Goal: Transaction & Acquisition: Obtain resource

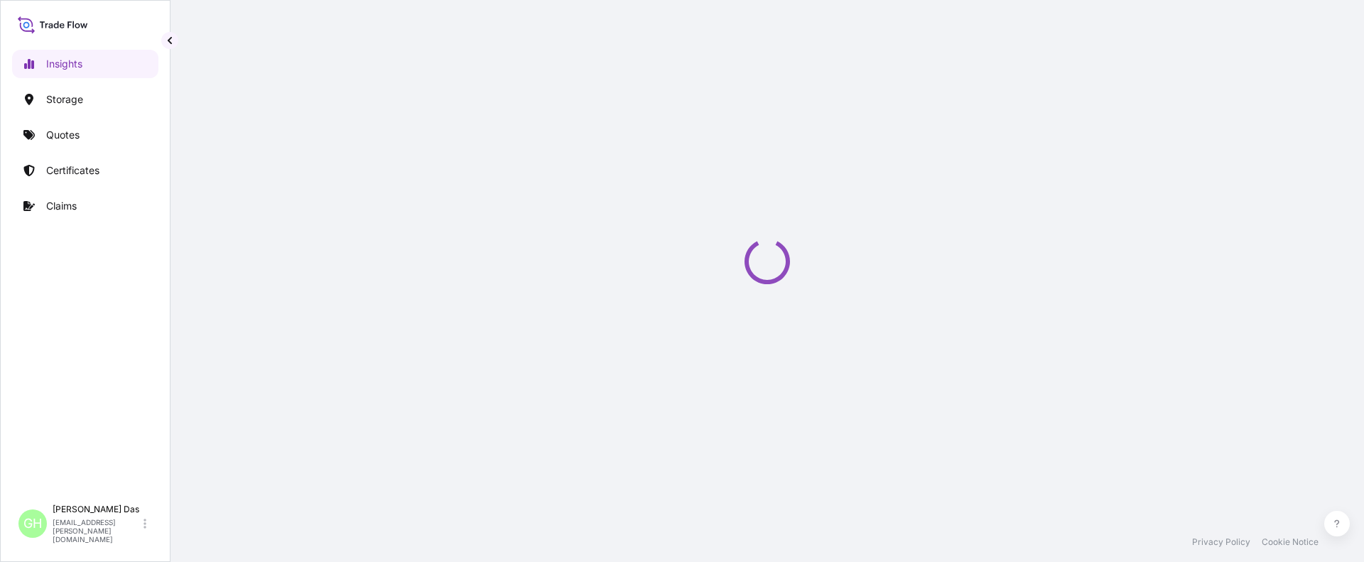
select select "2025"
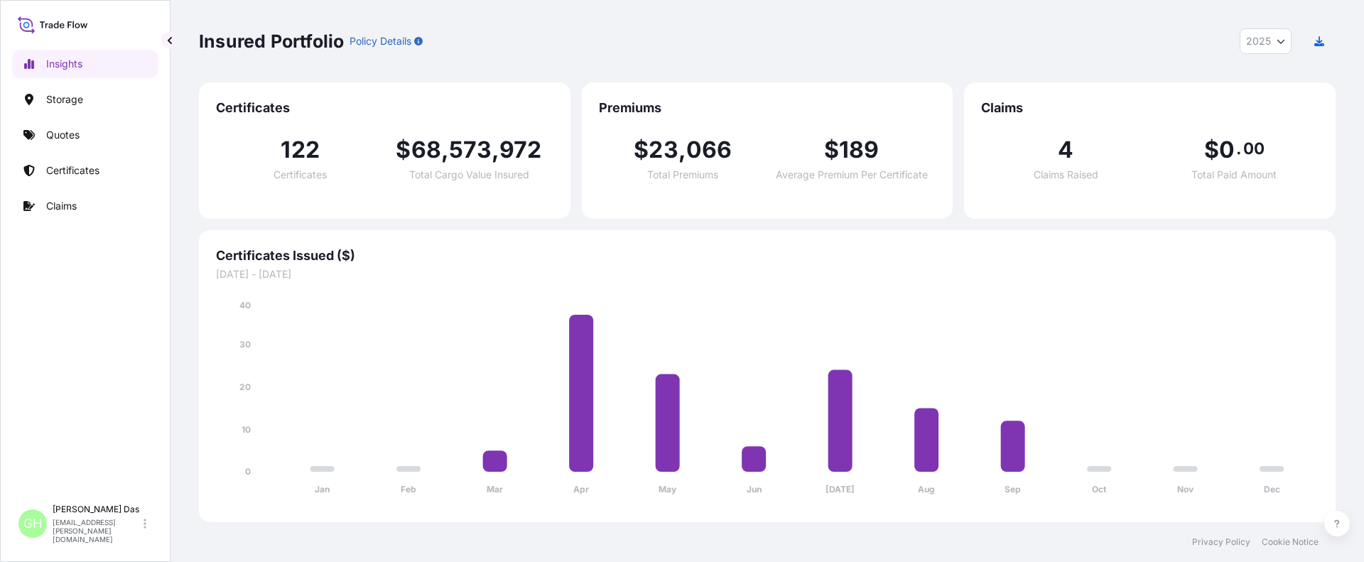
click at [1043, 272] on span "[DATE] - [DATE]" at bounding box center [767, 274] width 1102 height 14
click at [77, 175] on p "Certificates" at bounding box center [72, 170] width 53 height 14
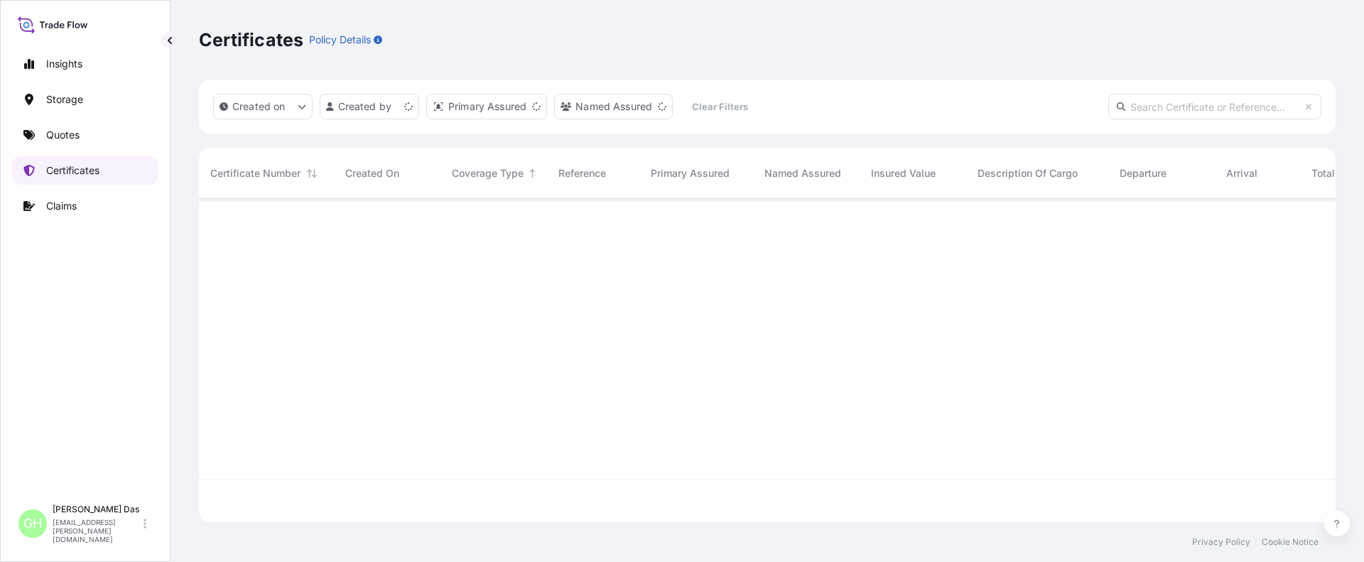
scroll to position [320, 1126]
click at [1139, 106] on input "text" at bounding box center [1214, 107] width 213 height 26
paste input "10420856394 / 5013198097"
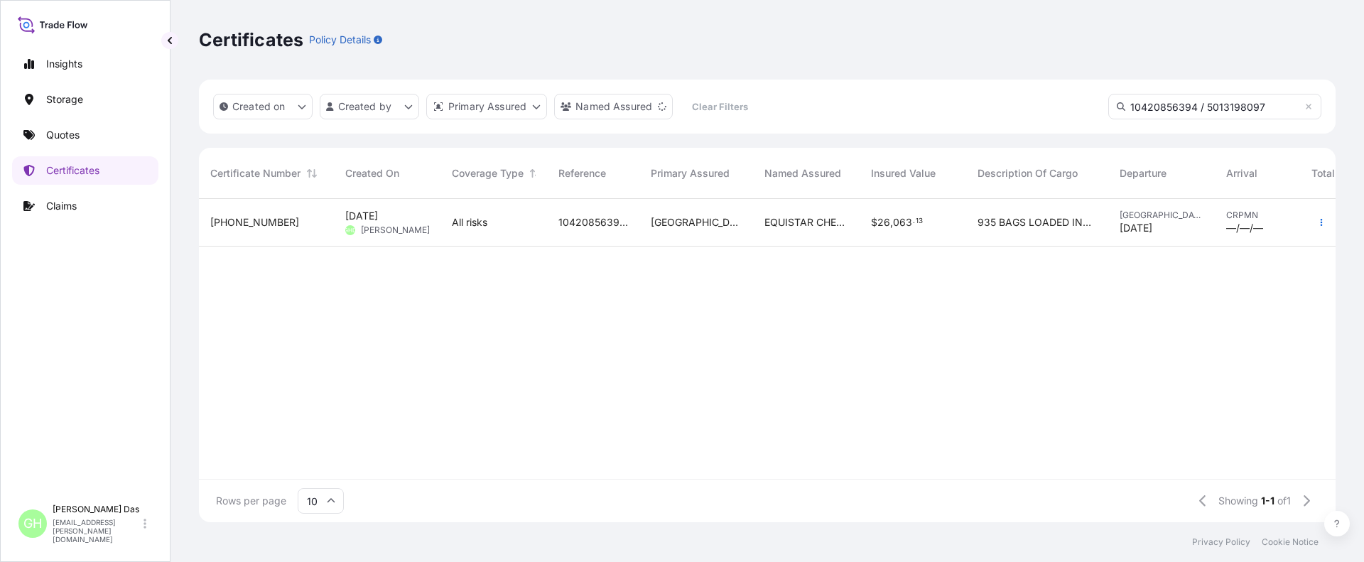
type input "10420856394 / 5013198097"
click at [251, 222] on span "[PHONE_NUMBER]" at bounding box center [254, 222] width 89 height 14
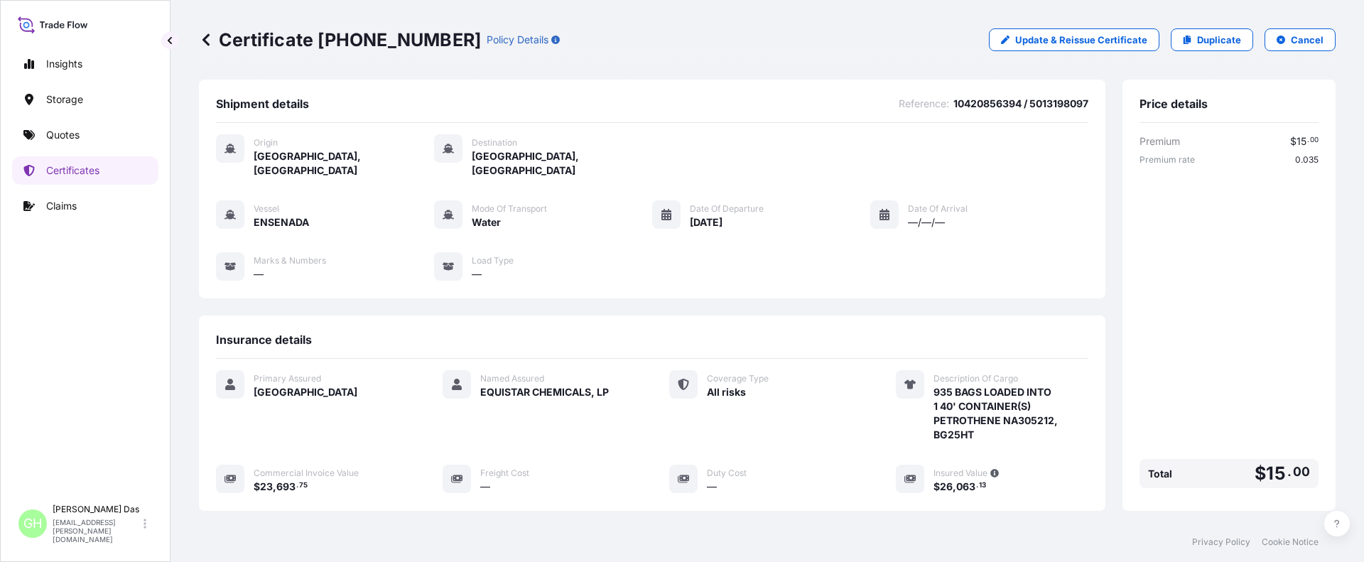
click at [70, 409] on div "Insights Storage Quotes Certificates Claims" at bounding box center [85, 267] width 146 height 460
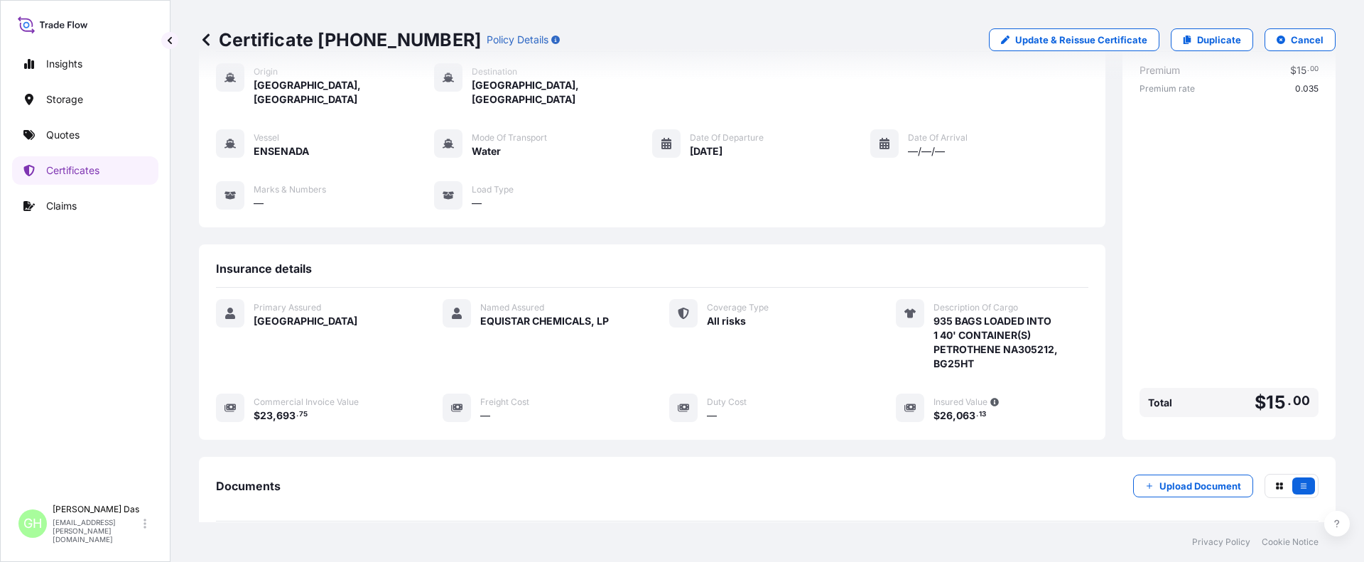
click at [661, 138] on icon at bounding box center [666, 143] width 11 height 11
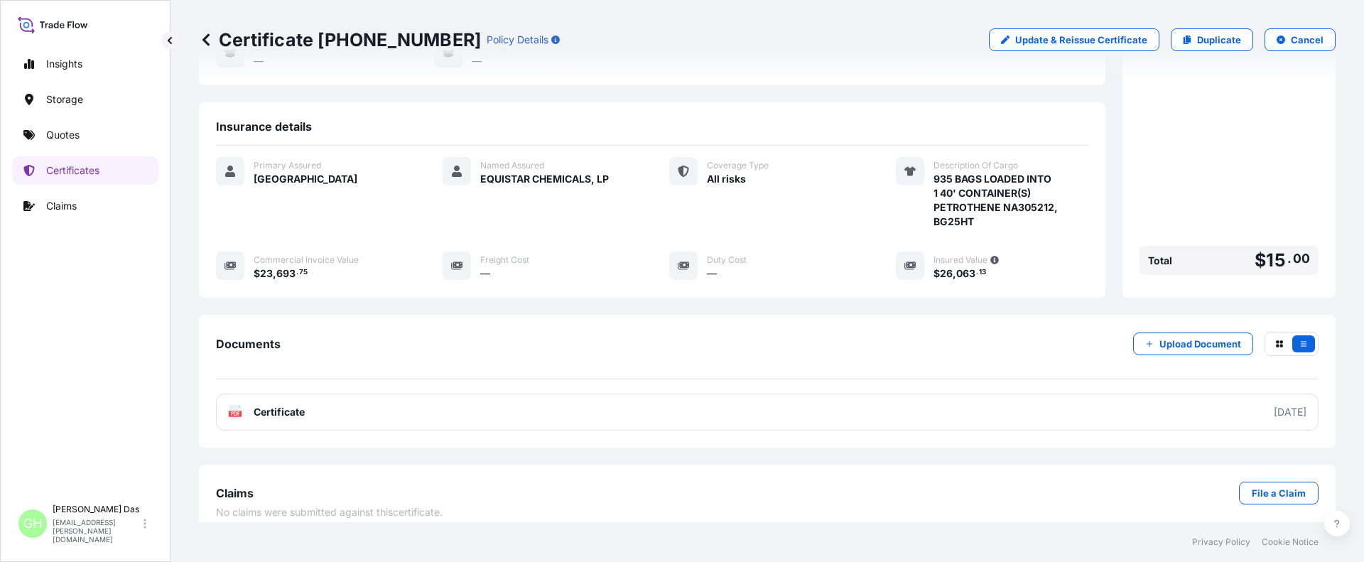
scroll to position [0, 0]
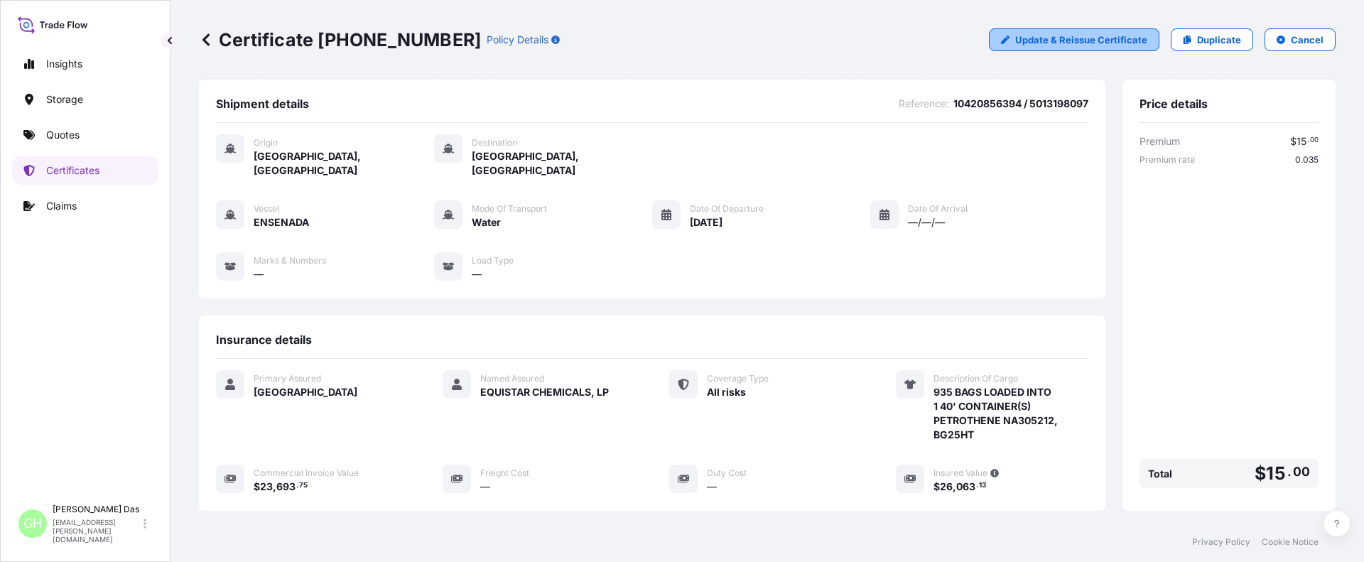
click at [1095, 35] on p "Update & Reissue Certificate" at bounding box center [1081, 40] width 132 height 14
select select "Water"
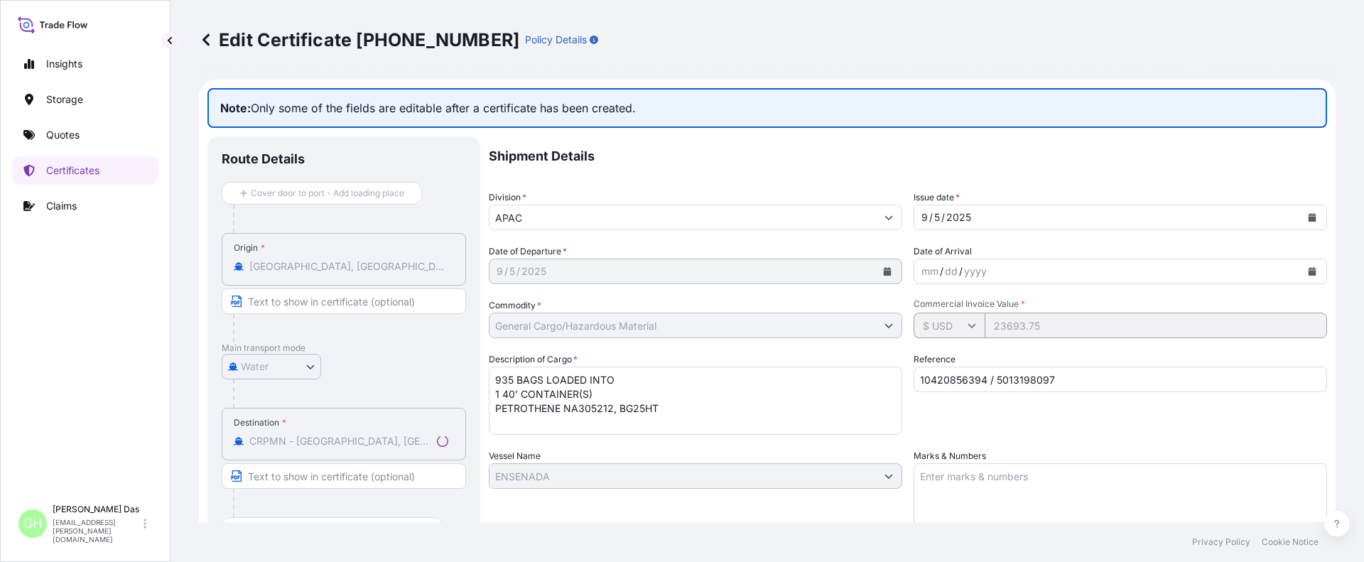
select select "31626"
click at [207, 38] on icon at bounding box center [205, 39] width 7 height 12
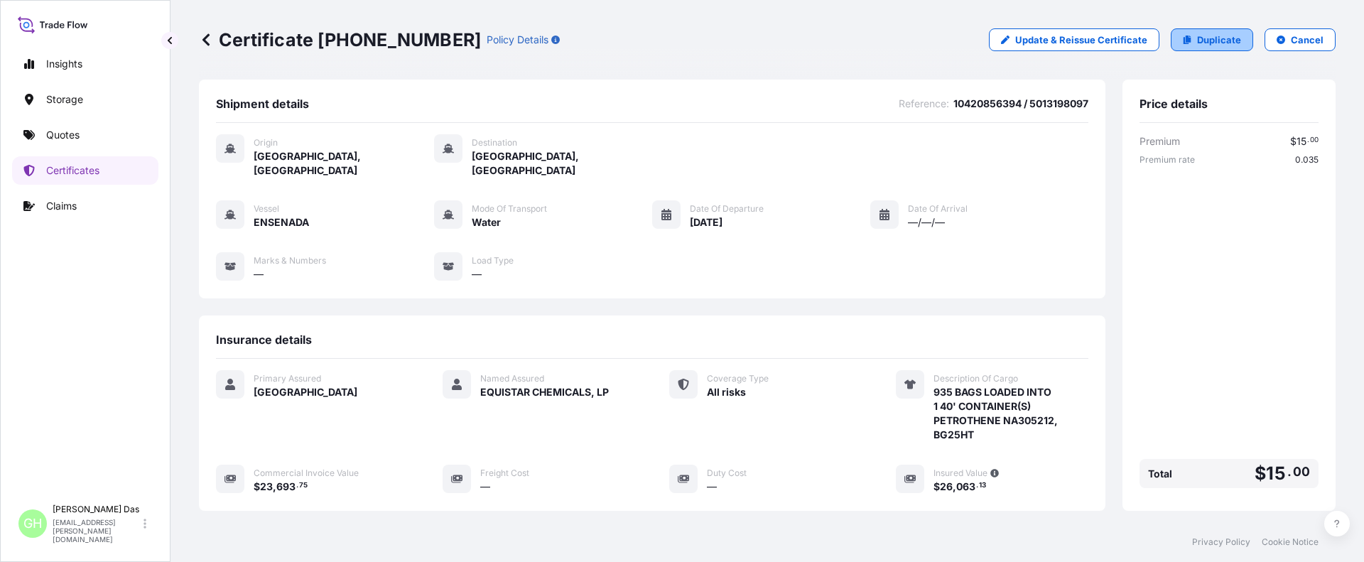
click at [1203, 45] on p "Duplicate" at bounding box center [1219, 40] width 44 height 14
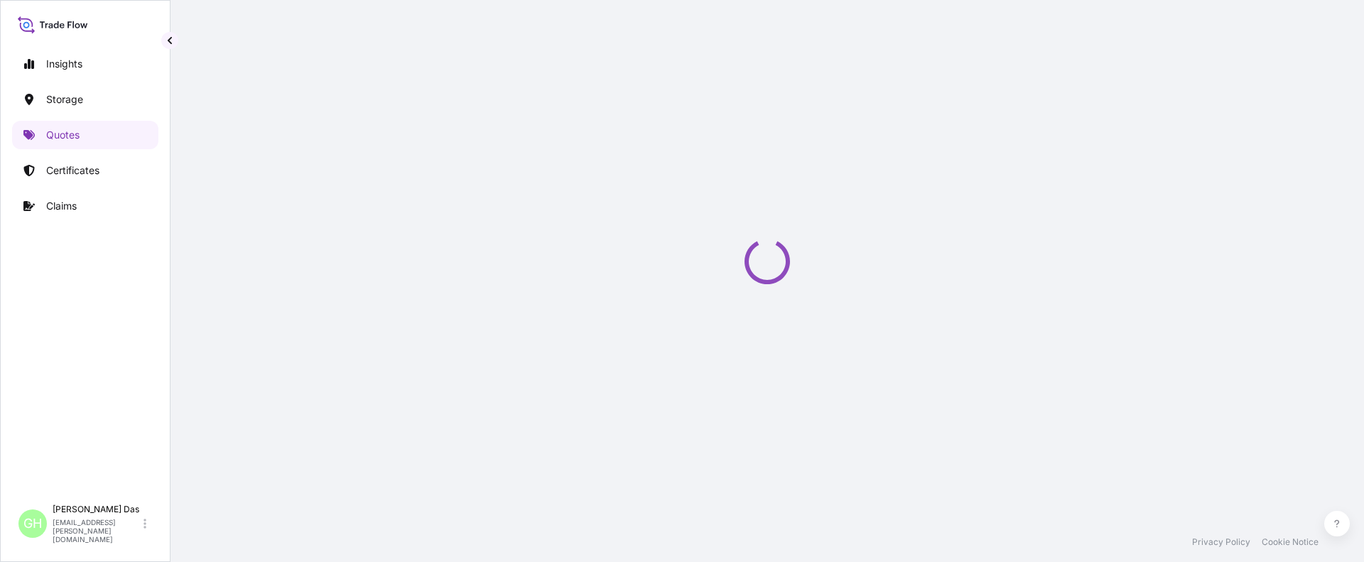
select select "Water"
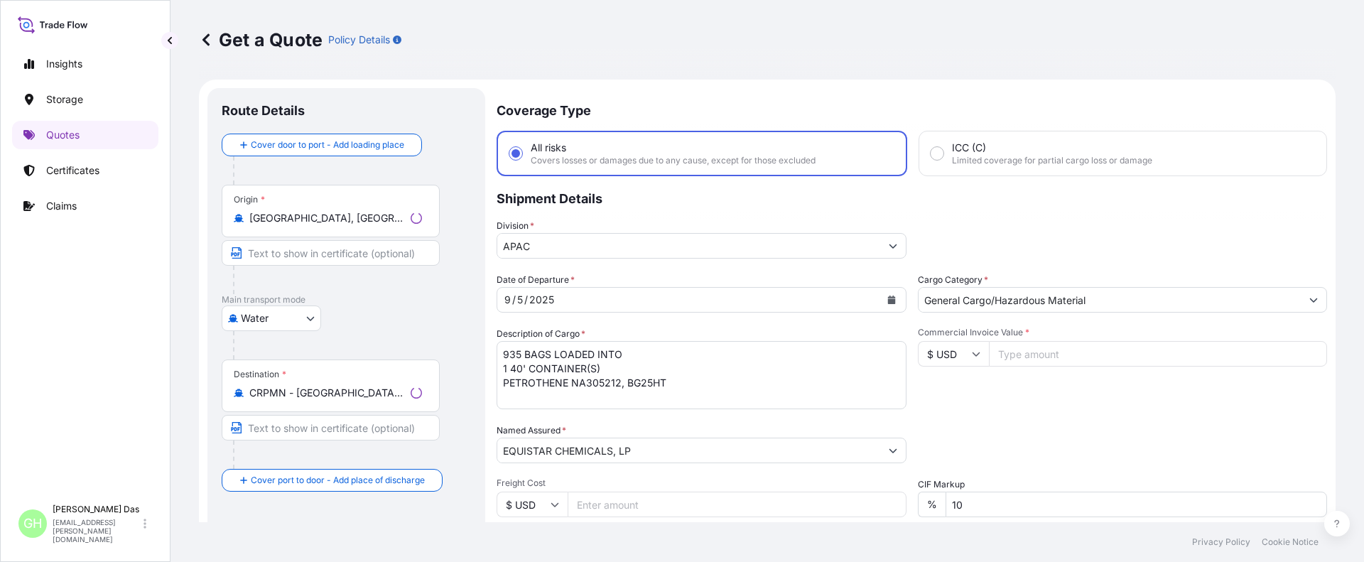
scroll to position [23, 0]
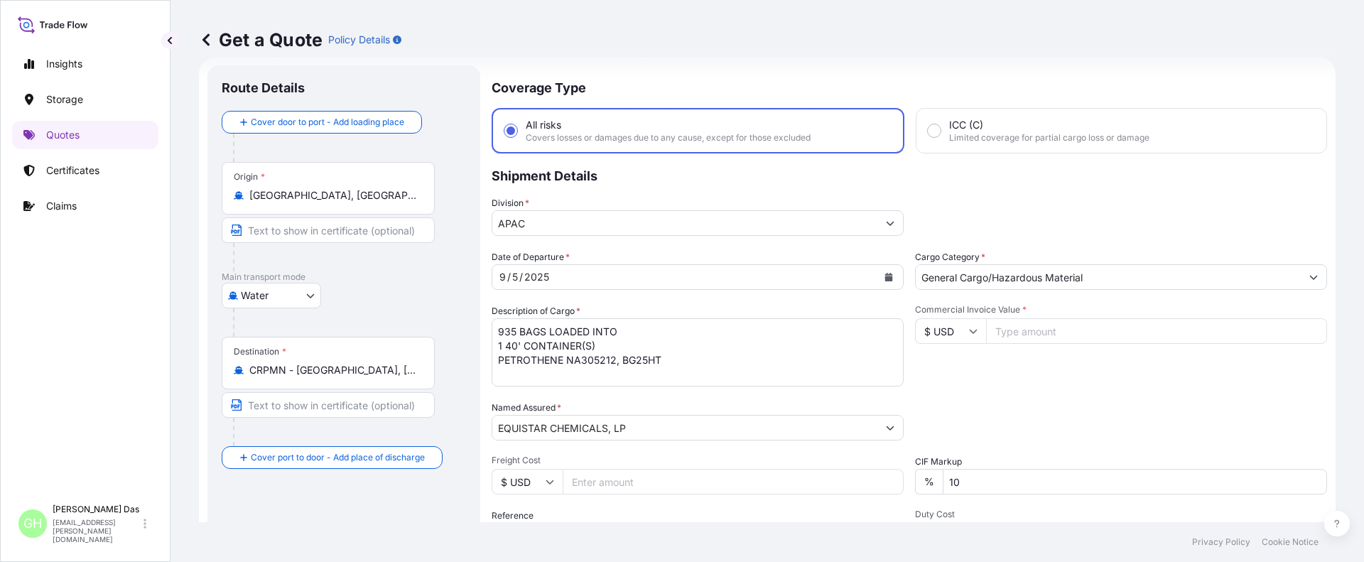
click at [1012, 331] on input "Commercial Invoice Value *" at bounding box center [1156, 331] width 341 height 26
paste input "23693.75"
type input "23693.75"
click at [692, 183] on p "Shipment Details" at bounding box center [909, 174] width 835 height 43
click at [878, 275] on button "Calendar" at bounding box center [888, 277] width 23 height 23
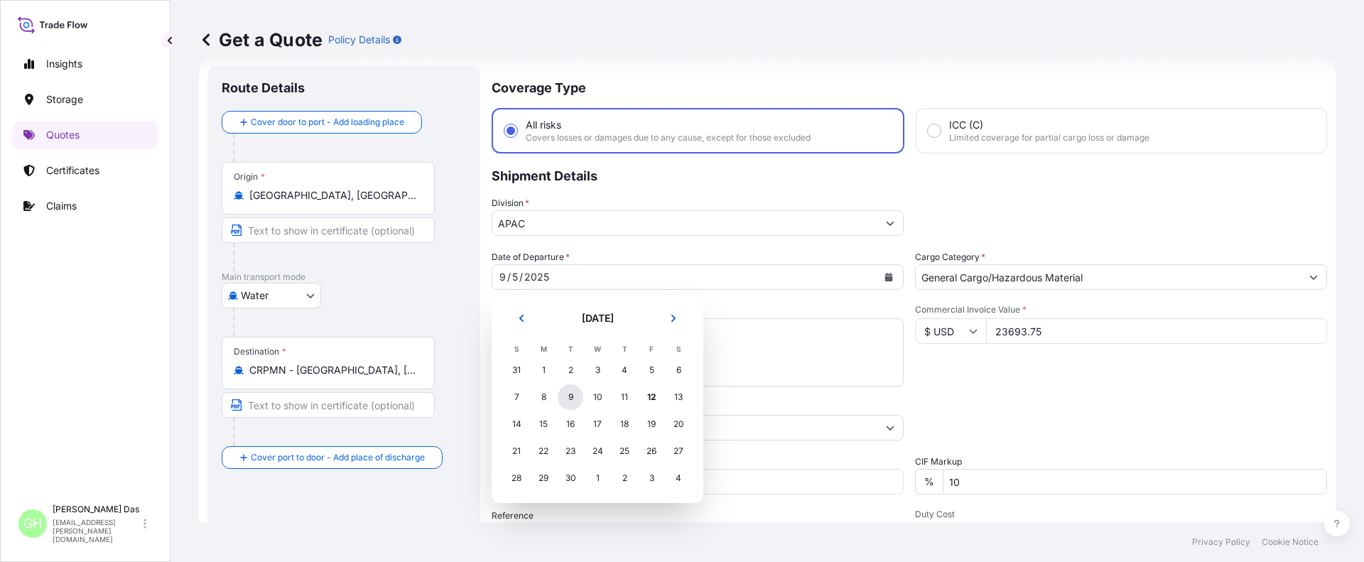
click at [570, 400] on div "9" at bounding box center [571, 397] width 26 height 26
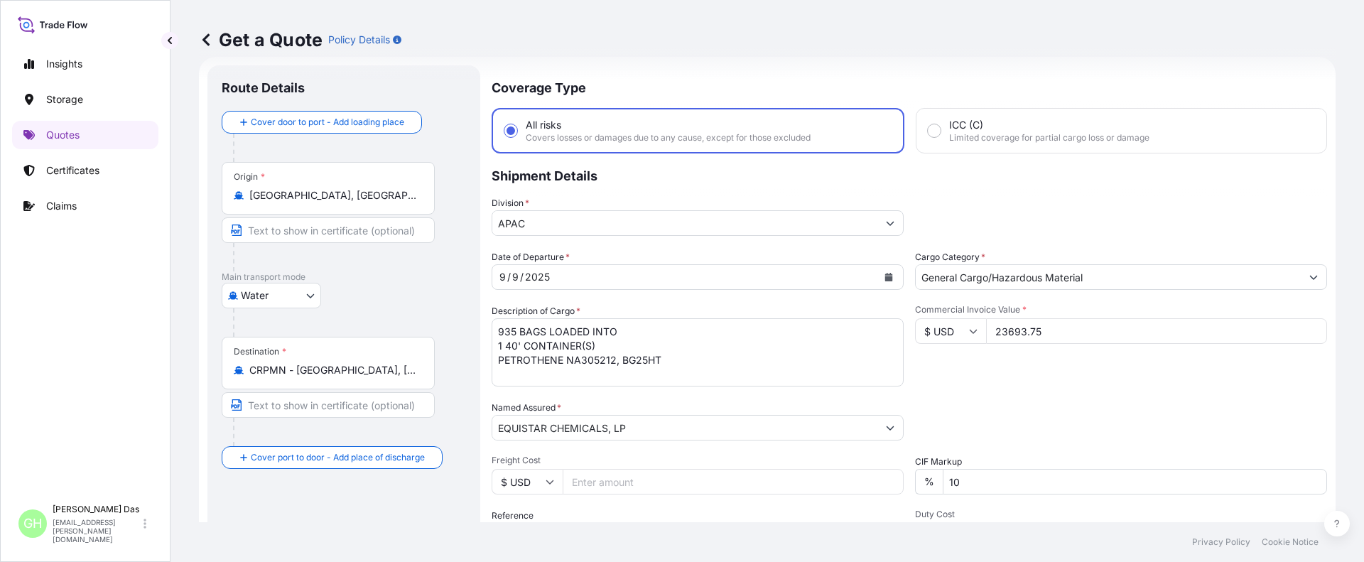
click at [852, 192] on p "Shipment Details" at bounding box center [909, 174] width 835 height 43
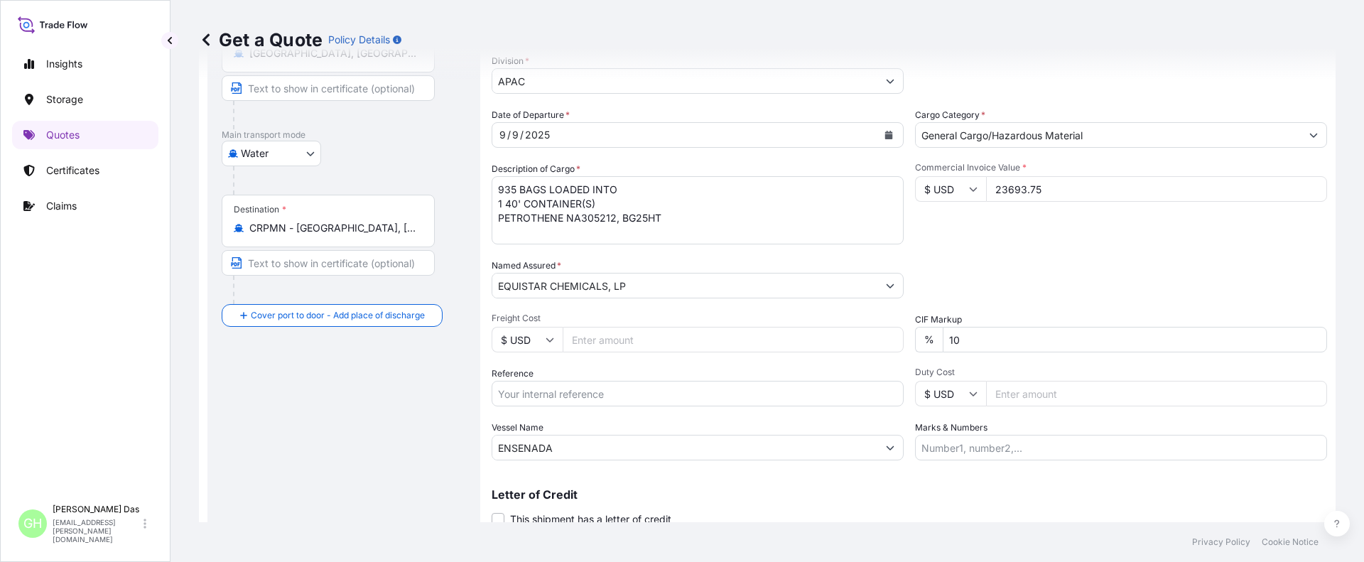
scroll to position [217, 0]
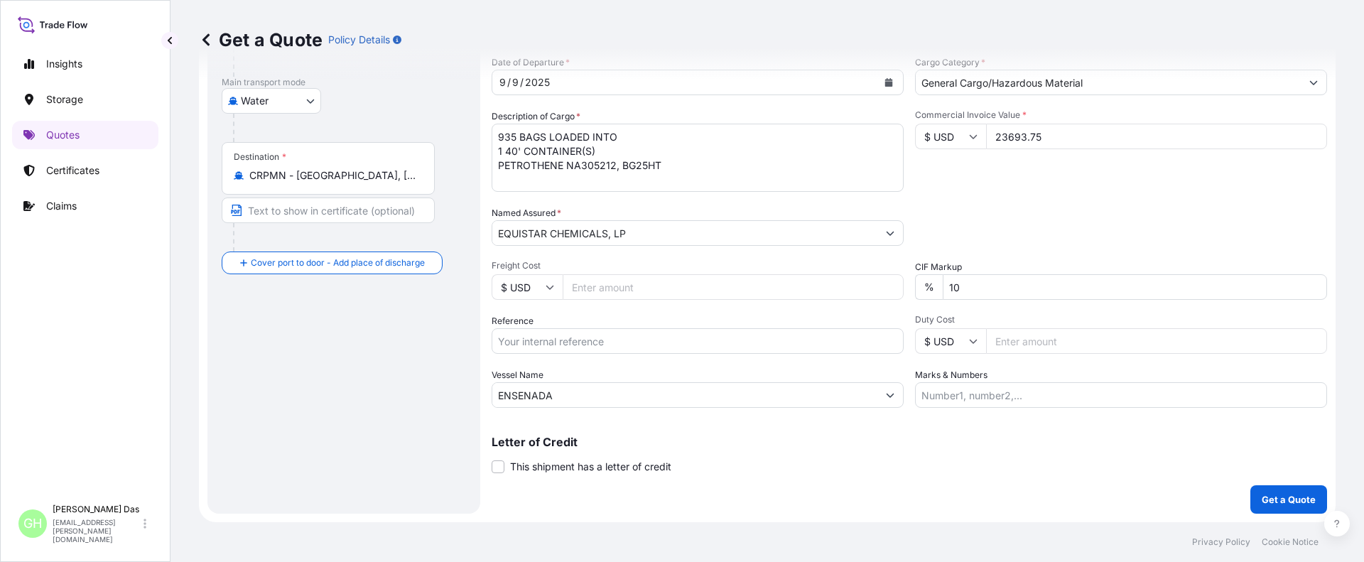
click at [908, 472] on div "Letter of Credit This shipment has a letter of credit Letter of credit * Letter…" at bounding box center [909, 455] width 835 height 38
click at [536, 338] on input "Reference" at bounding box center [698, 341] width 412 height 26
paste input "10420856394 / 5013198097"
type input "10420856394 / 5013198097"
click at [408, 361] on div "Route Details Cover door to port - Add loading place Place of loading Road / In…" at bounding box center [344, 192] width 244 height 614
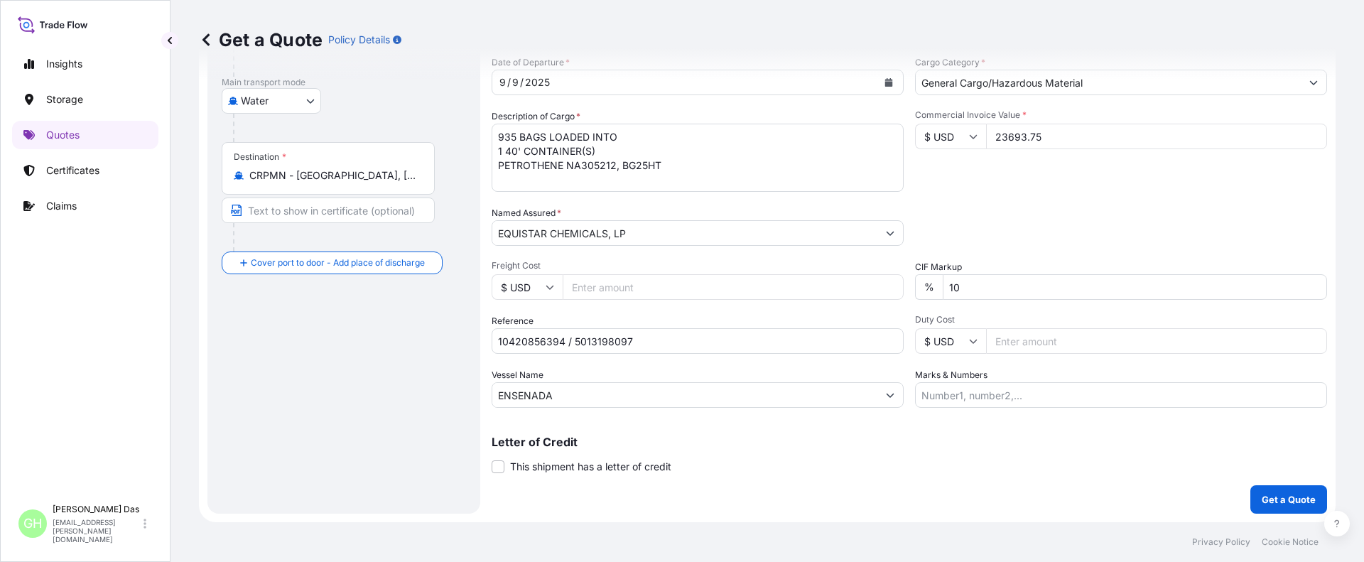
click at [1007, 443] on p "Letter of Credit" at bounding box center [909, 441] width 835 height 11
click at [379, 416] on div "Route Details Cover door to port - Add loading place Place of loading Road / In…" at bounding box center [344, 192] width 244 height 614
click at [1279, 497] on p "Get a Quote" at bounding box center [1289, 499] width 54 height 14
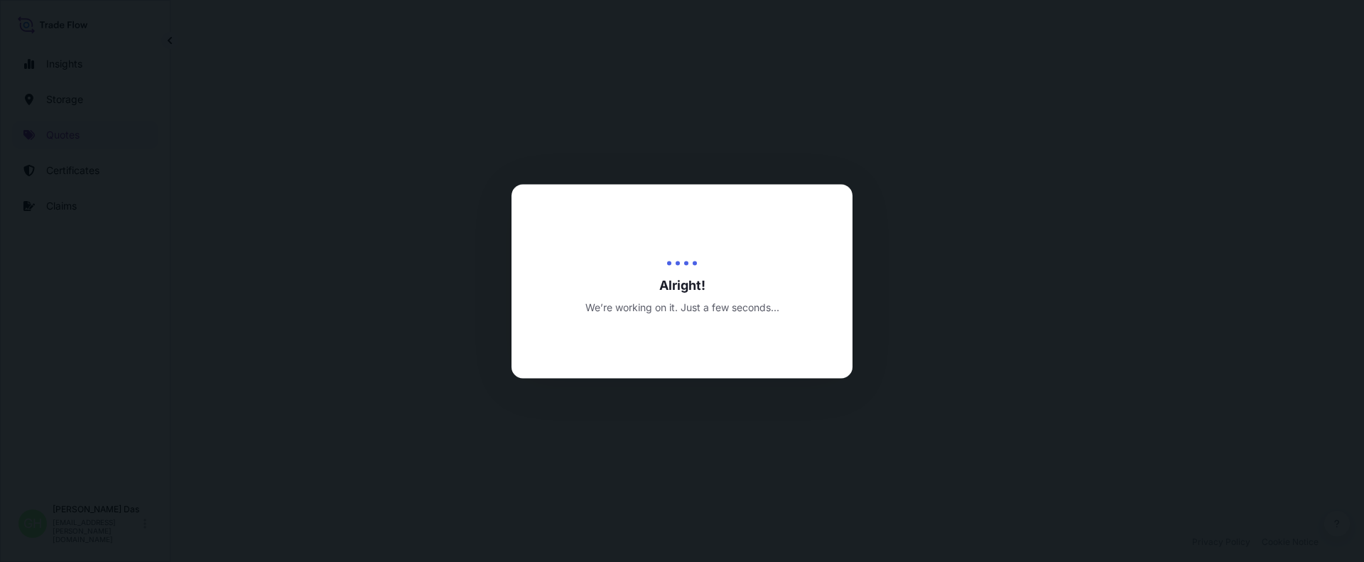
select select "Water"
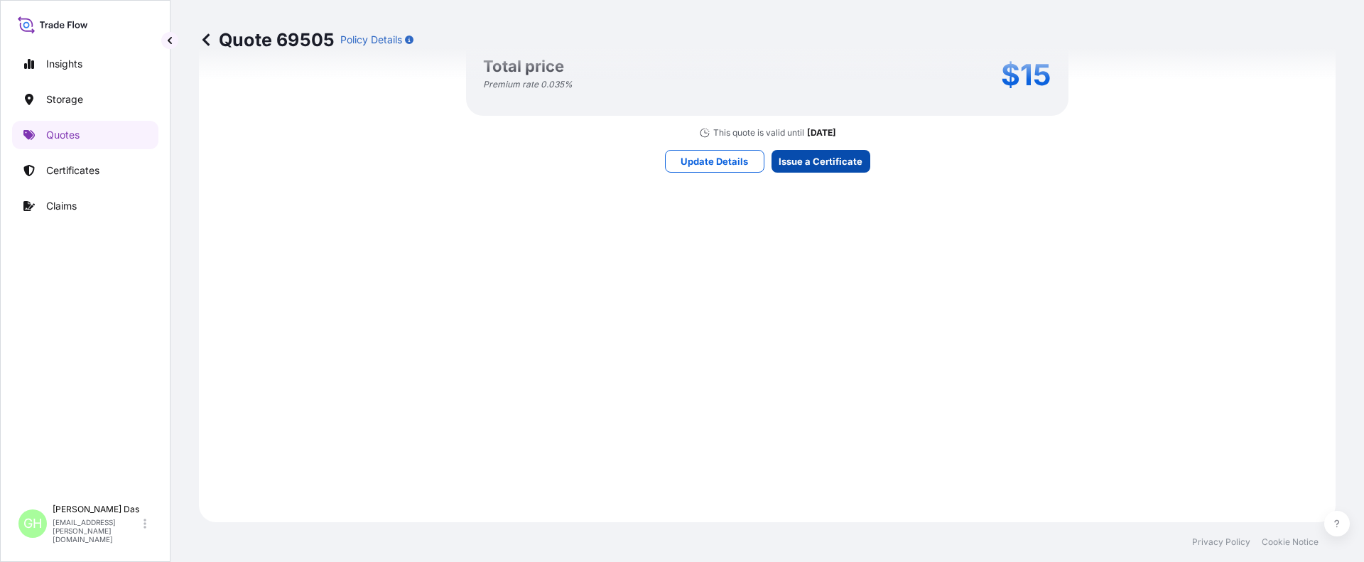
scroll to position [2116, 0]
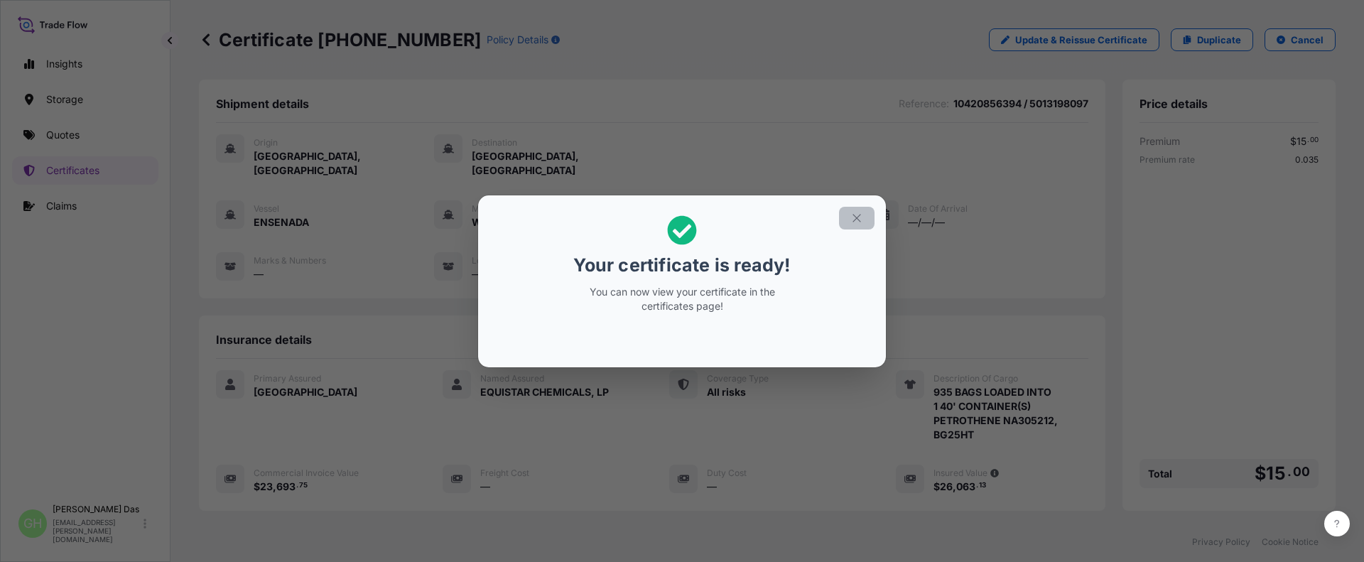
click at [855, 219] on icon "button" at bounding box center [856, 218] width 8 height 8
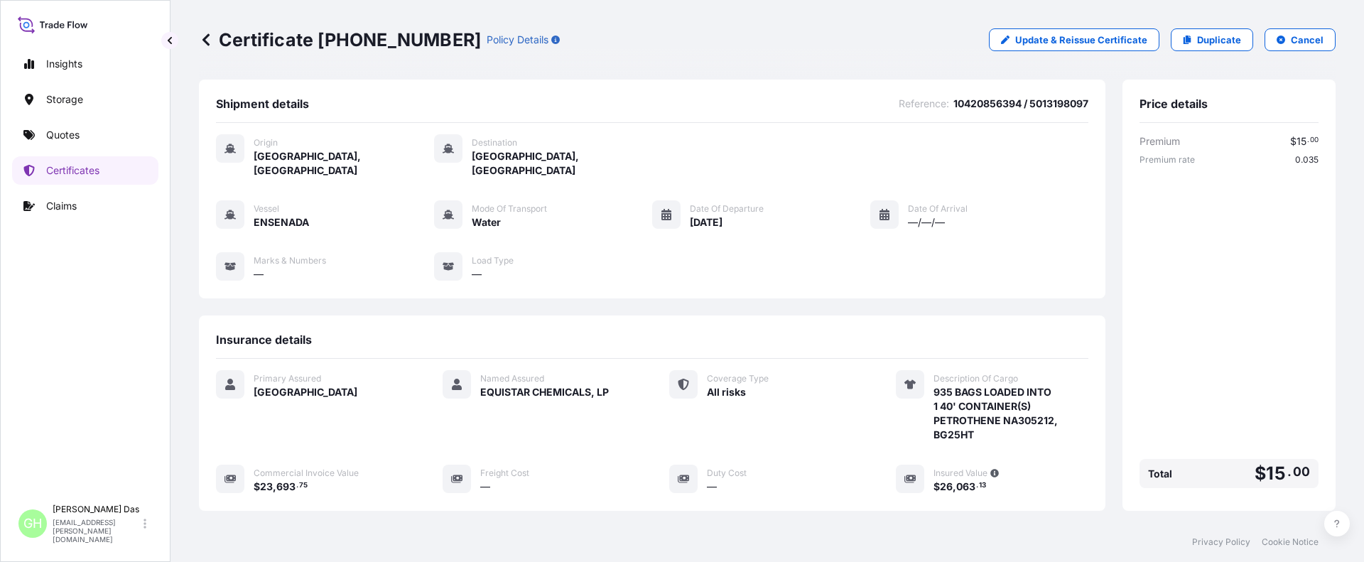
scroll to position [213, 0]
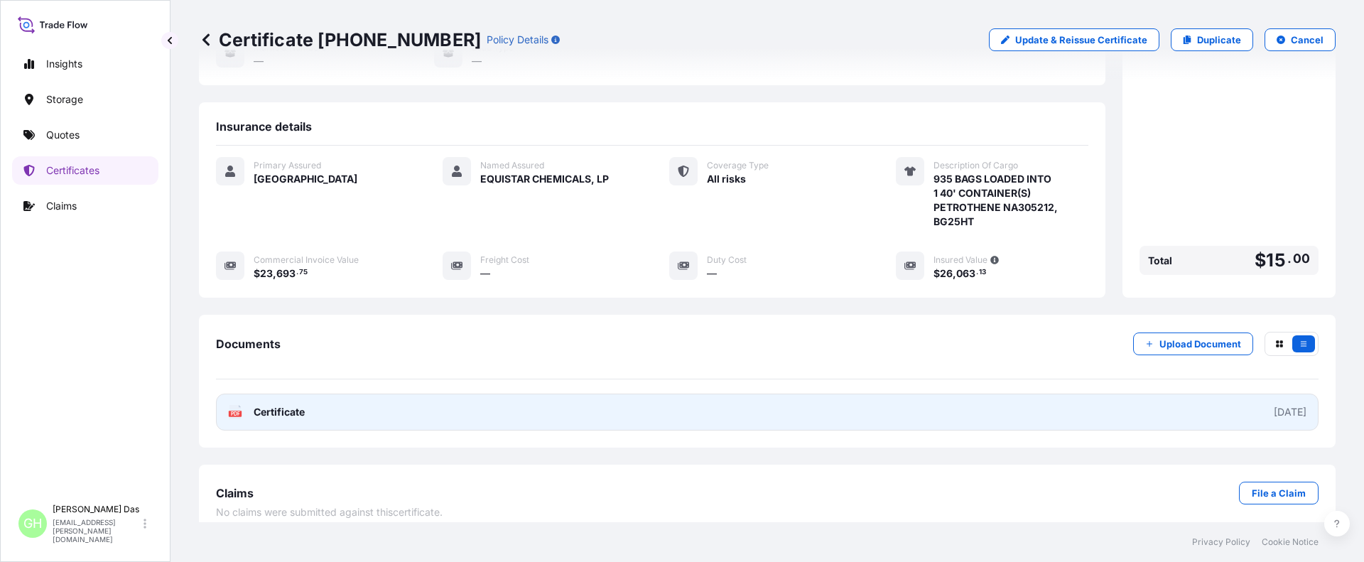
click at [828, 394] on link "PDF Certificate [DATE]" at bounding box center [767, 412] width 1102 height 37
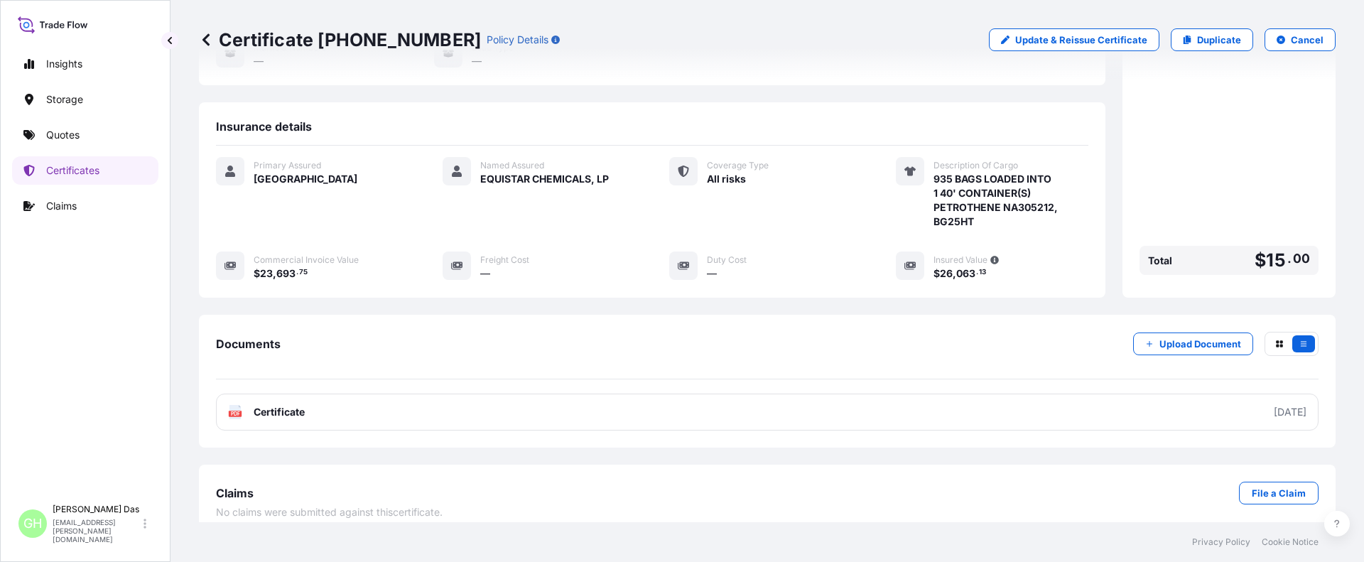
click at [56, 351] on div "Insights Storage Quotes Certificates Claims" at bounding box center [85, 267] width 146 height 460
click at [62, 131] on p "Quotes" at bounding box center [62, 135] width 33 height 14
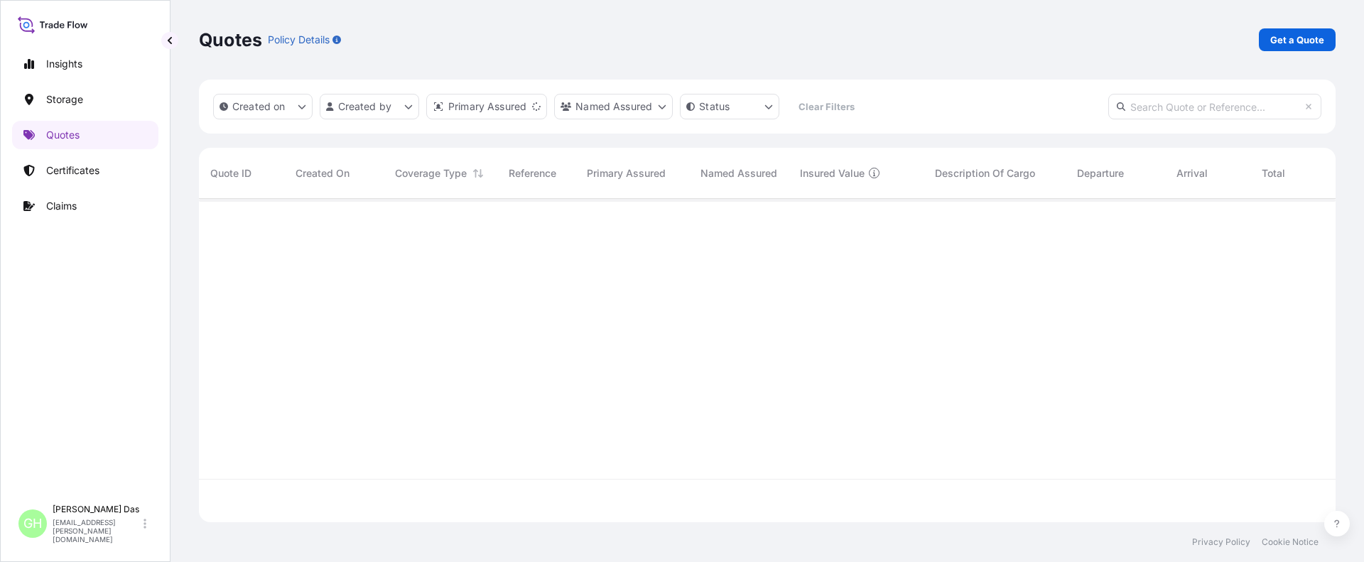
scroll to position [320, 1126]
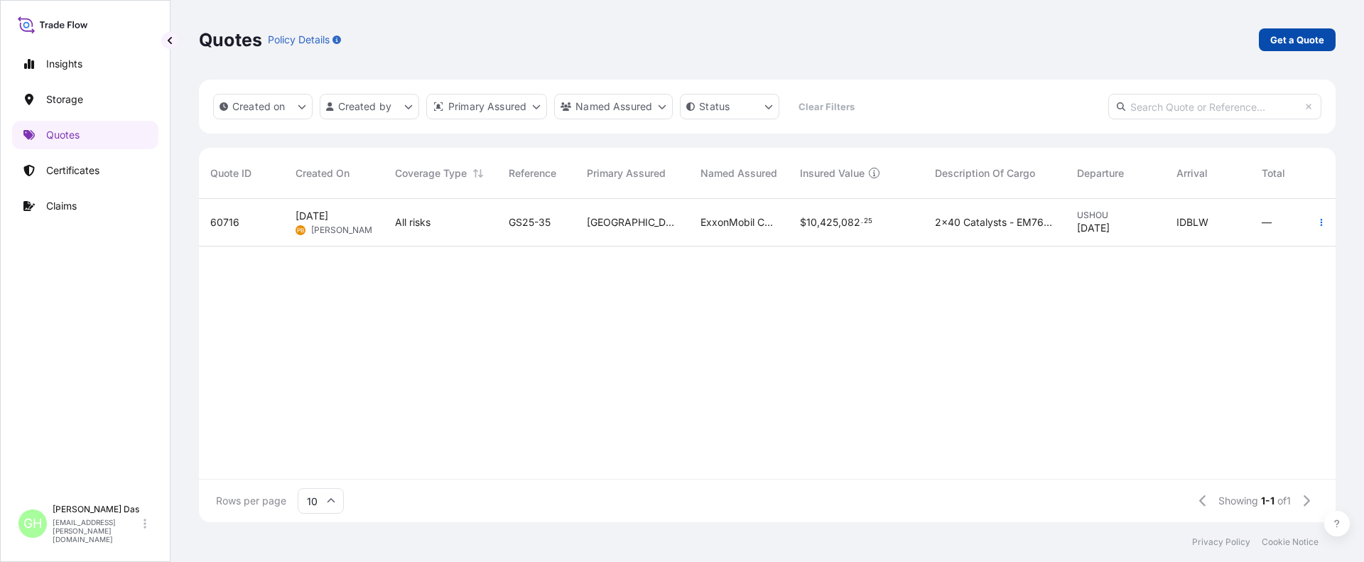
click at [1300, 37] on p "Get a Quote" at bounding box center [1297, 40] width 54 height 14
select select "Water"
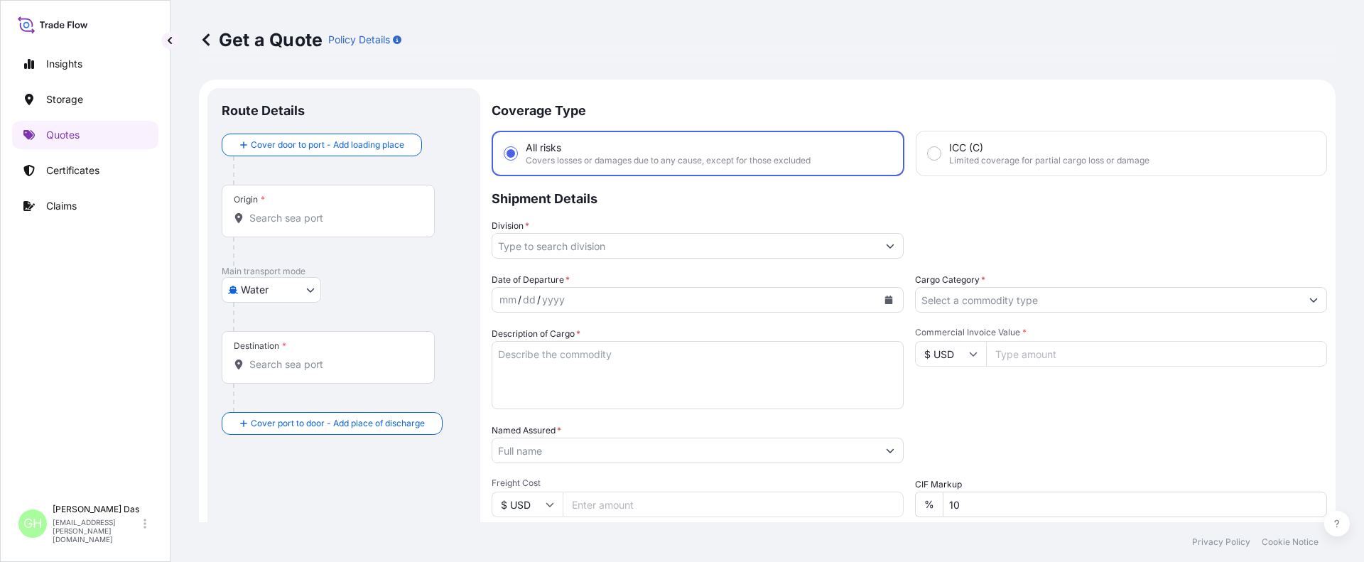
scroll to position [23, 0]
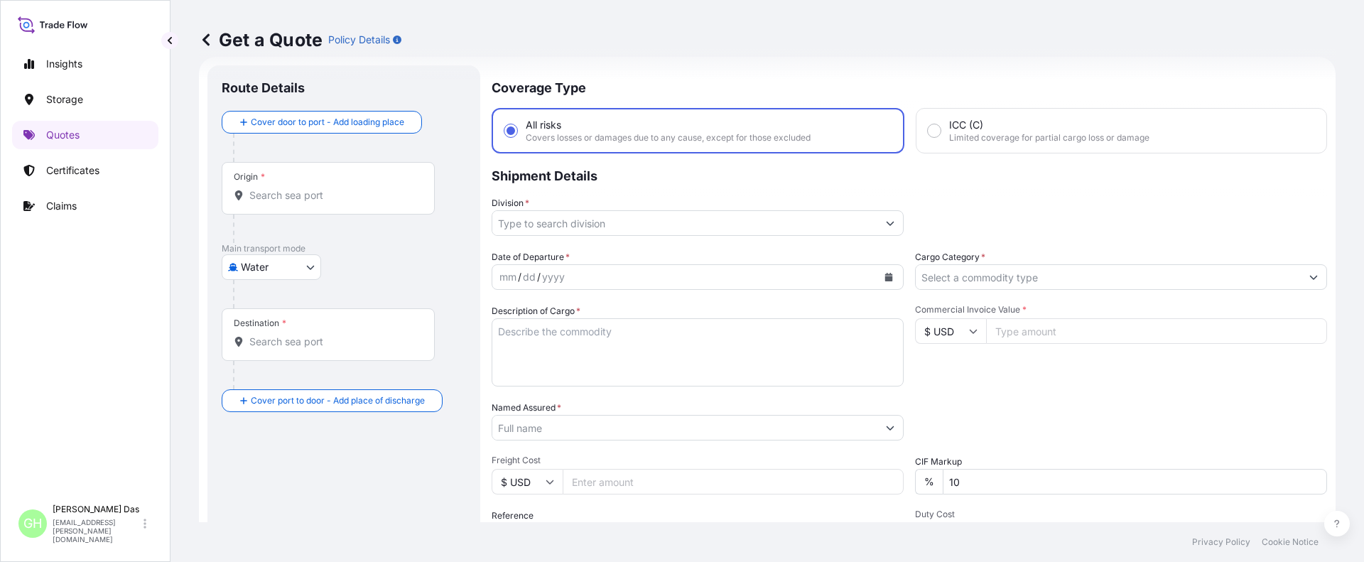
click at [317, 195] on input "Origin *" at bounding box center [333, 195] width 168 height 14
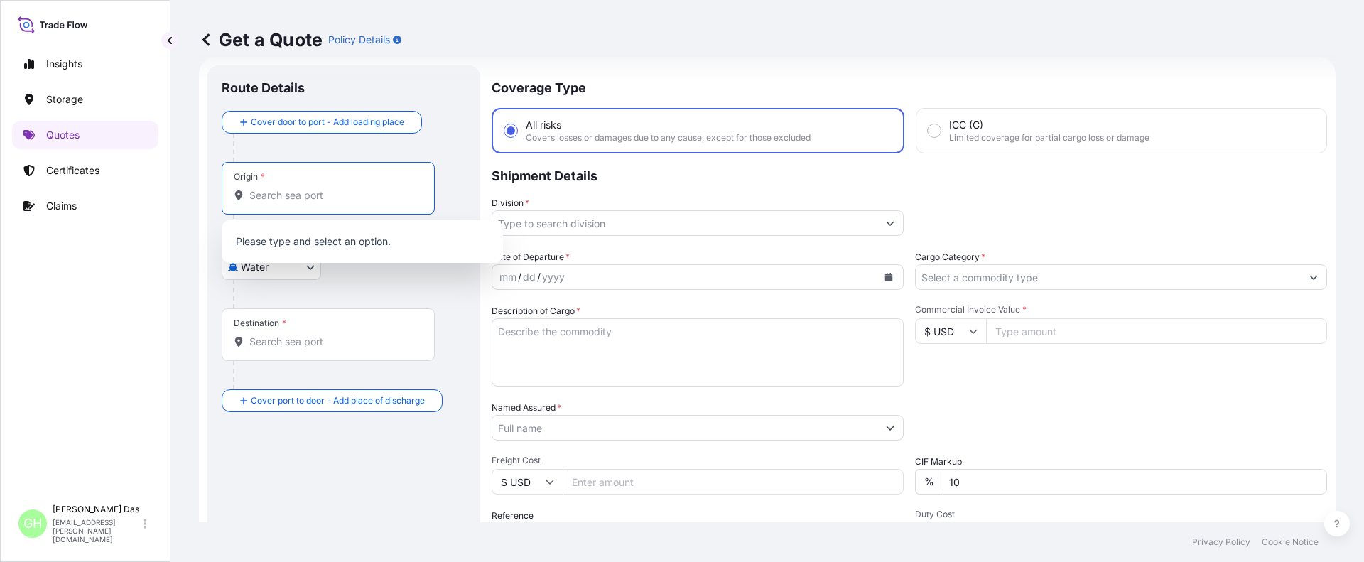
paste input "[GEOGRAPHIC_DATA], [GEOGRAPHIC_DATA]"
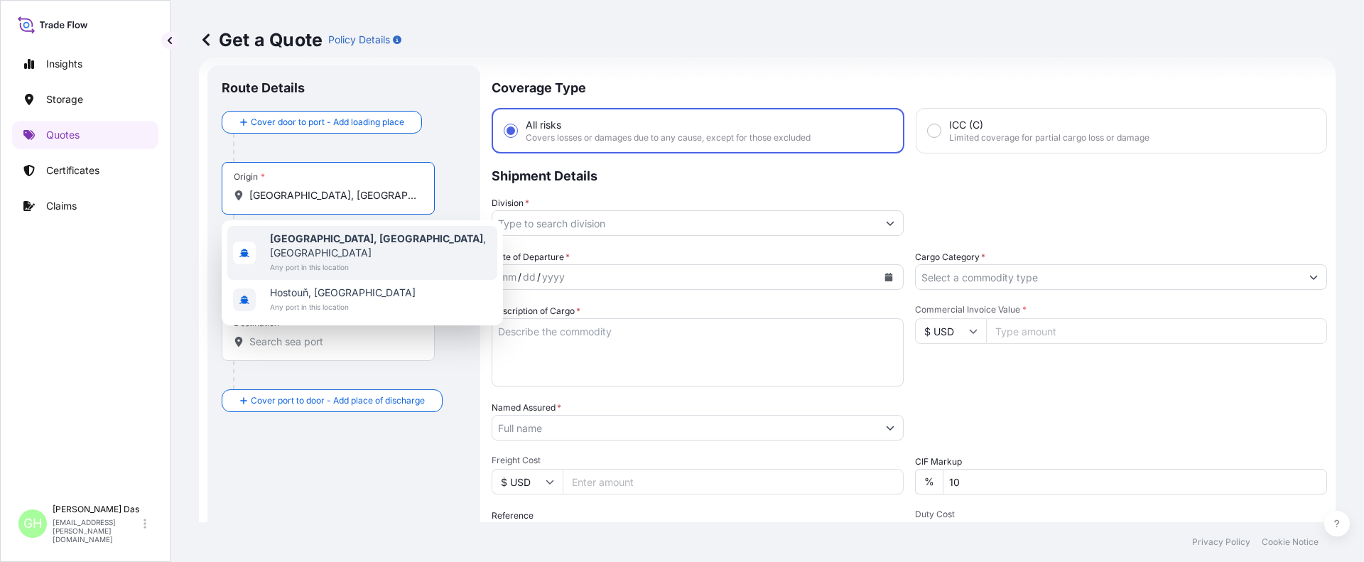
click at [295, 244] on span "Houston, TX , USA" at bounding box center [381, 246] width 222 height 28
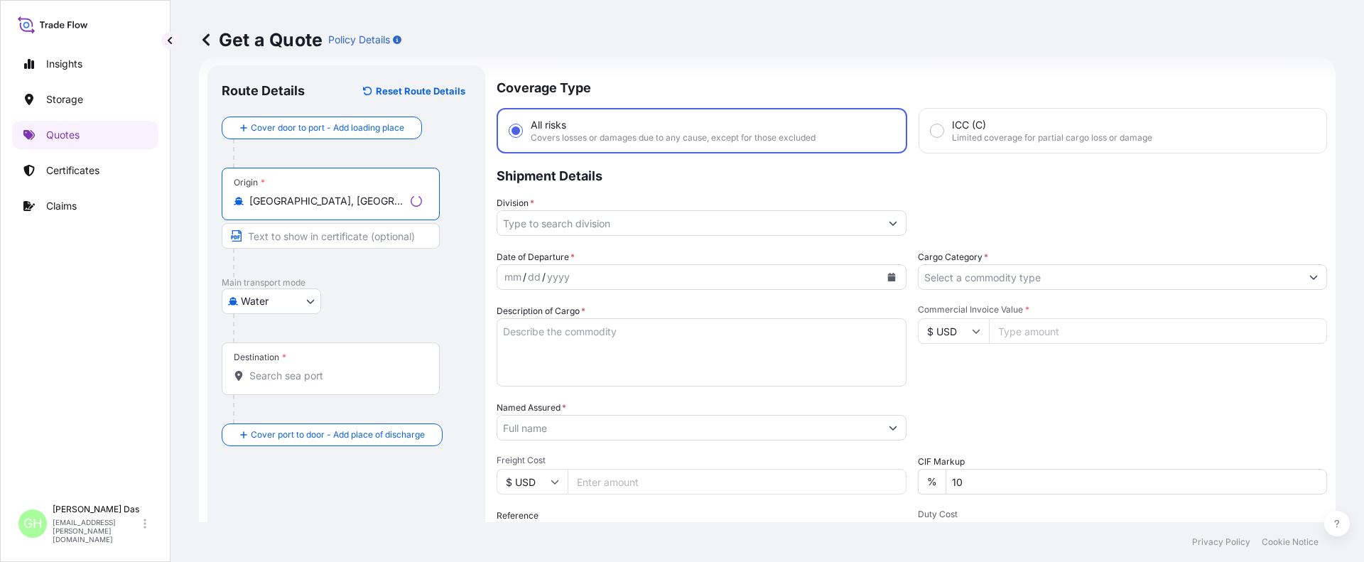
type input "[GEOGRAPHIC_DATA], [GEOGRAPHIC_DATA], [GEOGRAPHIC_DATA]"
click at [271, 375] on input "Destination *" at bounding box center [333, 376] width 168 height 14
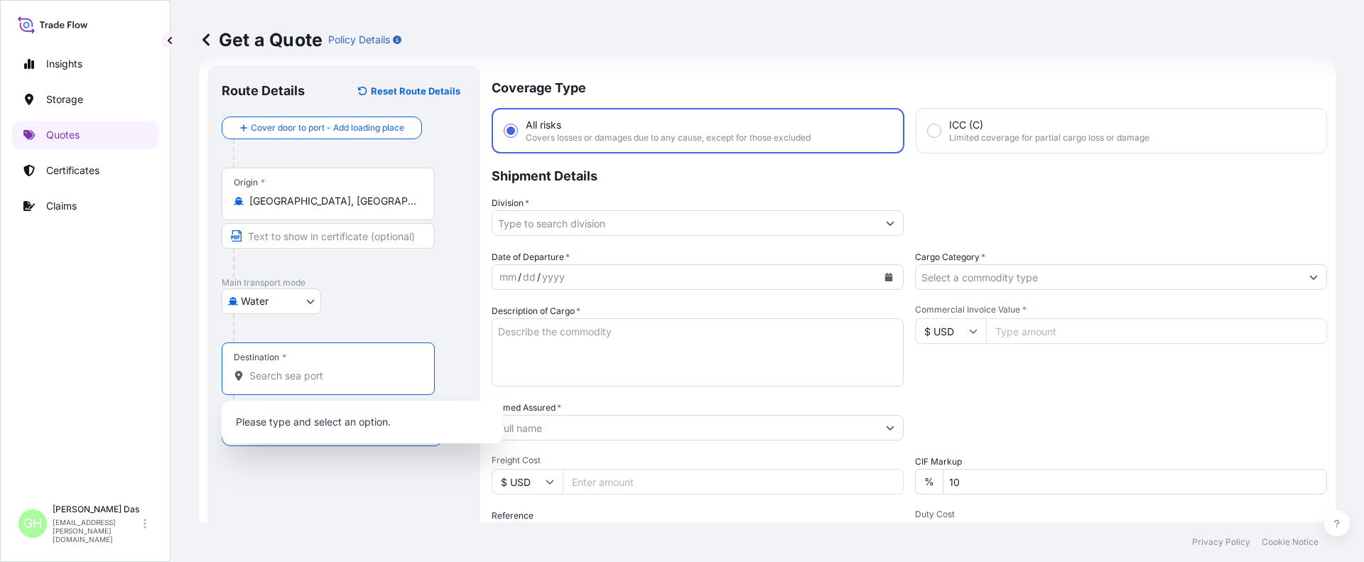
paste input "PUERTO MOIN"
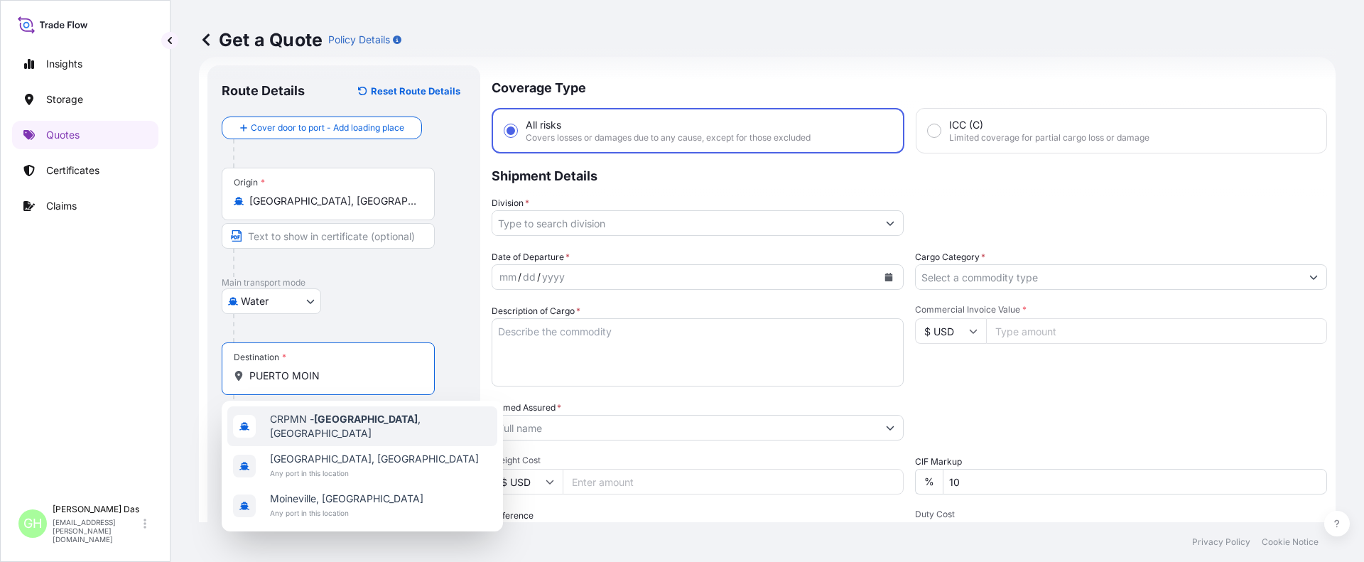
click at [406, 438] on div "CRPMN - Puerto Moin , Costa Rica" at bounding box center [362, 426] width 270 height 40
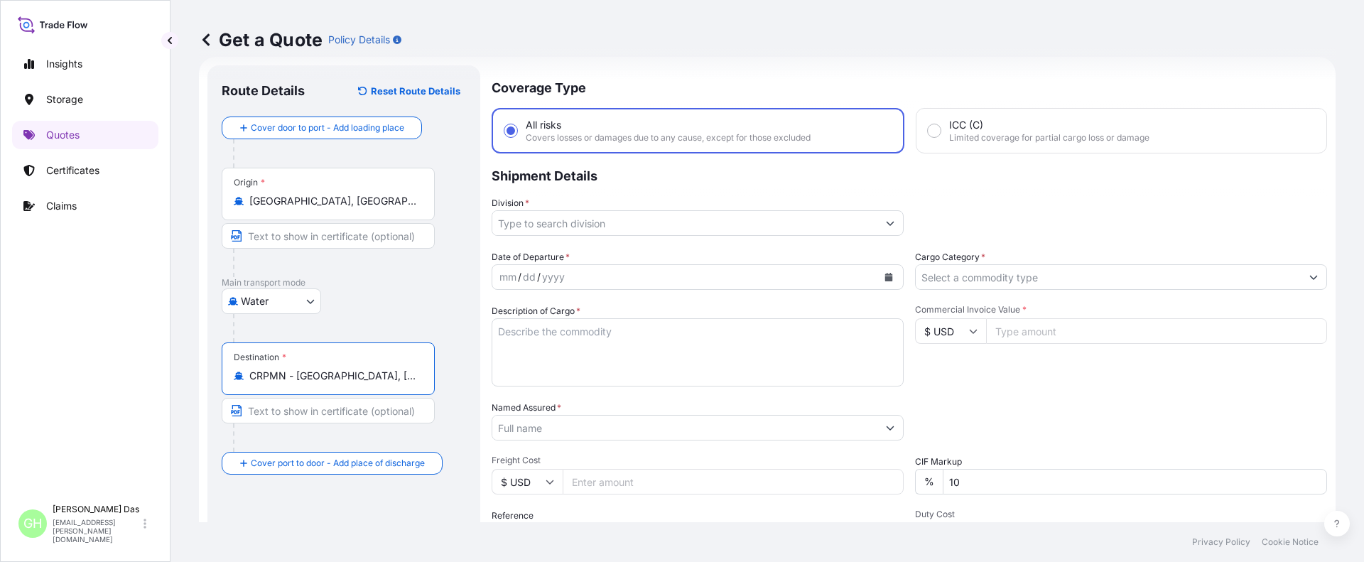
type input "CRPMN - Puerto Moin, Costa Rica"
click at [886, 225] on icon "Show suggestions" at bounding box center [890, 223] width 9 height 9
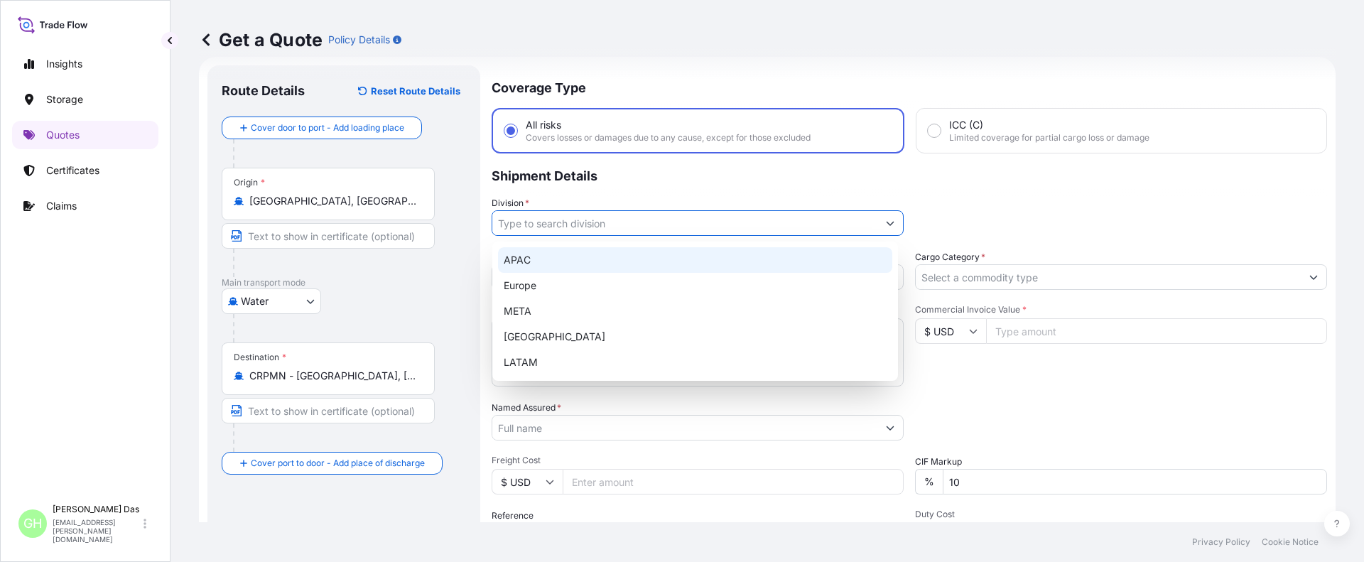
click at [531, 260] on div "APAC" at bounding box center [695, 260] width 394 height 26
type input "APAC"
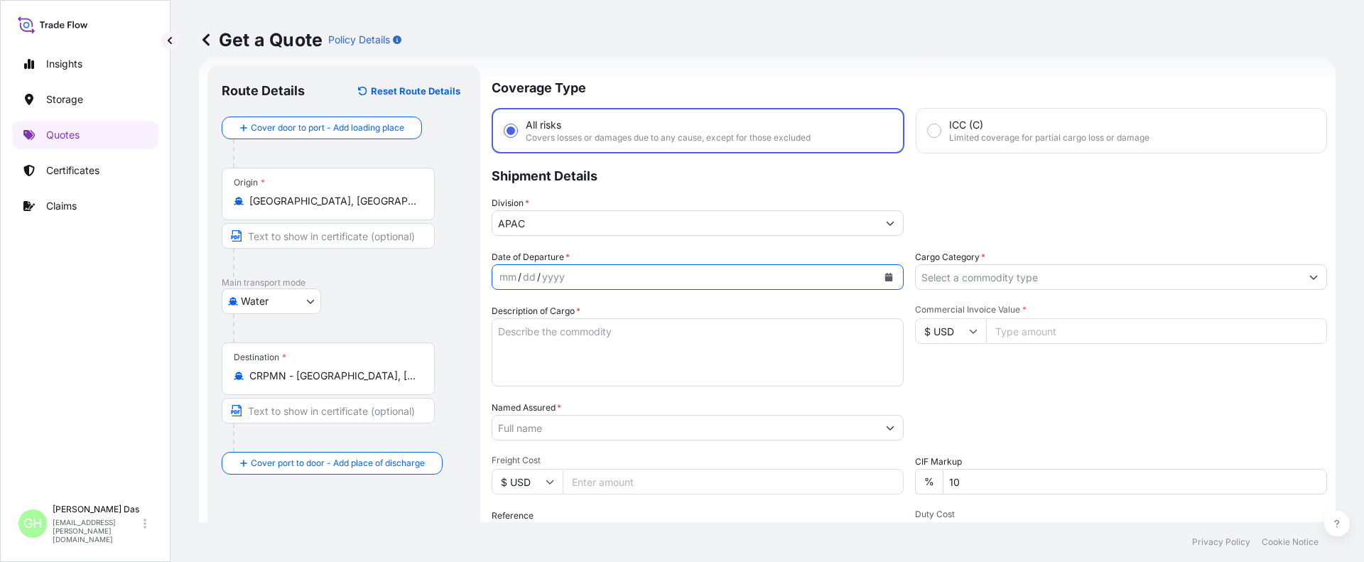
click at [885, 278] on icon "Calendar" at bounding box center [889, 277] width 8 height 9
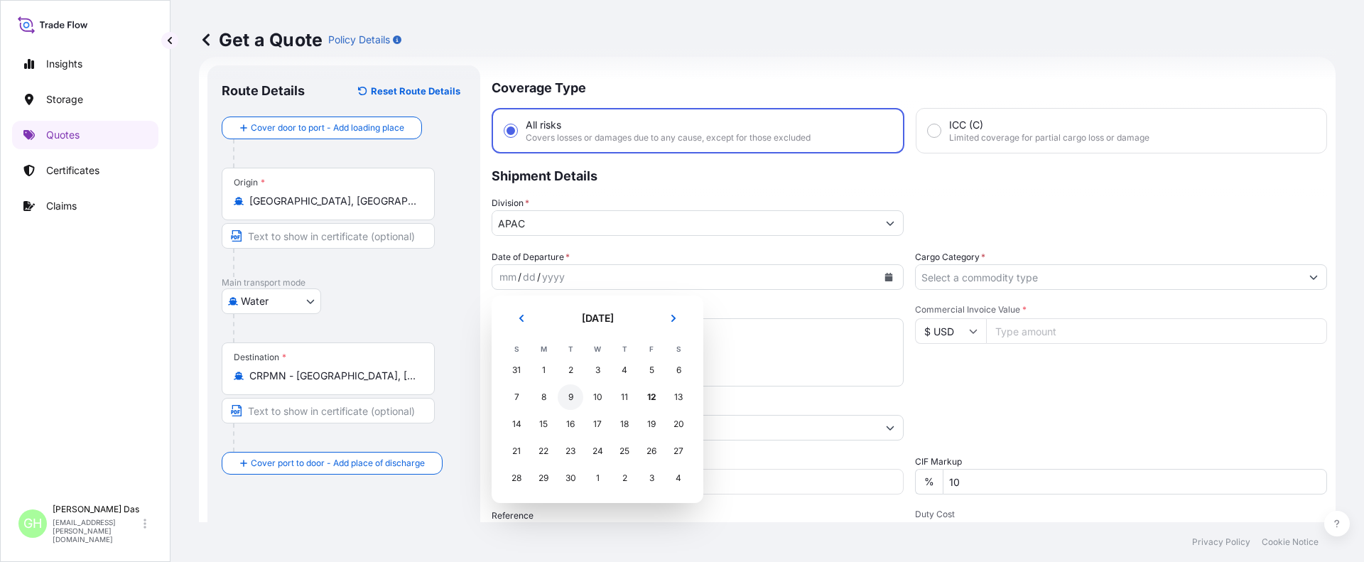
click at [570, 395] on div "9" at bounding box center [571, 397] width 26 height 26
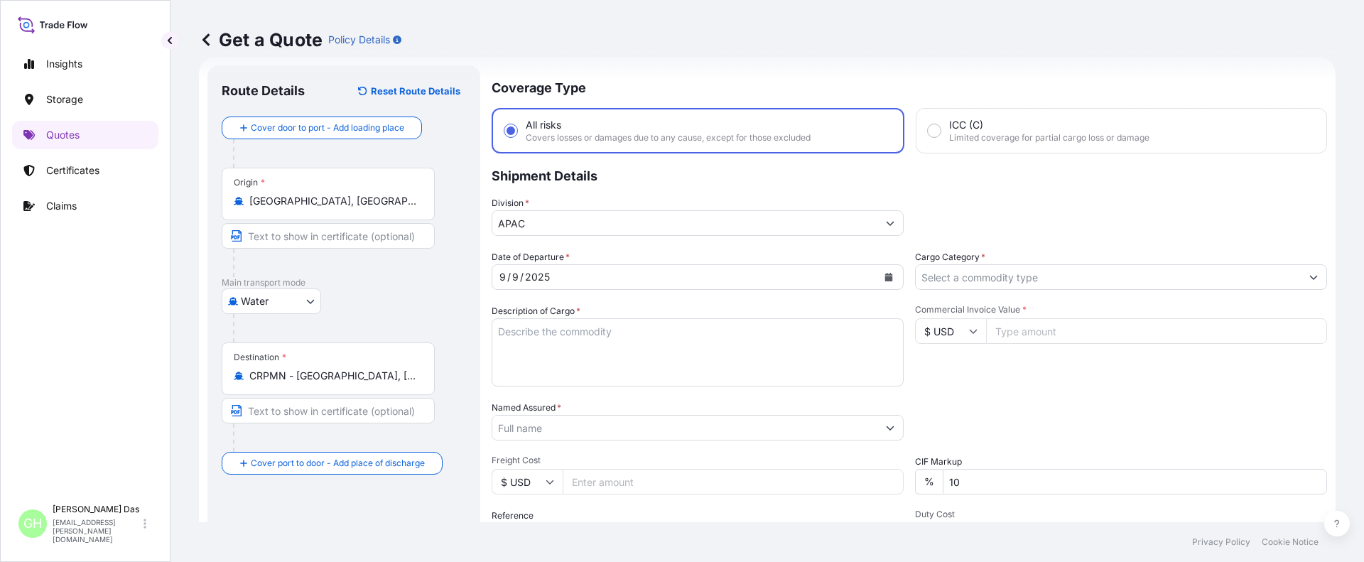
click at [1034, 333] on input "Commercial Invoice Value *" at bounding box center [1156, 331] width 341 height 26
paste input "42500"
type input "42500"
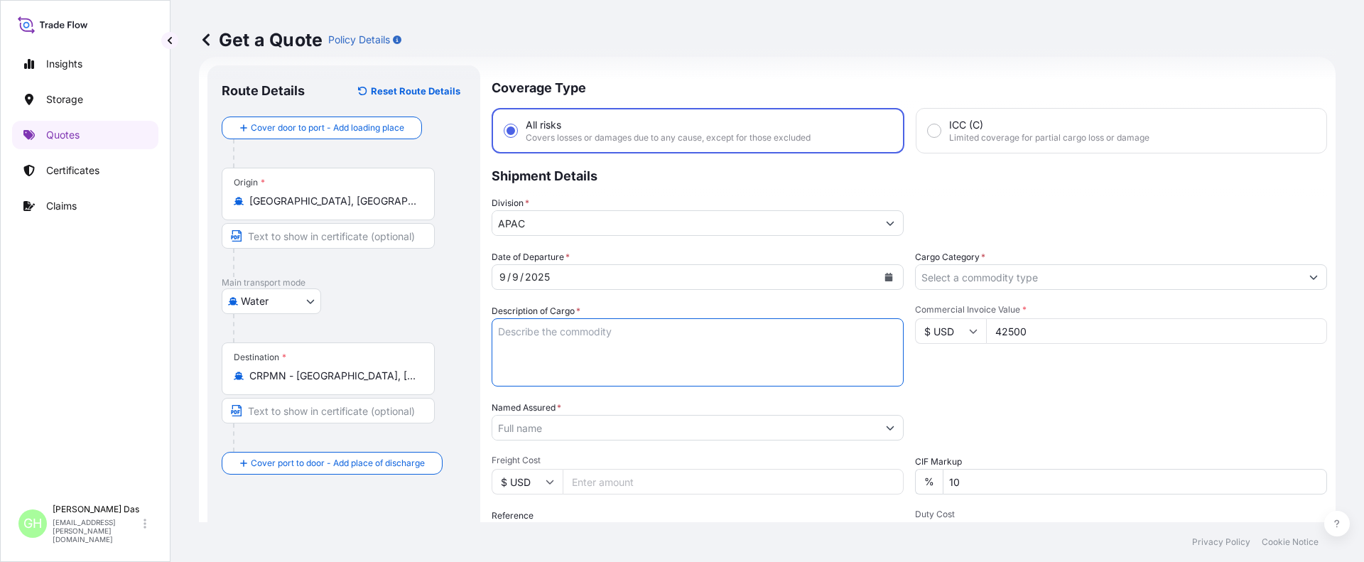
click at [530, 332] on textarea "Description of Cargo *" at bounding box center [698, 352] width 412 height 68
paste textarea "BAGS LOADED INTO 2 40' CONTAINER(S) PETROTHENE GA1810T, BG25HT"
click at [499, 332] on textarea "BAGS LOADED INTO 2 40' CONTAINER(S) PETROTHENE GA1810T, BG25HT" at bounding box center [698, 352] width 412 height 68
type textarea "1870 BAGS LOADED INTO 2 40' CONTAINER(S) PETROTHENE GA1810T, BG25HT"
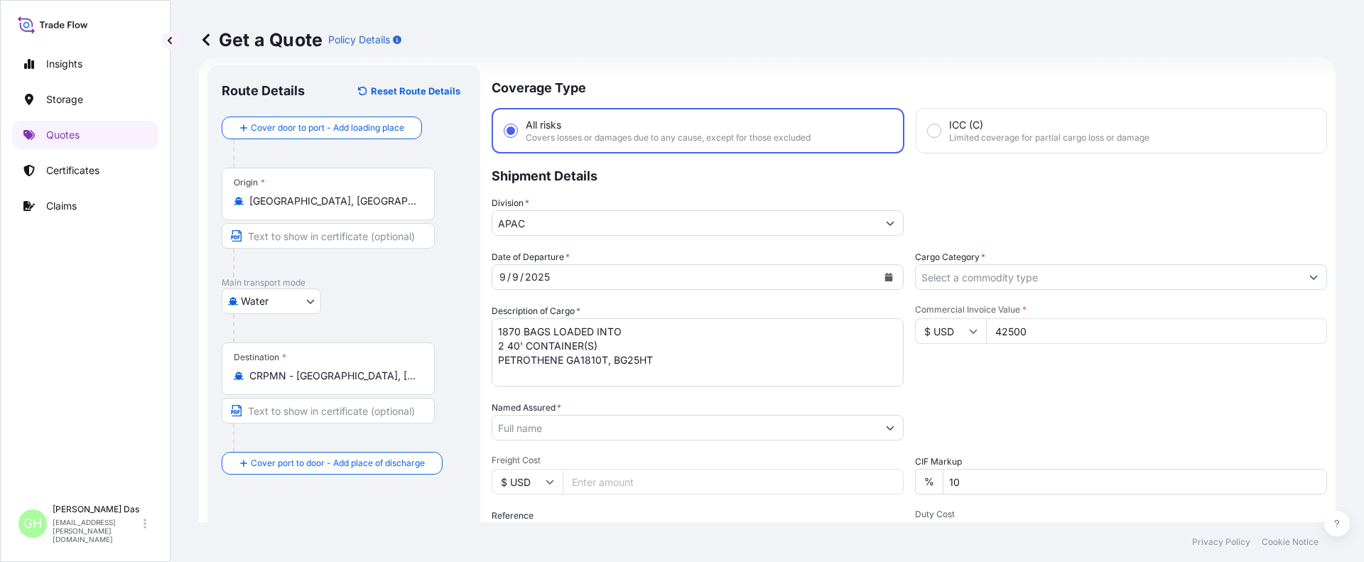
click at [140, 378] on div "Insights Storage Quotes Certificates Claims" at bounding box center [85, 267] width 146 height 460
click at [583, 425] on input "Named Assured *" at bounding box center [684, 428] width 385 height 26
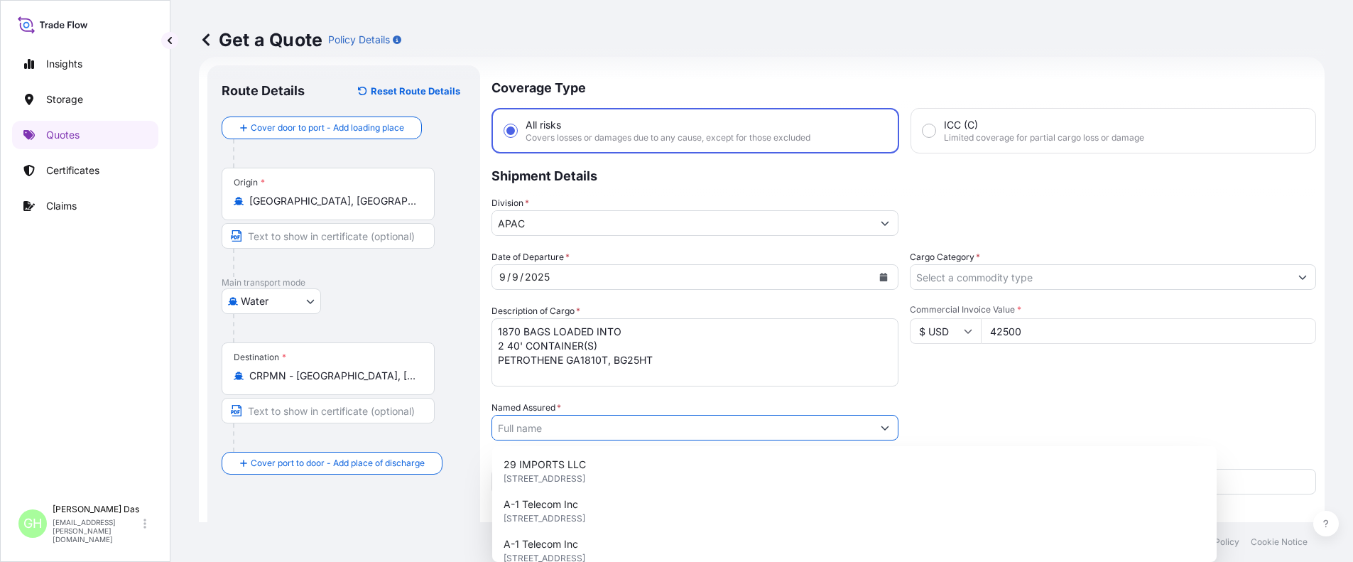
paste input "5013197963"
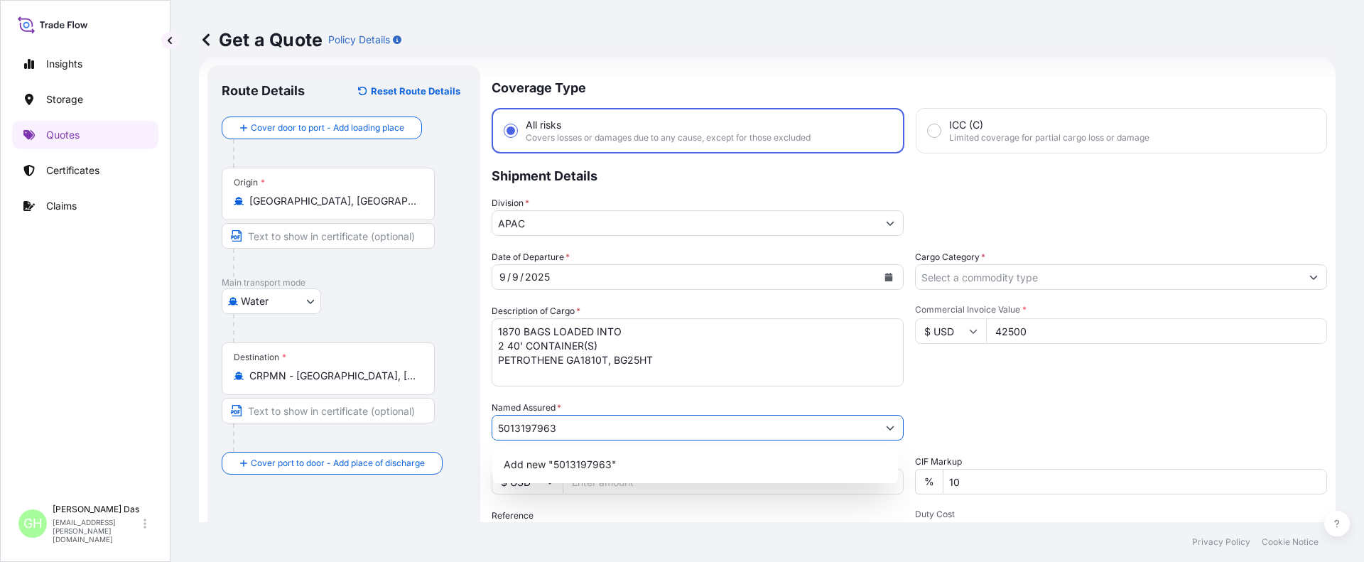
click at [499, 425] on input "5013197963" at bounding box center [684, 428] width 385 height 26
paste input "10420856393"
click at [673, 426] on input "10420856393 / 5013197963" at bounding box center [684, 428] width 385 height 26
type input "10420856393 / 5013197963"
click at [75, 401] on div "Insights Storage Quotes Certificates Claims" at bounding box center [85, 267] width 146 height 460
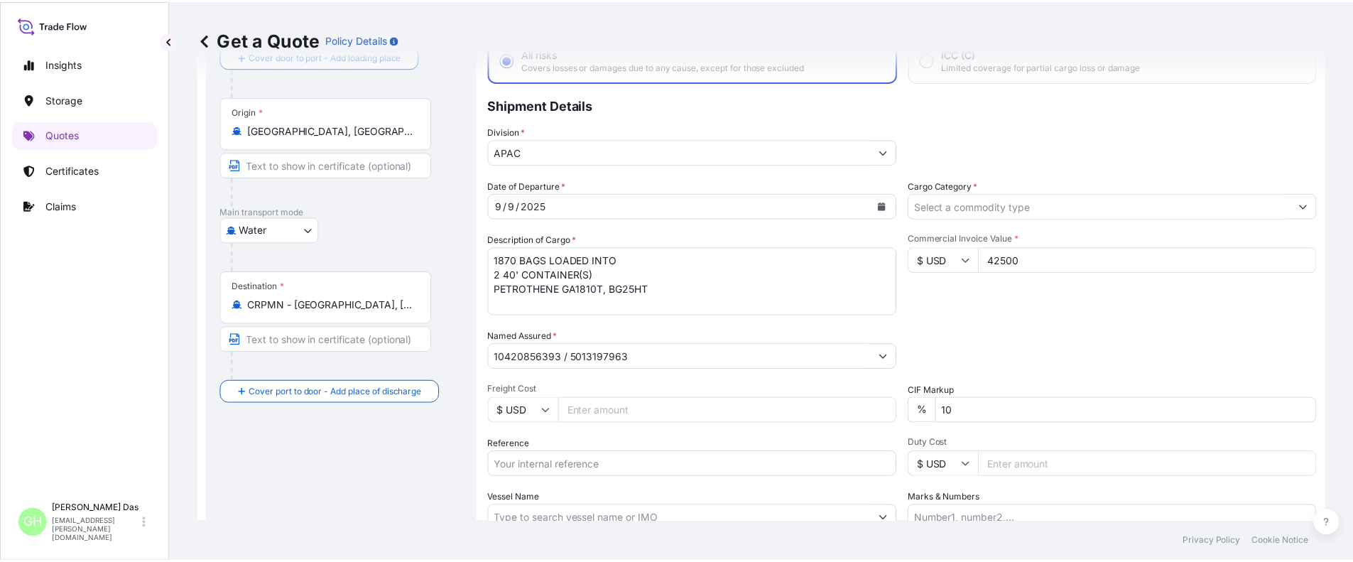
scroll to position [165, 0]
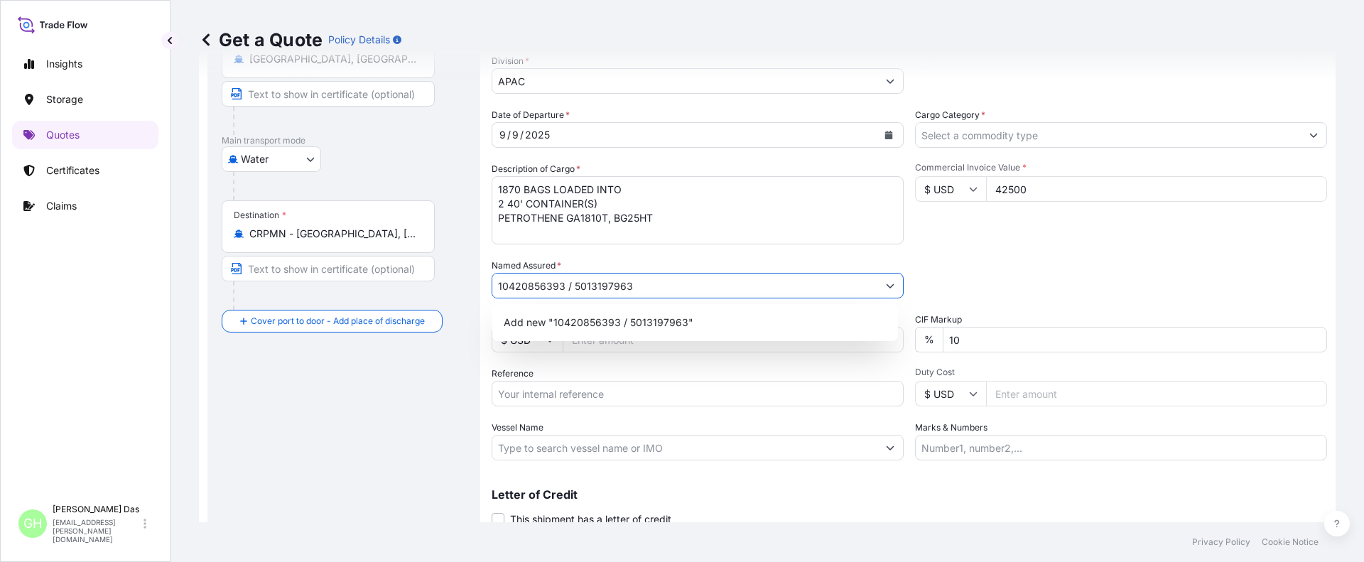
drag, startPoint x: 634, startPoint y: 291, endPoint x: 440, endPoint y: 295, distance: 194.7
click at [440, 295] on form "Route Details Reset Route Details Cover door to port - Add loading place Place …" at bounding box center [767, 245] width 1137 height 660
click at [553, 391] on input "Reference" at bounding box center [698, 394] width 412 height 26
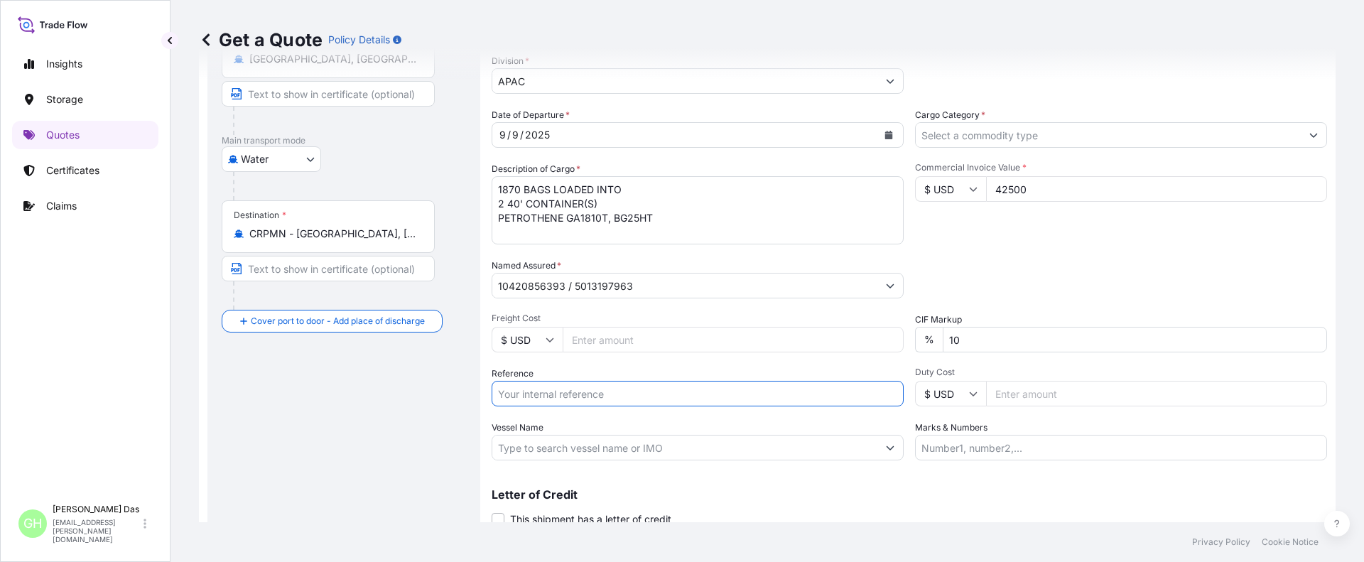
paste input "10420856393 / 5013197963"
type input "10420856393 / 5013197963"
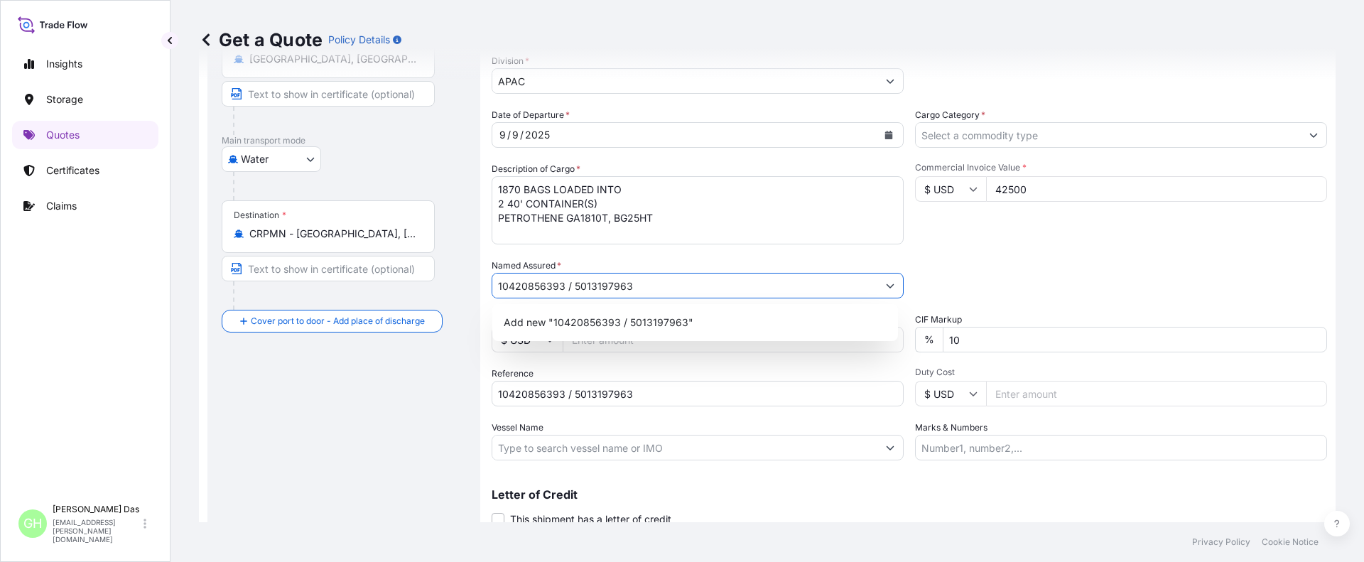
drag, startPoint x: 640, startPoint y: 285, endPoint x: 472, endPoint y: 281, distance: 168.4
click at [472, 281] on form "Route Details Reset Route Details Cover door to port - Add loading place Place …" at bounding box center [767, 245] width 1137 height 660
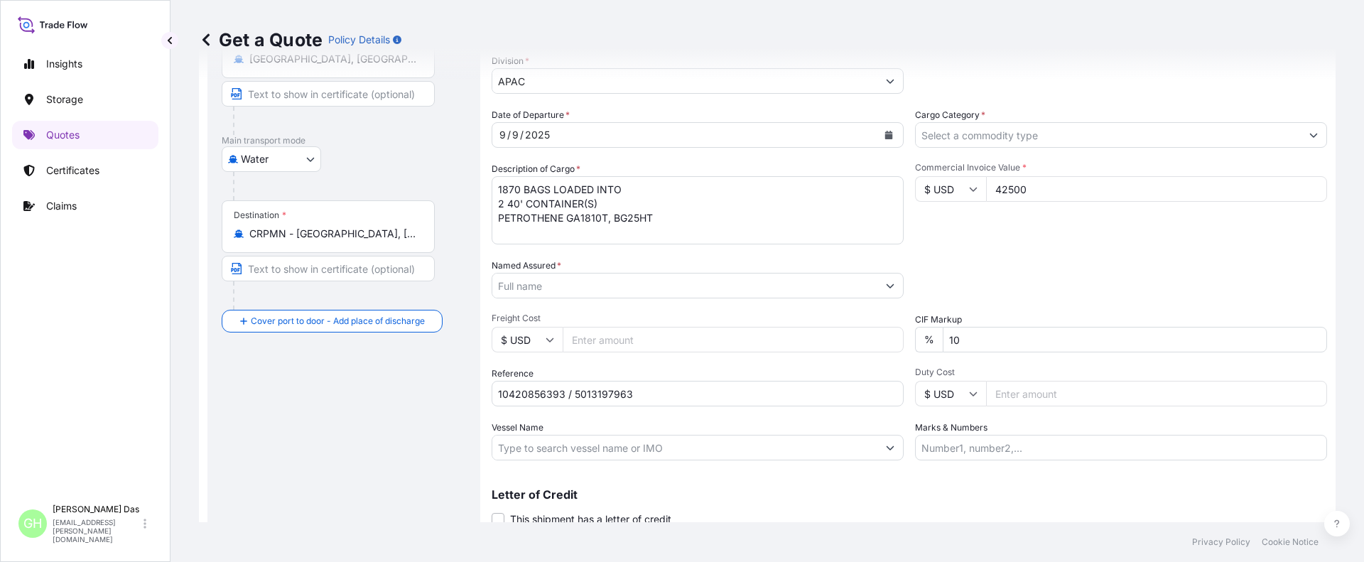
click at [550, 281] on input "Named Assured *" at bounding box center [684, 286] width 385 height 26
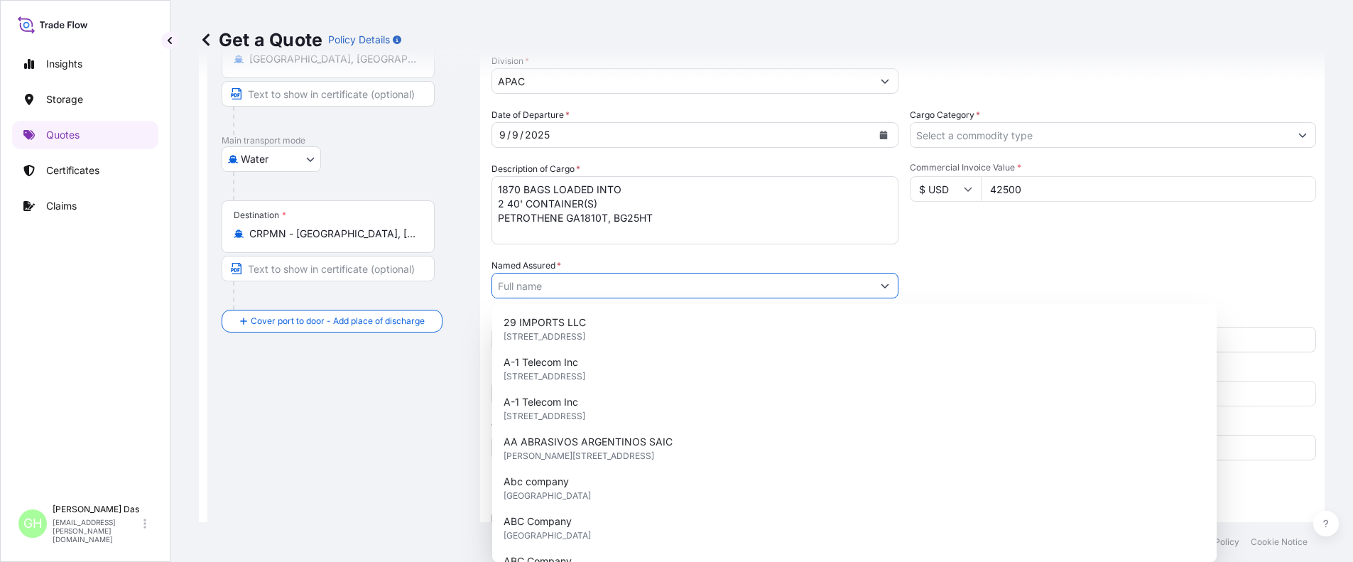
paste input "EQUISTAR CHEMICALS, LP [STREET_ADDRESS]"
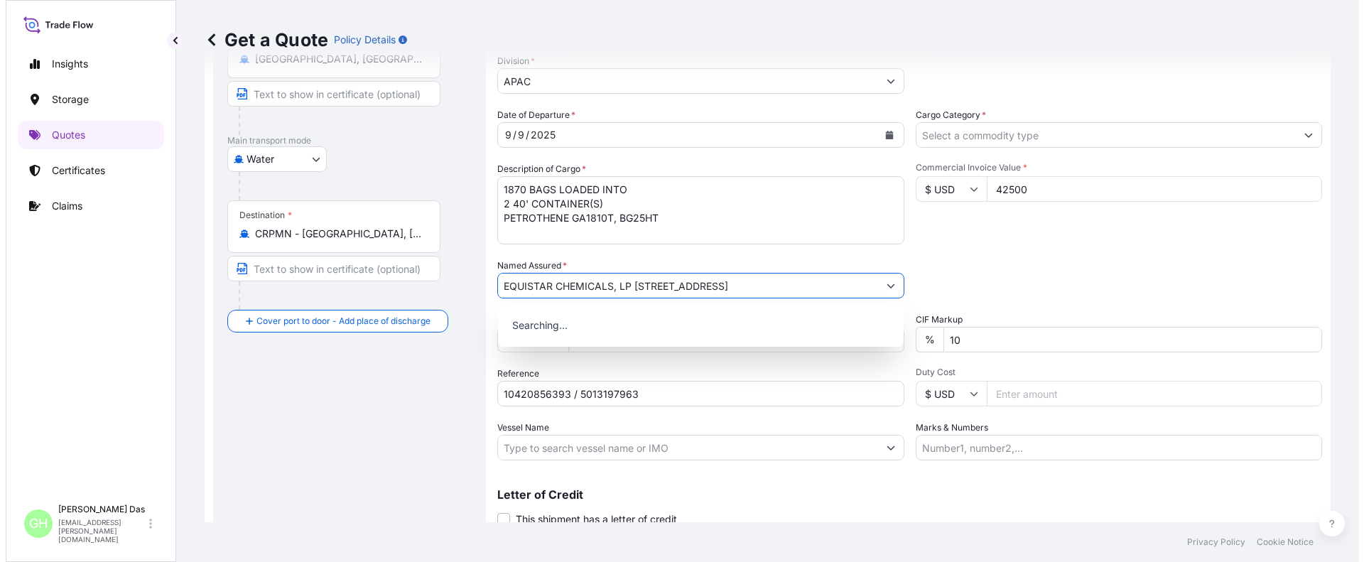
scroll to position [0, 192]
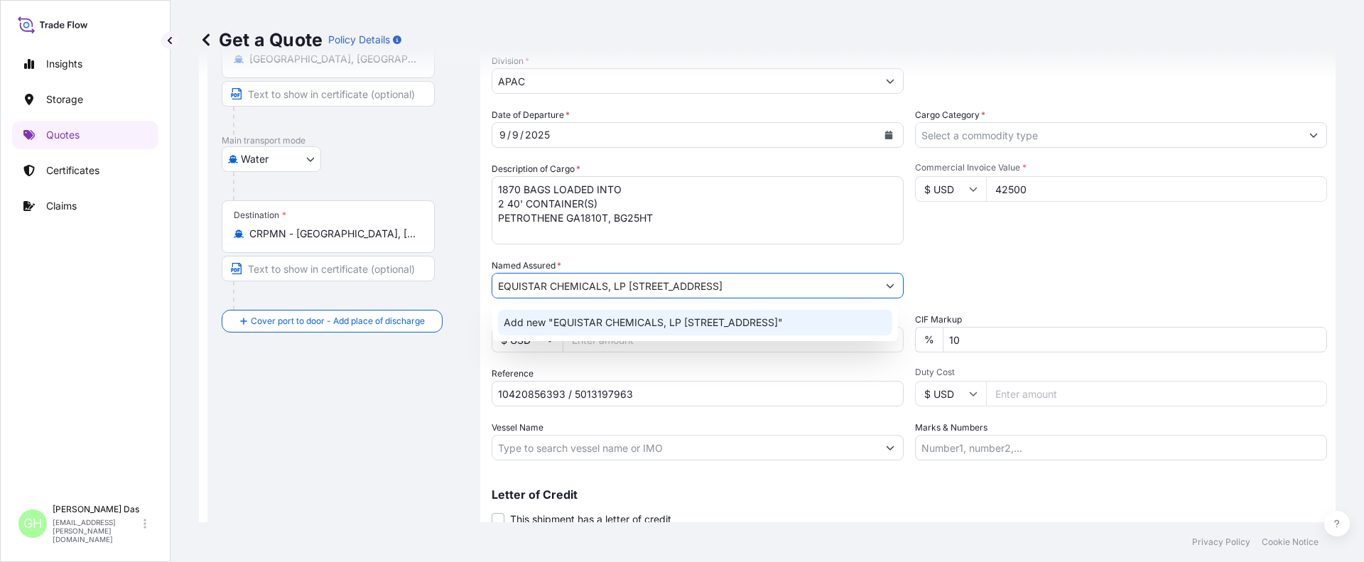
click at [568, 320] on span "Add new "EQUISTAR CHEMICALS, LP 2800 POST OAK BLVD, SUITE 5100 UNITED STATES HO…" at bounding box center [643, 322] width 279 height 14
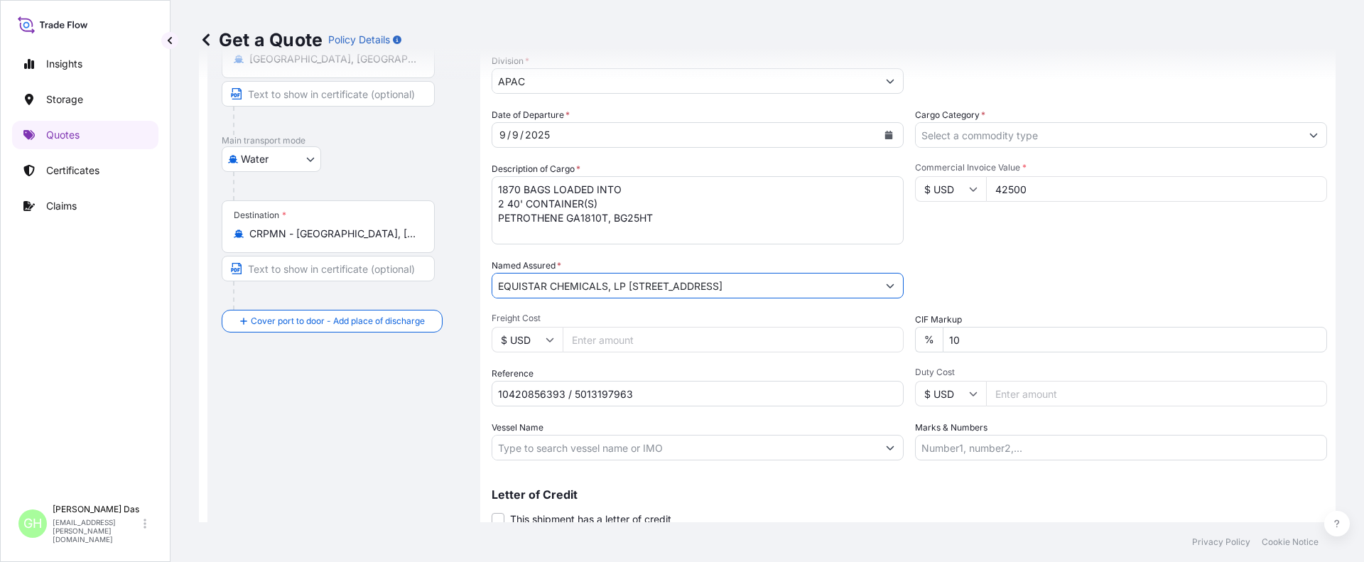
type input "EQUISTAR CHEMICALS, LP [STREET_ADDRESS]"
click at [555, 443] on input "Vessel Name" at bounding box center [684, 448] width 385 height 26
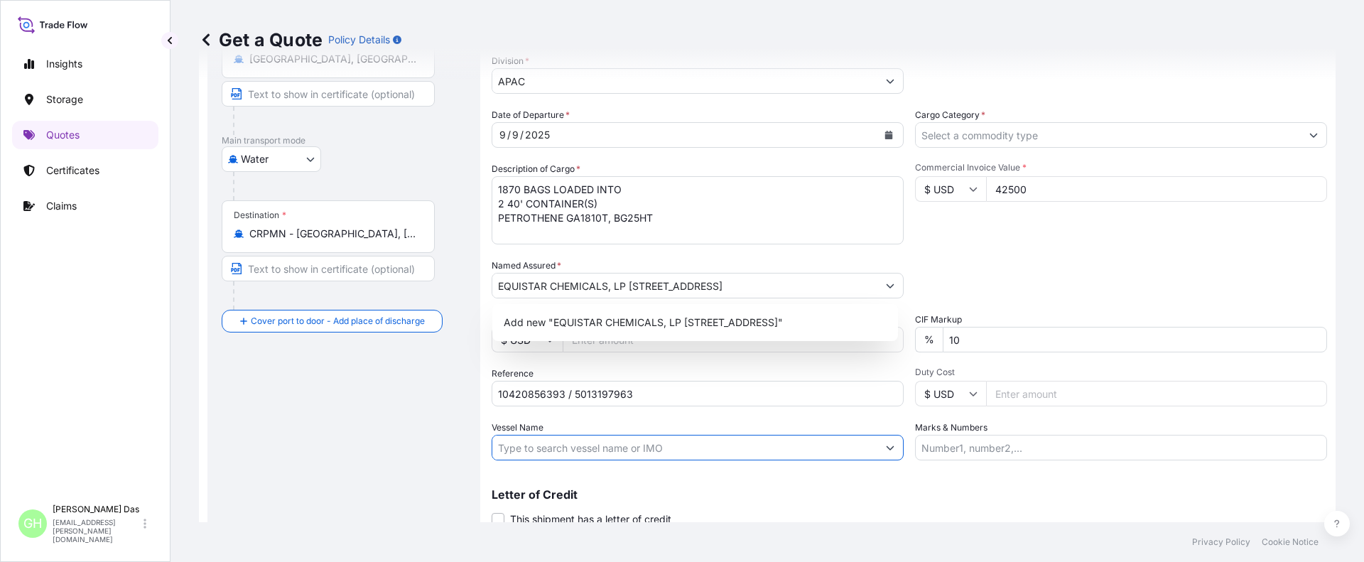
paste input "ENSENADA"
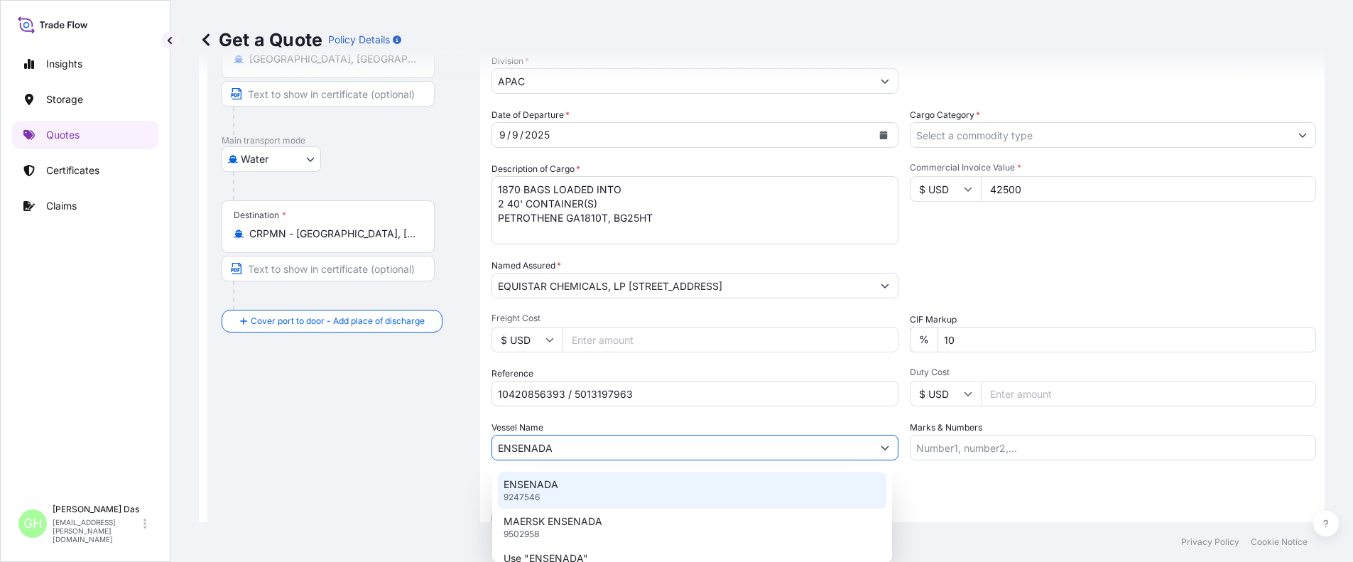
click at [543, 487] on p "ENSENADA" at bounding box center [531, 484] width 55 height 14
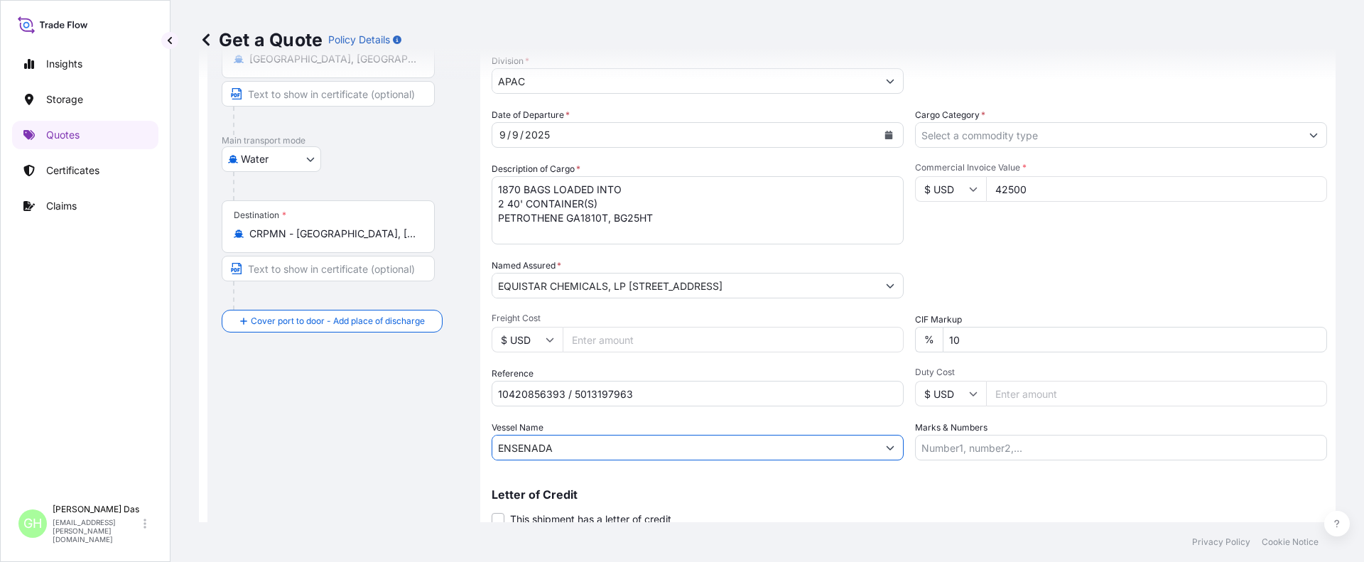
type input "ENSENADA"
click at [1021, 219] on div "Commercial Invoice Value * $ USD 42500" at bounding box center [1121, 203] width 412 height 82
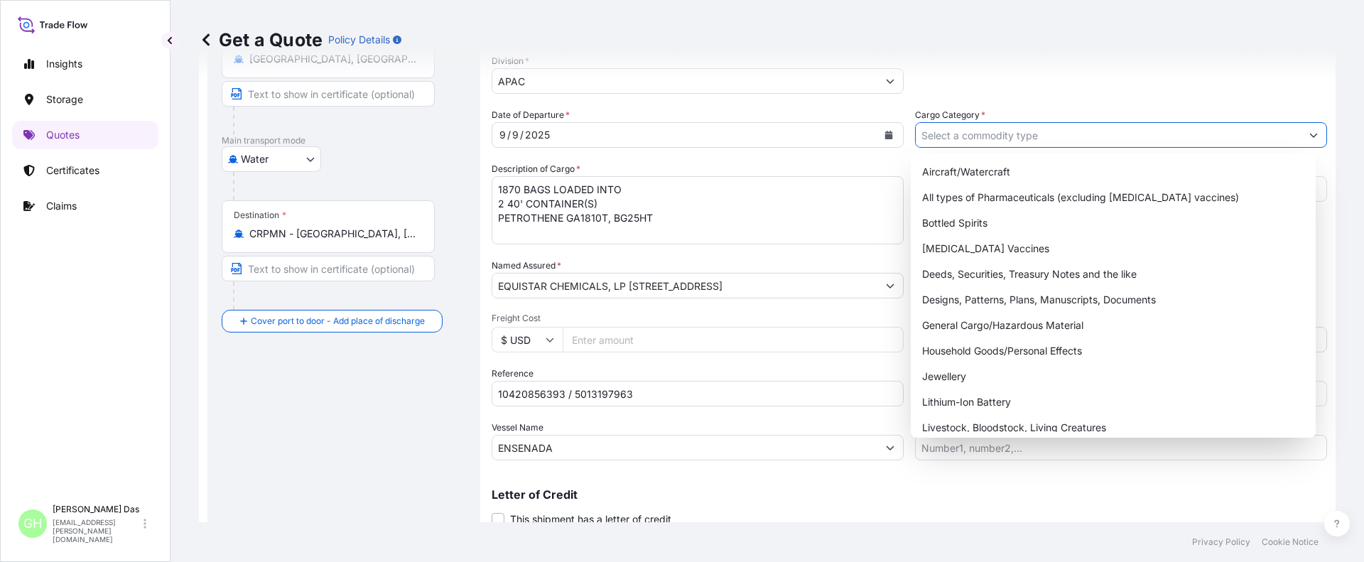
click at [1011, 134] on input "Cargo Category *" at bounding box center [1108, 135] width 385 height 26
click at [965, 326] on div "General Cargo/Hazardous Material" at bounding box center [1113, 326] width 394 height 26
type input "General Cargo/Hazardous Material"
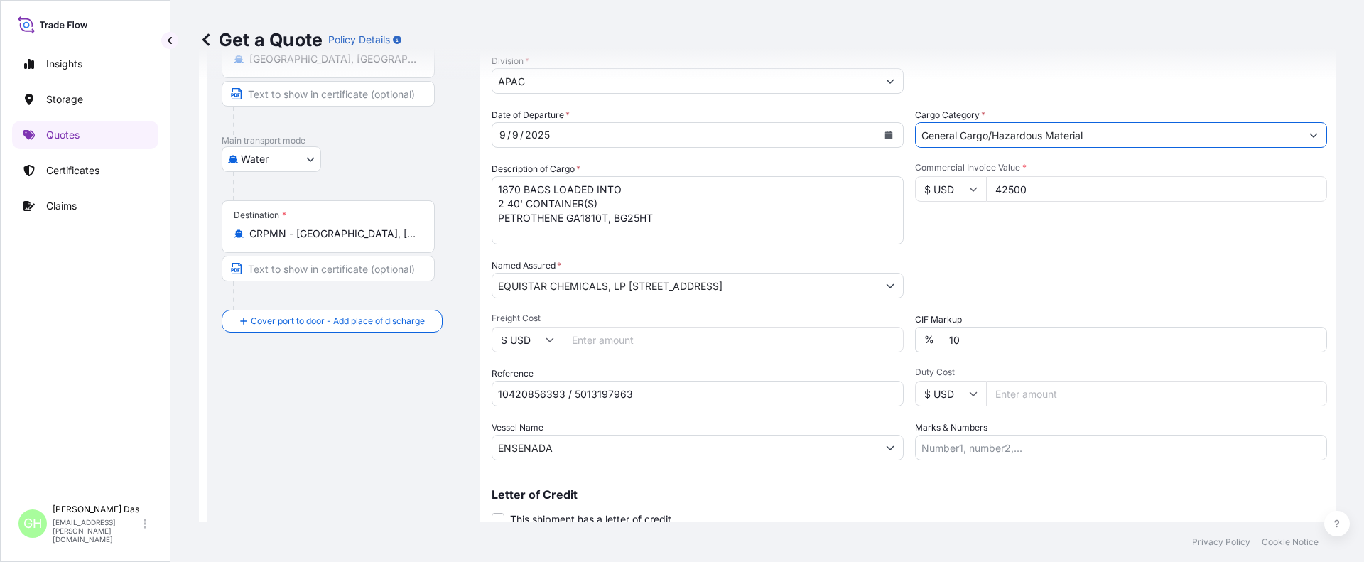
click at [996, 253] on div "Date of Departure * 9 / 9 / 2025 Cargo Category * General Cargo/Hazardous Mater…" at bounding box center [909, 284] width 835 height 352
click at [381, 410] on div "Route Details Reset Route Details Cover door to port - Add loading place Place …" at bounding box center [344, 244] width 244 height 614
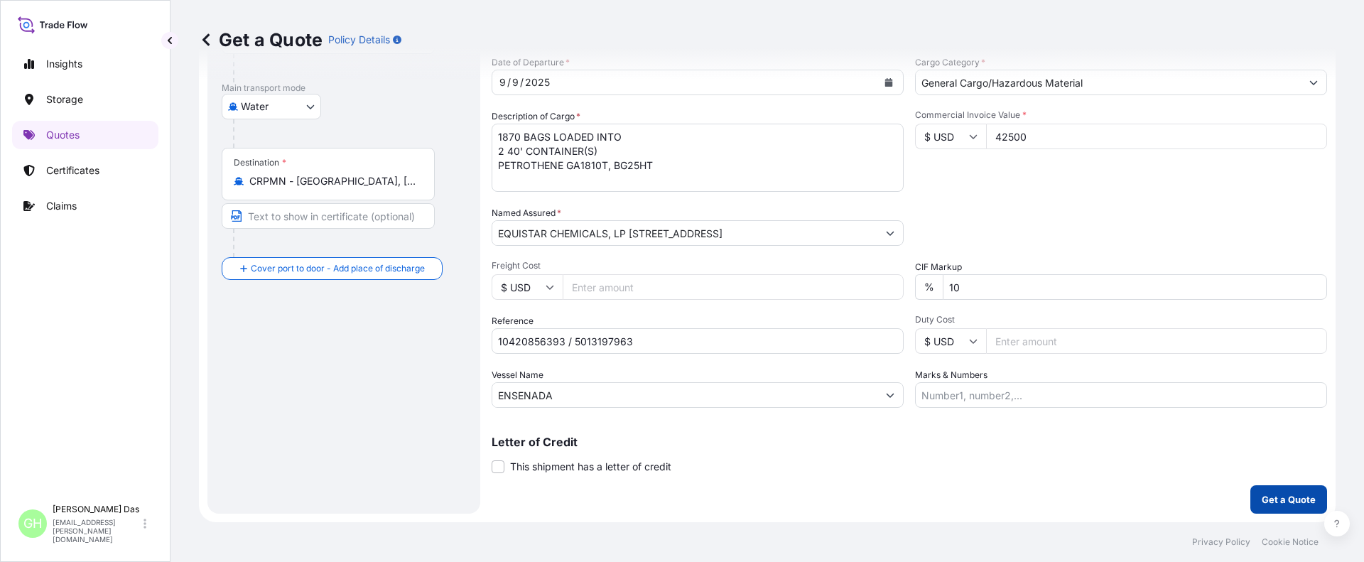
click at [1262, 499] on p "Get a Quote" at bounding box center [1289, 499] width 54 height 14
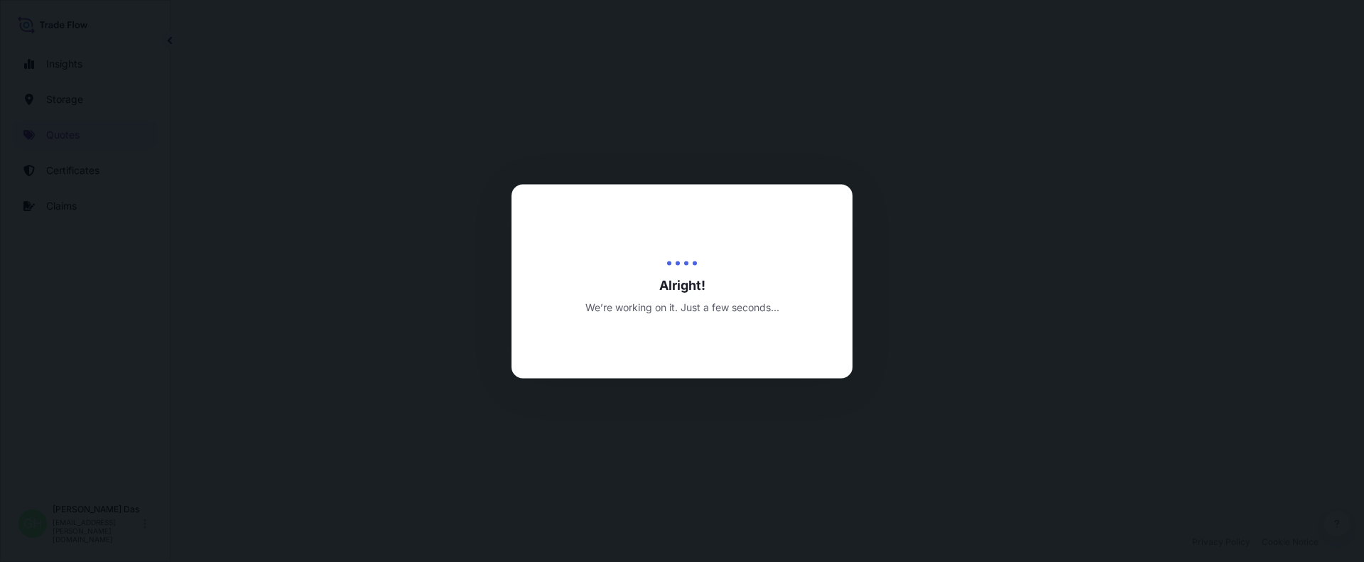
select select "Water"
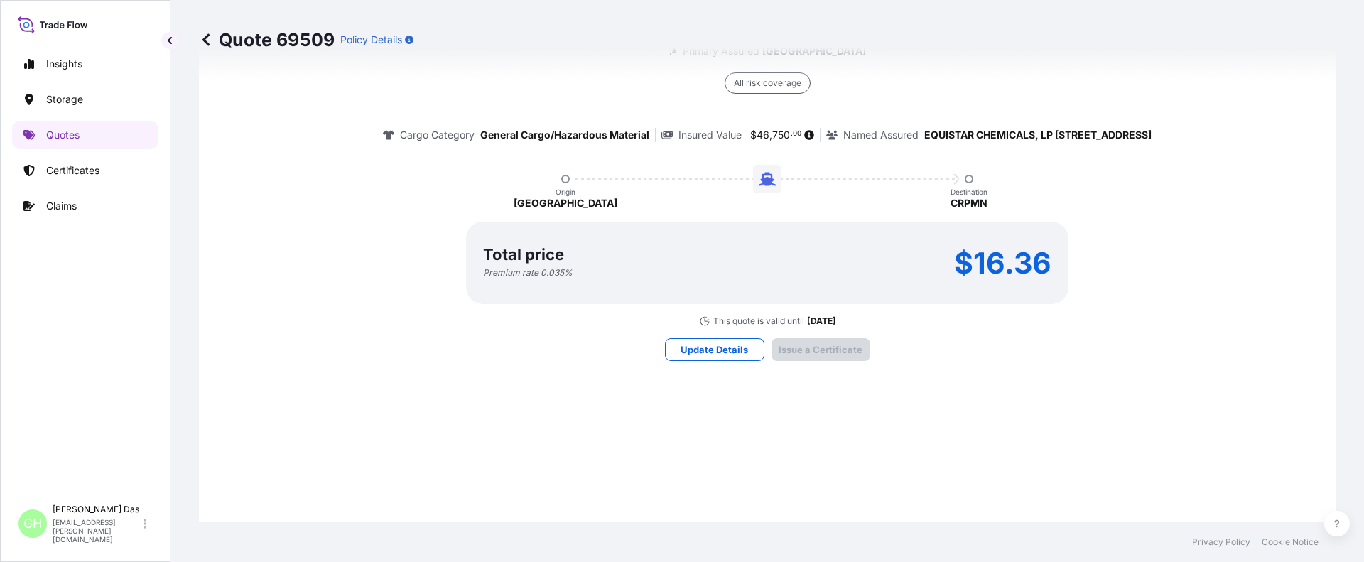
scroll to position [2136, 0]
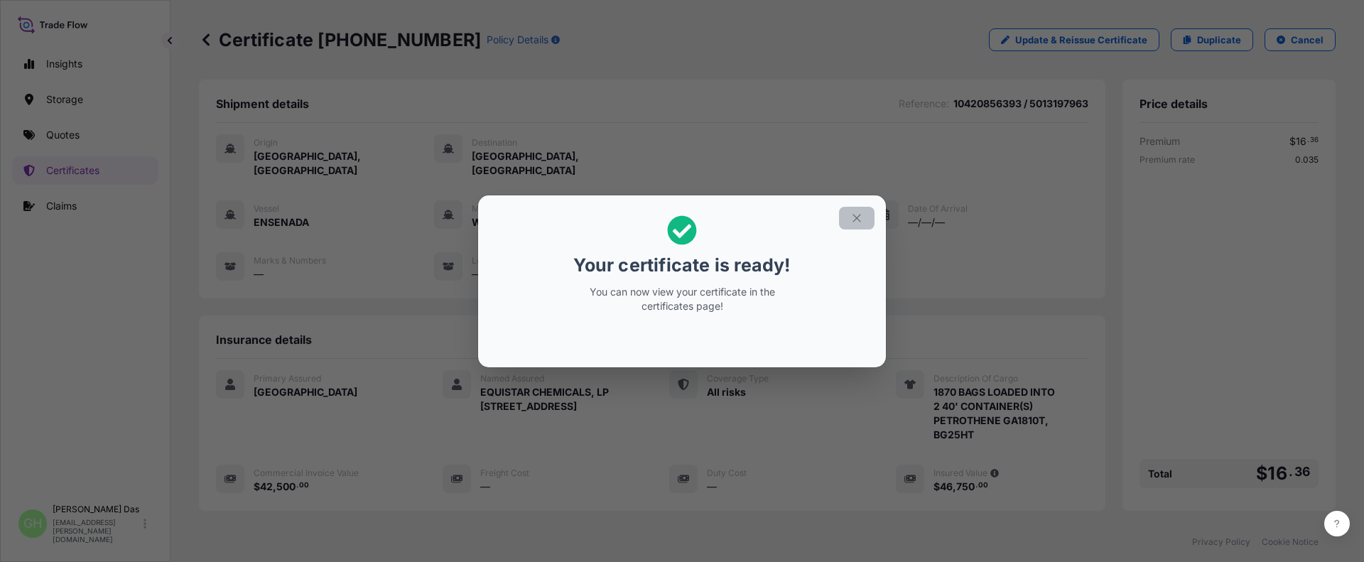
click at [855, 217] on icon "button" at bounding box center [856, 218] width 13 height 13
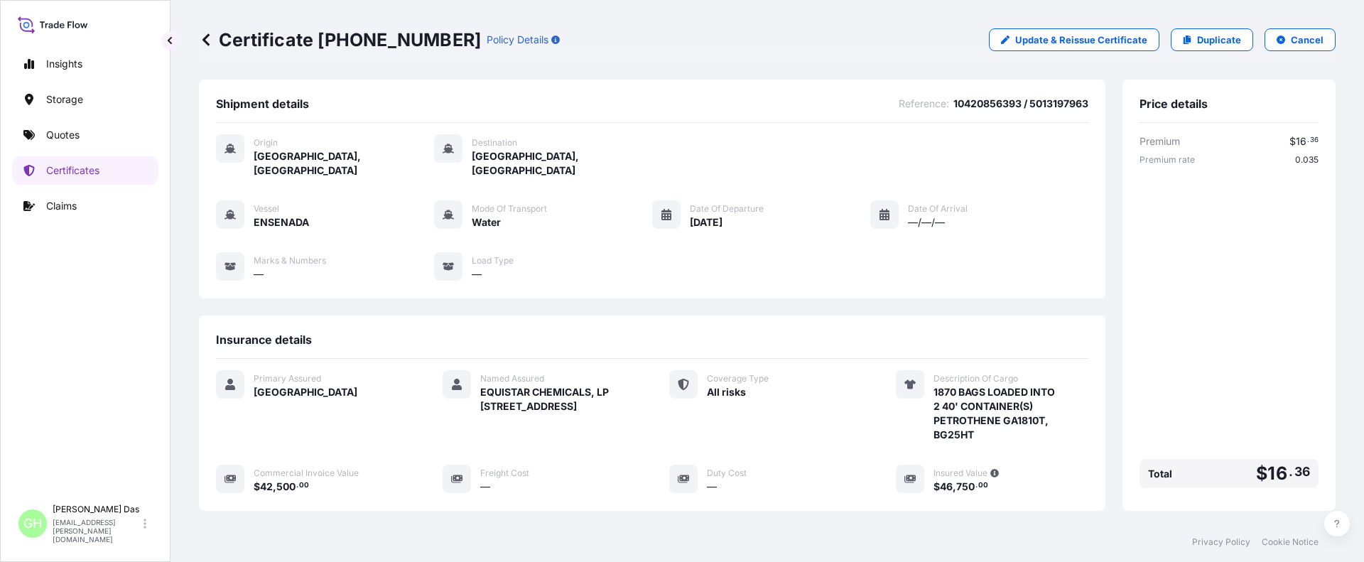
scroll to position [227, 0]
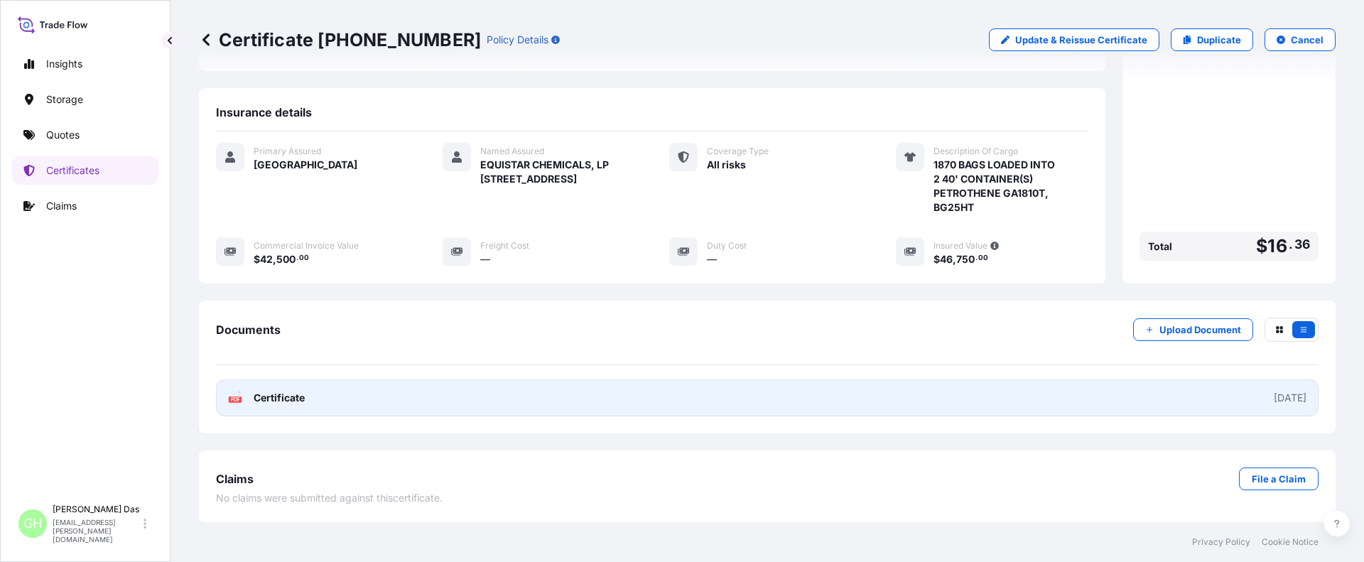
click at [1112, 399] on link "PDF Certificate [DATE]" at bounding box center [767, 397] width 1102 height 37
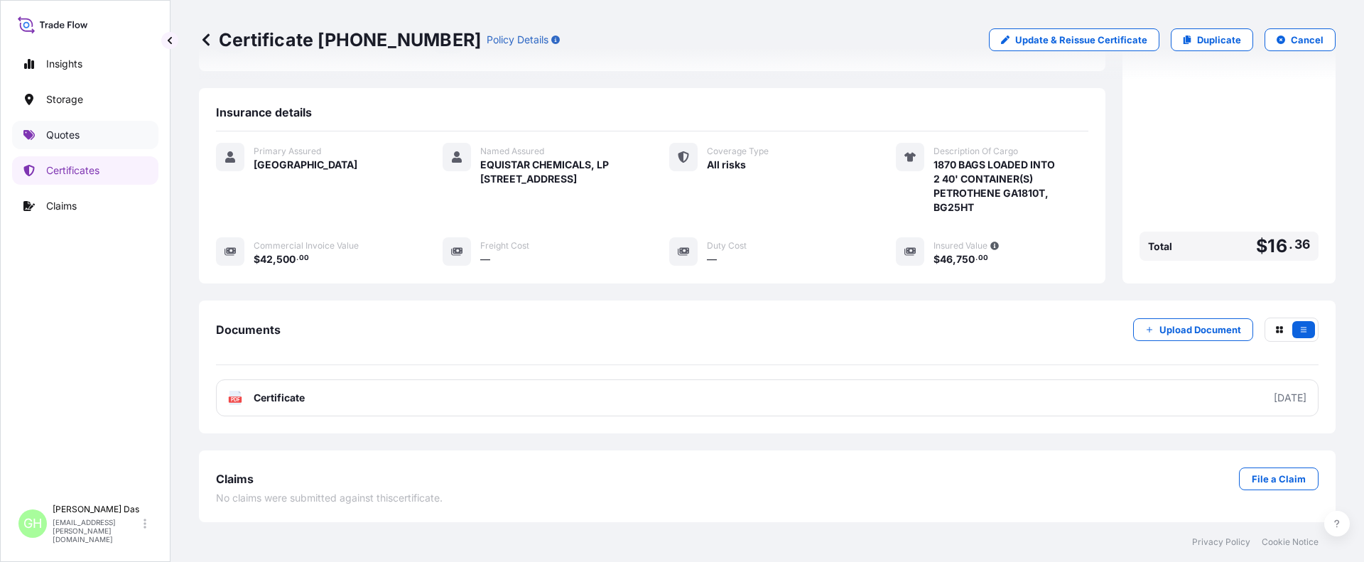
click at [68, 133] on p "Quotes" at bounding box center [62, 135] width 33 height 14
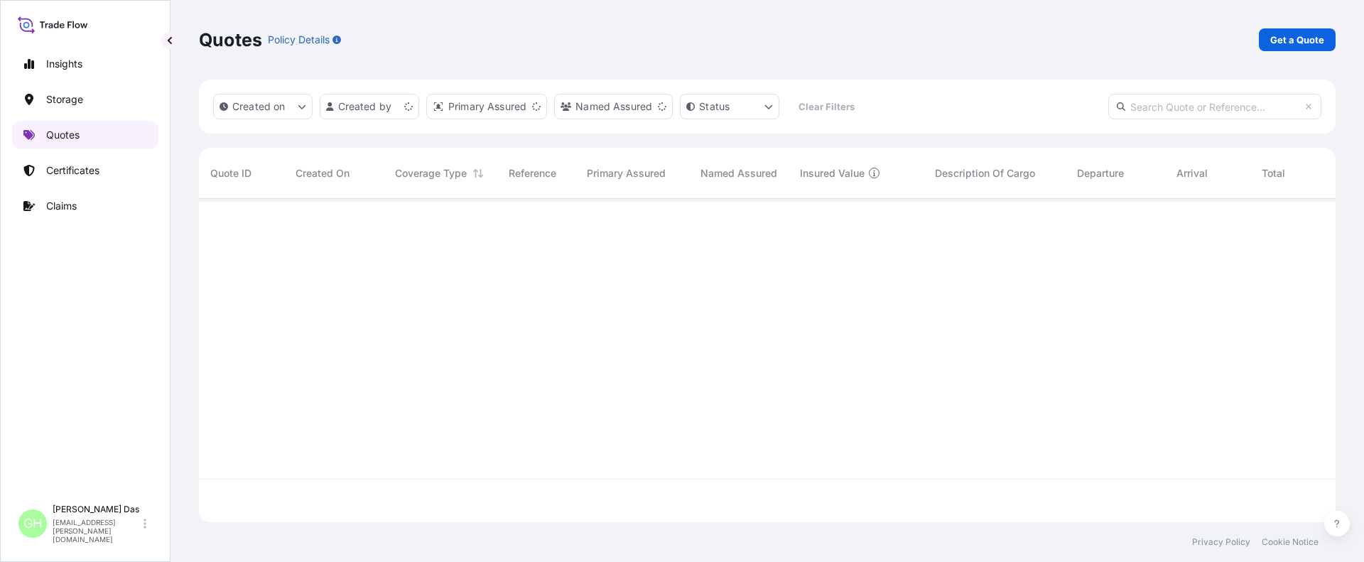
scroll to position [320, 1126]
click at [1283, 37] on p "Get a Quote" at bounding box center [1297, 40] width 54 height 14
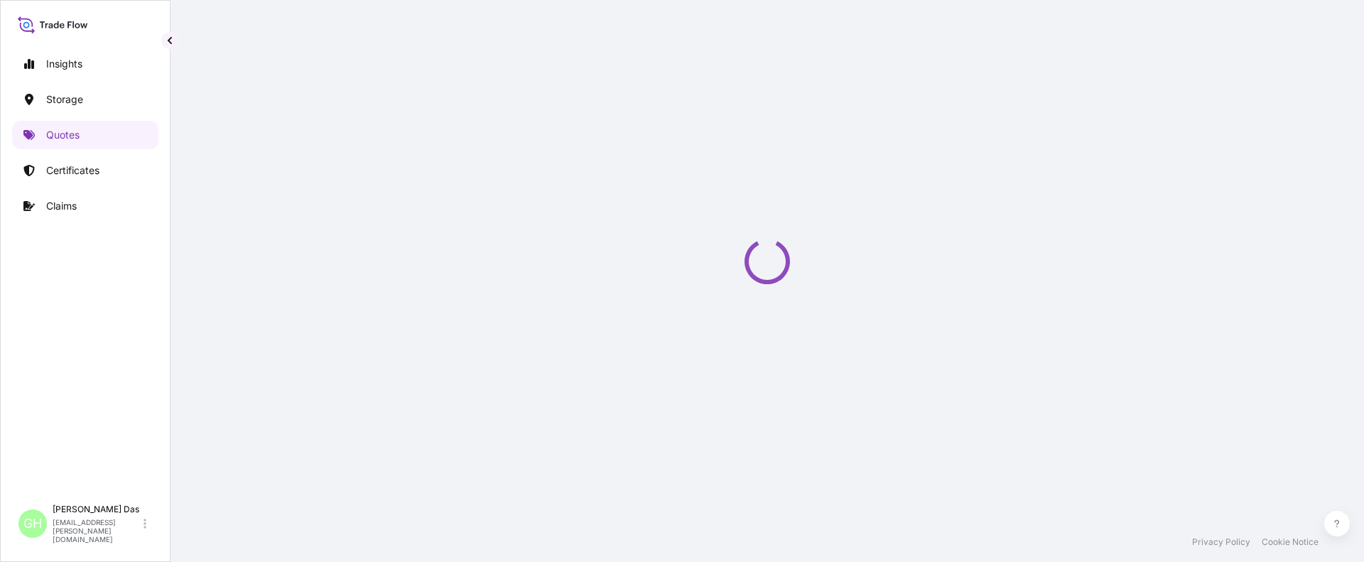
select select "Water"
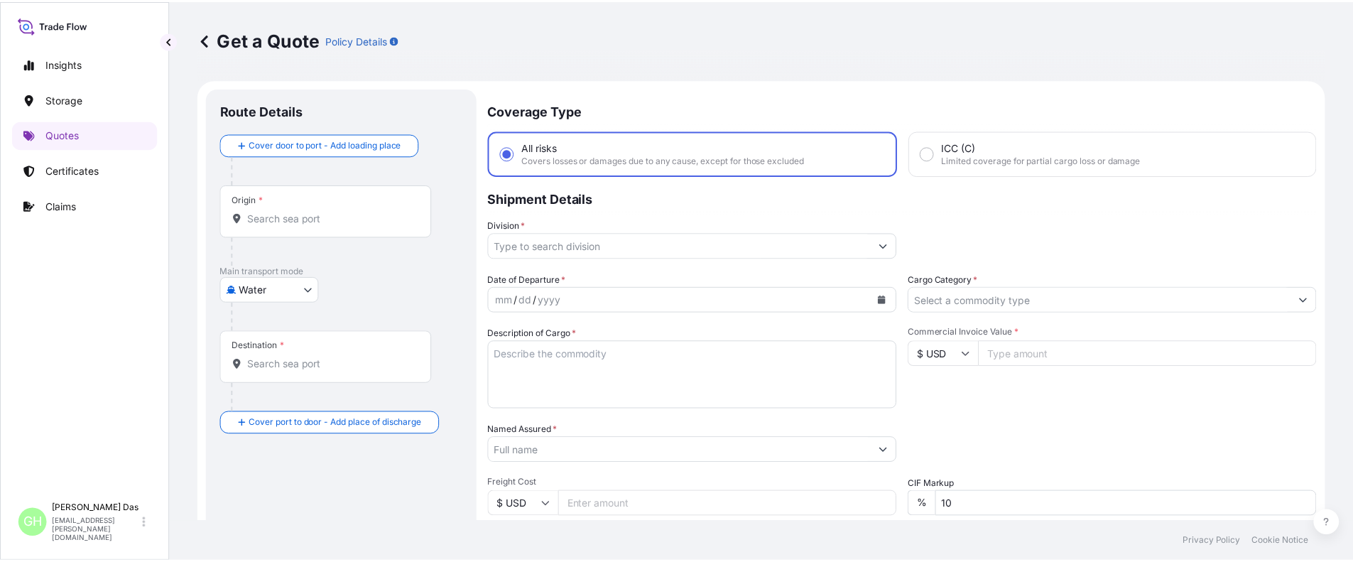
scroll to position [23, 0]
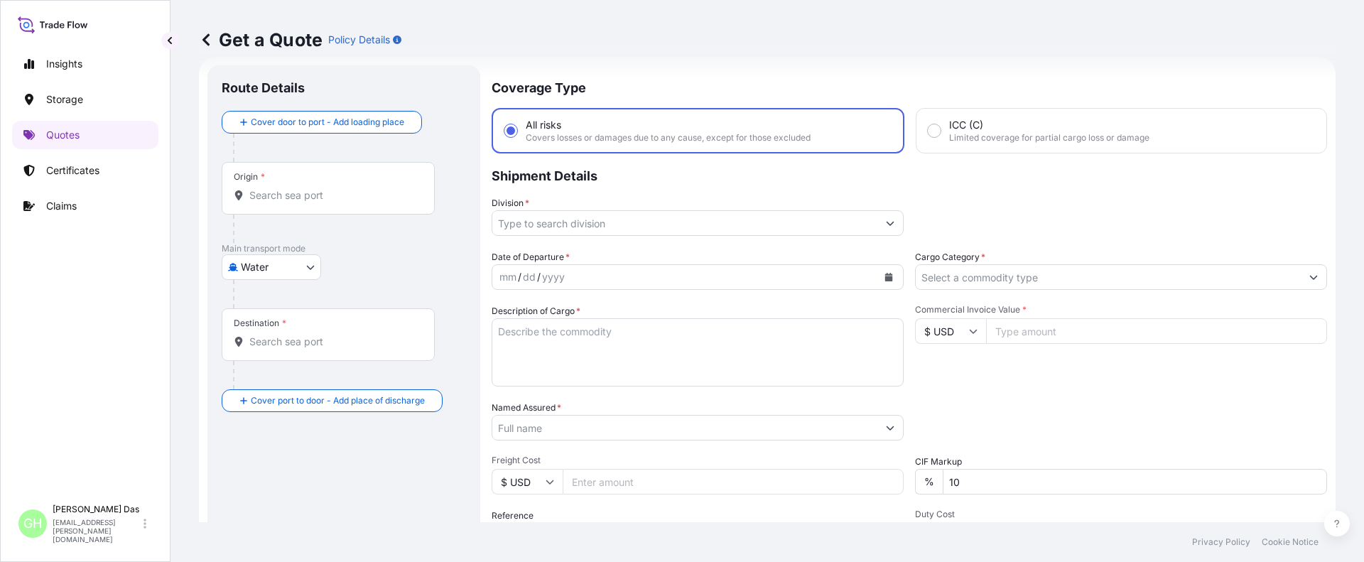
click at [300, 186] on div "Origin *" at bounding box center [328, 188] width 213 height 53
click at [300, 188] on input "Origin *" at bounding box center [333, 195] width 168 height 14
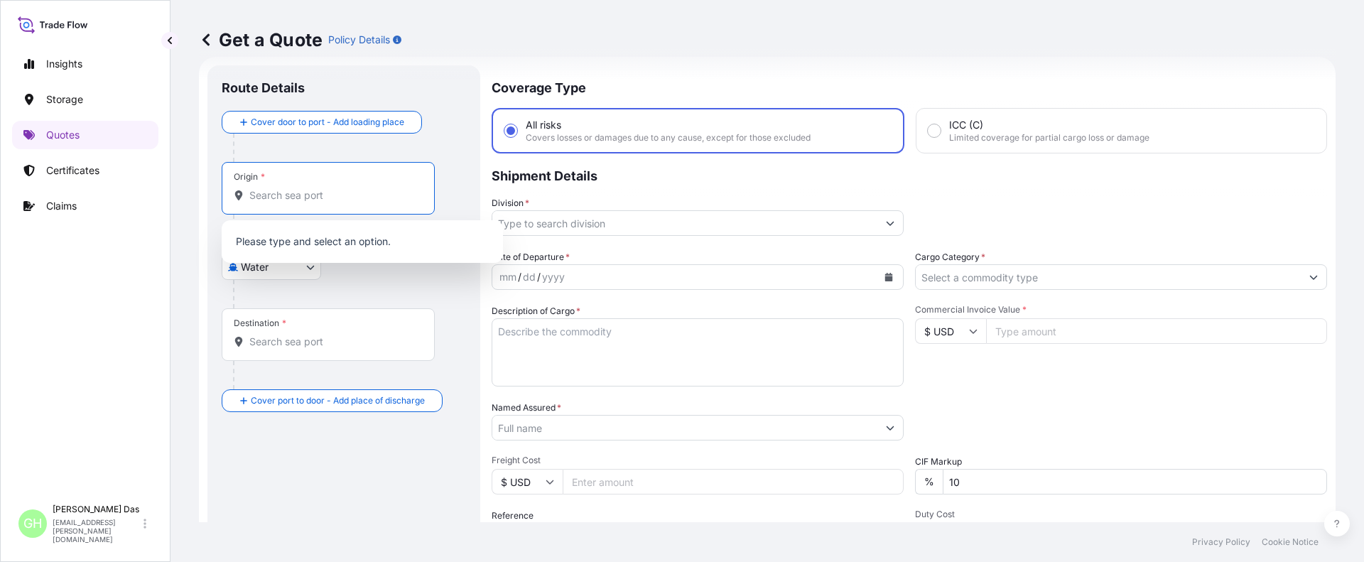
paste input "[GEOGRAPHIC_DATA], [GEOGRAPHIC_DATA]"
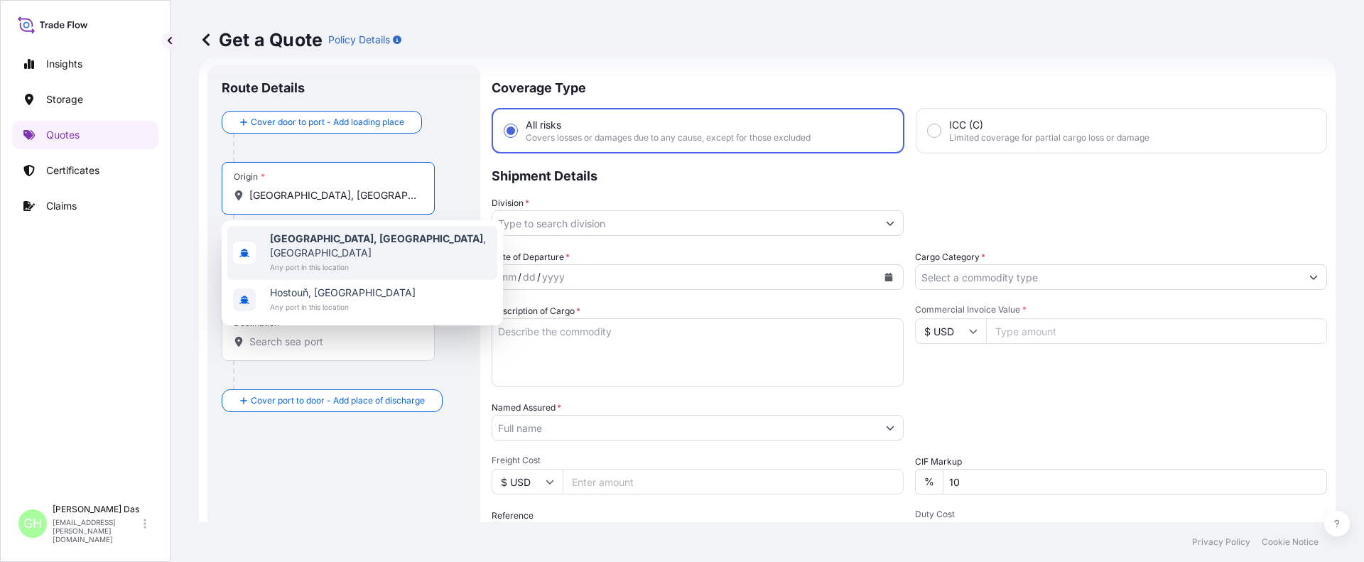
click at [357, 260] on span "Any port in this location" at bounding box center [381, 267] width 222 height 14
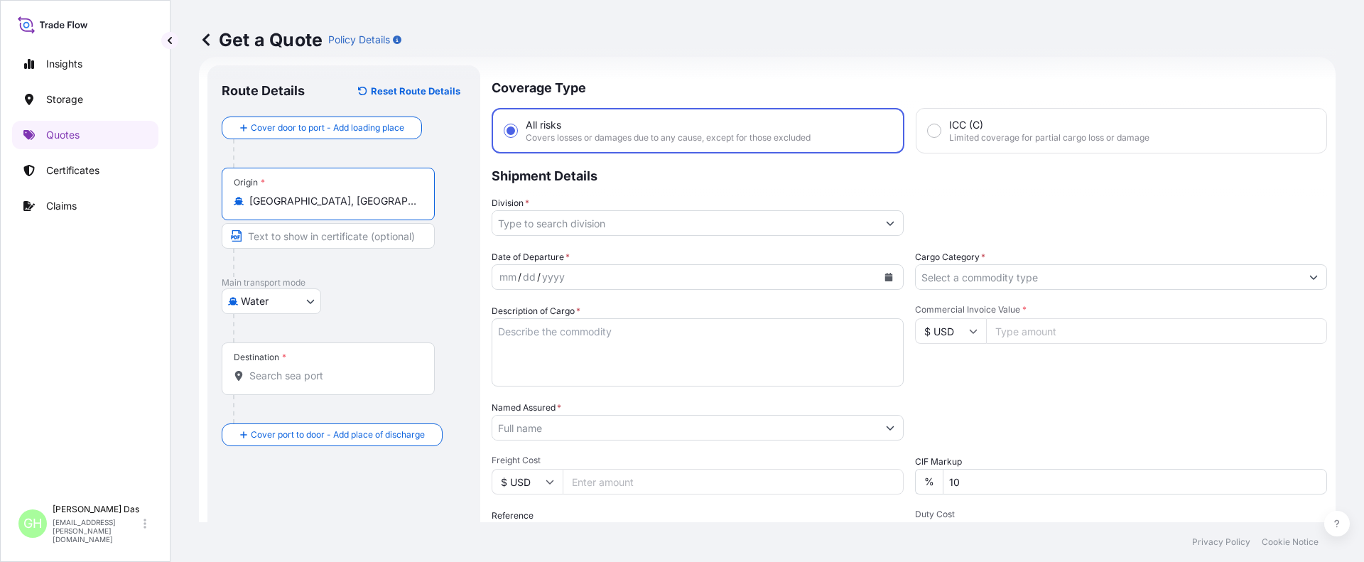
type input "[GEOGRAPHIC_DATA], [GEOGRAPHIC_DATA], [GEOGRAPHIC_DATA]"
click at [303, 381] on input "Destination *" at bounding box center [333, 376] width 168 height 14
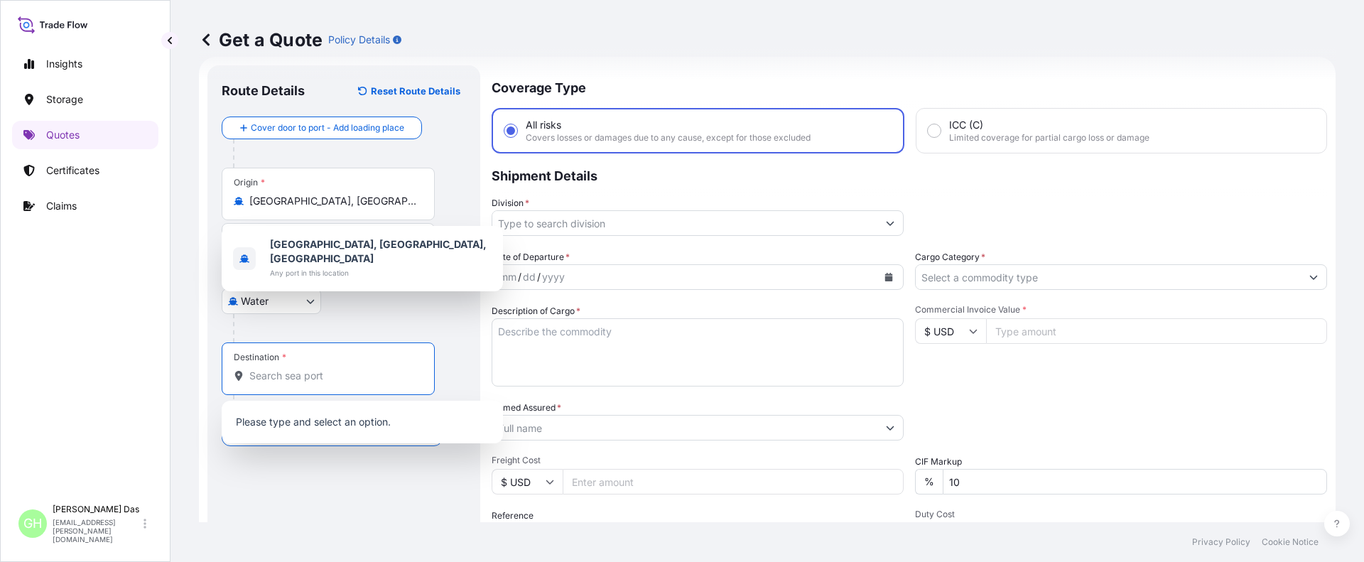
paste input "PUERTO MOIN"
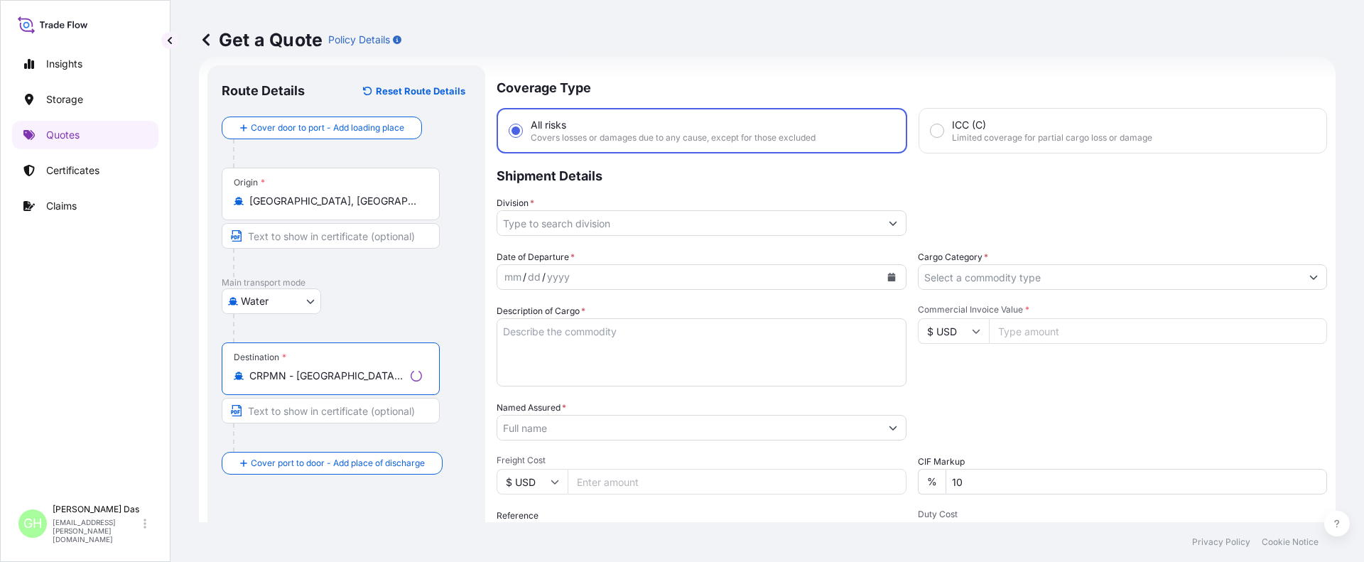
type input "CRPMN - Puerto Moin, Costa Rica"
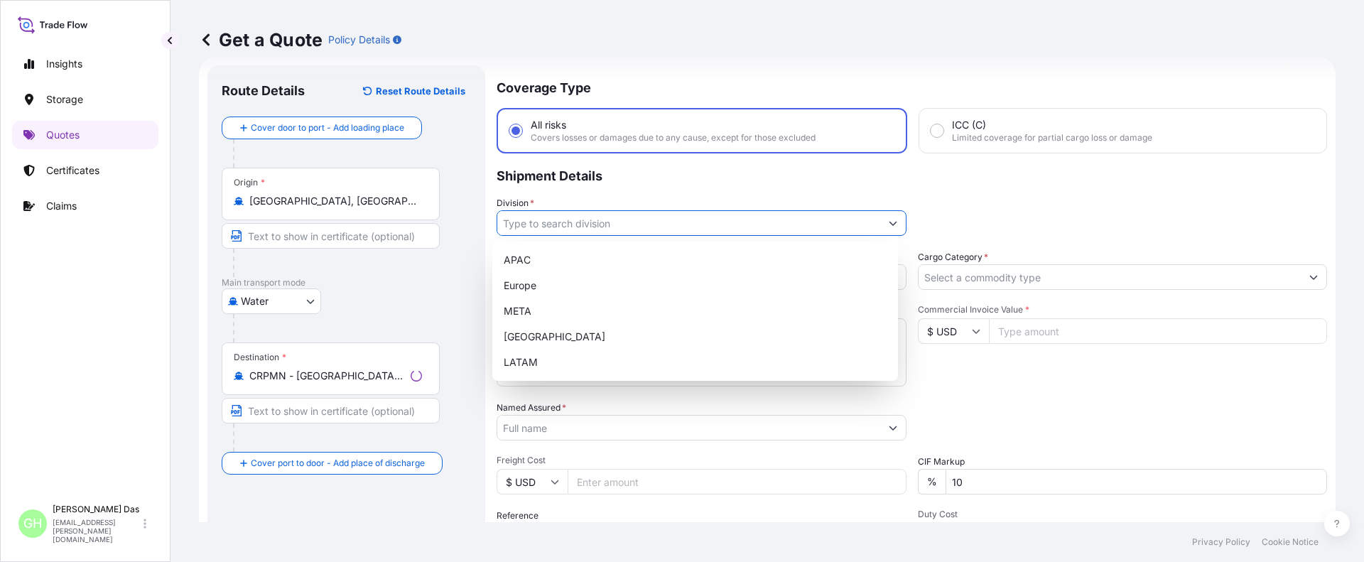
click at [572, 223] on input "Division *" at bounding box center [688, 223] width 383 height 26
click at [516, 263] on div "APAC" at bounding box center [695, 260] width 394 height 26
type input "APAC"
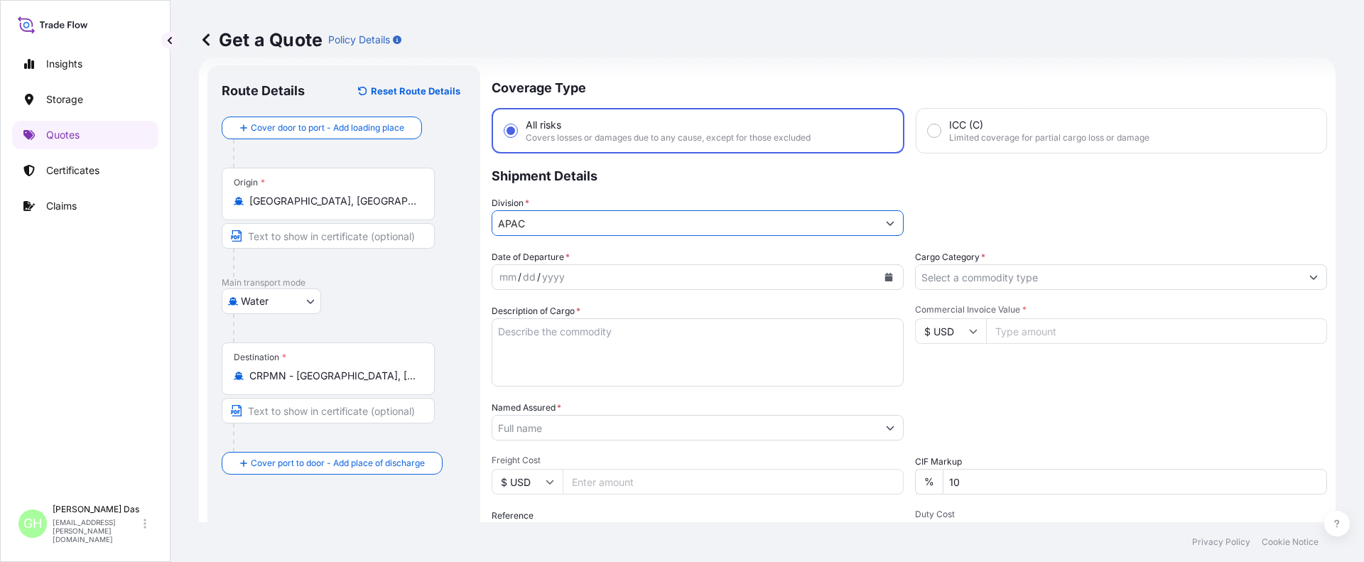
click at [885, 280] on icon "Calendar" at bounding box center [889, 277] width 8 height 9
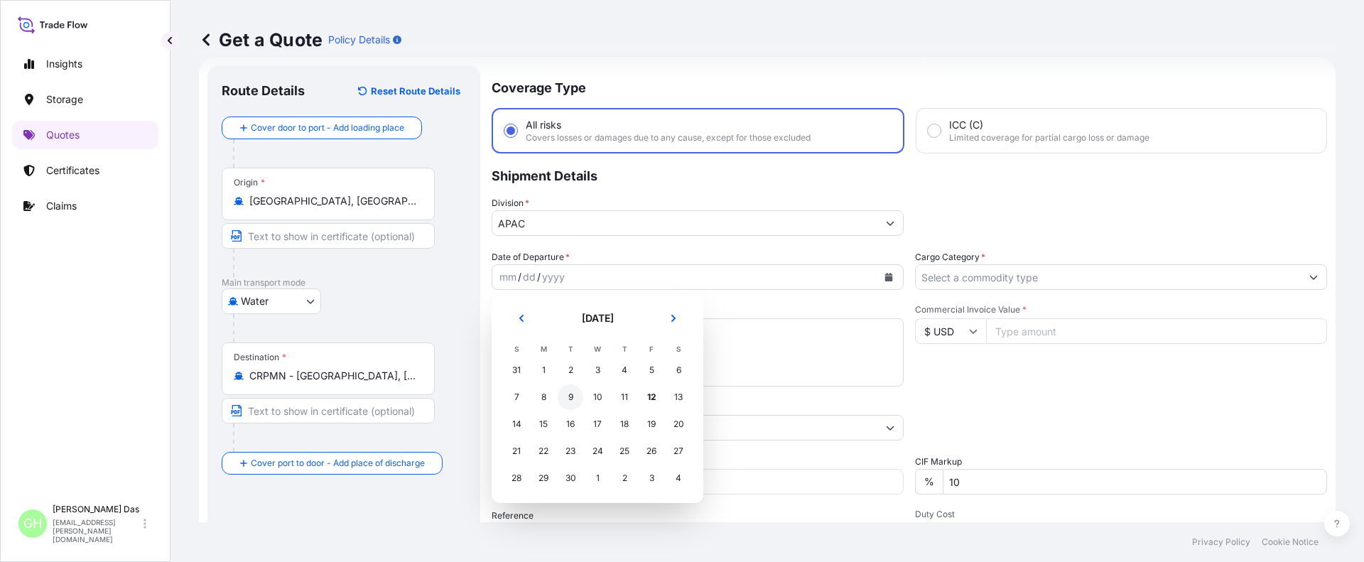
click at [573, 396] on div "9" at bounding box center [571, 397] width 26 height 26
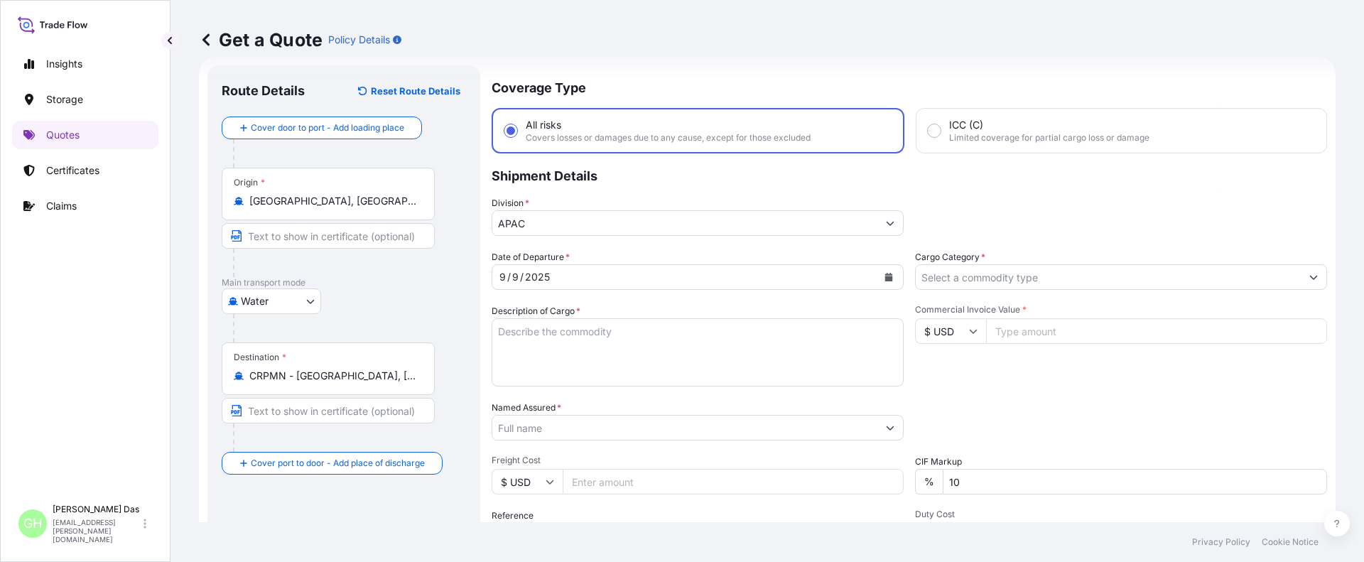
click at [1019, 334] on input "Commercial Invoice Value *" at bounding box center [1156, 331] width 341 height 26
paste input "21250"
type input "21250"
click at [1006, 283] on input "Cargo Category *" at bounding box center [1108, 277] width 385 height 26
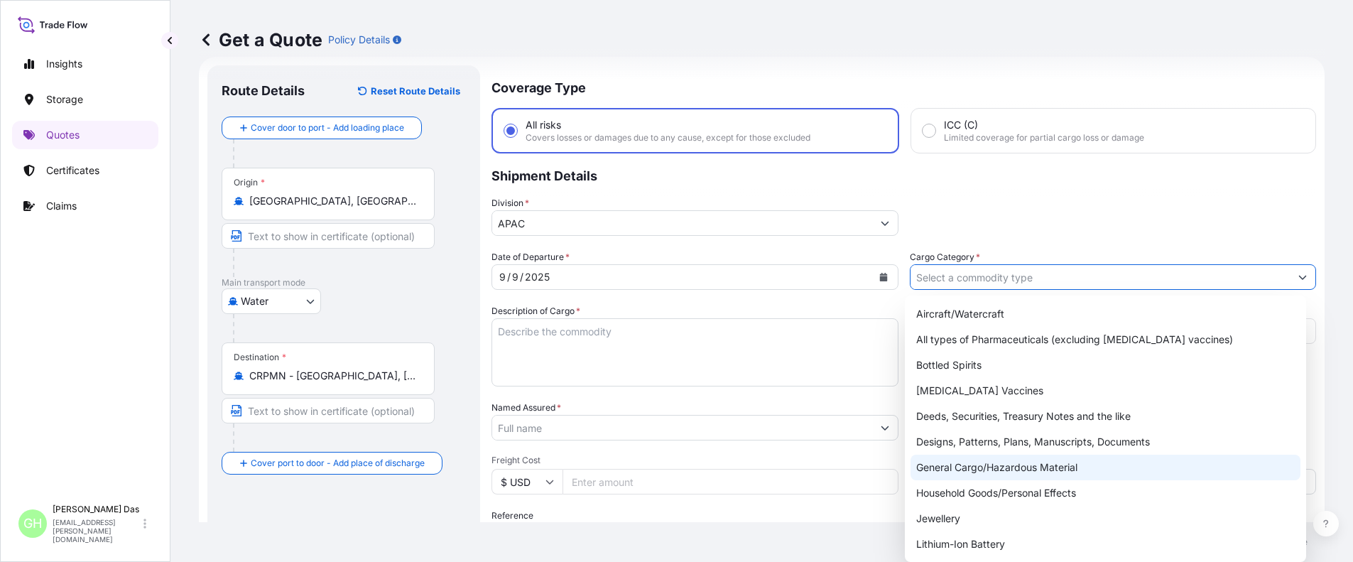
click at [948, 471] on div "General Cargo/Hazardous Material" at bounding box center [1106, 468] width 390 height 26
type input "General Cargo/Hazardous Material"
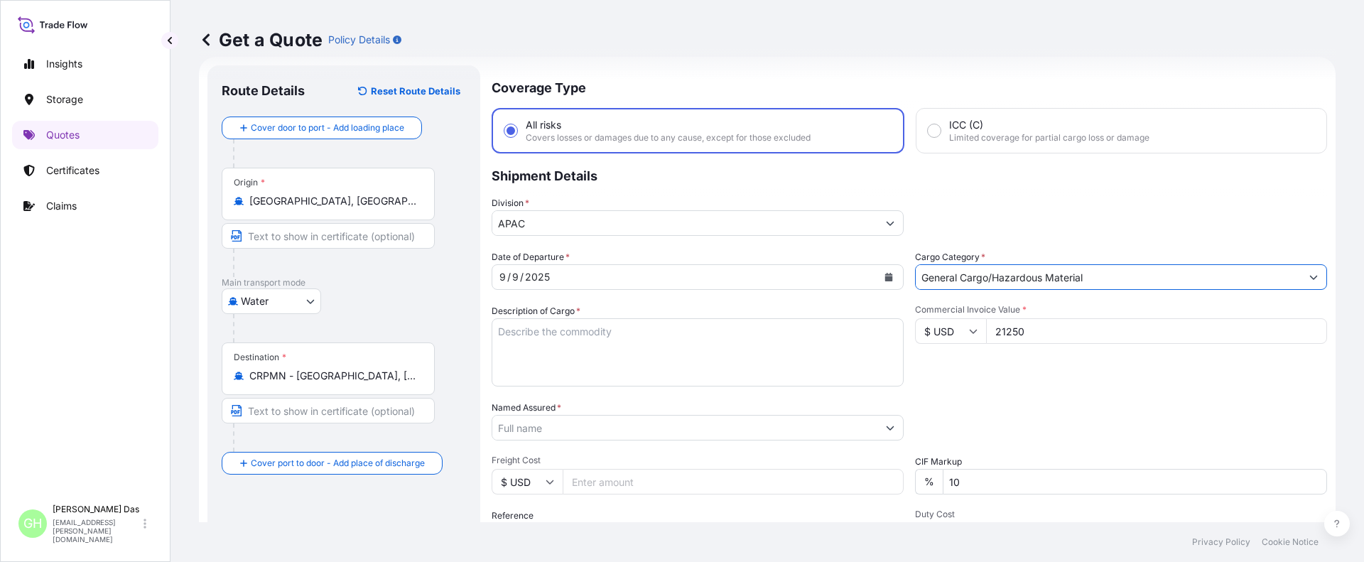
click at [1009, 390] on div "Date of Departure * 9 / 9 / 2025 Cargo Category * General Cargo/Hazardous Mater…" at bounding box center [909, 426] width 835 height 352
click at [549, 340] on textarea "Description of Cargo *" at bounding box center [698, 352] width 412 height 68
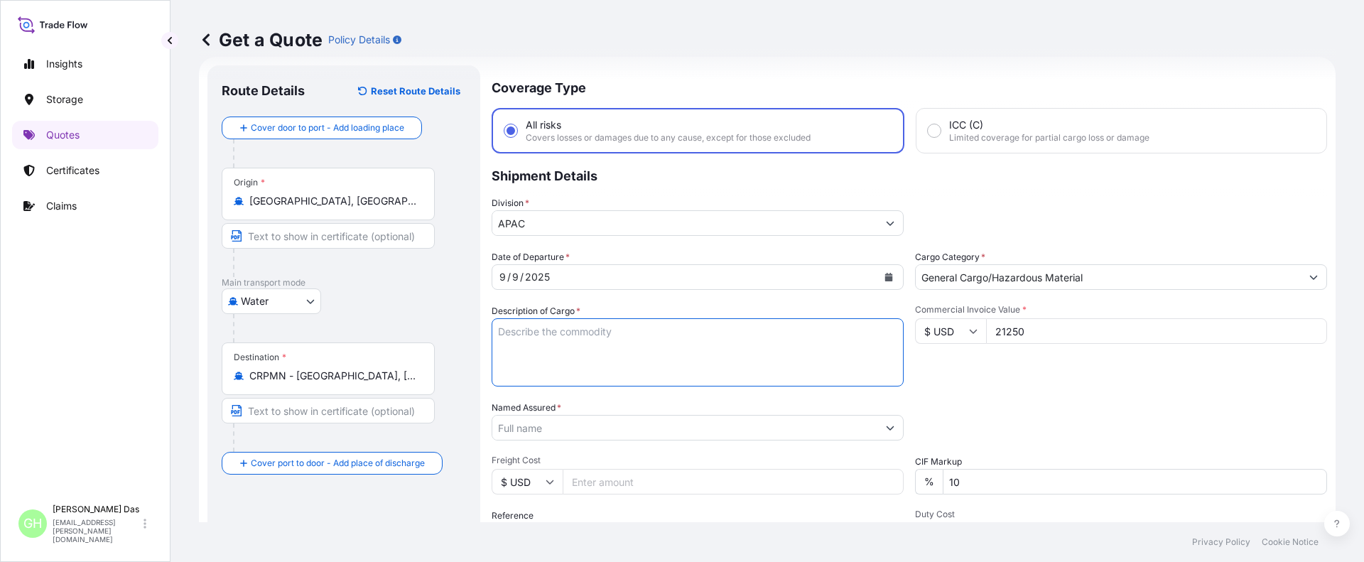
paste textarea "BAGS LOADED INTO 1 40' CONTAINER(S) PETROTHENE GA1810T, BG25HT"
click at [501, 330] on textarea "BAGS LOADED INTO 1 40' CONTAINER(S) PETROTHENE GA1810T, BG25HT" at bounding box center [698, 352] width 412 height 68
click at [500, 332] on textarea "BAGS LOADED INTO 1 40' CONTAINER(S) PETROTHENE GA1810T, BG25HT" at bounding box center [698, 352] width 412 height 68
type textarea "935 BAGS LOADED INTO 1 40' CONTAINER(S) PETROTHENE GA1810T, BG25HT"
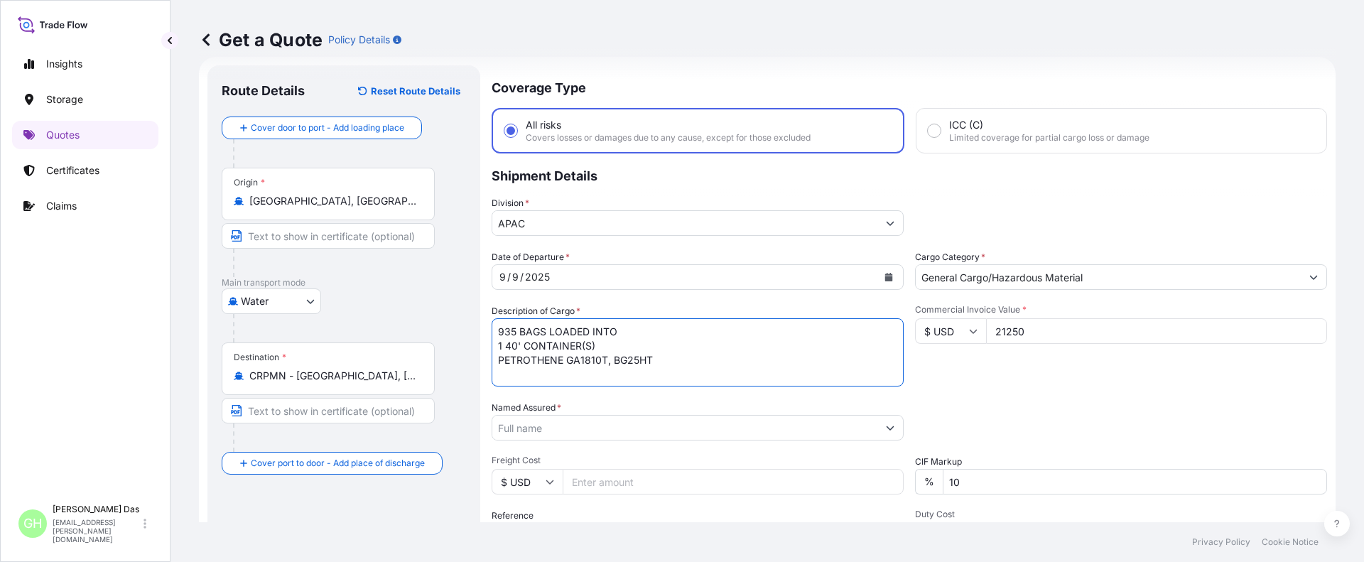
click at [656, 439] on input "Named Assured *" at bounding box center [684, 428] width 385 height 26
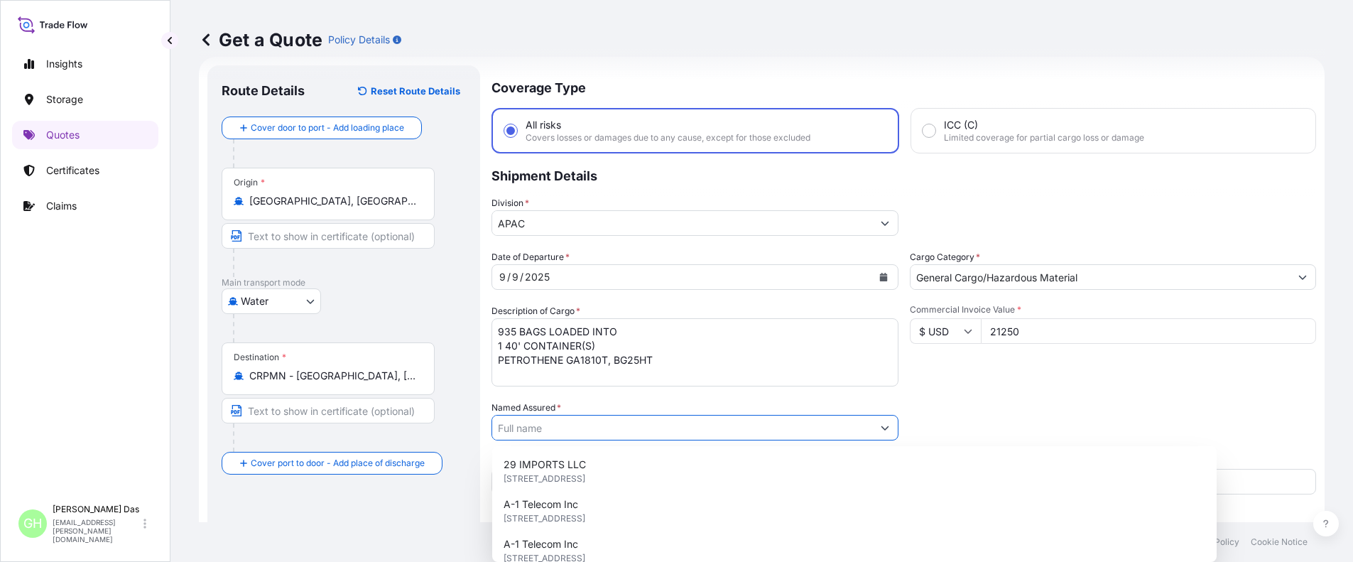
click at [663, 425] on input "Named Assured *" at bounding box center [682, 428] width 380 height 26
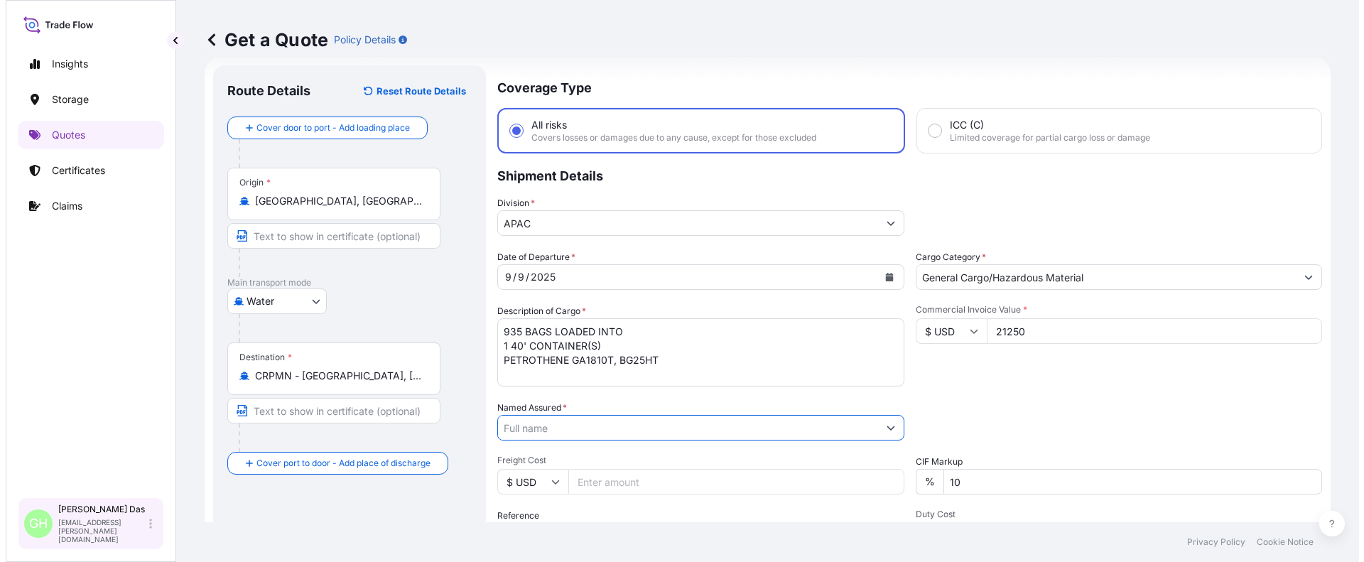
scroll to position [0, 0]
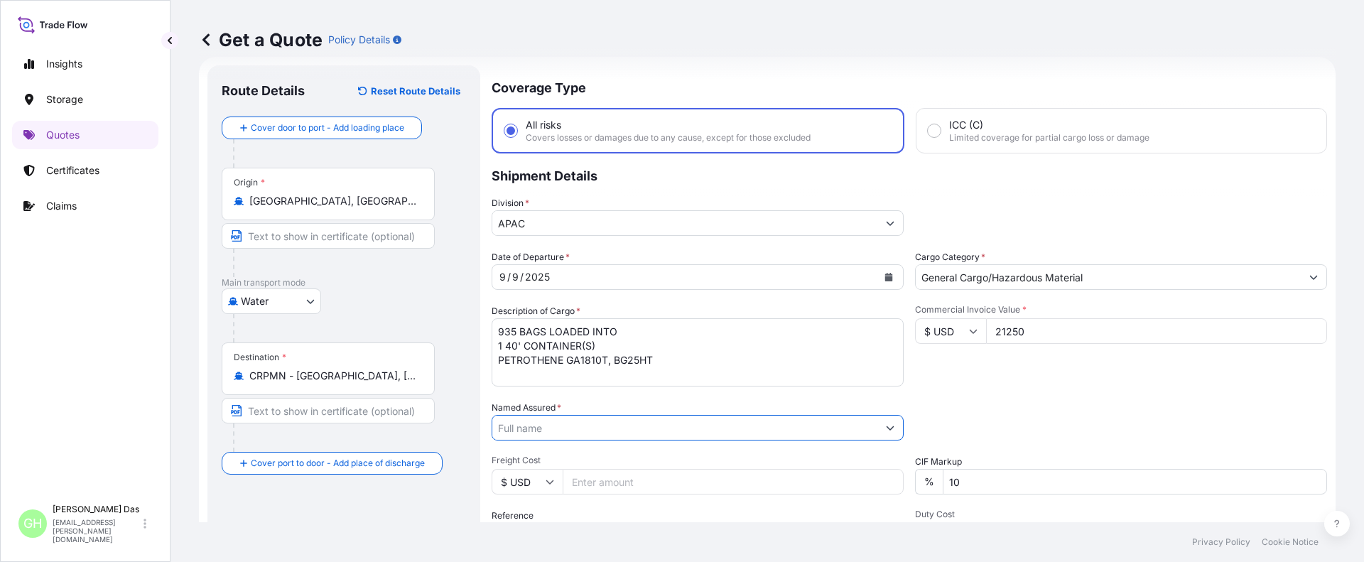
click at [596, 429] on input "Named Assured *" at bounding box center [684, 428] width 385 height 26
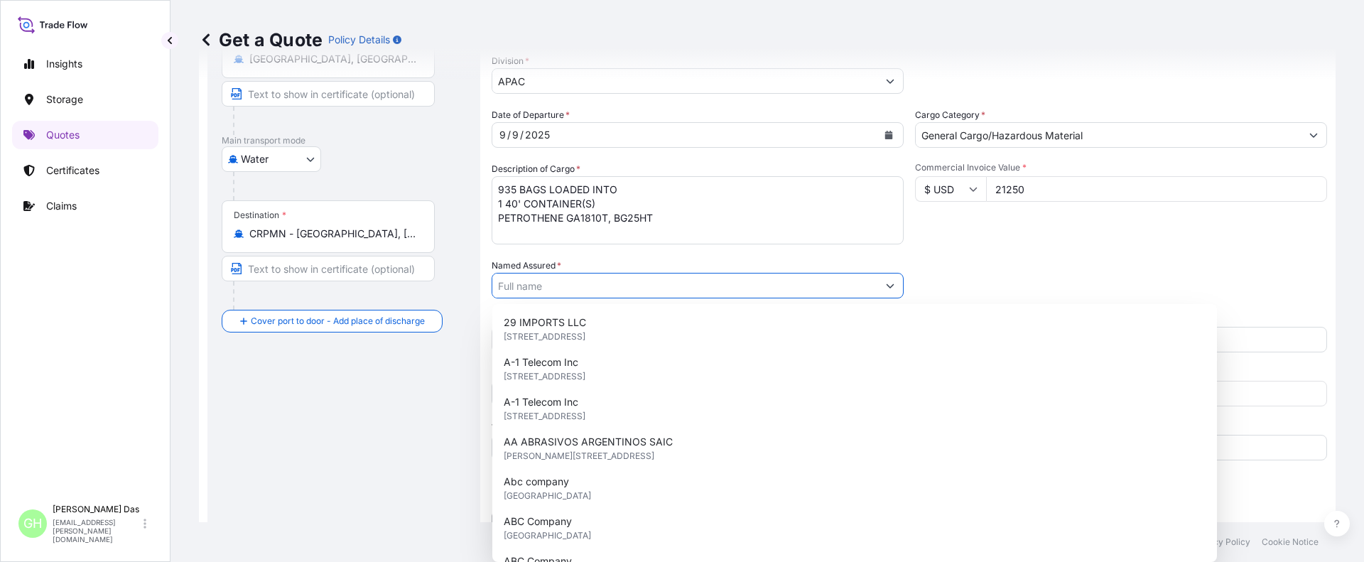
click at [889, 289] on button "Show suggestions" at bounding box center [890, 286] width 26 height 26
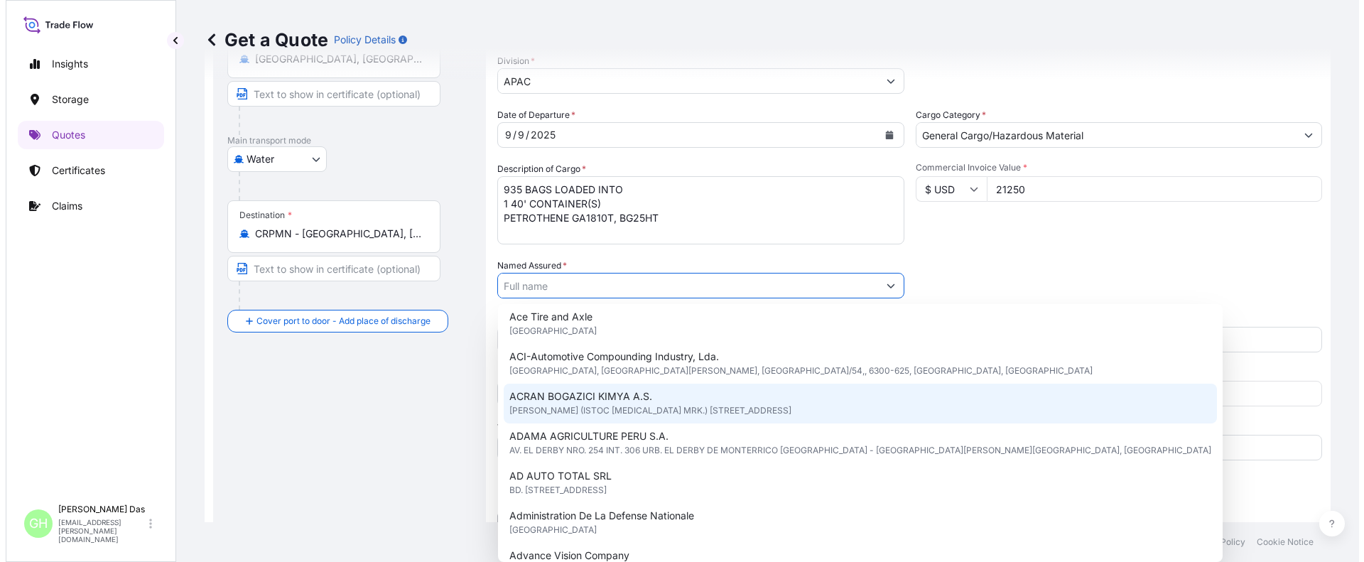
scroll to position [324, 0]
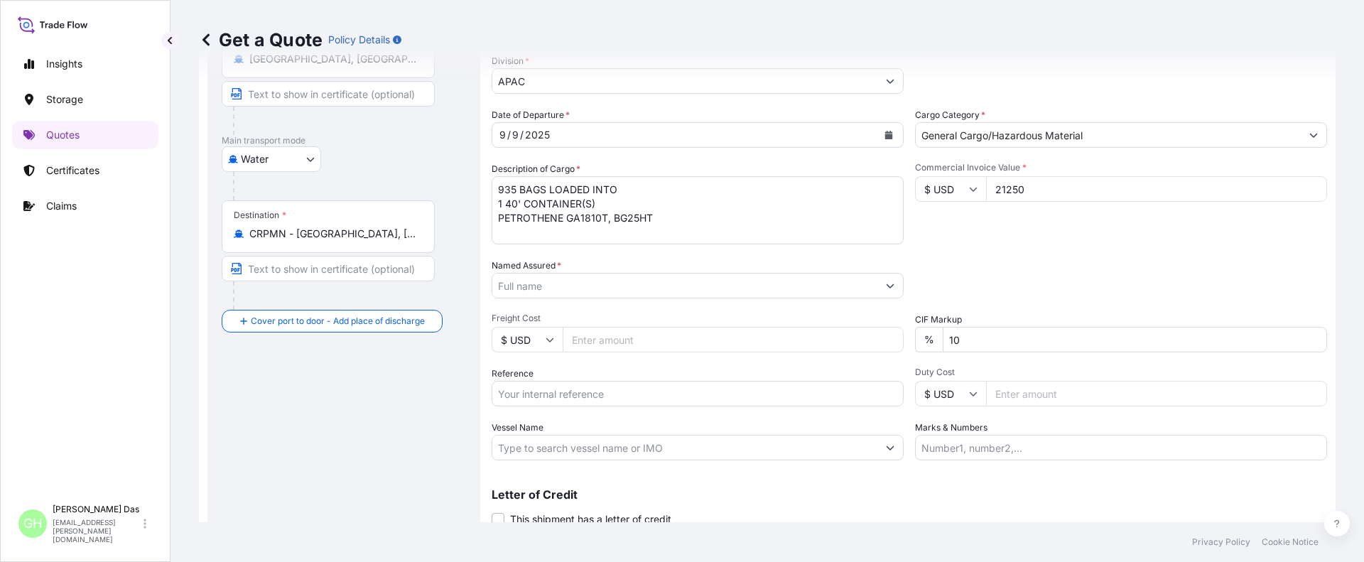
click at [524, 278] on input "Named Assured *" at bounding box center [684, 286] width 385 height 26
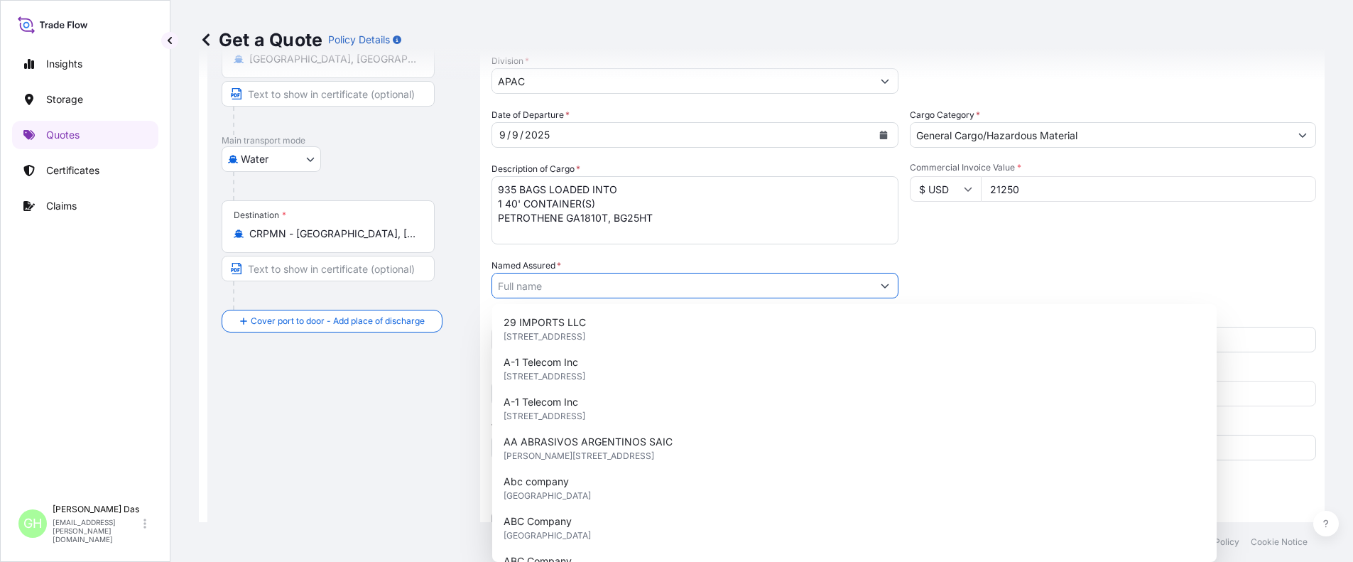
paste input "EQUISTAR CHEMICALS, LP"
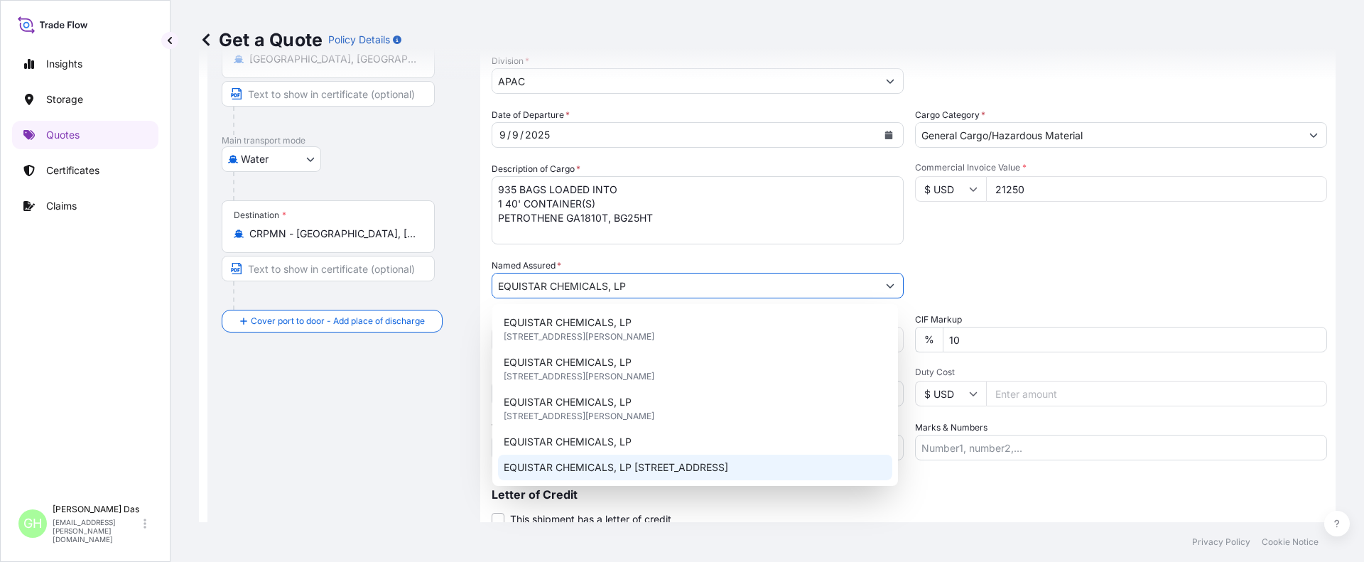
click at [728, 472] on span "EQUISTAR CHEMICALS, LP [STREET_ADDRESS]" at bounding box center [616, 467] width 224 height 14
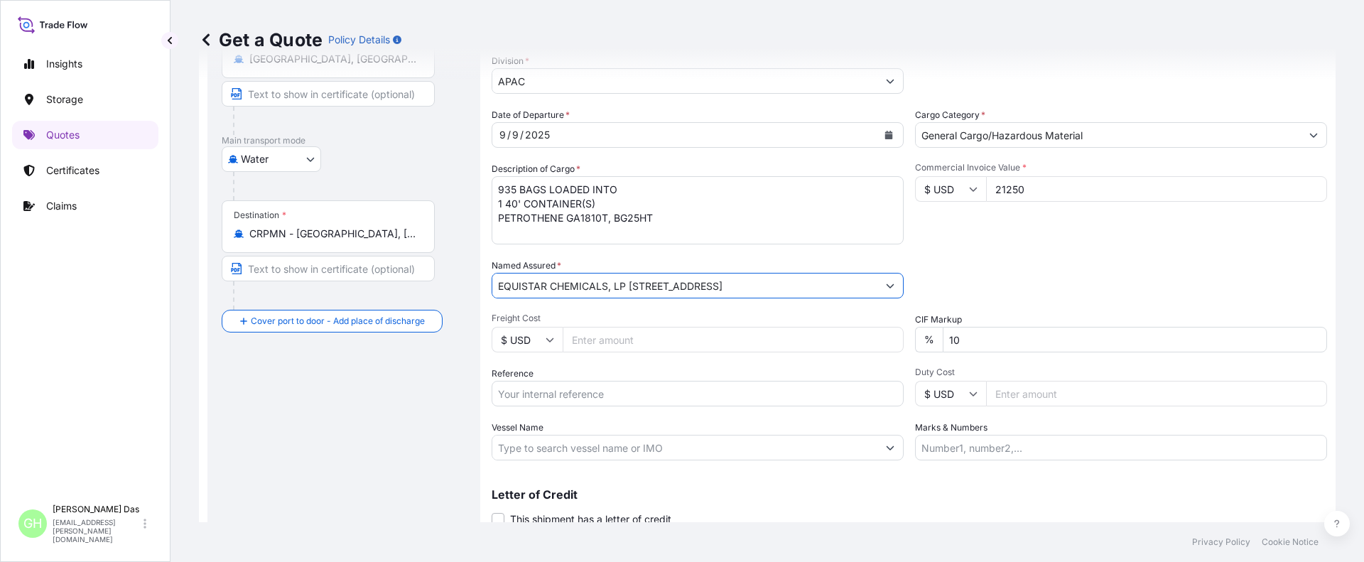
type input "EQUISTAR CHEMICALS, LP [STREET_ADDRESS]"
click at [520, 392] on input "Reference" at bounding box center [698, 394] width 412 height 26
paste input "5013197965"
type input "5013197965"
click at [519, 448] on input "Vessel Name" at bounding box center [684, 448] width 385 height 26
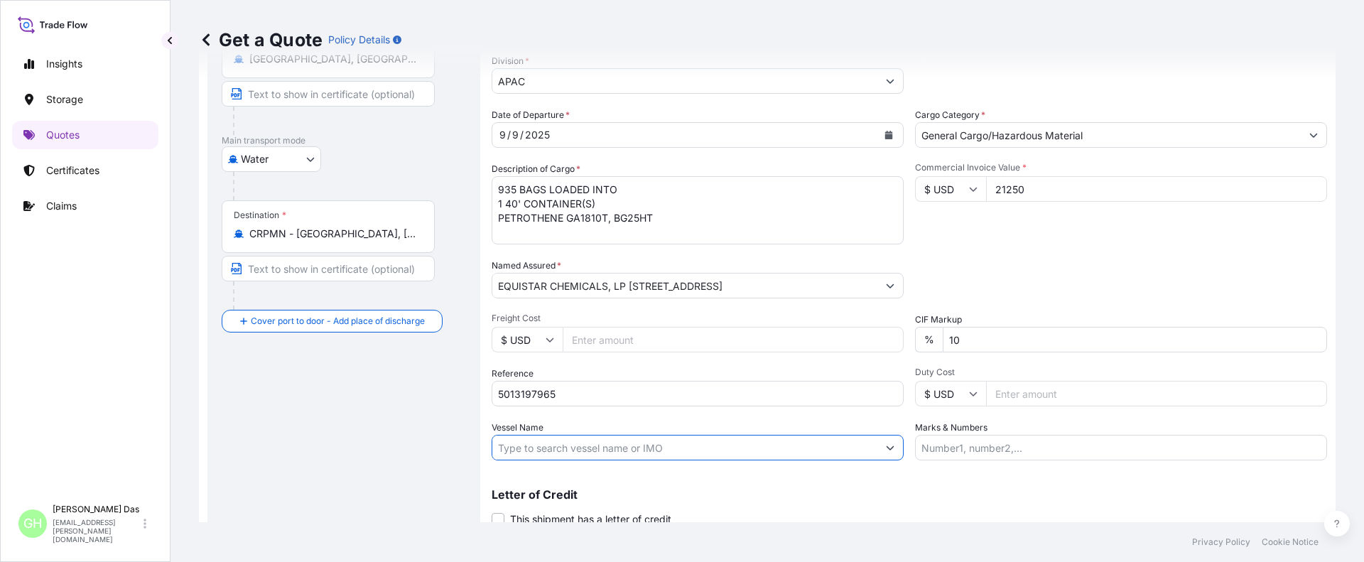
paste input "ENSENADA"
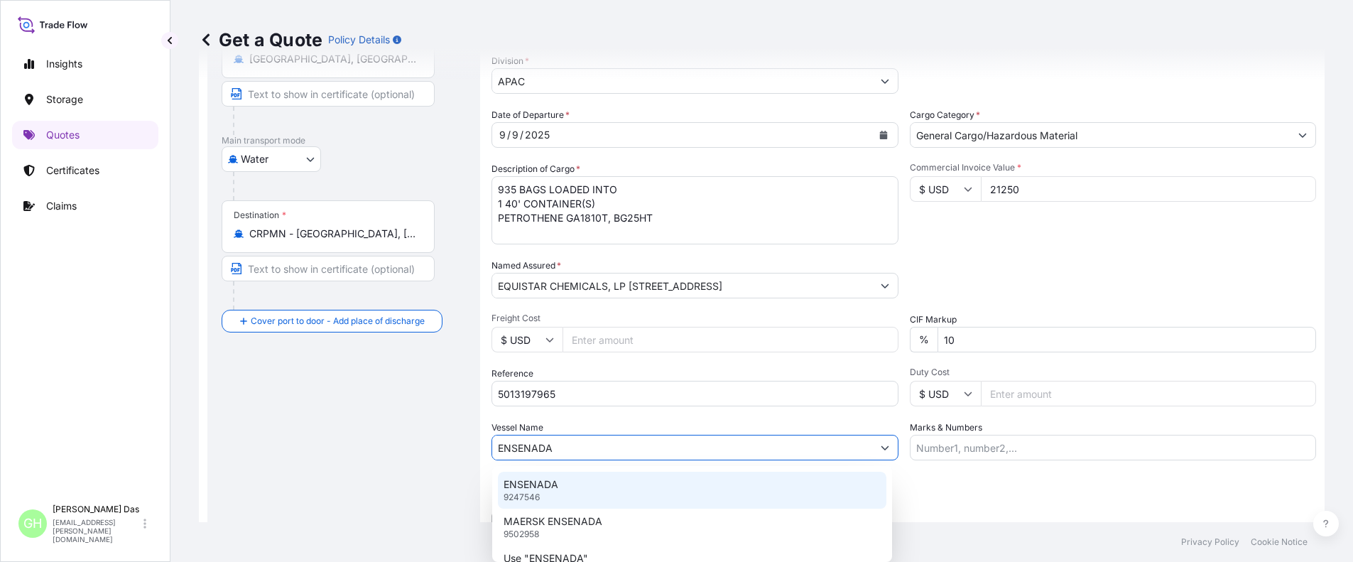
click at [531, 486] on p "ENSENADA" at bounding box center [531, 484] width 55 height 14
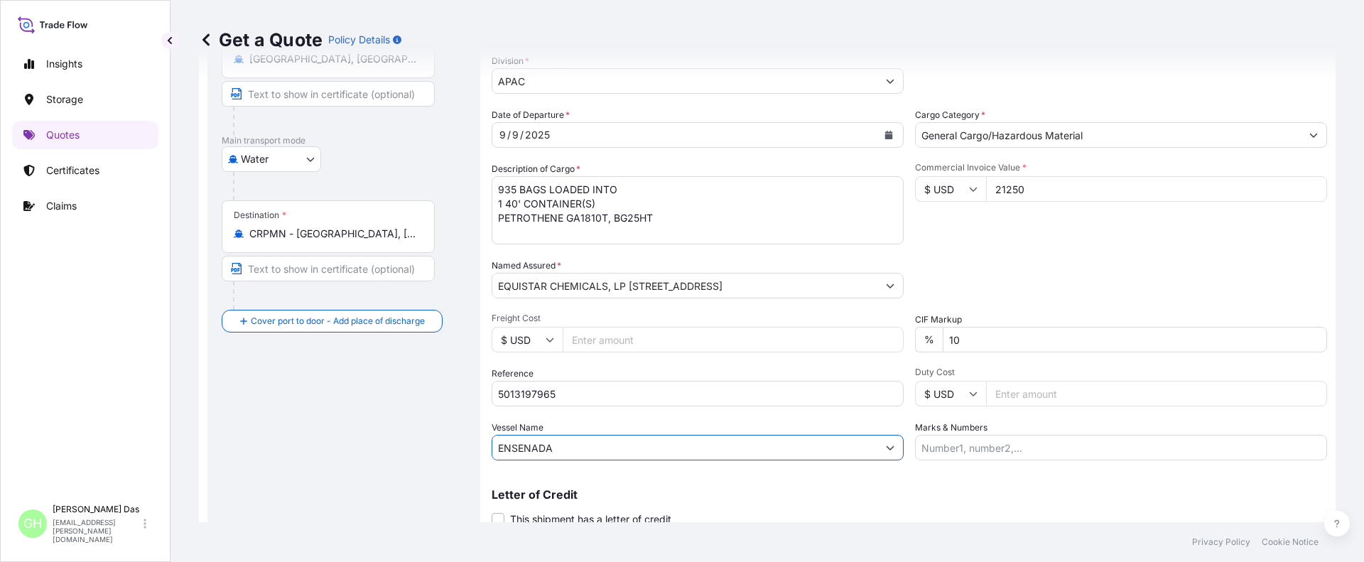
type input "ENSENADA"
click at [501, 391] on input "5013197965" at bounding box center [698, 394] width 412 height 26
paste input "10420856342"
type input "10420856342 / 5013197965"
click at [1085, 504] on div "Letter of Credit This shipment has a letter of credit Letter of credit * Letter…" at bounding box center [909, 508] width 835 height 38
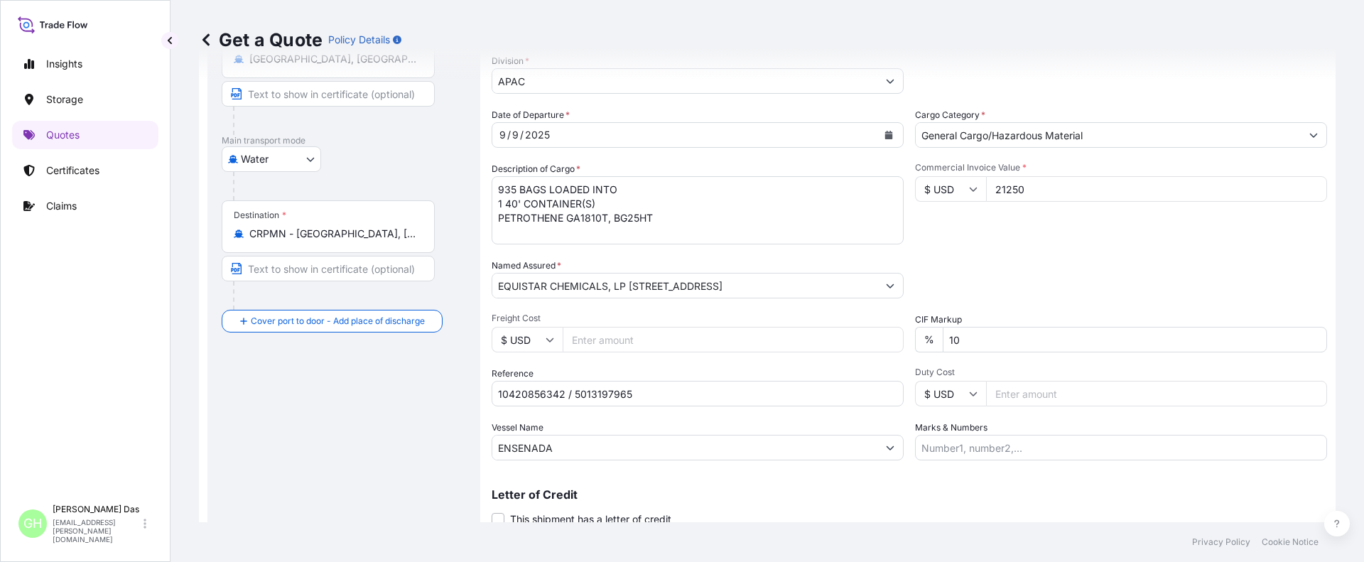
scroll to position [217, 0]
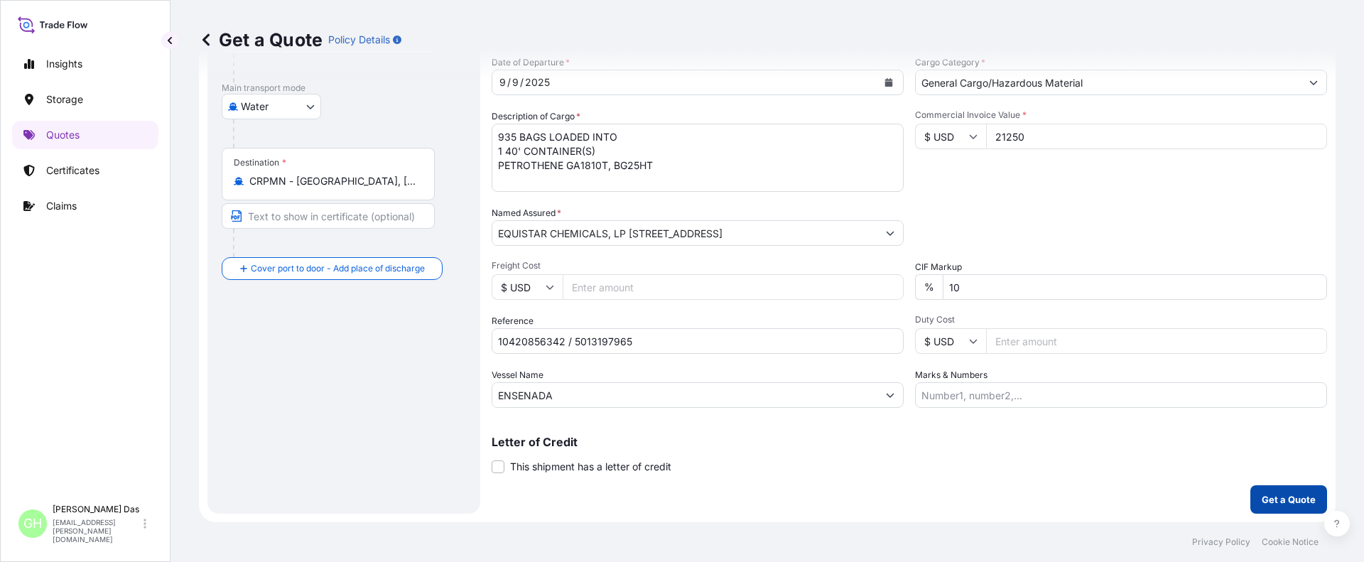
click at [1281, 497] on p "Get a Quote" at bounding box center [1289, 499] width 54 height 14
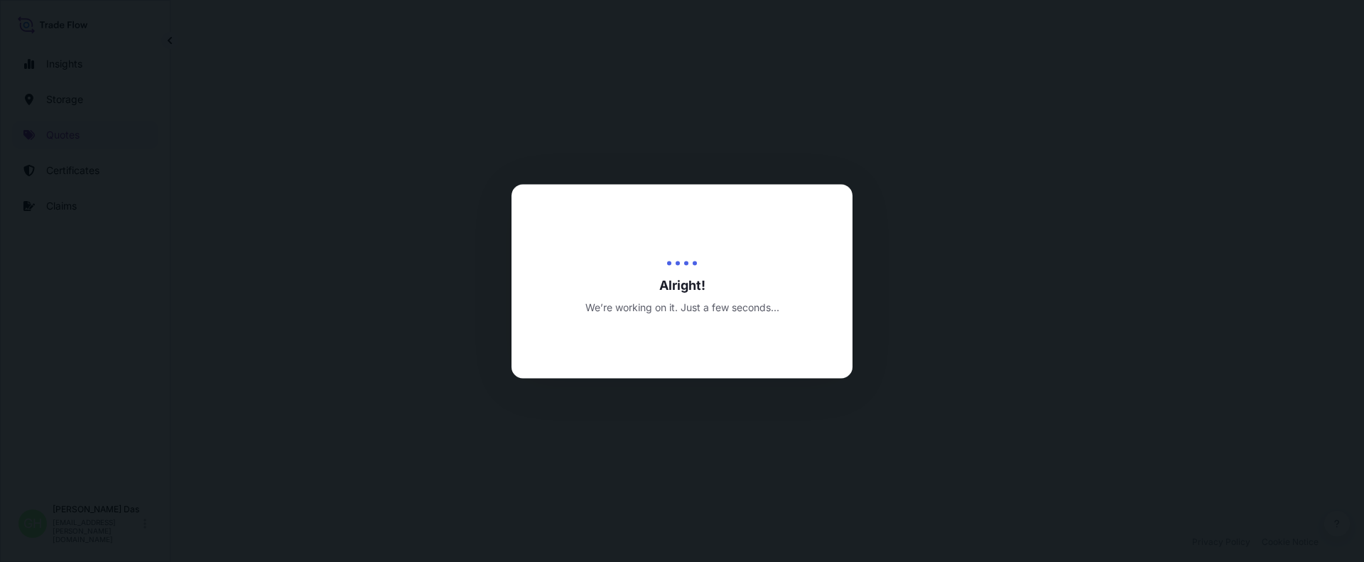
select select "Water"
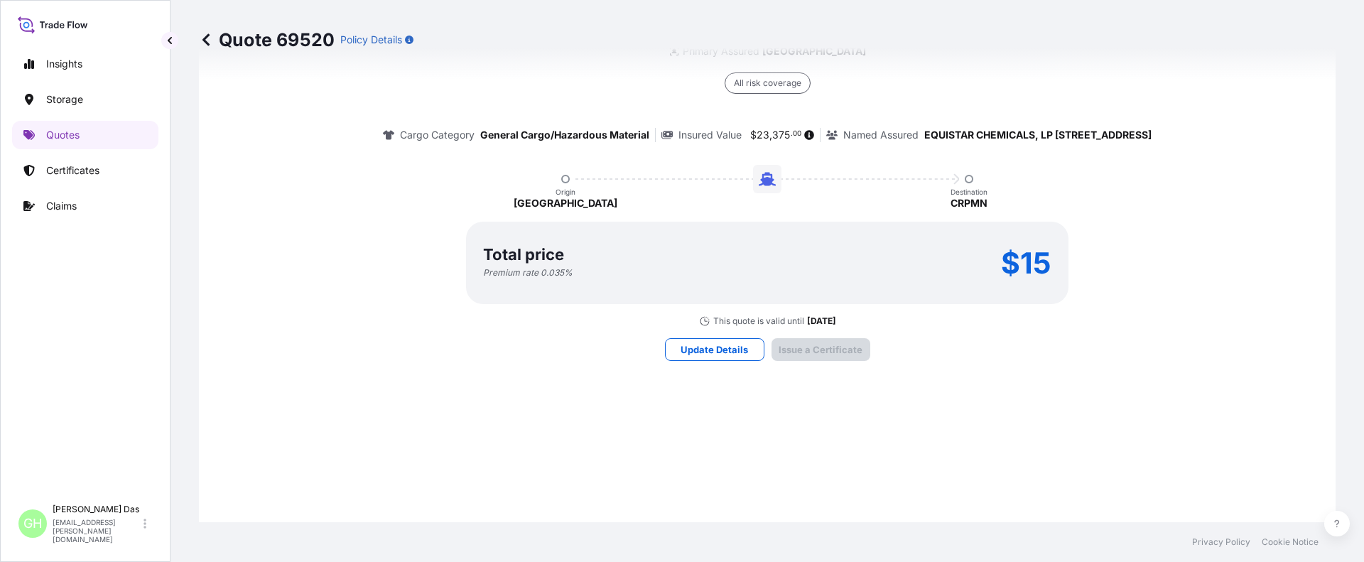
scroll to position [2136, 0]
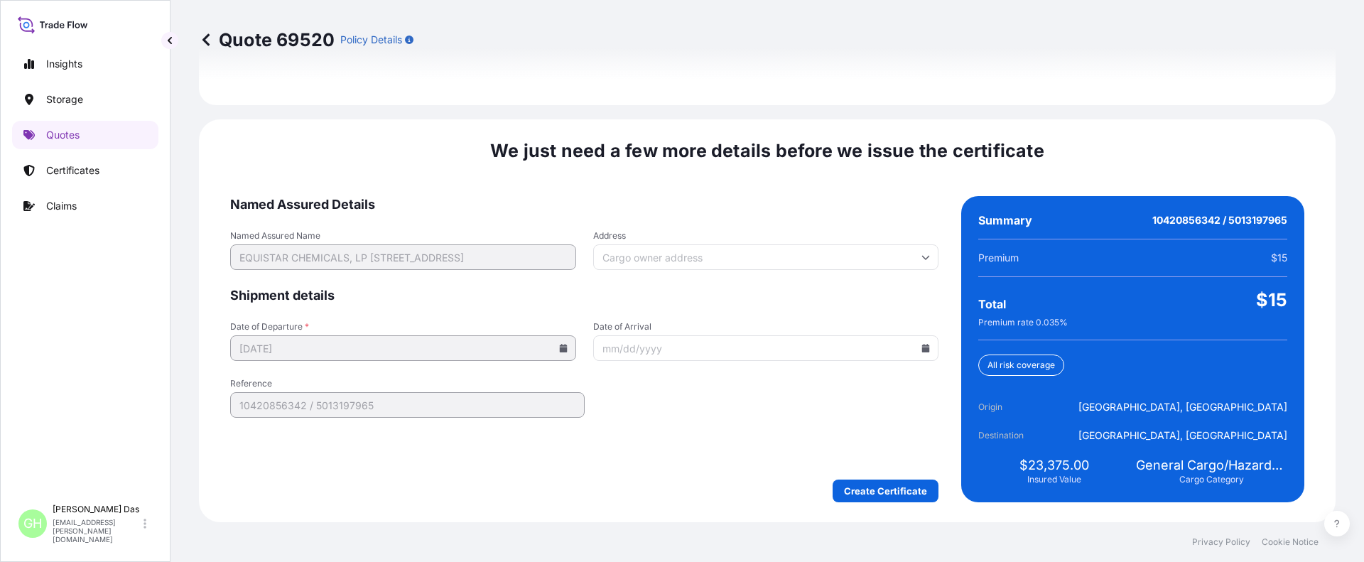
click at [783, 401] on form "Named Assured Details Named Assured Name EQUISTAR CHEMICALS, LP 2800 POST OAK B…" at bounding box center [584, 349] width 708 height 306
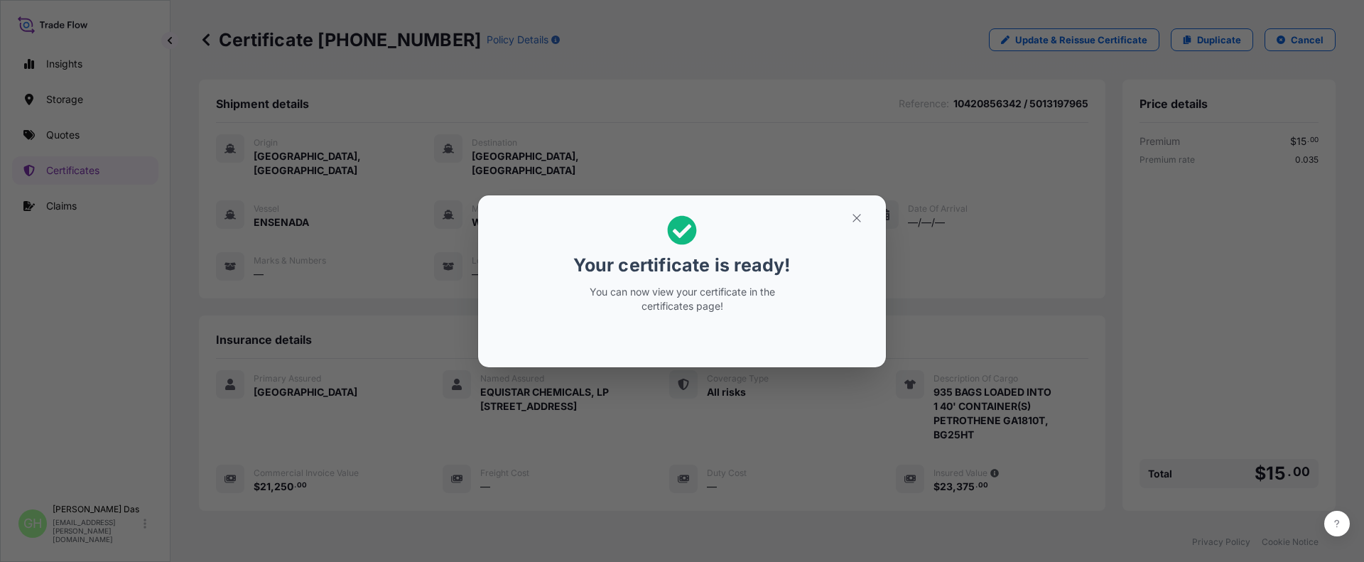
click at [1207, 293] on div "Your certificate is ready! You can now view your certificate in the certificate…" at bounding box center [682, 281] width 1364 height 562
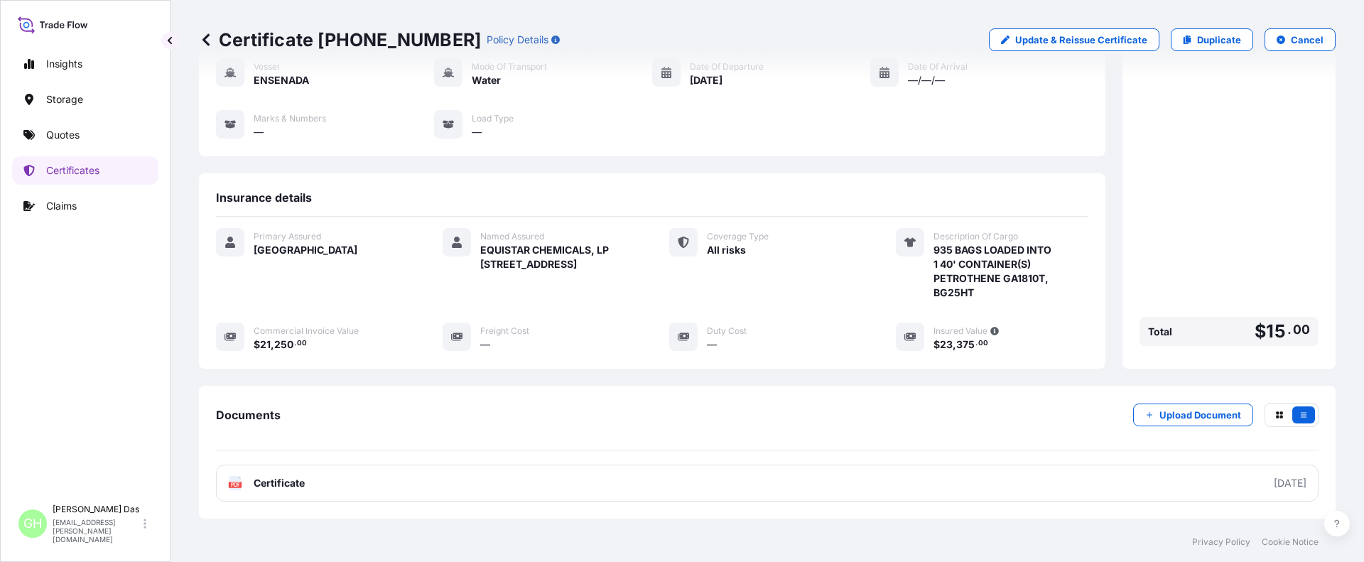
scroll to position [227, 0]
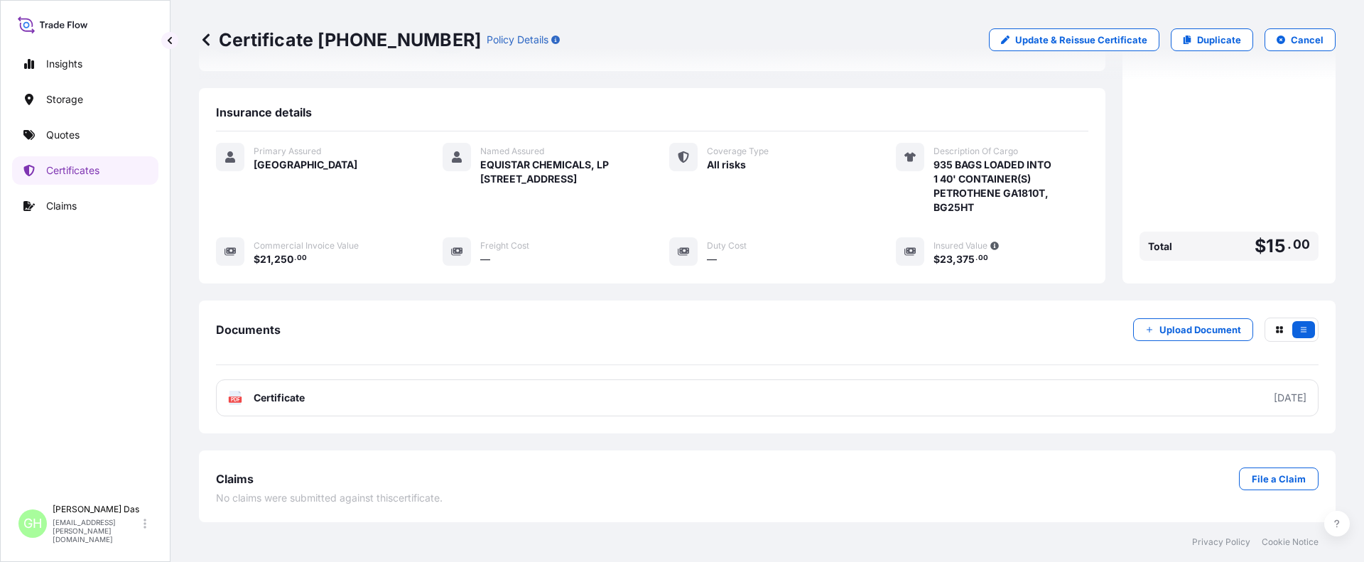
click at [1106, 475] on div "Claims File a Claim" at bounding box center [767, 478] width 1102 height 23
click at [927, 480] on div "Claims File a Claim" at bounding box center [767, 478] width 1102 height 23
click at [454, 224] on div "Primary Assured Houston Named Assured EQUISTAR CHEMICALS, LP 2800 POST OAK BLVD…" at bounding box center [652, 205] width 872 height 124
click at [910, 500] on div "Claims File a Claim No claims were submitted against this certificate ." at bounding box center [767, 486] width 1102 height 38
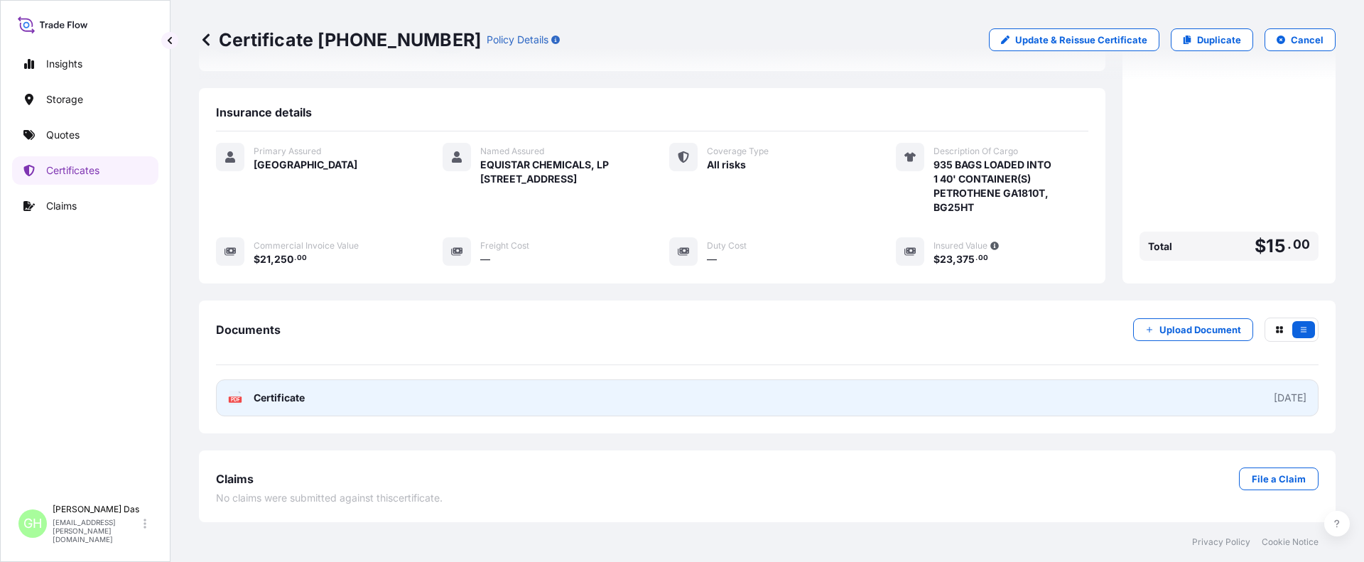
click at [1274, 391] on div "[DATE]" at bounding box center [1290, 398] width 33 height 14
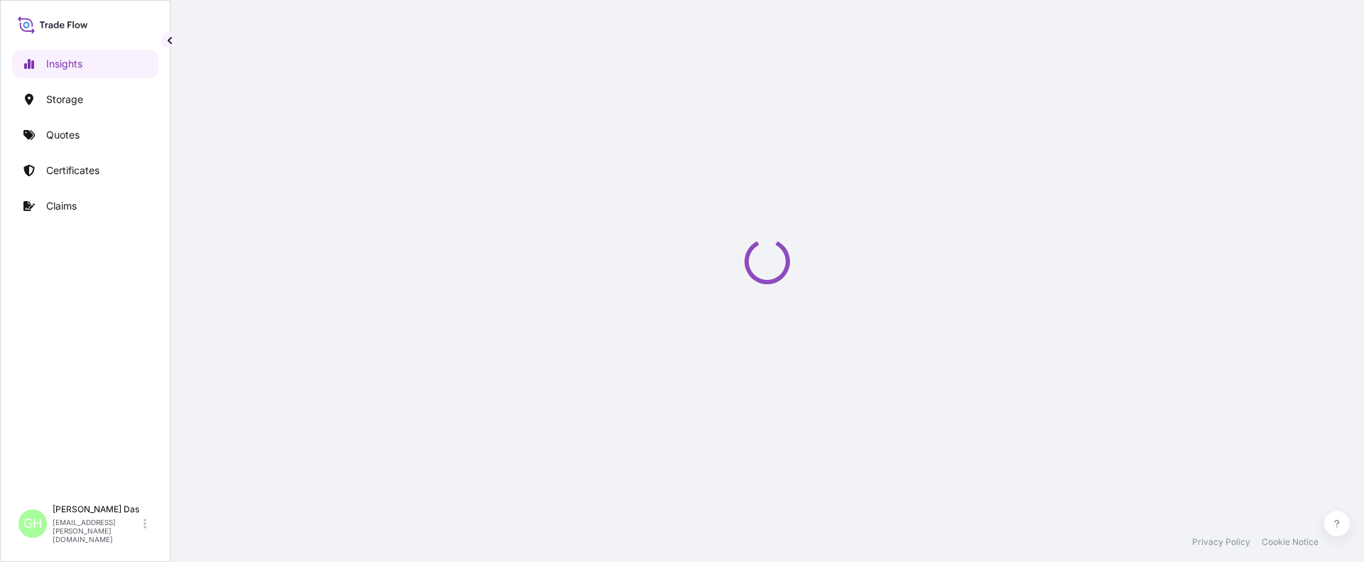
select select "2025"
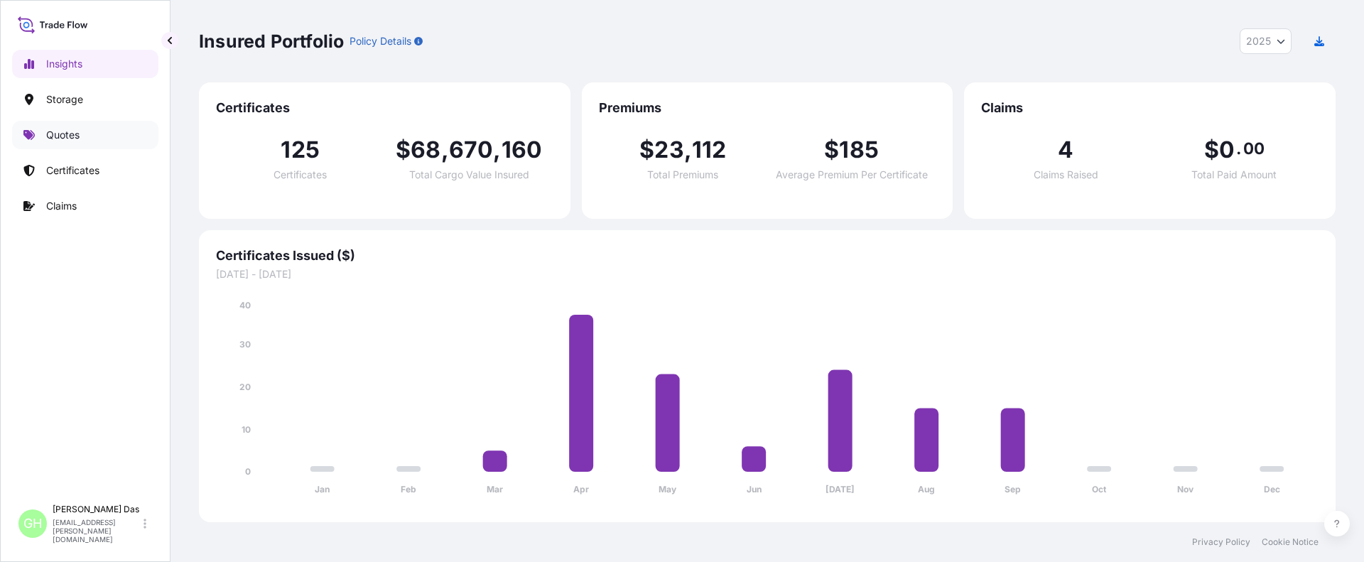
click at [57, 139] on p "Quotes" at bounding box center [62, 135] width 33 height 14
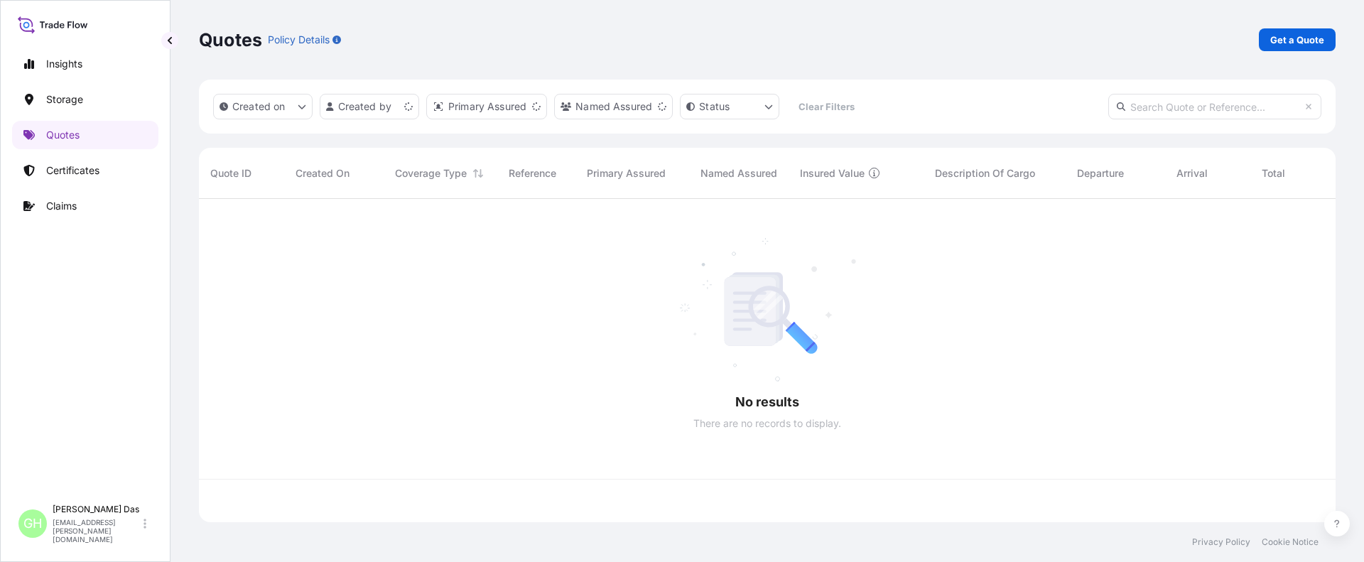
scroll to position [320, 1126]
click at [1293, 48] on link "Get a Quote" at bounding box center [1297, 39] width 77 height 23
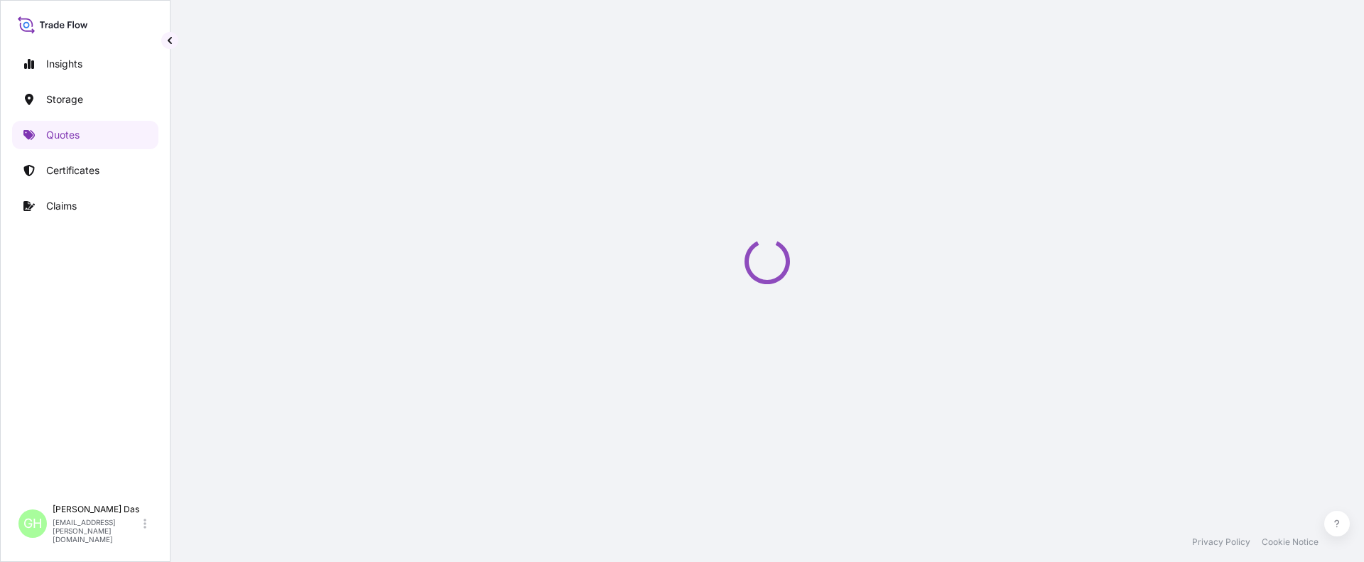
select select "Water"
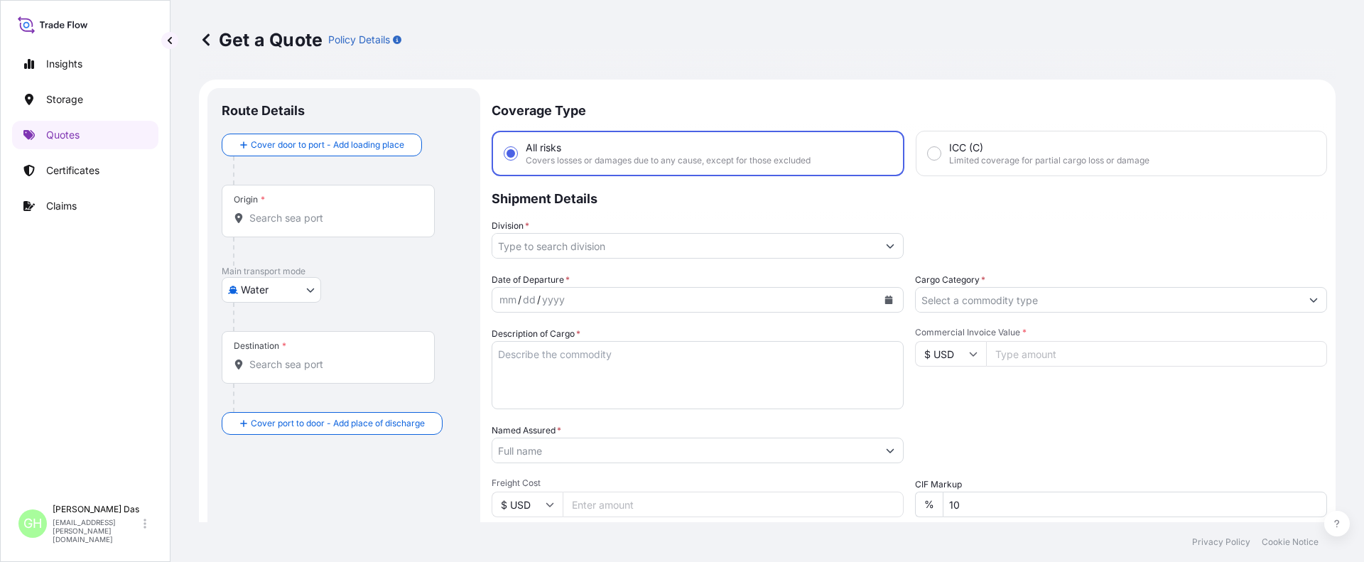
scroll to position [23, 0]
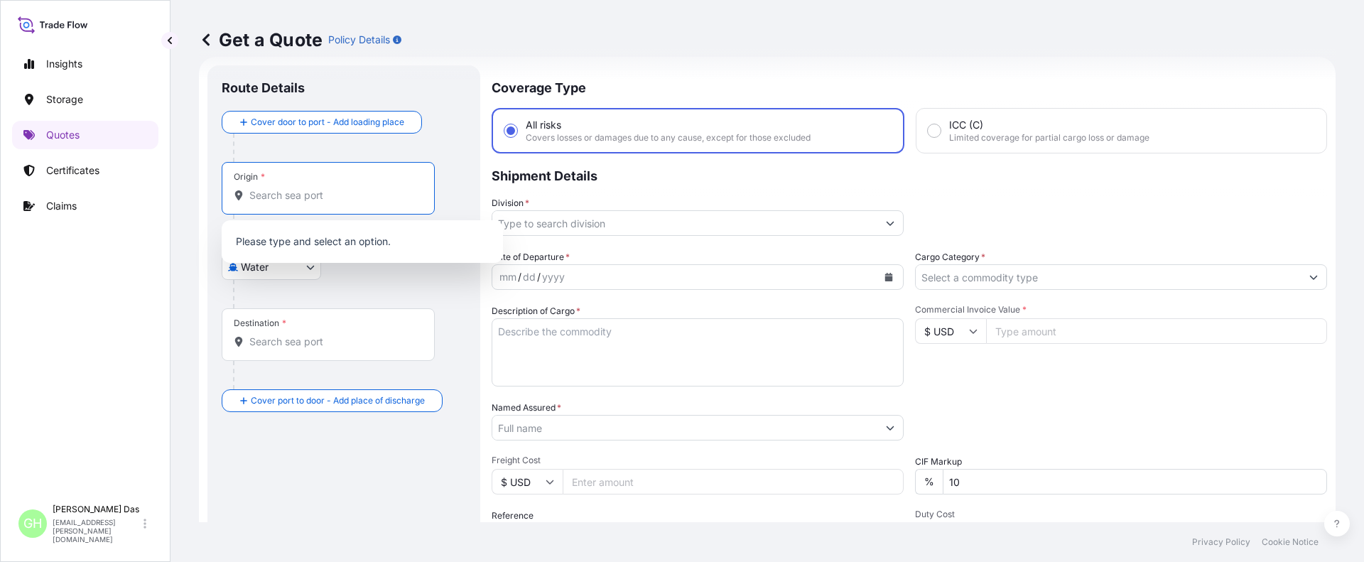
click at [304, 193] on input "Origin *" at bounding box center [333, 195] width 168 height 14
paste input "[GEOGRAPHIC_DATA], [GEOGRAPHIC_DATA]"
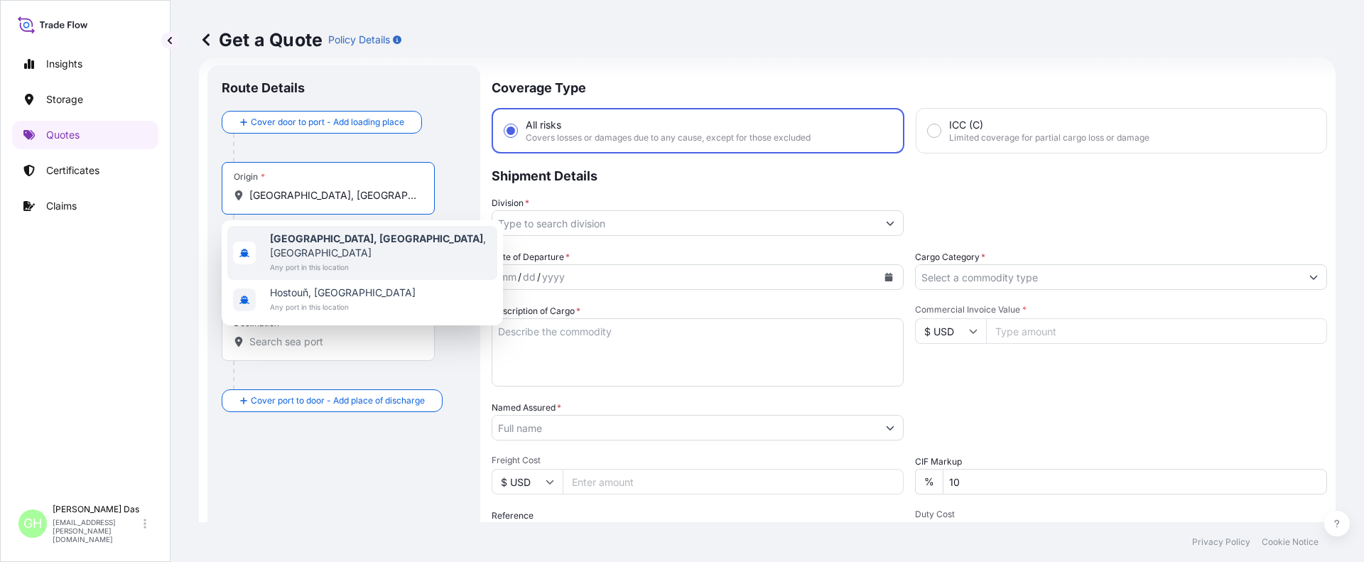
click at [305, 260] on span "Any port in this location" at bounding box center [381, 267] width 222 height 14
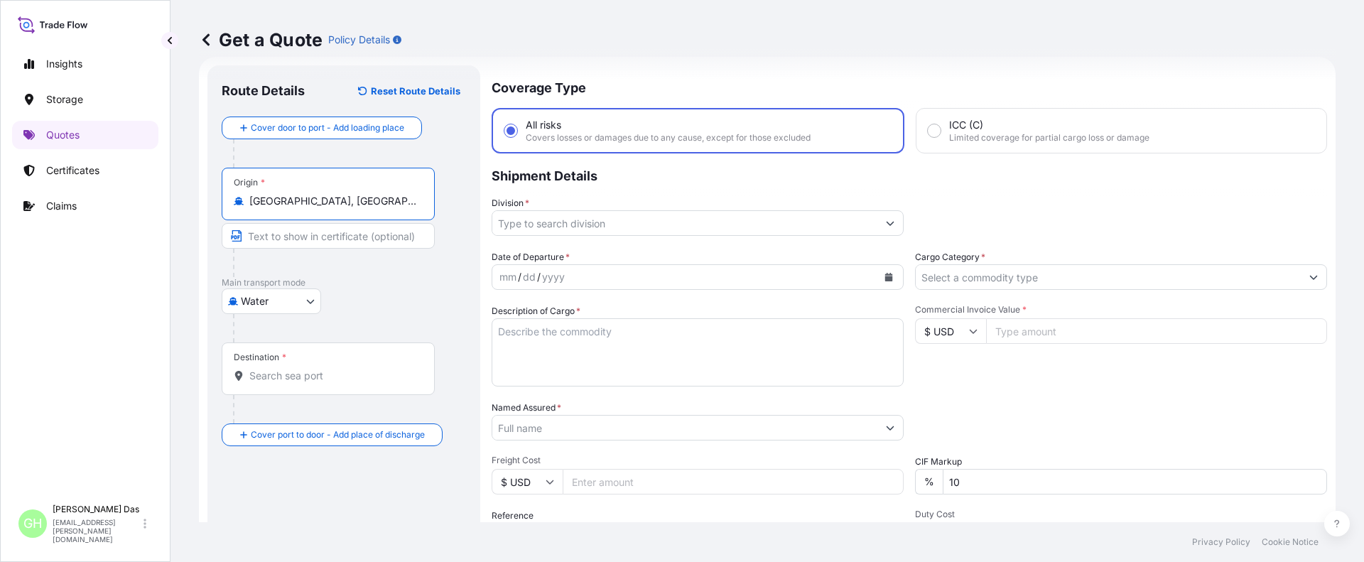
type input "[GEOGRAPHIC_DATA], [GEOGRAPHIC_DATA], [GEOGRAPHIC_DATA]"
click at [280, 381] on input "Destination *" at bounding box center [333, 376] width 168 height 14
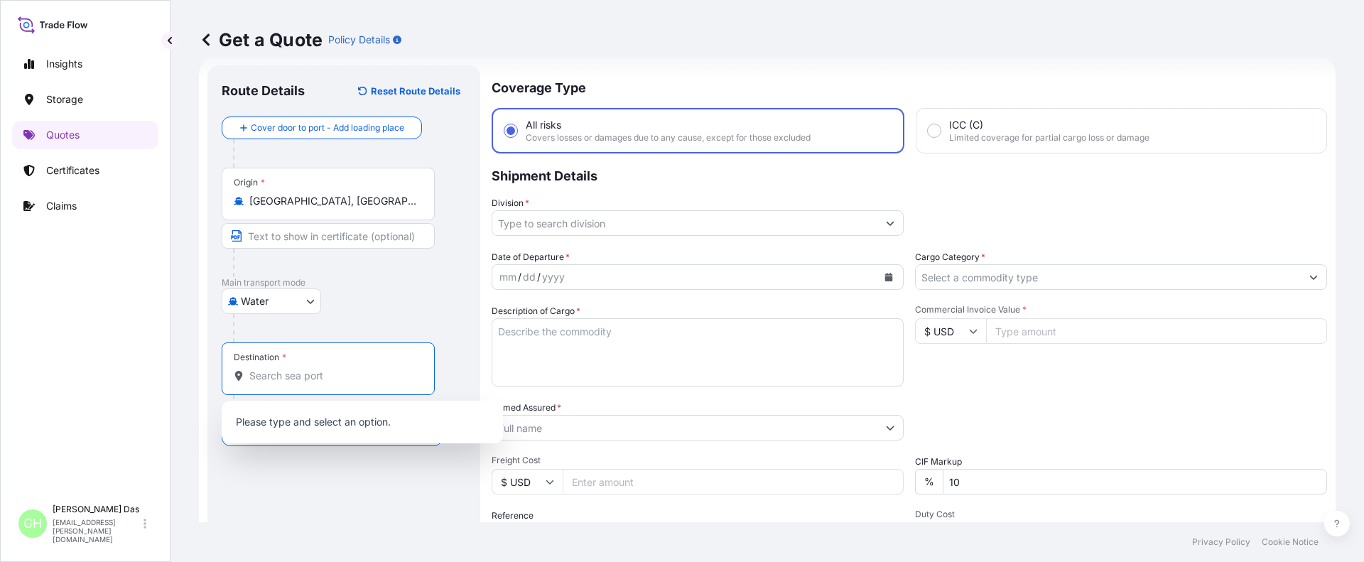
paste input "[GEOGRAPHIC_DATA], [GEOGRAPHIC_DATA]"
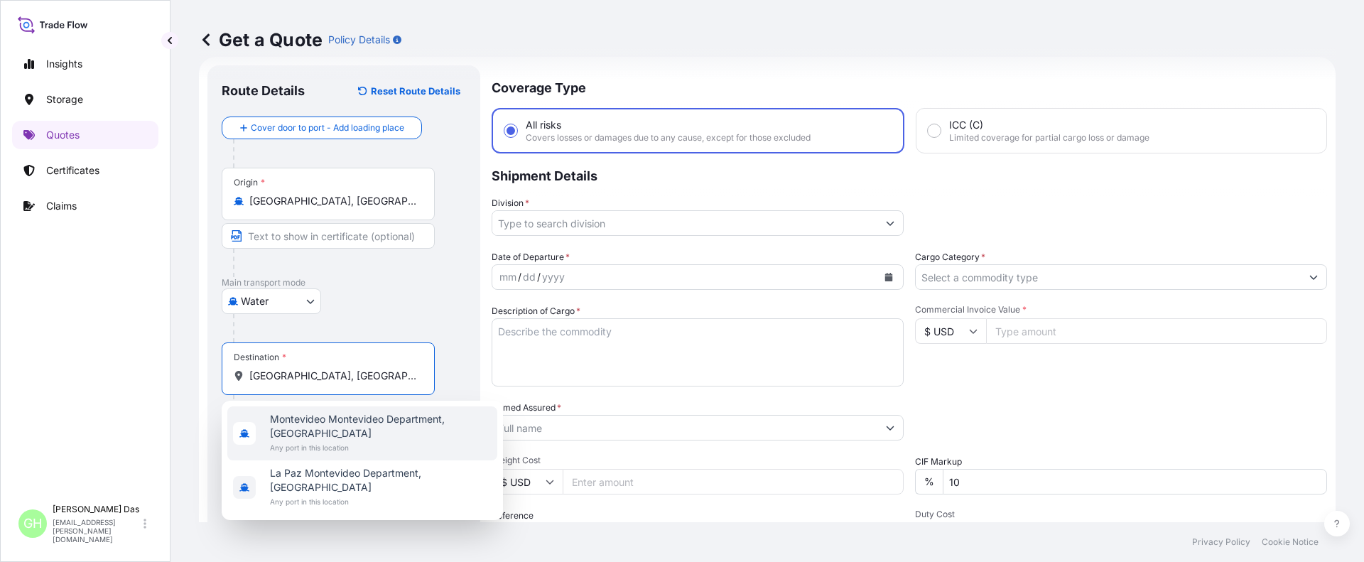
click at [303, 423] on span "Montevideo Montevideo Department, [GEOGRAPHIC_DATA]" at bounding box center [381, 426] width 222 height 28
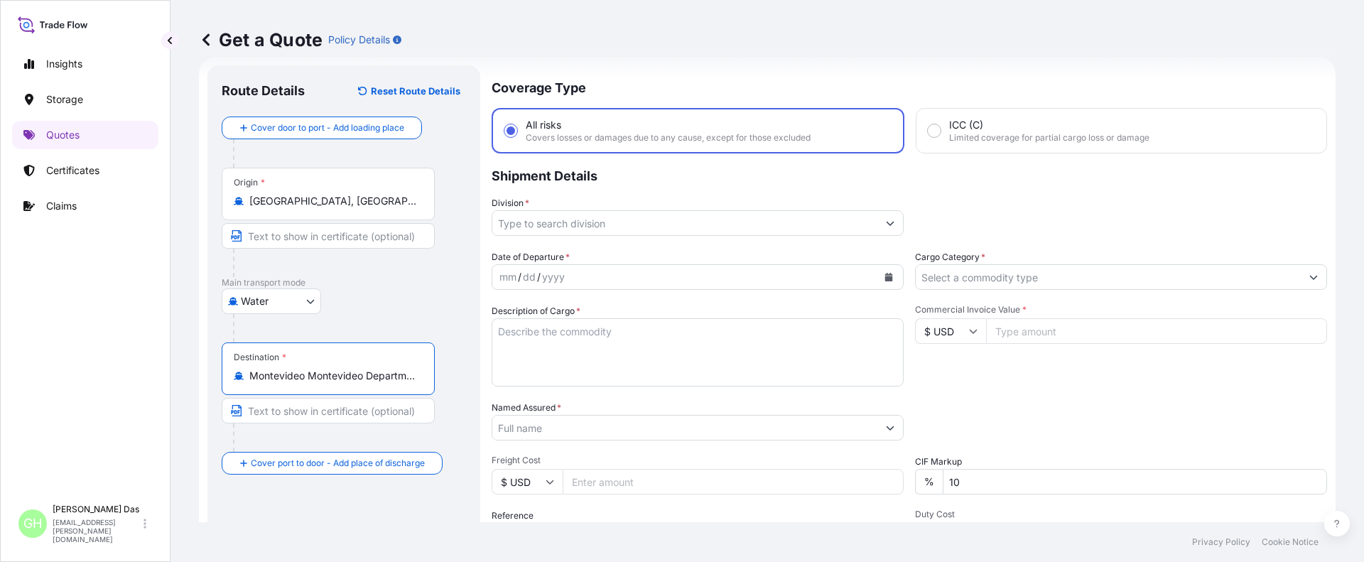
type input "Montevideo Montevideo Department, [GEOGRAPHIC_DATA]"
click at [886, 275] on icon "Calendar" at bounding box center [889, 277] width 8 height 9
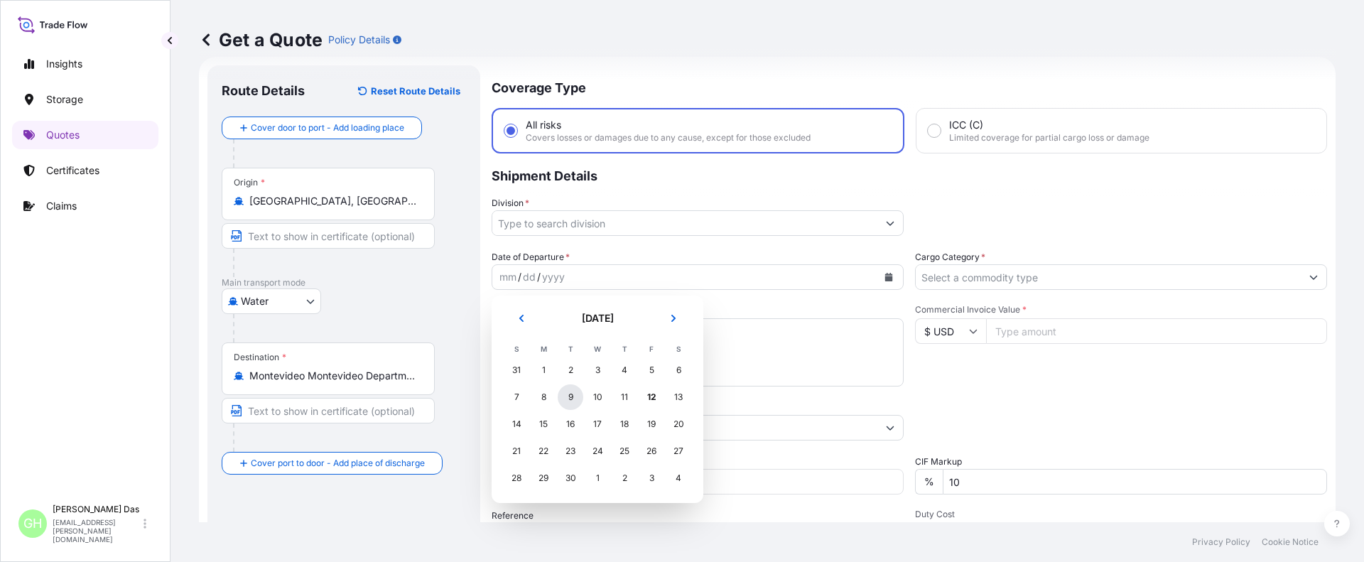
click at [570, 397] on div "9" at bounding box center [571, 397] width 26 height 26
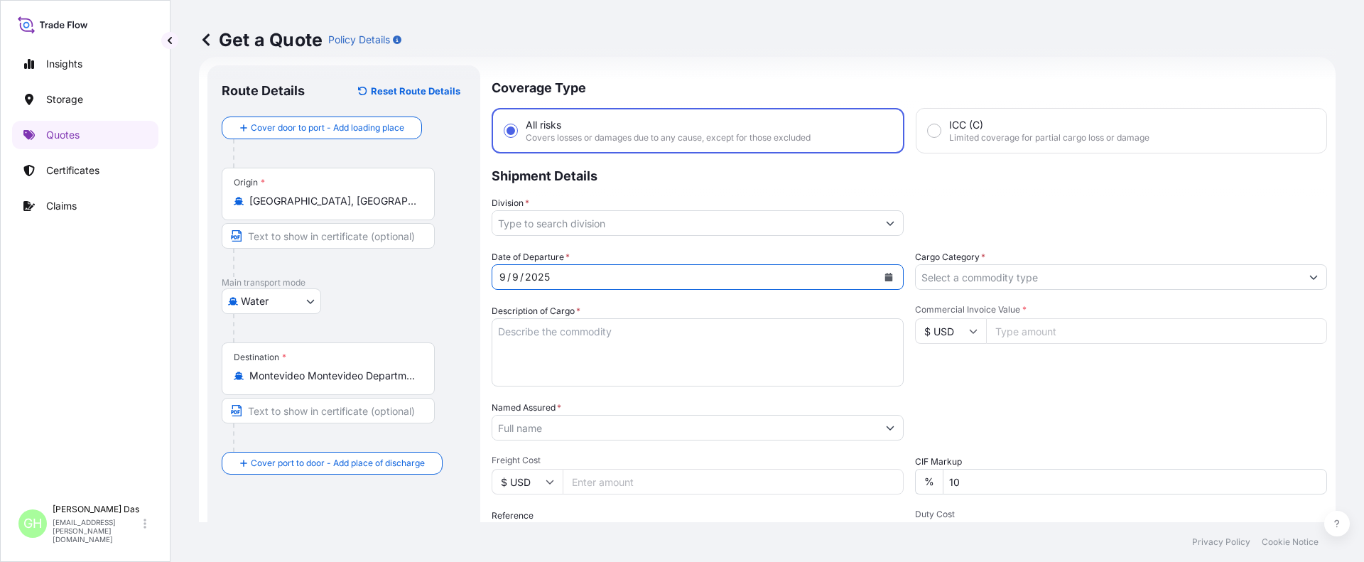
click at [602, 232] on input "Division *" at bounding box center [684, 223] width 385 height 26
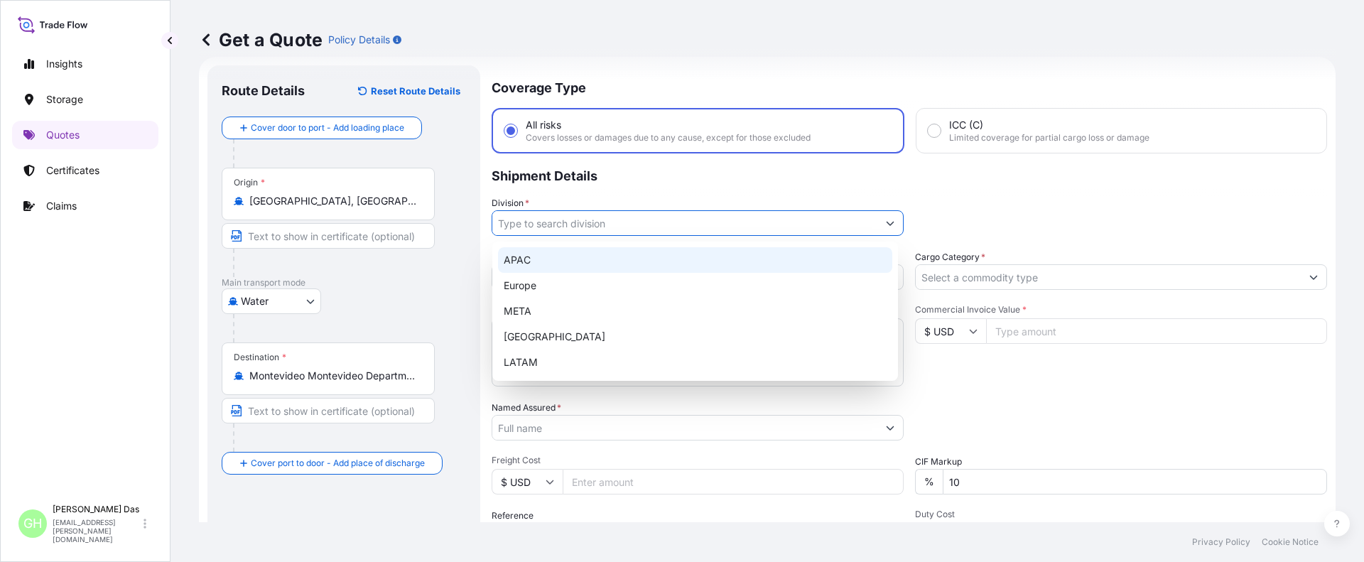
click at [528, 264] on div "APAC" at bounding box center [695, 260] width 394 height 26
type input "APAC"
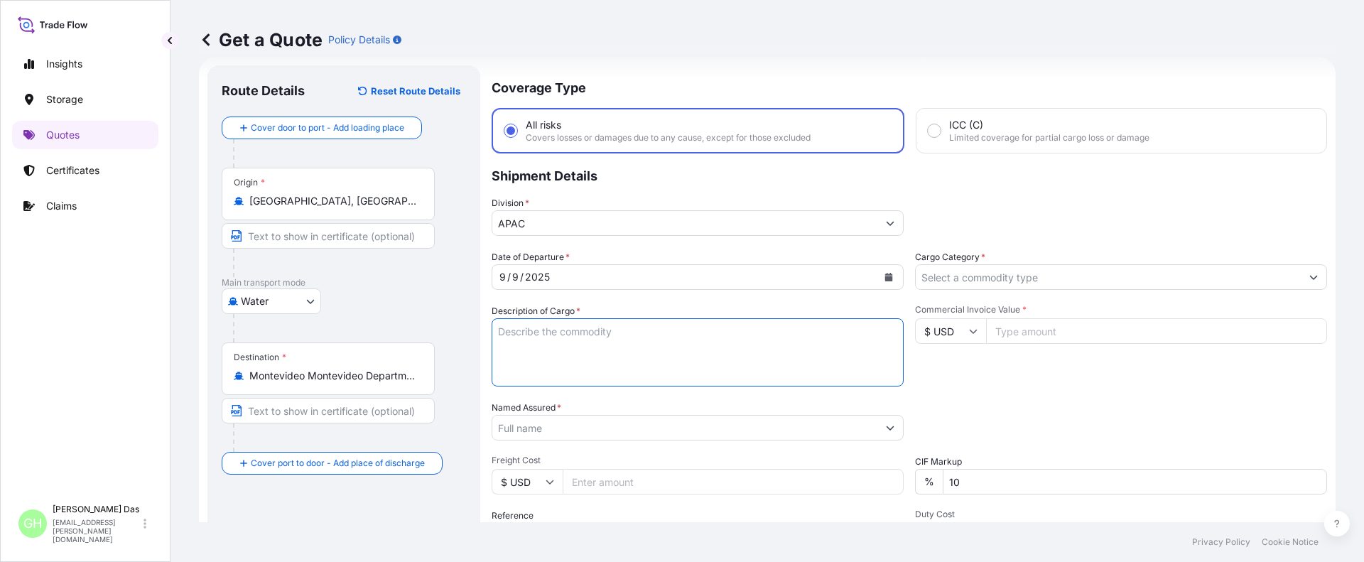
click at [546, 348] on textarea "Description of Cargo *" at bounding box center [698, 352] width 412 height 68
click at [522, 345] on textarea "Description of Cargo *" at bounding box center [698, 352] width 412 height 68
paste textarea "BAGS LOADED INTO 1 40' CONTAINER(S) PETROTHENE NA303013, BG25HT"
click at [500, 332] on textarea "BAGS LOADED INTO 1 40' CONTAINER(S) PETROTHENE NA303013, BG25HT" at bounding box center [698, 352] width 412 height 68
type textarea "935 BAGS LOADED INTO 1 40' CONTAINER(S) PETROTHENE NA303013, BG25HT"
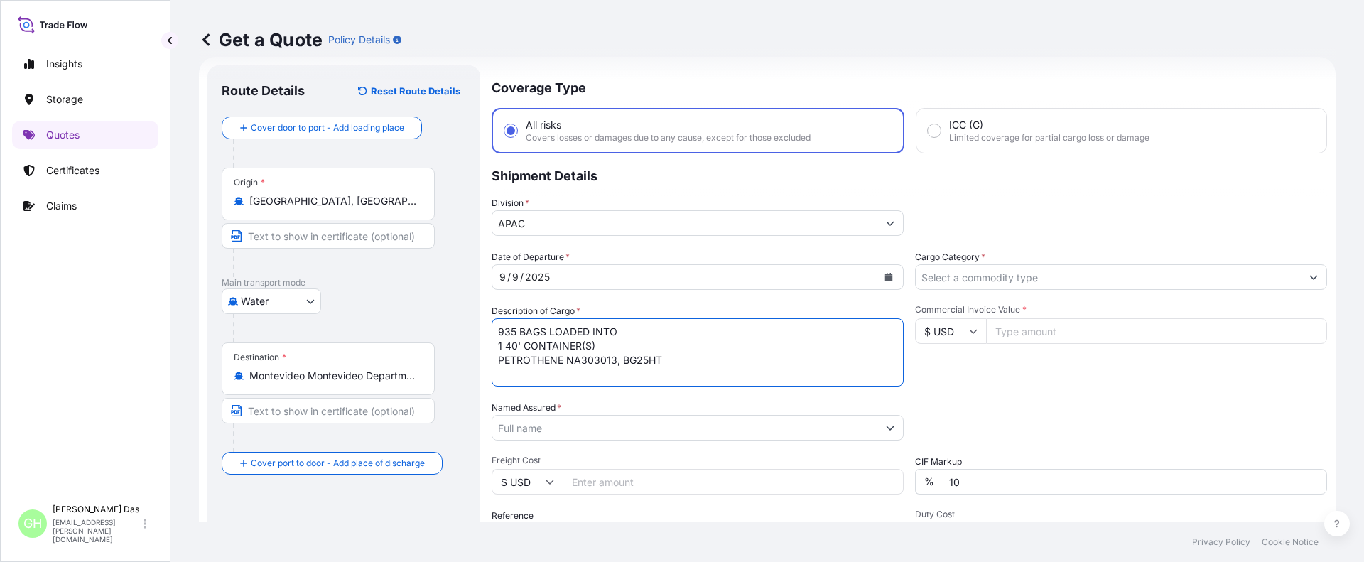
click at [129, 349] on div "Insights Storage Quotes Certificates Claims" at bounding box center [85, 267] width 146 height 460
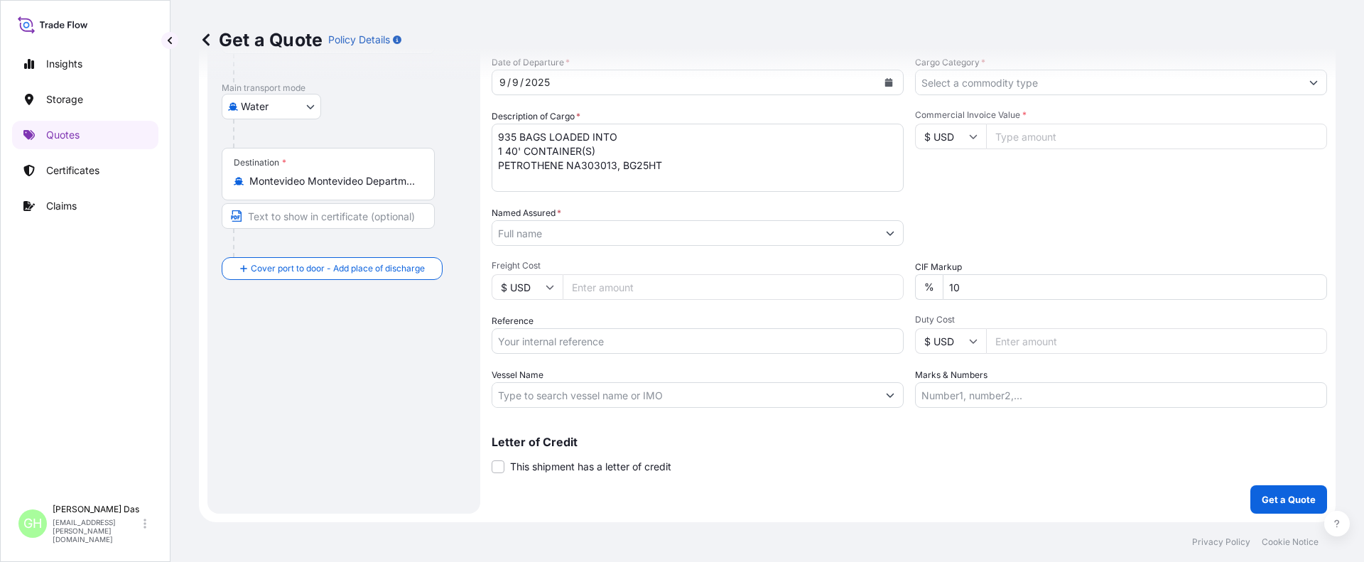
click at [347, 400] on div "Route Details Reset Route Details Cover door to port - Add loading place Place …" at bounding box center [344, 192] width 244 height 614
click at [572, 237] on input "Named Assured *" at bounding box center [684, 233] width 385 height 26
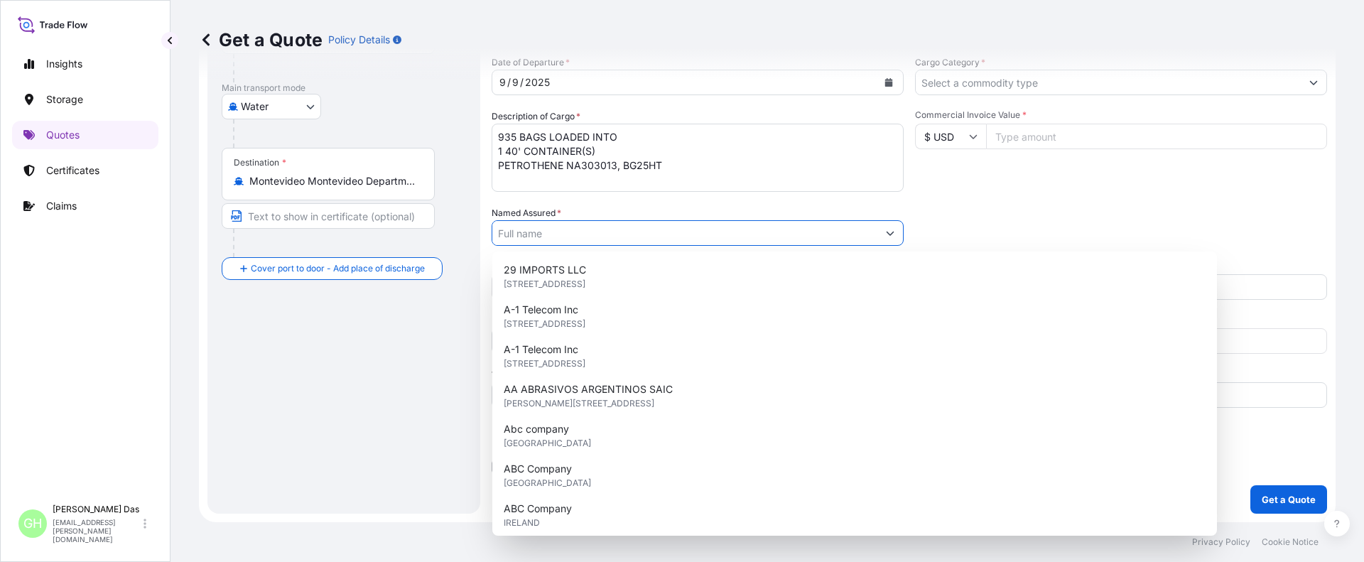
paste input "EQUISTAR CHEMICALS, LP"
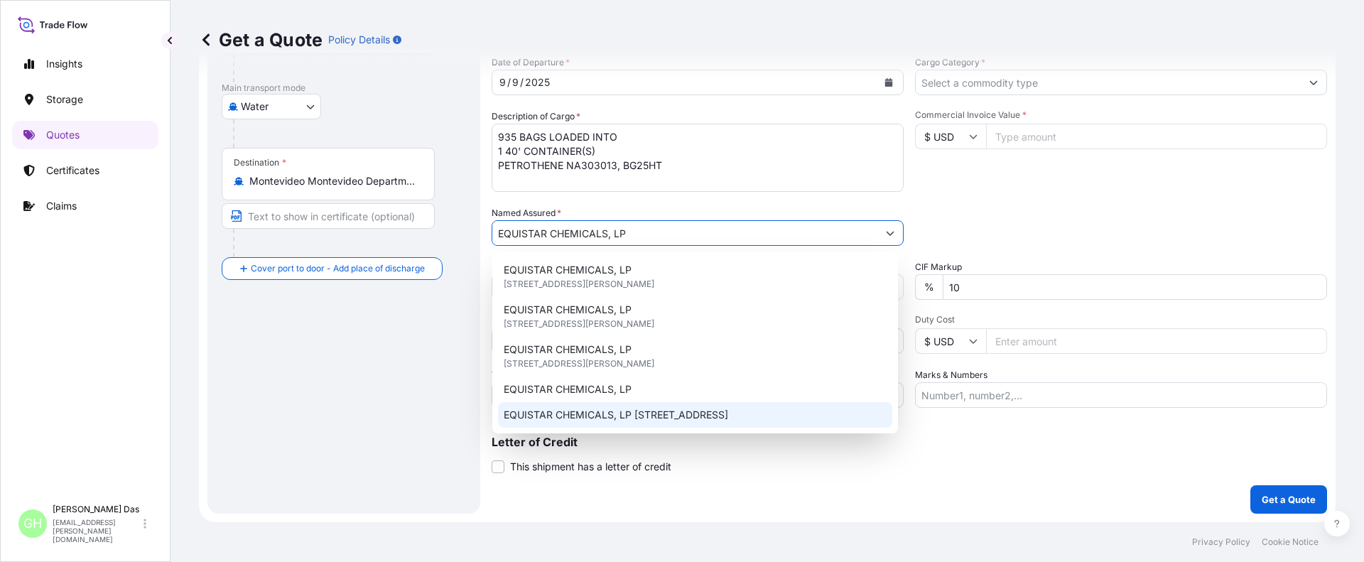
click at [631, 418] on span "EQUISTAR CHEMICALS, LP [STREET_ADDRESS]" at bounding box center [616, 415] width 224 height 14
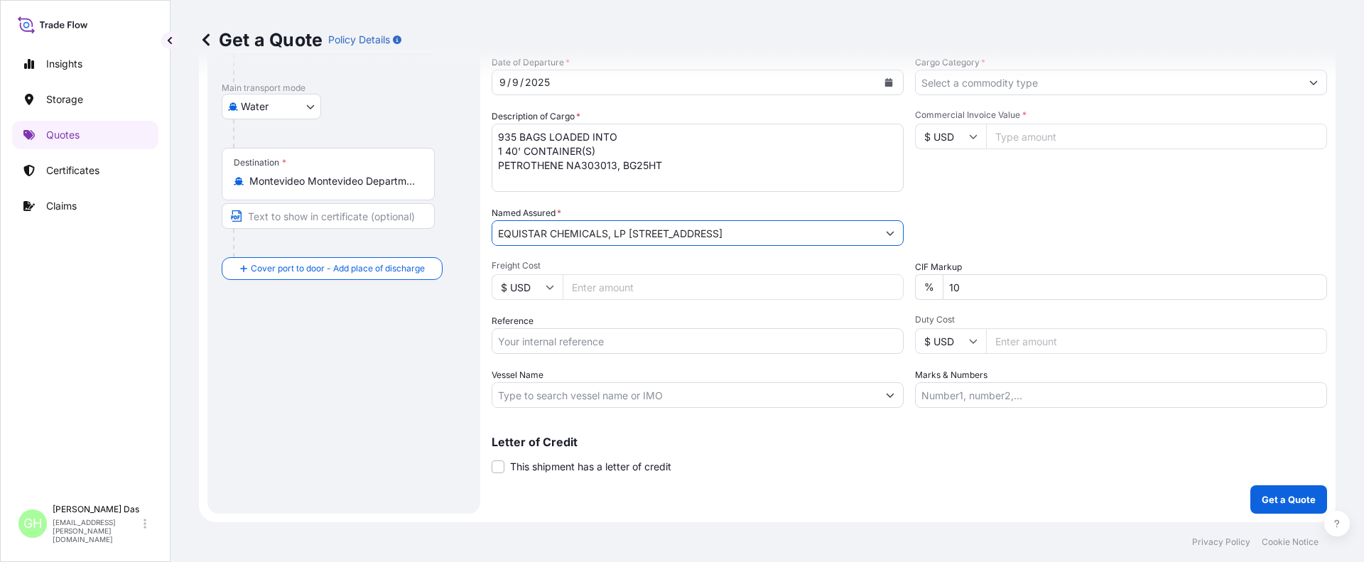
type input "EQUISTAR CHEMICALS, LP [STREET_ADDRESS]"
drag, startPoint x: 345, startPoint y: 454, endPoint x: 352, endPoint y: 448, distance: 10.1
click at [345, 454] on div "Route Details Reset Route Details Cover door to port - Add loading place Place …" at bounding box center [344, 192] width 244 height 614
click at [527, 338] on input "Reference" at bounding box center [698, 341] width 412 height 26
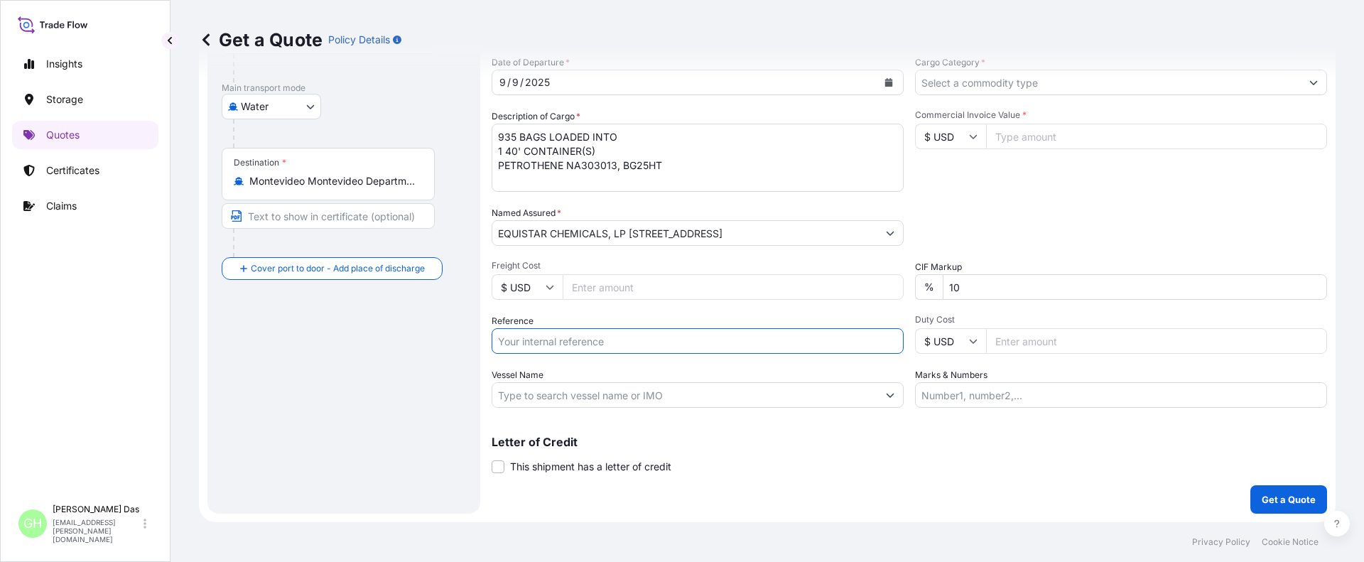
paste input "5013087886"
click at [498, 345] on input "5013087886" at bounding box center [698, 341] width 412 height 26
paste input "10420863038"
type input "10420863038 / 5013087886"
click at [527, 395] on input "Vessel Name" at bounding box center [684, 395] width 385 height 26
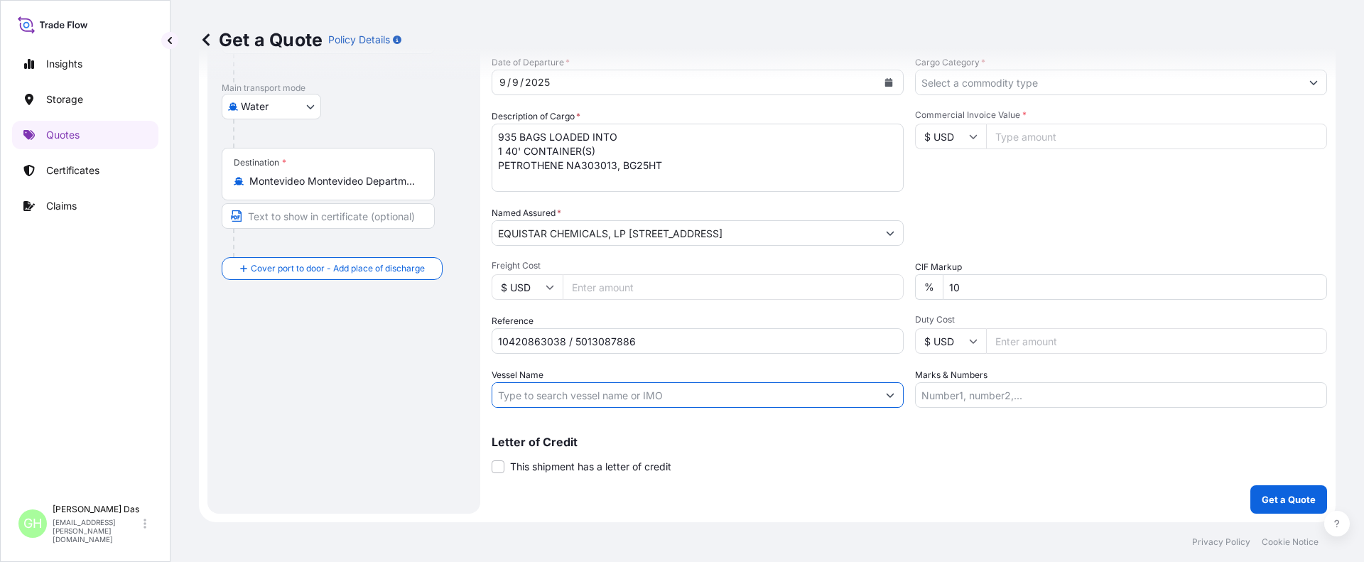
paste input "[PERSON_NAME]"
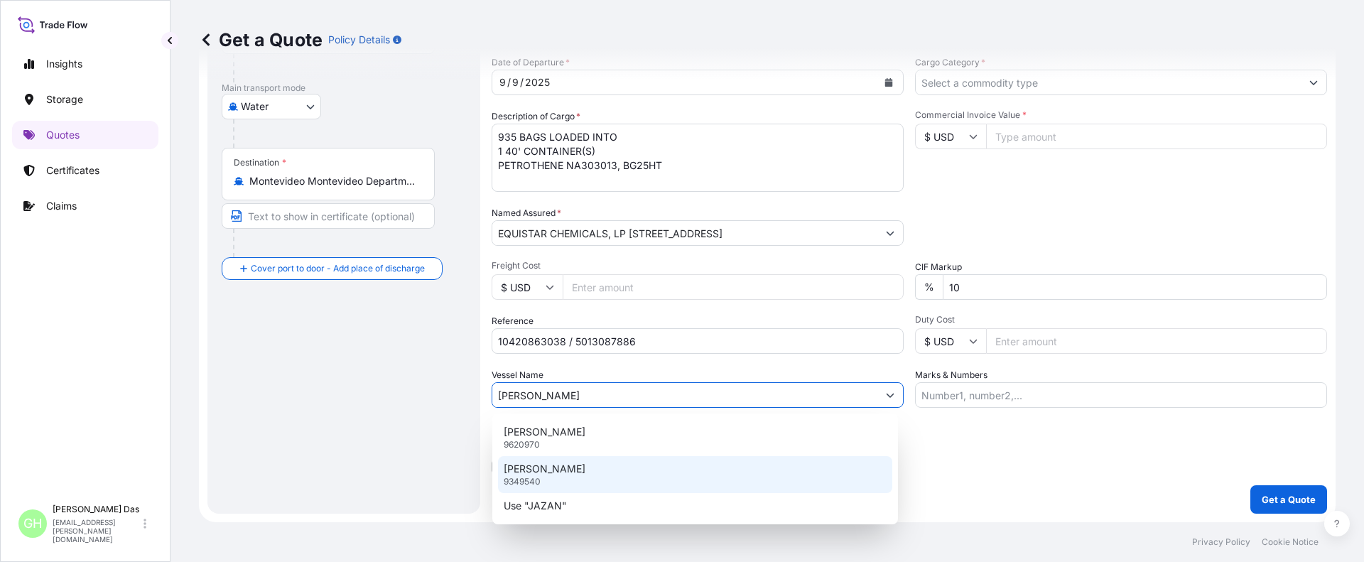
click at [528, 472] on p "[PERSON_NAME]" at bounding box center [545, 469] width 82 height 14
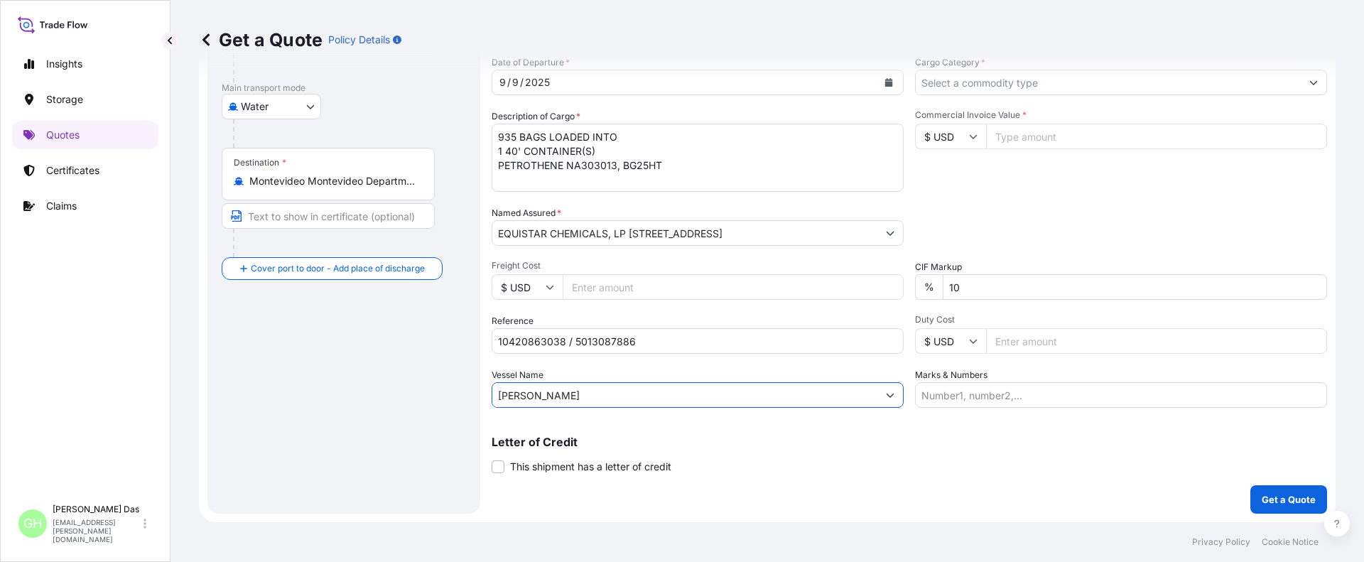
type input "[PERSON_NAME]"
click at [1034, 134] on input "Commercial Invoice Value *" at bounding box center [1156, 137] width 341 height 26
paste input "24055"
type input "24055"
click at [980, 77] on div "Get a Quote Policy Details" at bounding box center [767, 40] width 1137 height 80
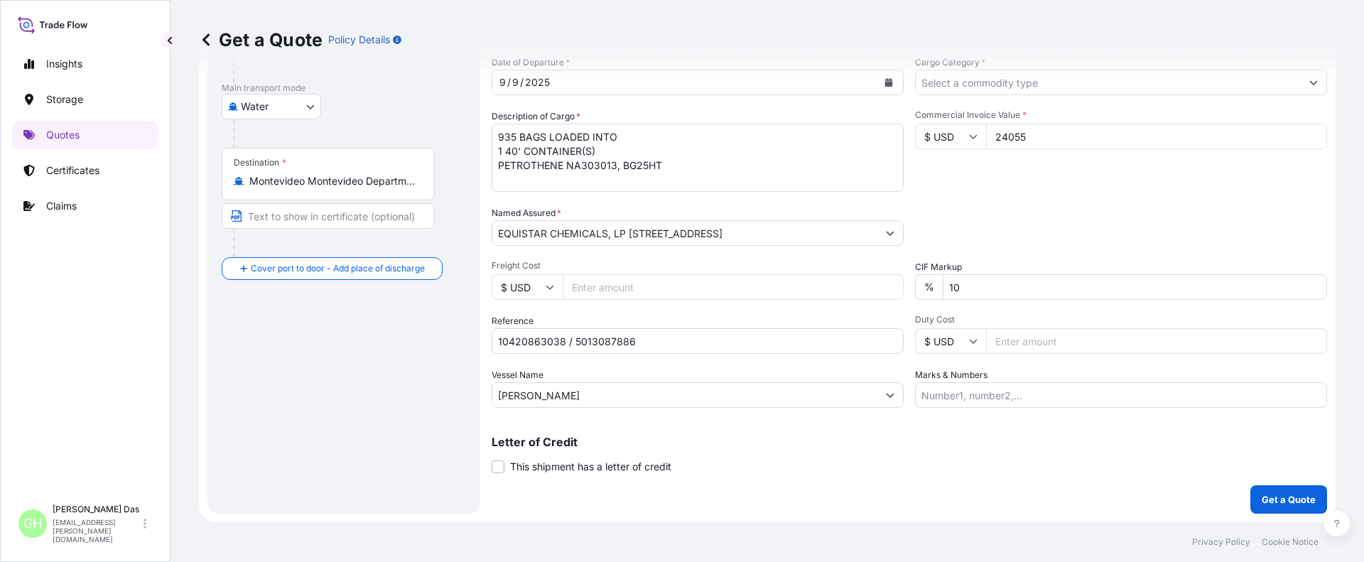
click at [980, 84] on input "Cargo Category *" at bounding box center [1108, 83] width 385 height 26
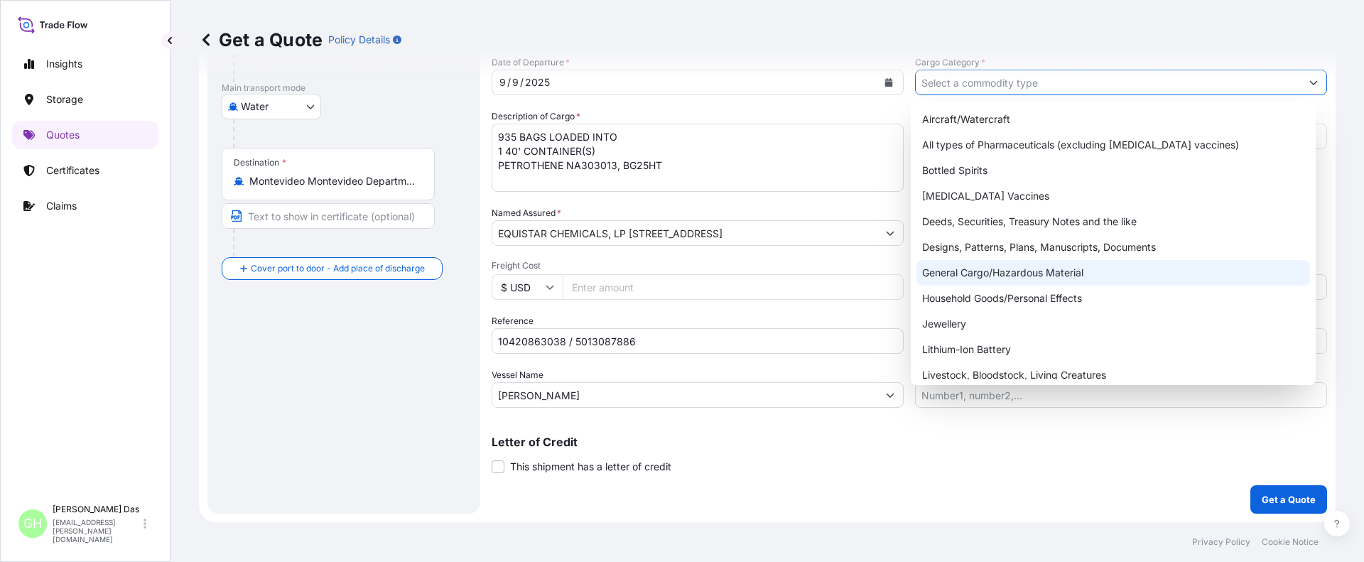
click at [944, 270] on div "General Cargo/Hazardous Material" at bounding box center [1113, 273] width 394 height 26
type input "General Cargo/Hazardous Material"
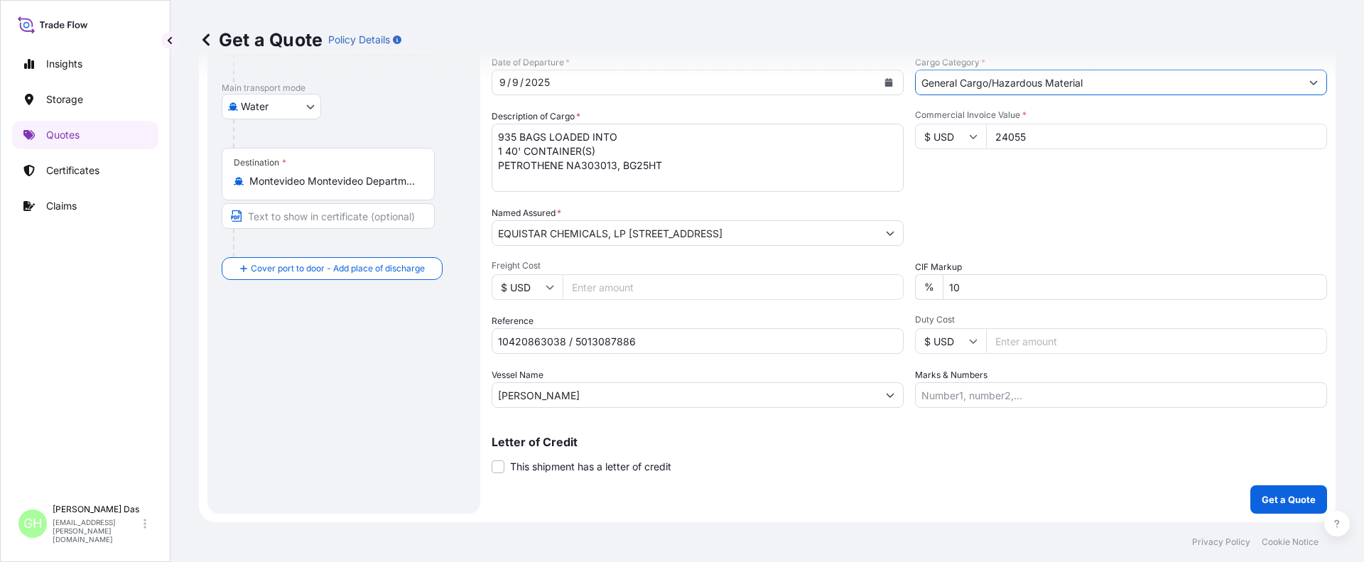
click at [956, 217] on div "Packing Category Type to search a container mode Please select a primary mode o…" at bounding box center [1121, 226] width 412 height 40
click at [232, 381] on div "Route Details Reset Route Details Cover door to port - Add loading place Place …" at bounding box center [344, 192] width 244 height 614
click at [1277, 499] on p "Get a Quote" at bounding box center [1289, 499] width 54 height 14
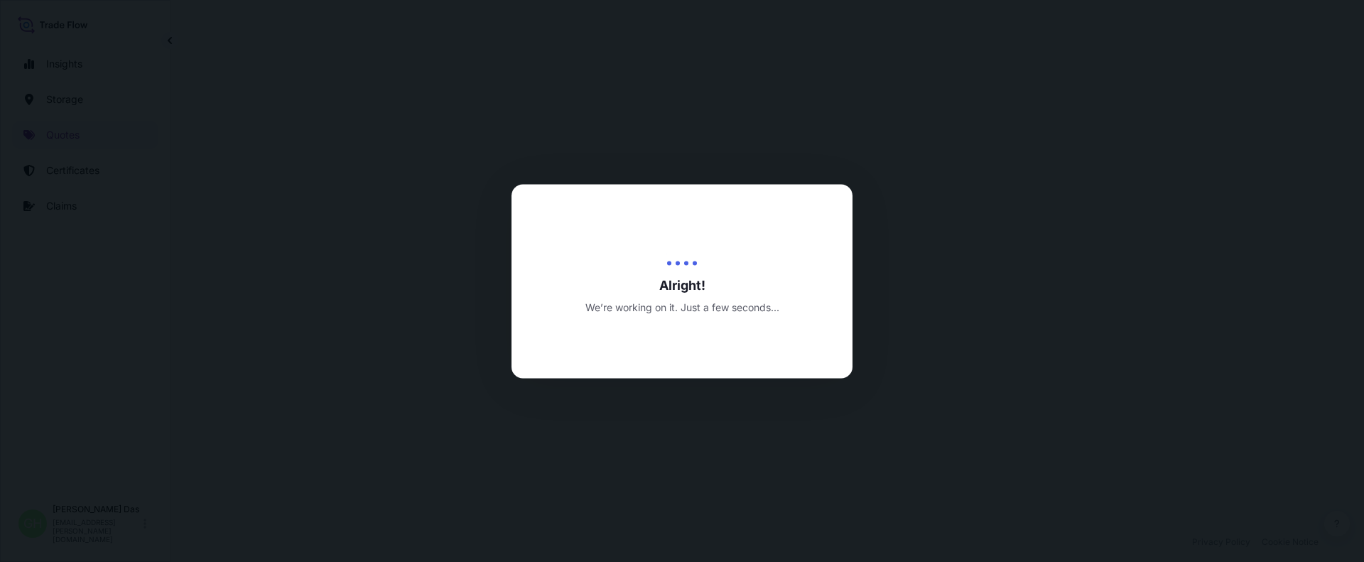
select select "Water"
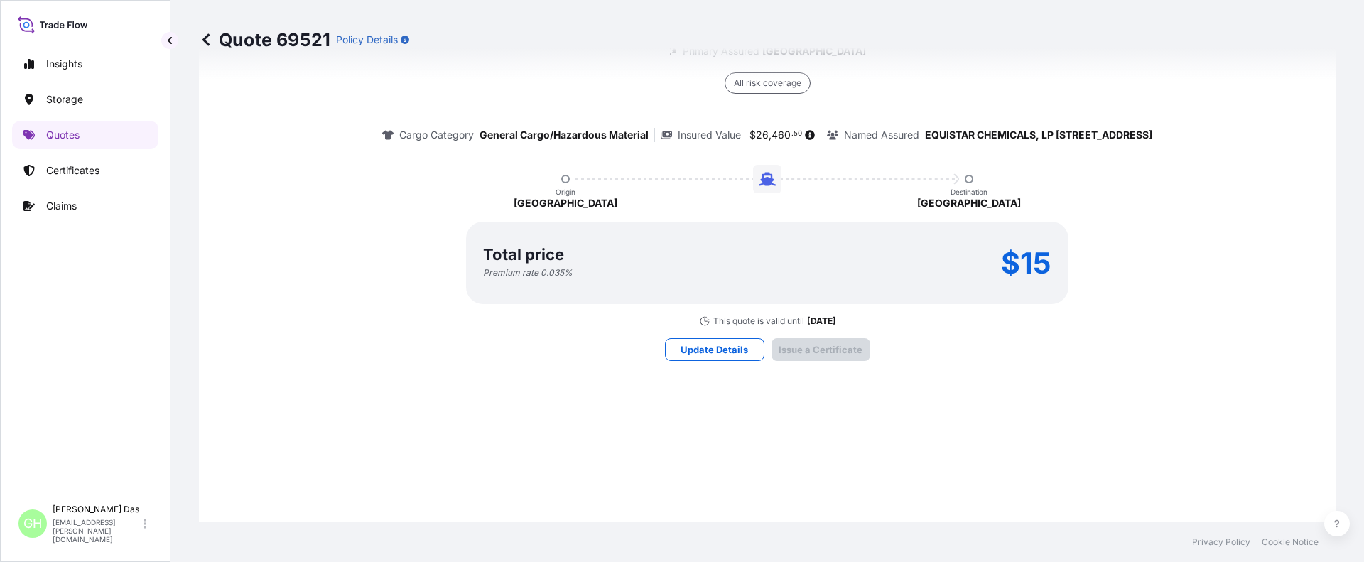
scroll to position [2136, 0]
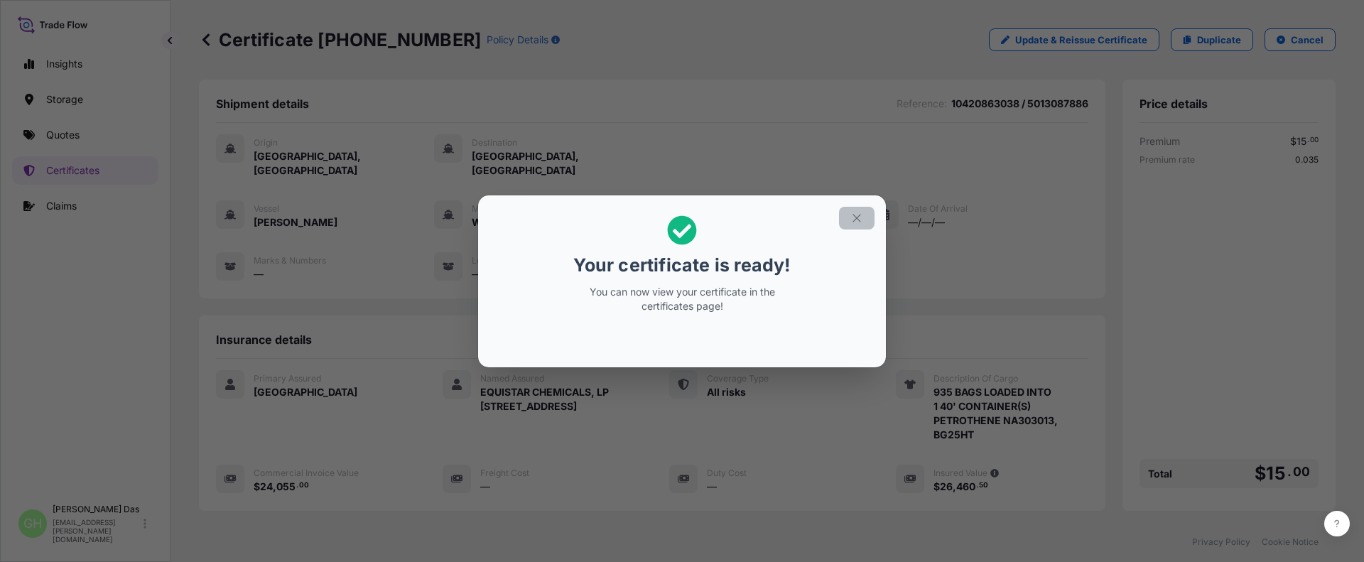
click at [857, 217] on icon "button" at bounding box center [856, 218] width 8 height 8
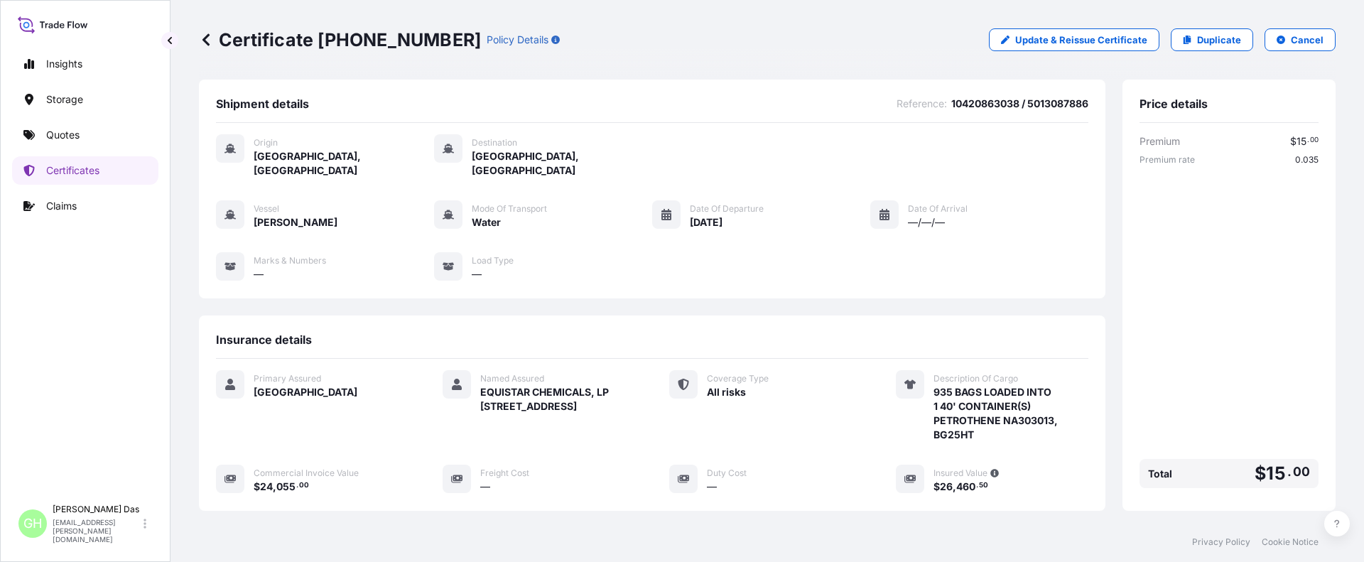
scroll to position [227, 0]
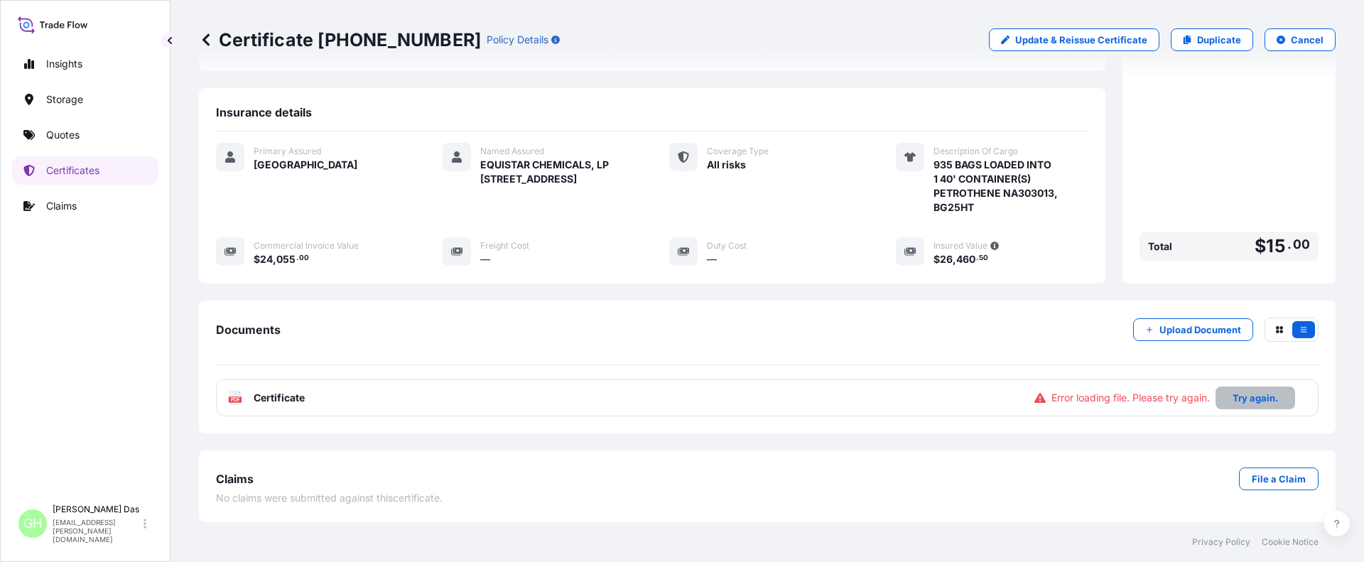
click at [1237, 396] on p "Try again." at bounding box center [1254, 398] width 45 height 14
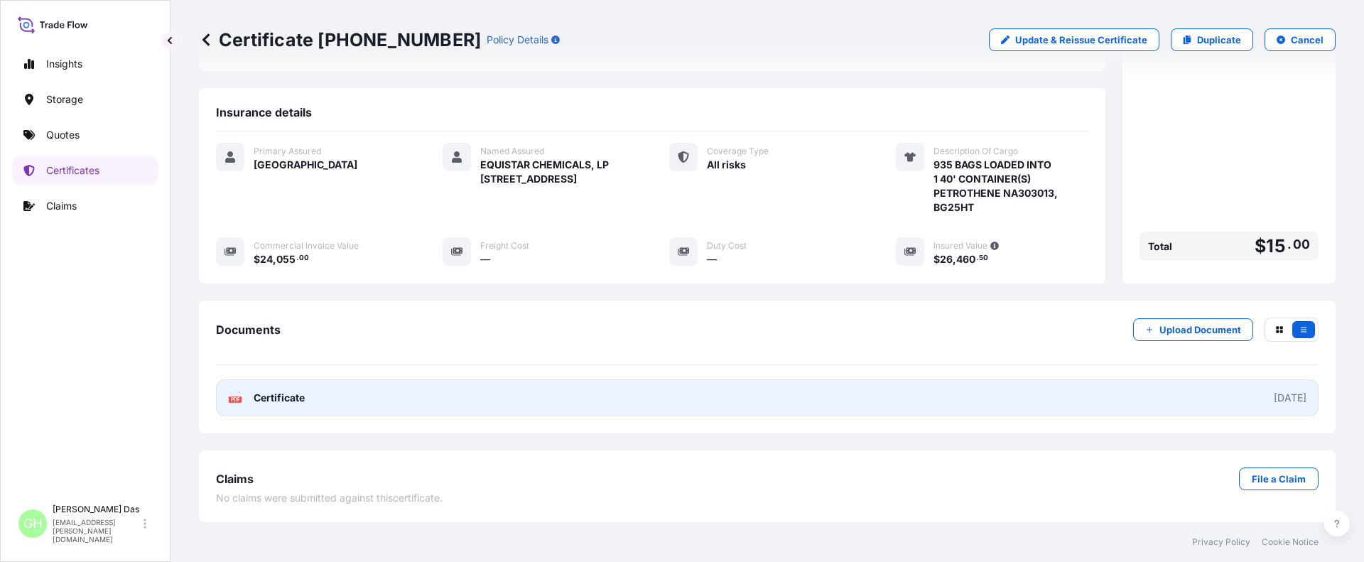
click at [1013, 402] on link "PDF Certificate [DATE]" at bounding box center [767, 397] width 1102 height 37
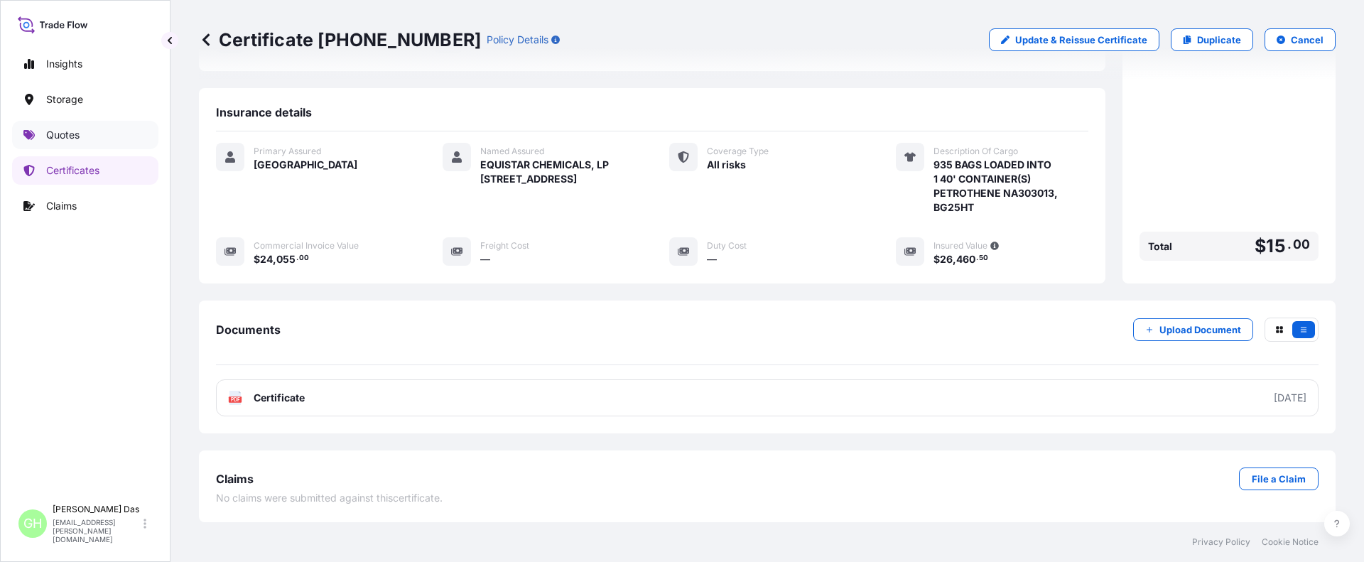
click at [81, 134] on link "Quotes" at bounding box center [85, 135] width 146 height 28
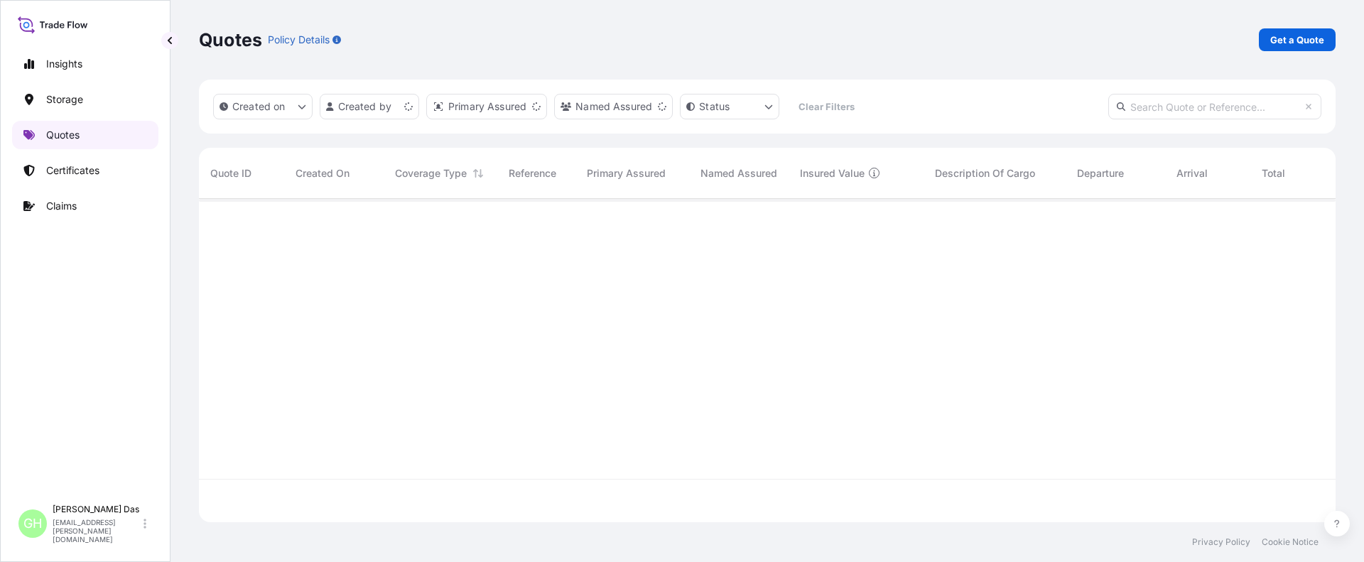
scroll to position [320, 1126]
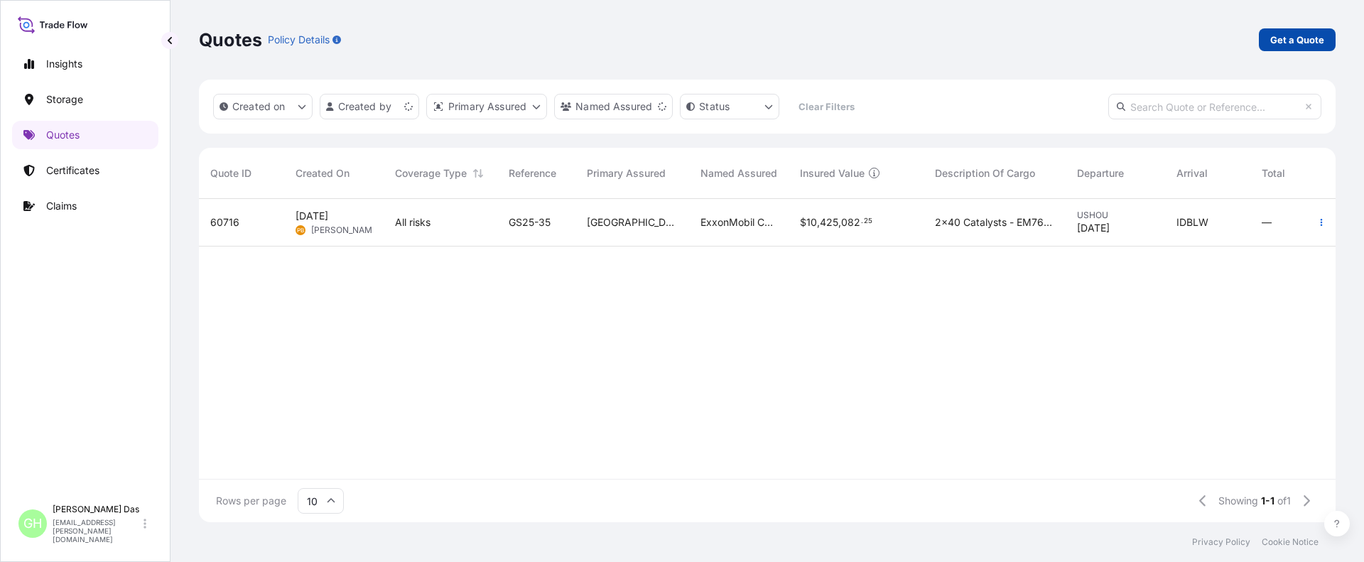
click at [1296, 37] on p "Get a Quote" at bounding box center [1297, 40] width 54 height 14
select select "Water"
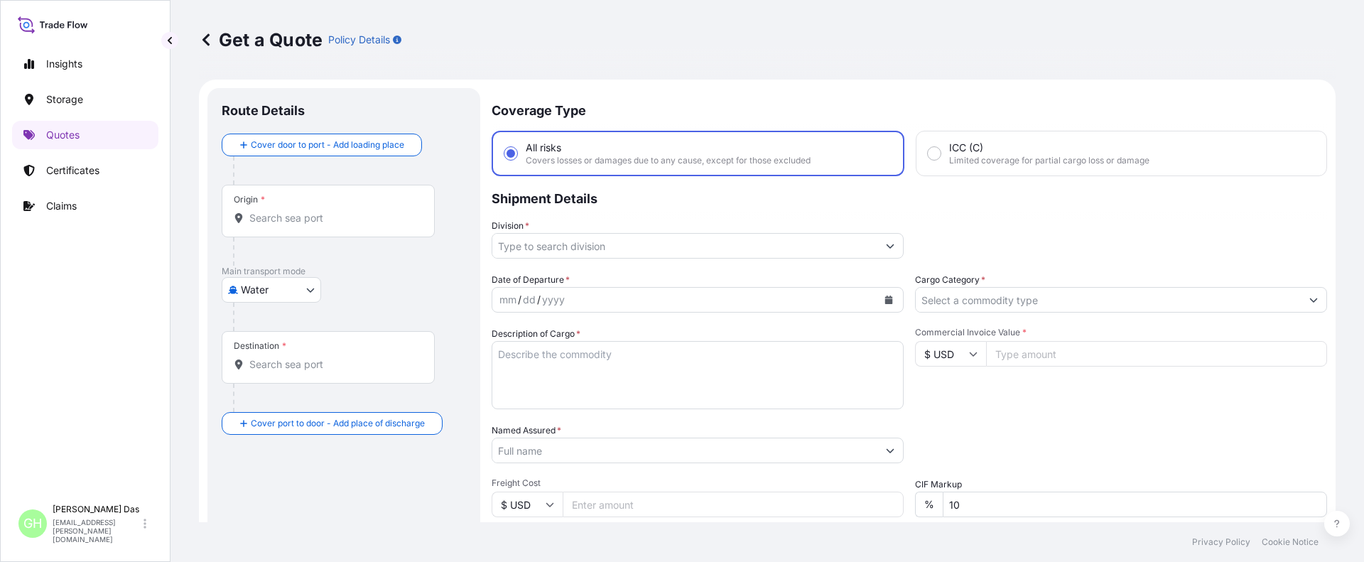
scroll to position [23, 0]
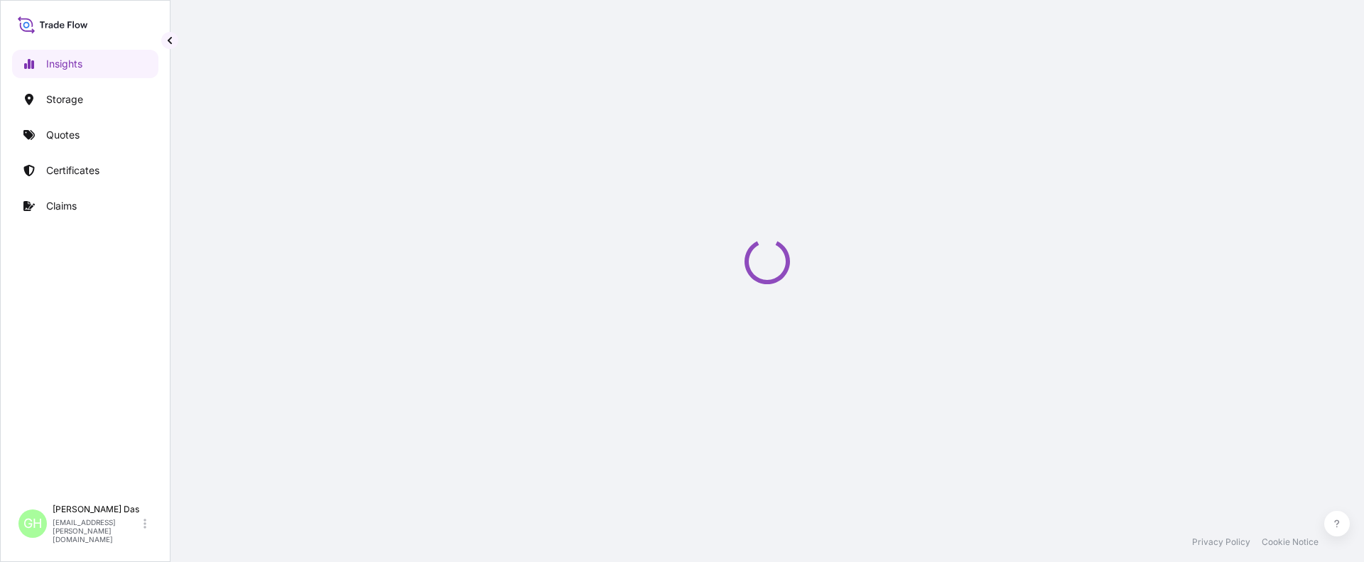
select select "2025"
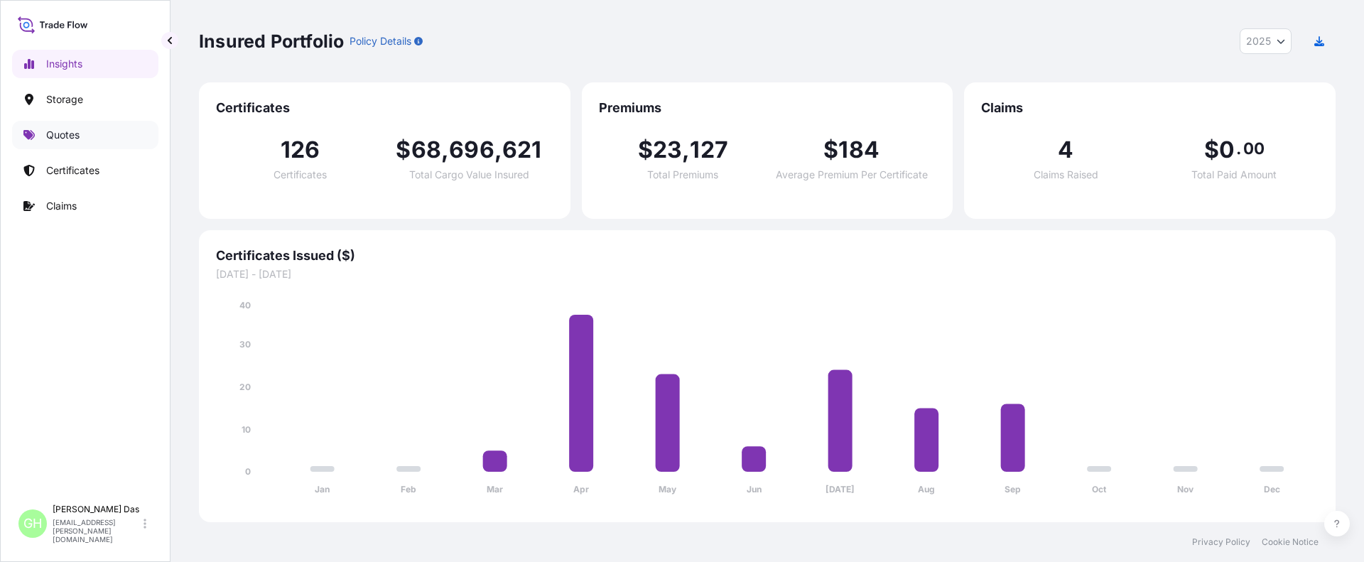
click at [67, 132] on p "Quotes" at bounding box center [62, 135] width 33 height 14
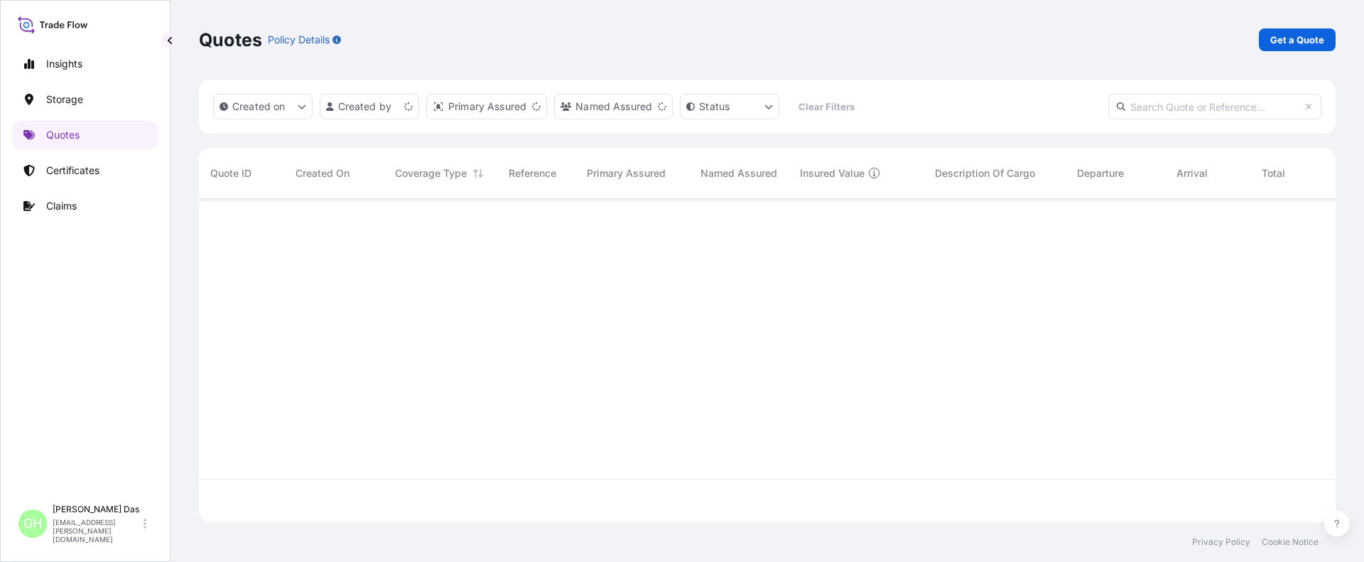
scroll to position [320, 1126]
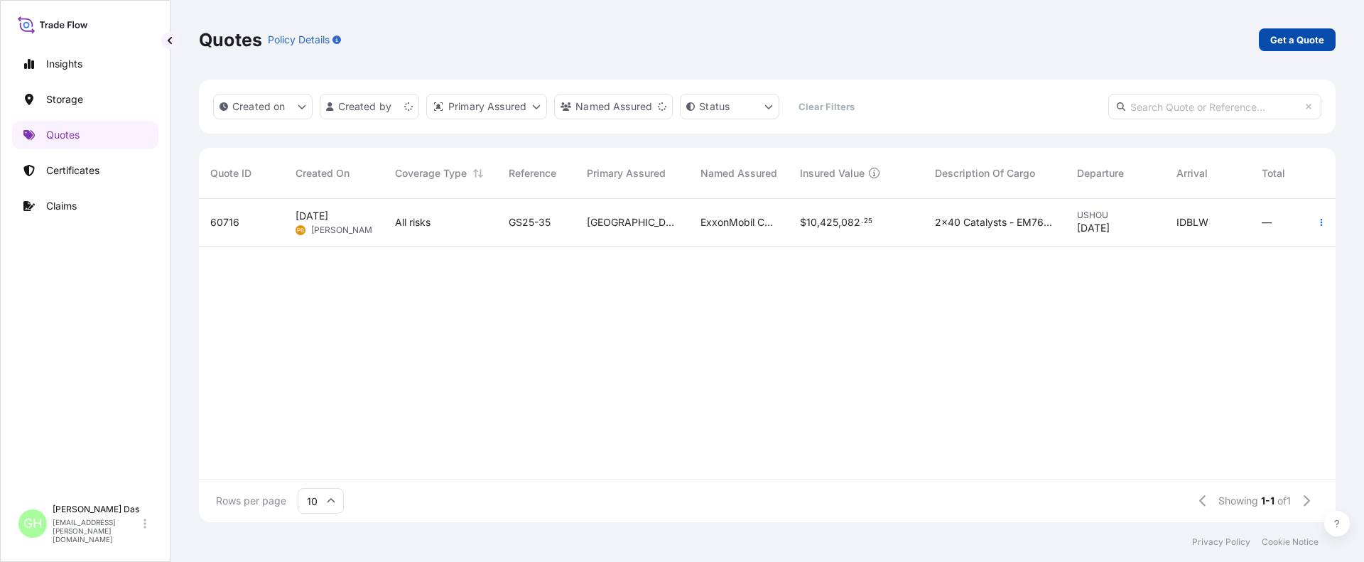
click at [1291, 31] on link "Get a Quote" at bounding box center [1297, 39] width 77 height 23
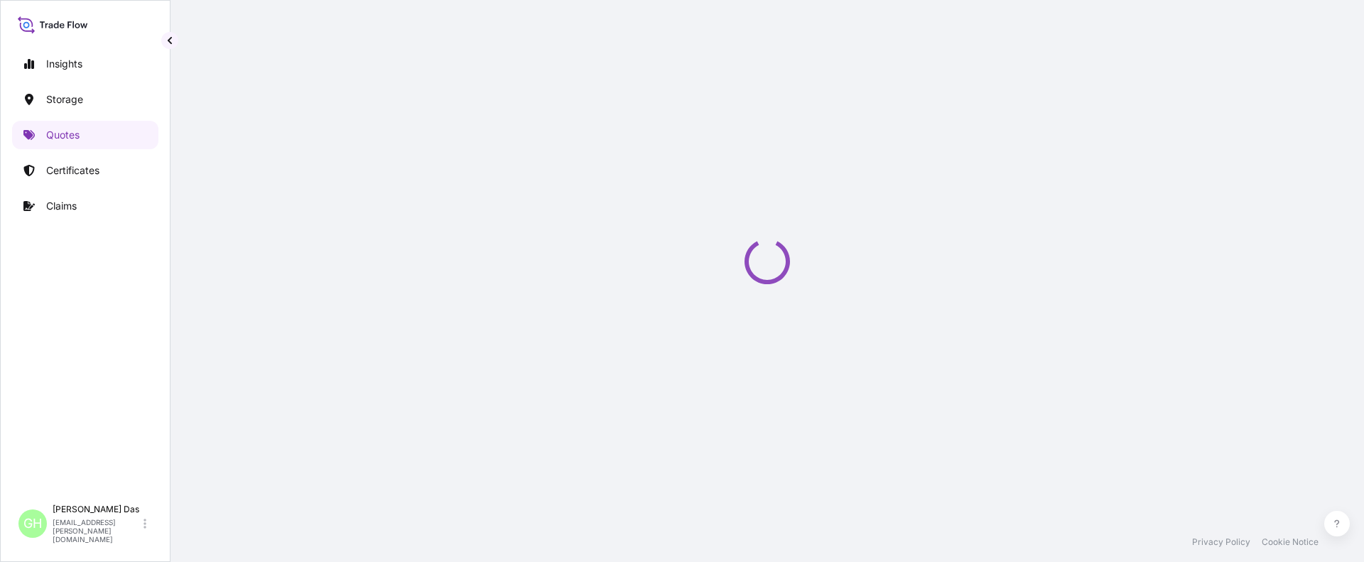
select select "Water"
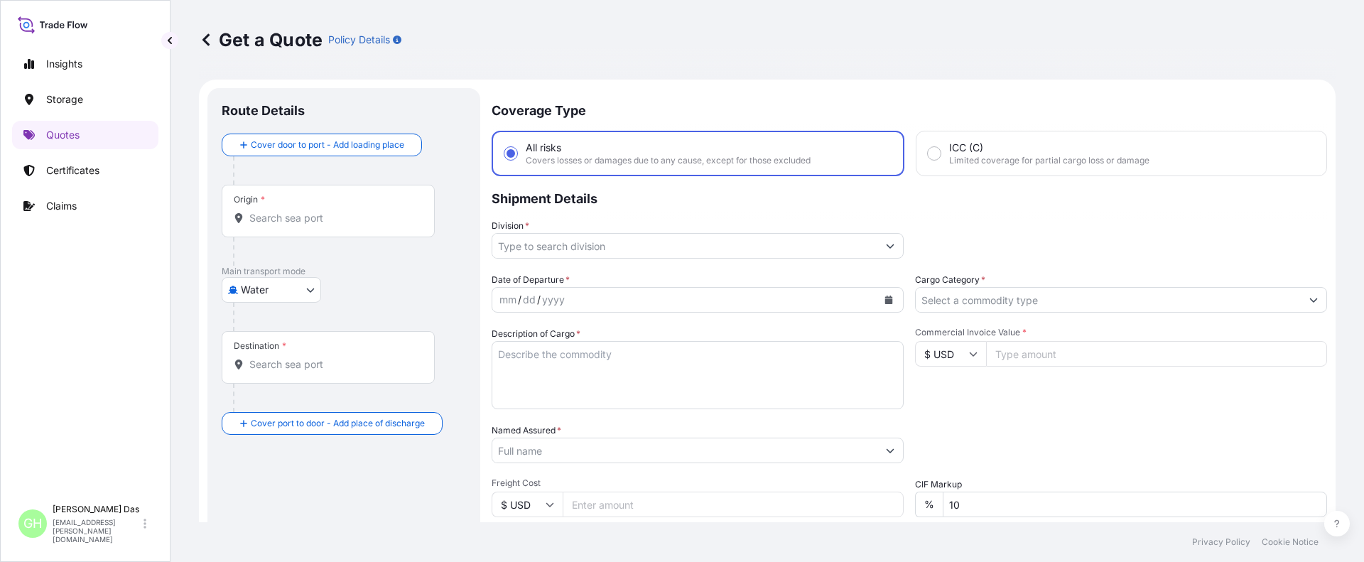
scroll to position [23, 0]
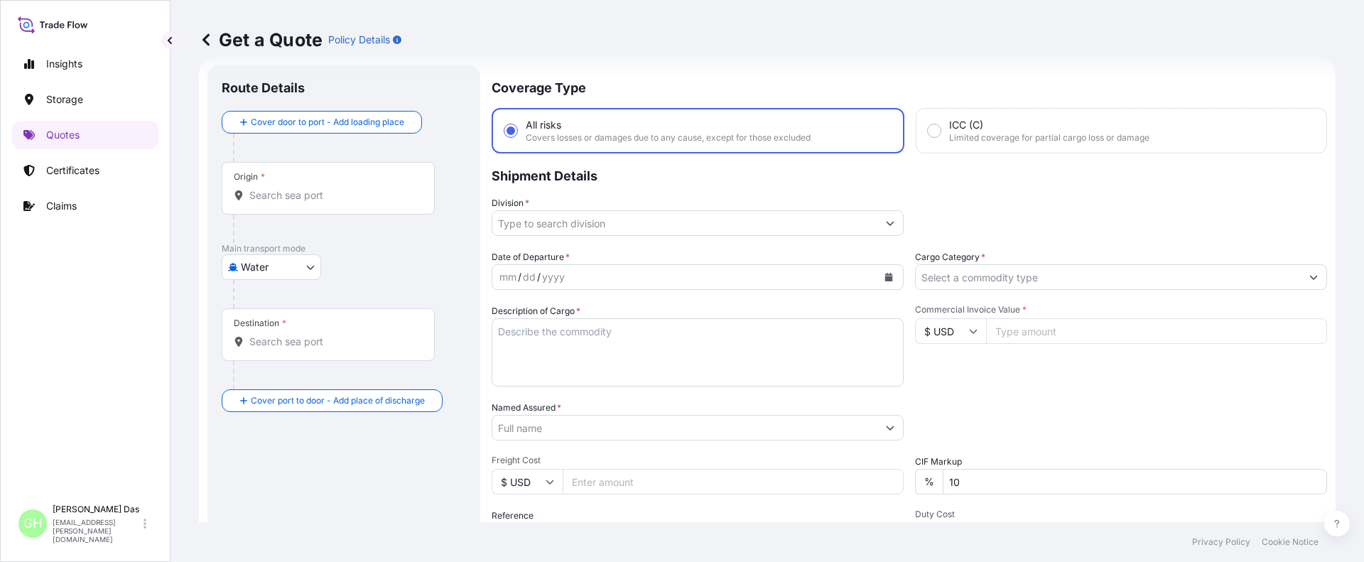
click at [315, 185] on div "Origin *" at bounding box center [328, 188] width 213 height 53
click at [315, 188] on input "Origin *" at bounding box center [333, 195] width 168 height 14
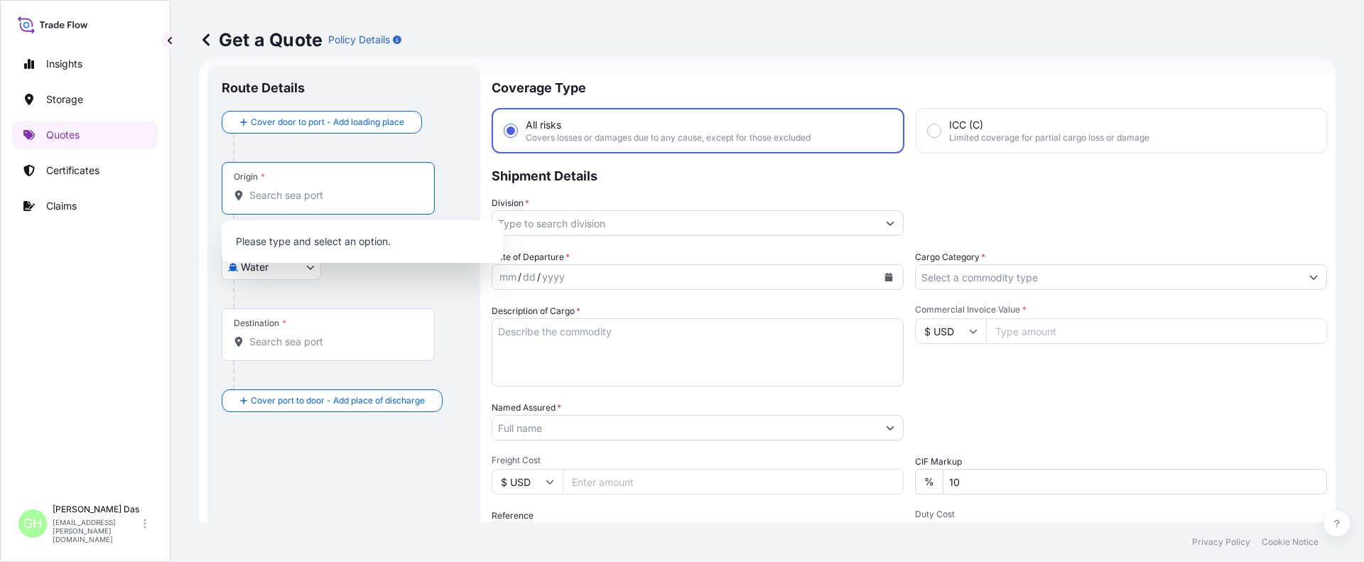
click at [315, 189] on input "Origin *" at bounding box center [333, 195] width 168 height 14
paste input "[GEOGRAPHIC_DATA], [GEOGRAPHIC_DATA]"
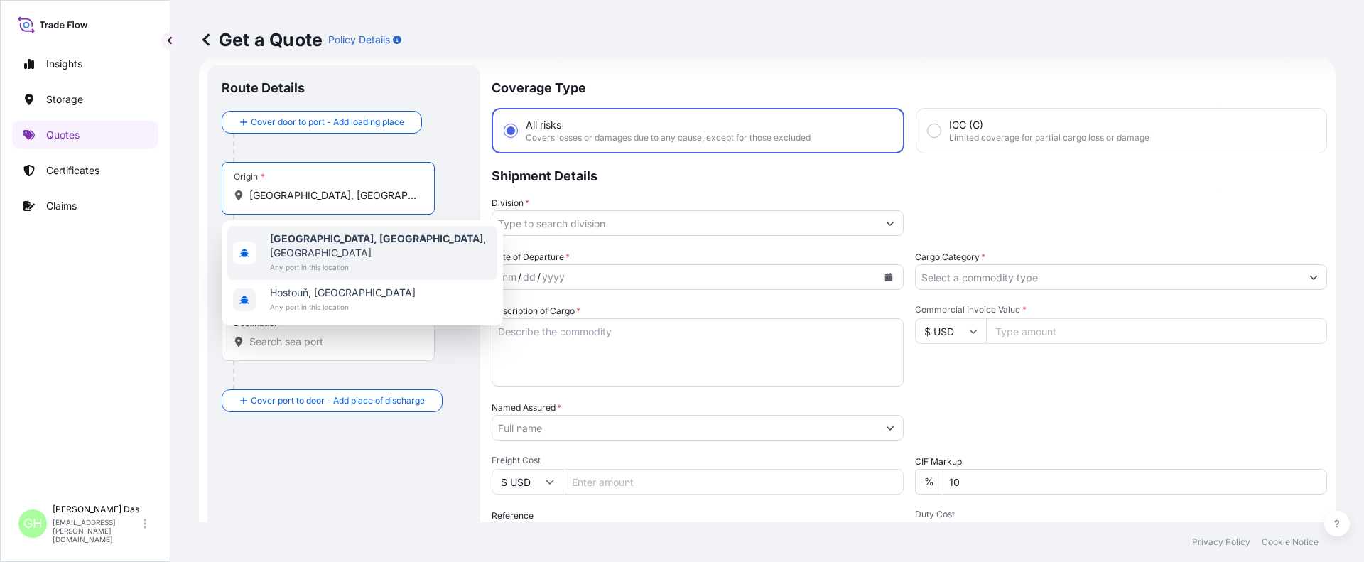
click at [317, 244] on span "[GEOGRAPHIC_DATA], [GEOGRAPHIC_DATA] , [GEOGRAPHIC_DATA]" at bounding box center [381, 246] width 222 height 28
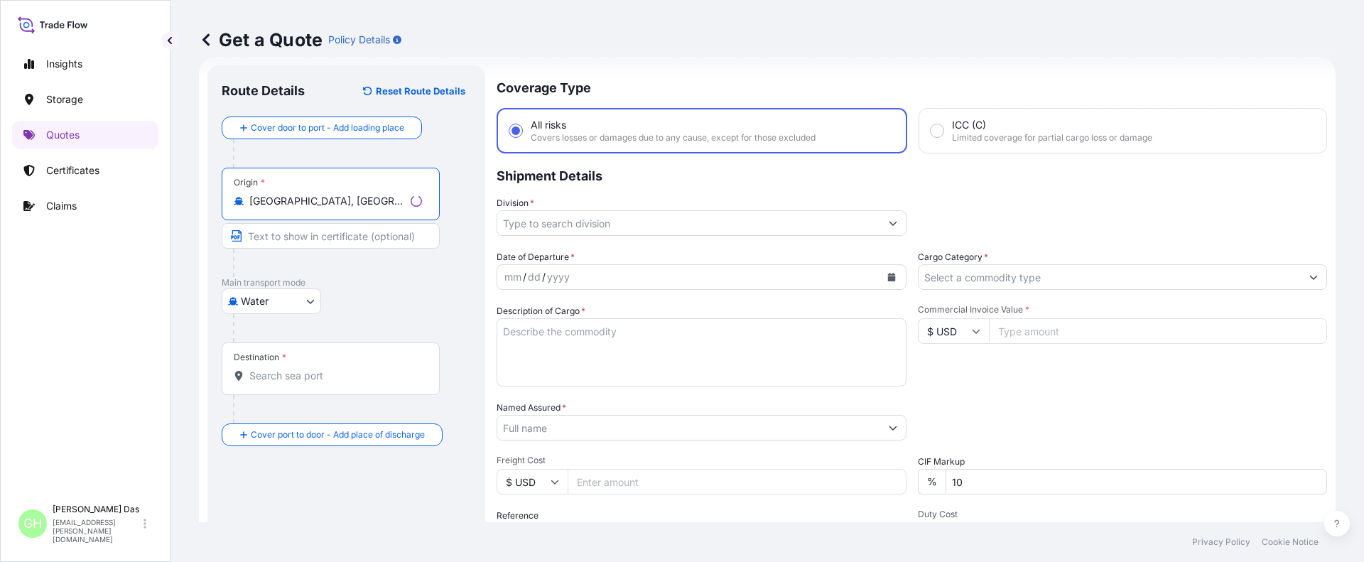
type input "[GEOGRAPHIC_DATA], [GEOGRAPHIC_DATA], [GEOGRAPHIC_DATA]"
click at [296, 386] on div "Destination *" at bounding box center [328, 368] width 213 height 53
click at [296, 383] on input "Destination *" at bounding box center [333, 376] width 168 height 14
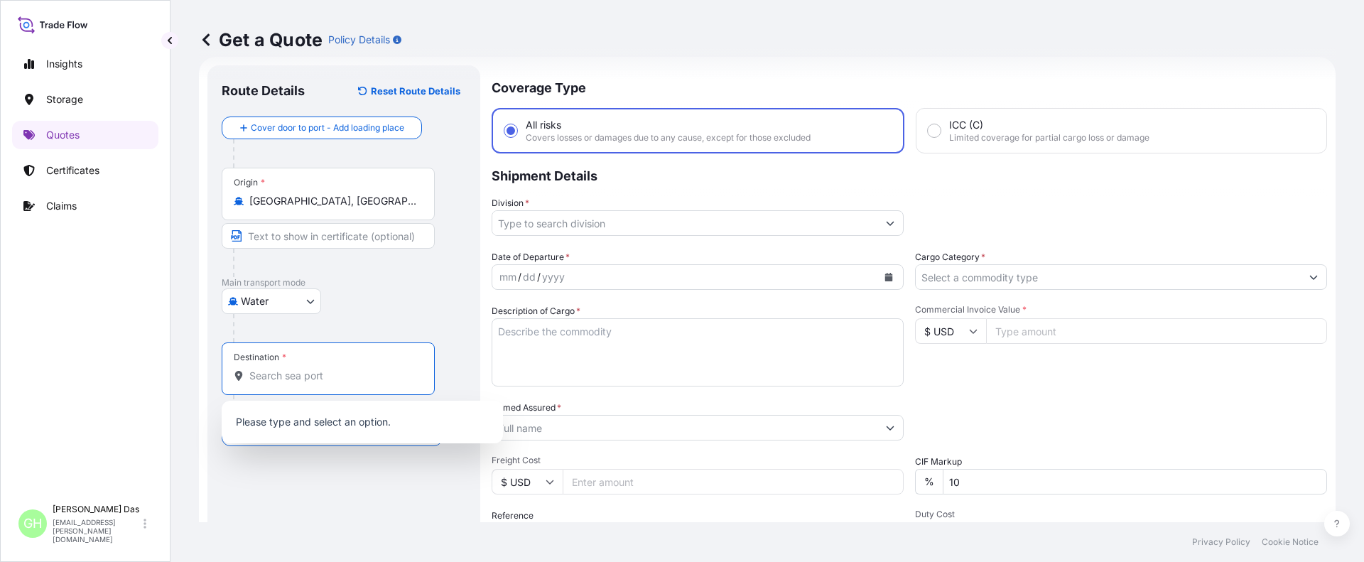
click at [310, 380] on input "Destination *" at bounding box center [333, 376] width 168 height 14
paste input "HAIFA, ISRAEL"
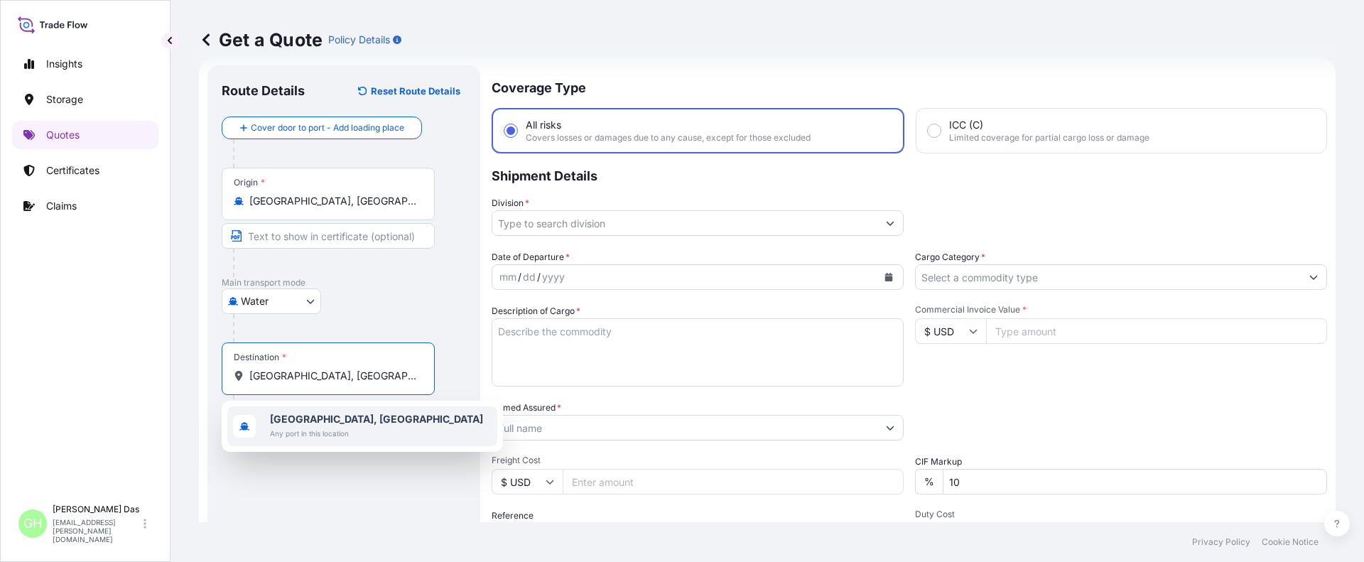
click at [287, 425] on span "Haifa, Israel" at bounding box center [376, 419] width 213 height 14
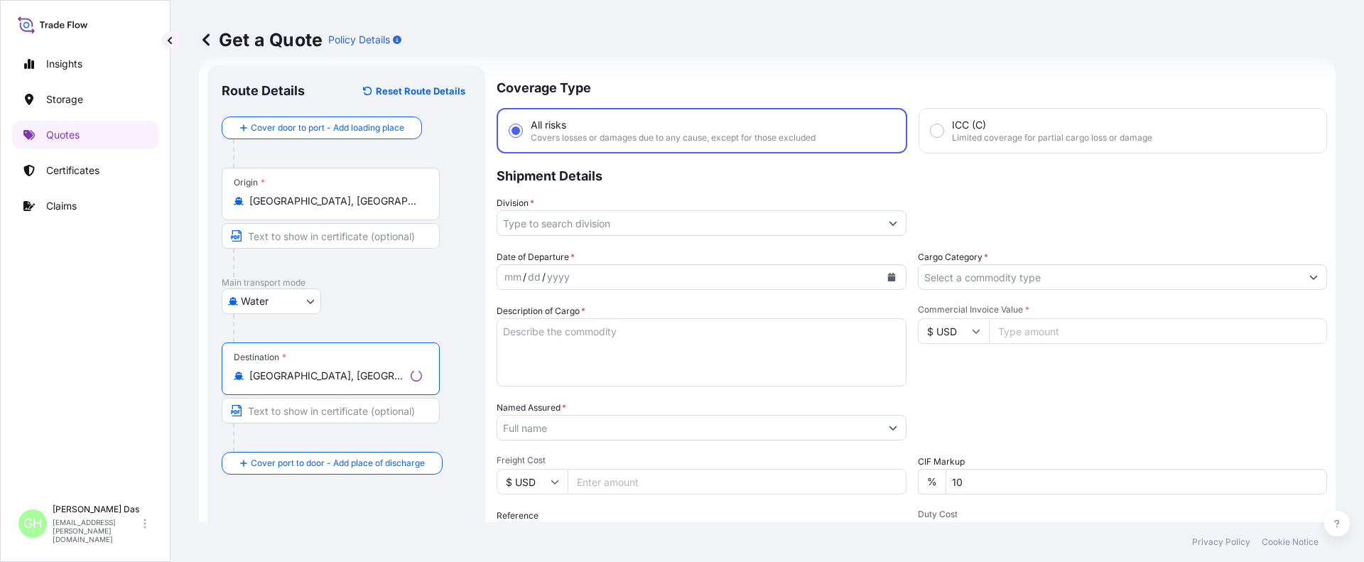
type input "Haifa, Israel"
click at [566, 224] on input "Division *" at bounding box center [688, 223] width 383 height 26
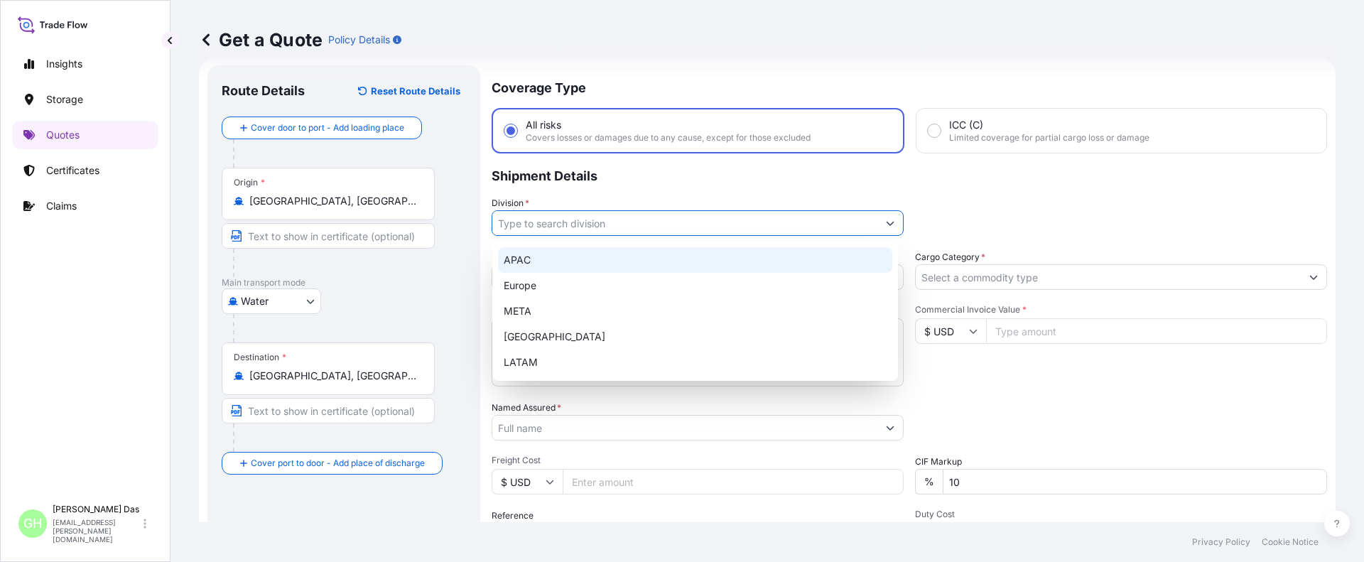
click at [522, 259] on div "APAC" at bounding box center [695, 260] width 394 height 26
type input "APAC"
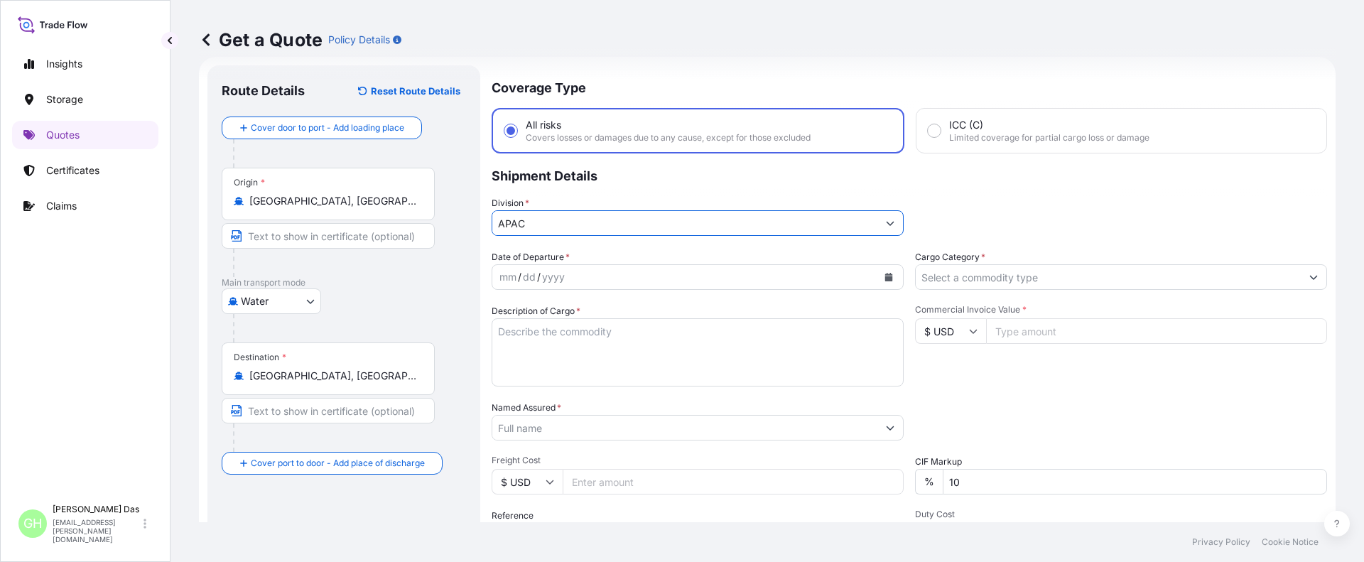
click at [993, 277] on input "Cargo Category *" at bounding box center [1108, 277] width 385 height 26
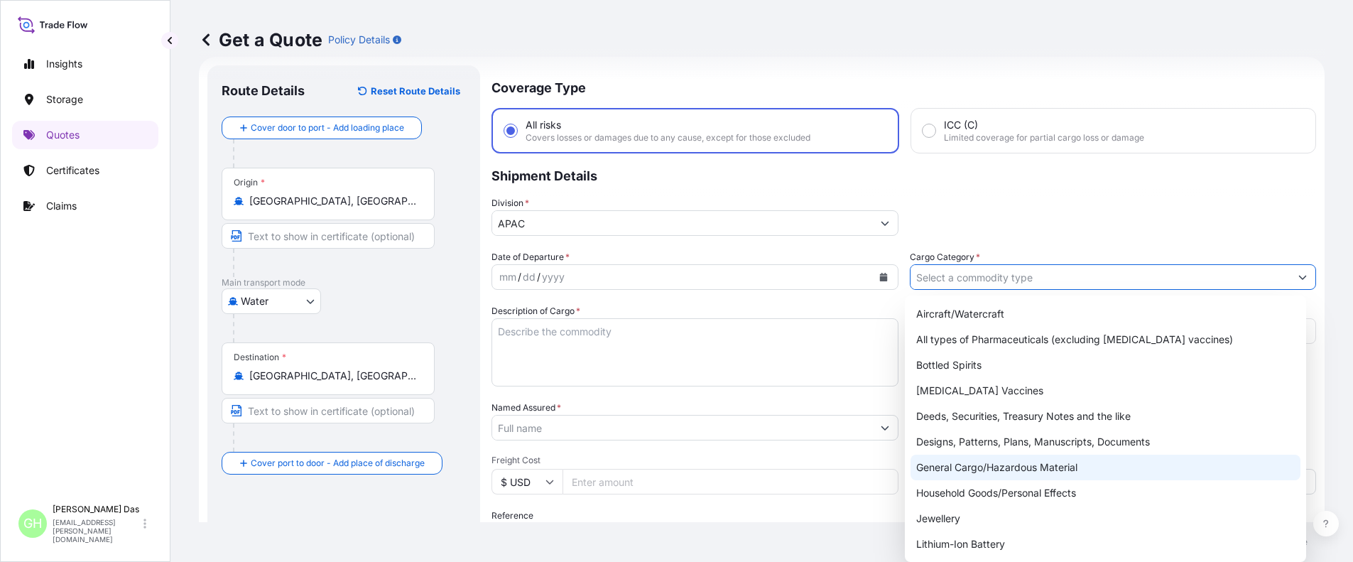
click at [940, 466] on div "General Cargo/Hazardous Material" at bounding box center [1106, 468] width 390 height 26
type input "General Cargo/Hazardous Material"
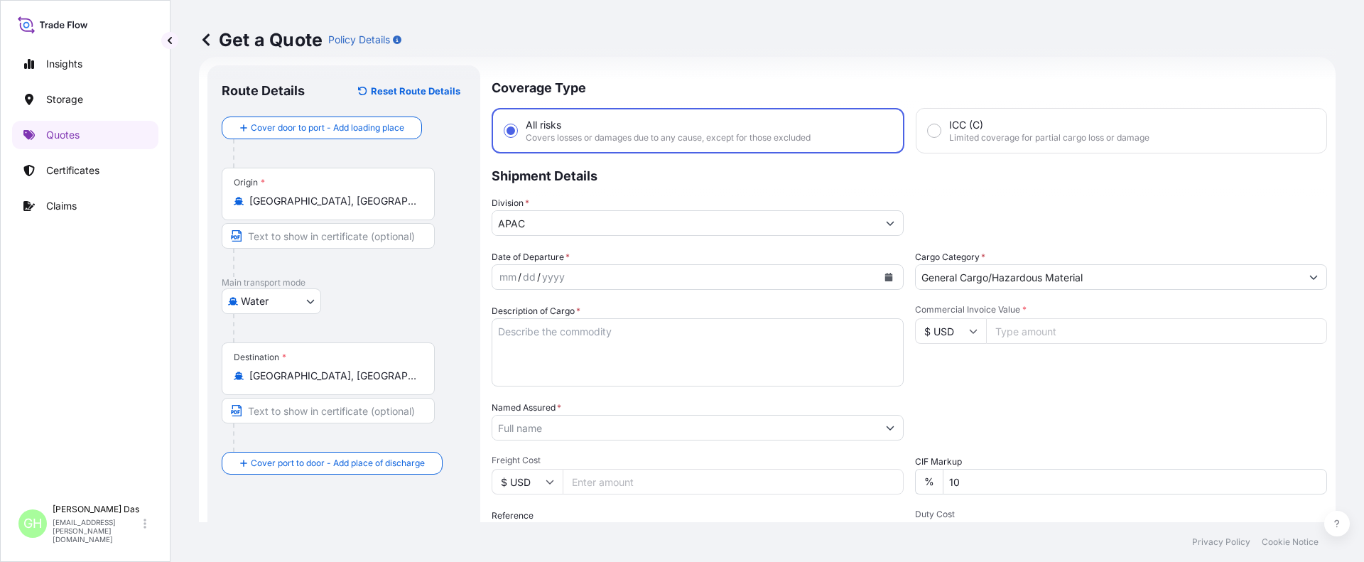
click at [1051, 403] on div "Packing Category Type to search a container mode Please select a primary mode o…" at bounding box center [1121, 421] width 412 height 40
click at [537, 273] on div "/" at bounding box center [539, 277] width 4 height 17
click at [885, 277] on icon "Calendar" at bounding box center [889, 277] width 8 height 9
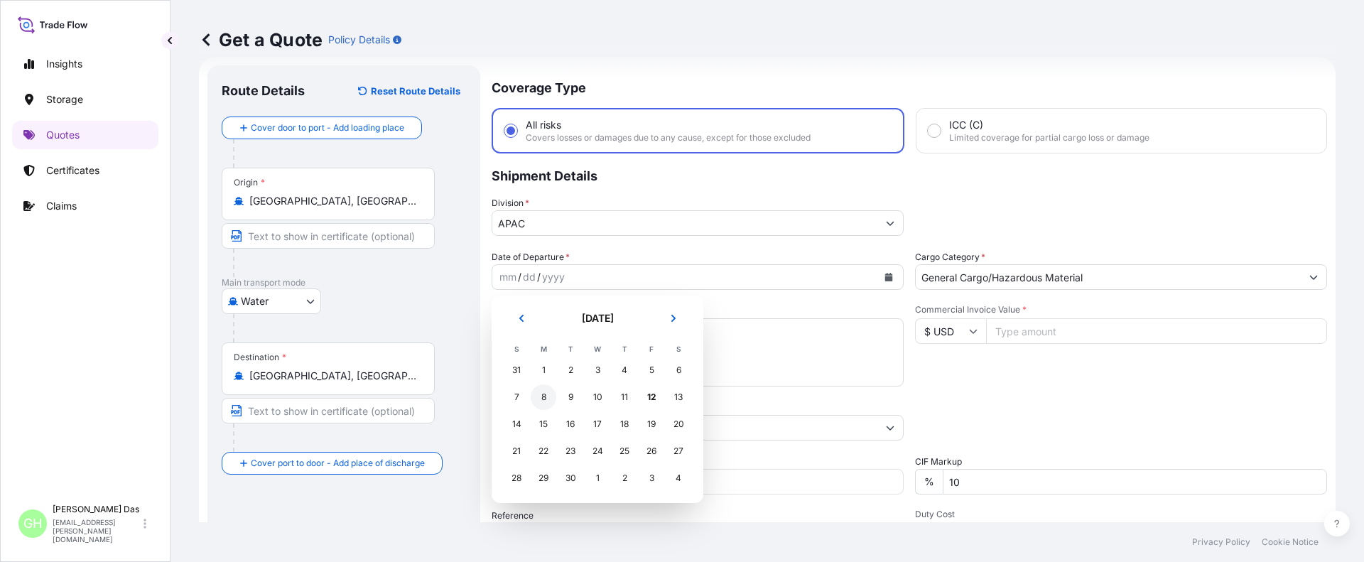
click at [543, 398] on div "8" at bounding box center [544, 397] width 26 height 26
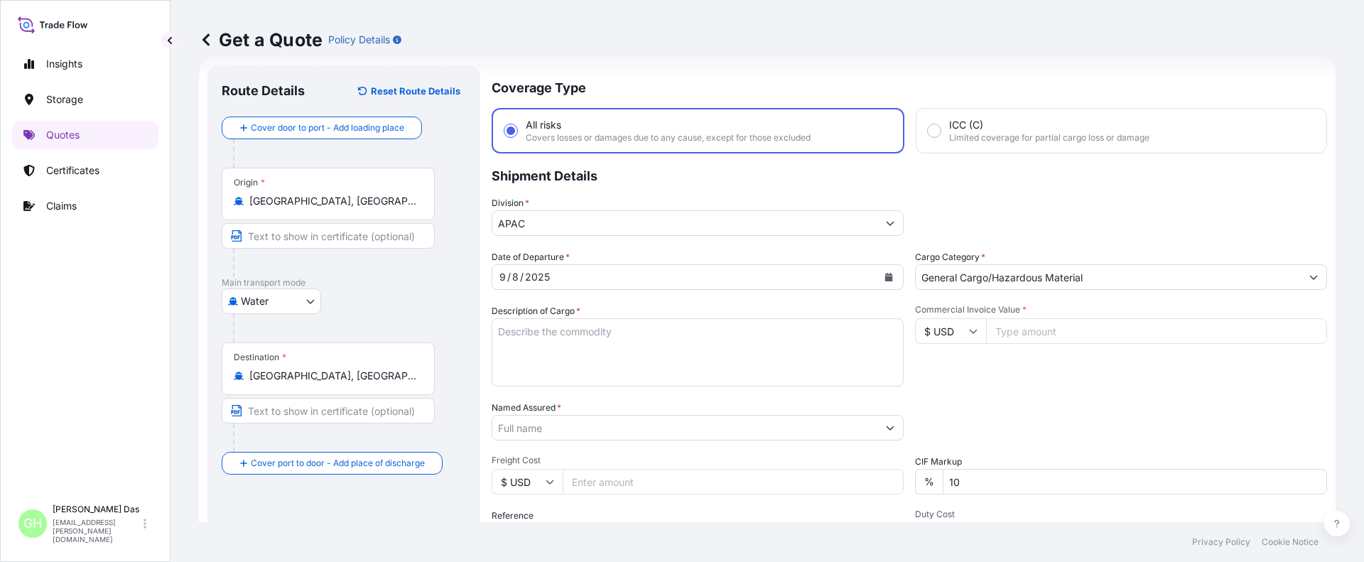
click at [553, 351] on textarea "Description of Cargo *" at bounding box center [698, 352] width 412 height 68
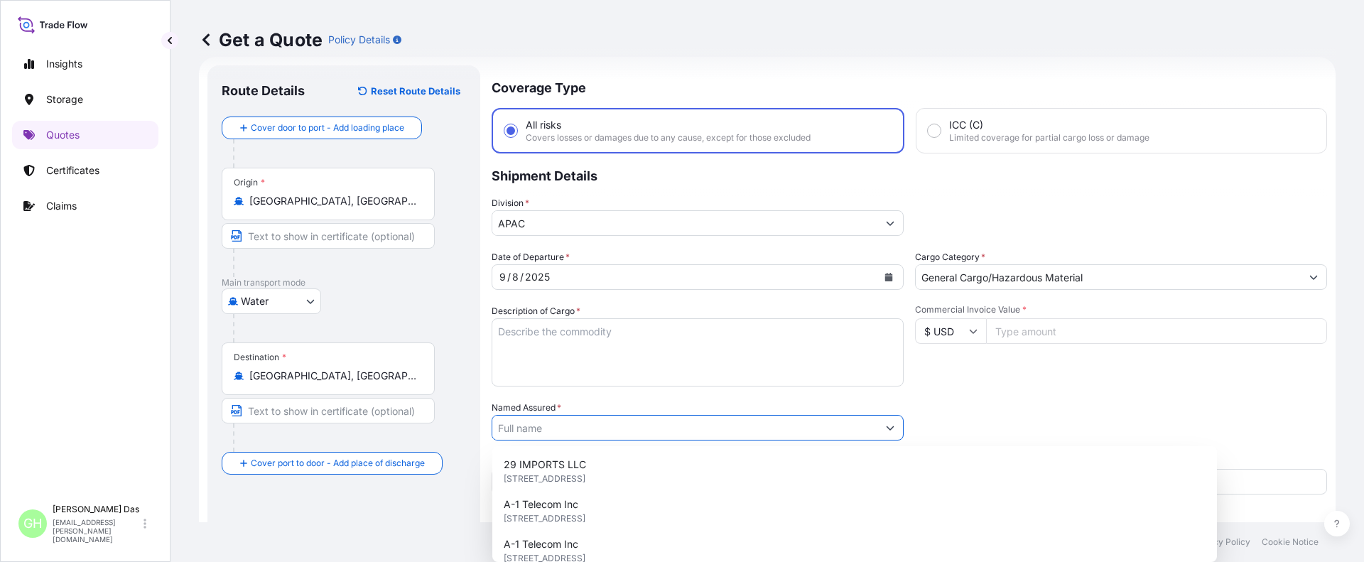
click at [545, 430] on input "Named Assured *" at bounding box center [684, 428] width 385 height 26
paste input "EQUISTAR CHEMICALS, LP"
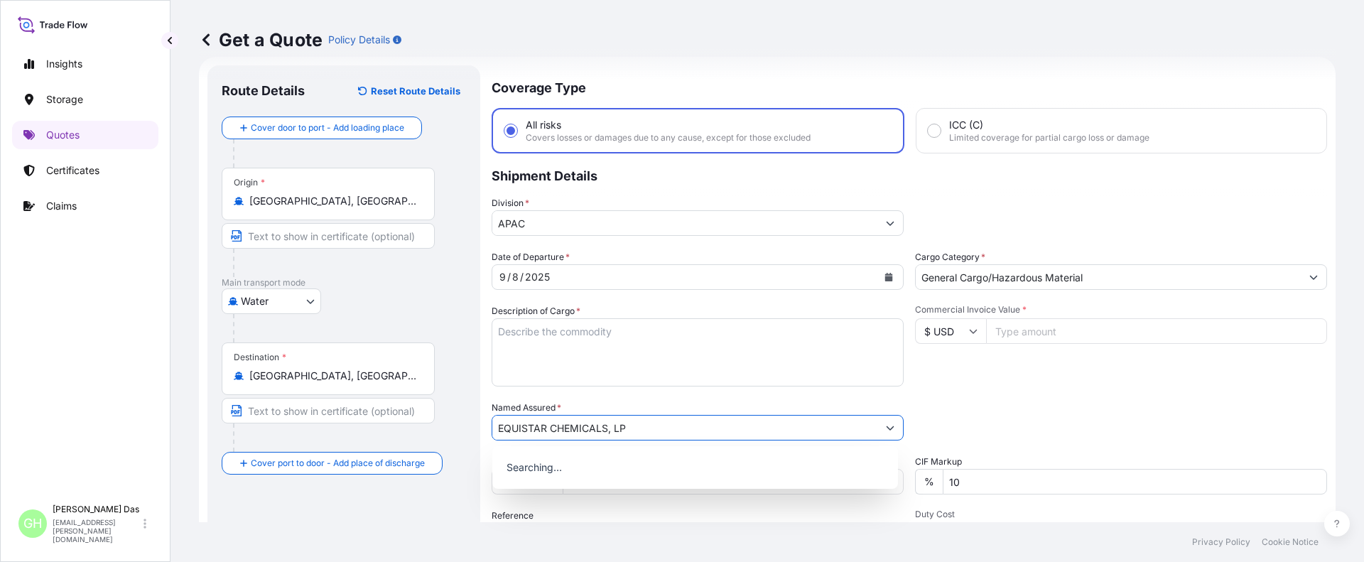
scroll to position [217, 0]
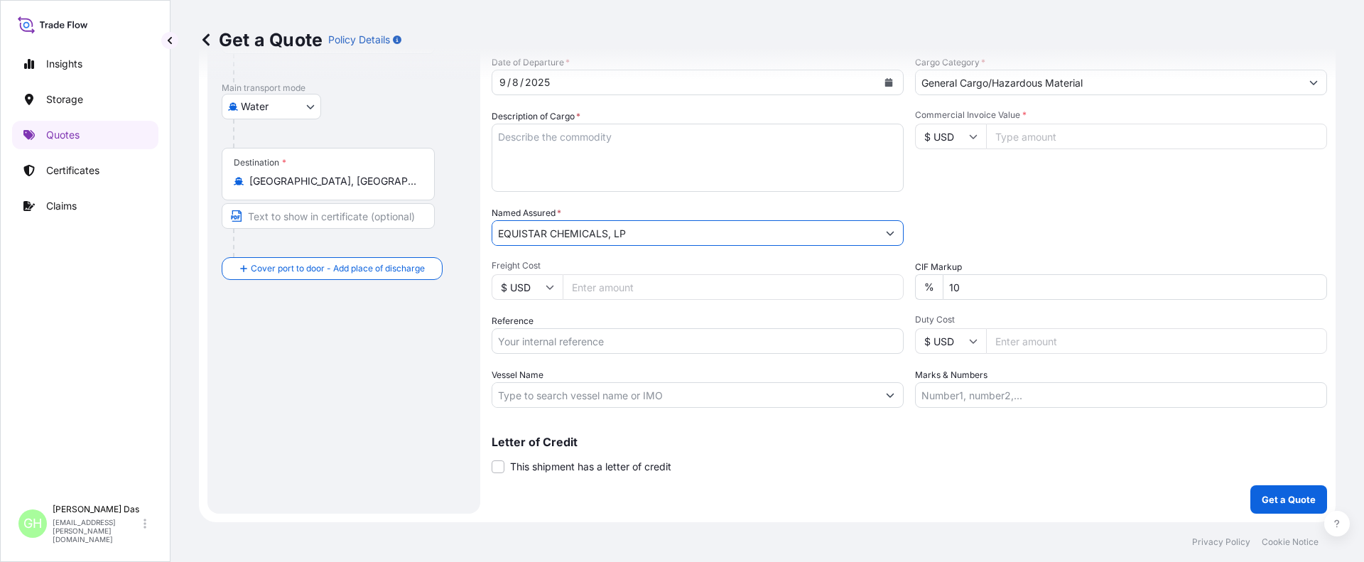
click at [652, 232] on input "EQUISTAR CHEMICALS, LP" at bounding box center [684, 233] width 385 height 26
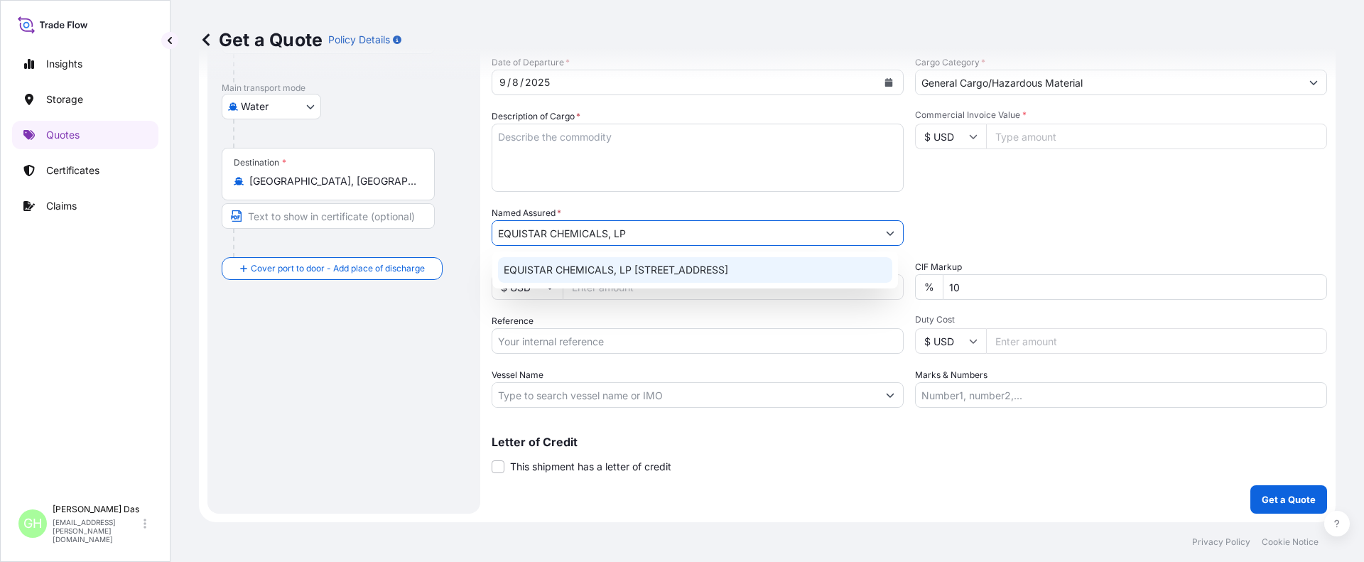
click at [662, 270] on span "EQUISTAR CHEMICALS, LP [STREET_ADDRESS]" at bounding box center [616, 270] width 224 height 14
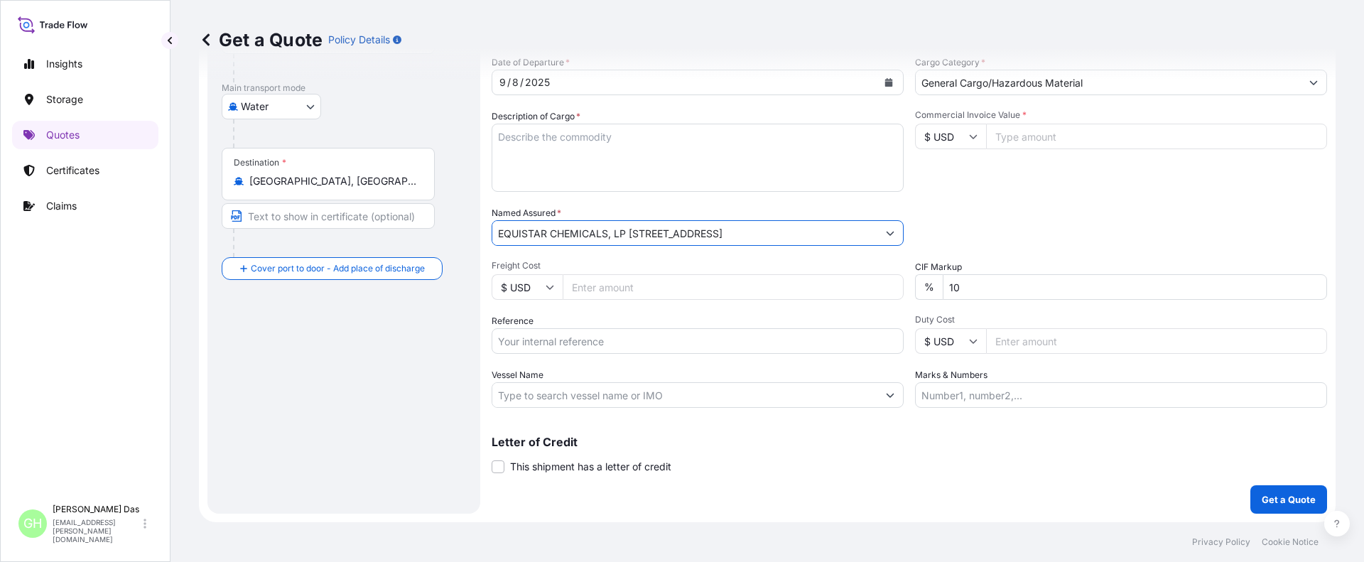
type input "EQUISTAR CHEMICALS, LP [STREET_ADDRESS]"
click at [558, 344] on input "Reference" at bounding box center [698, 341] width 412 height 26
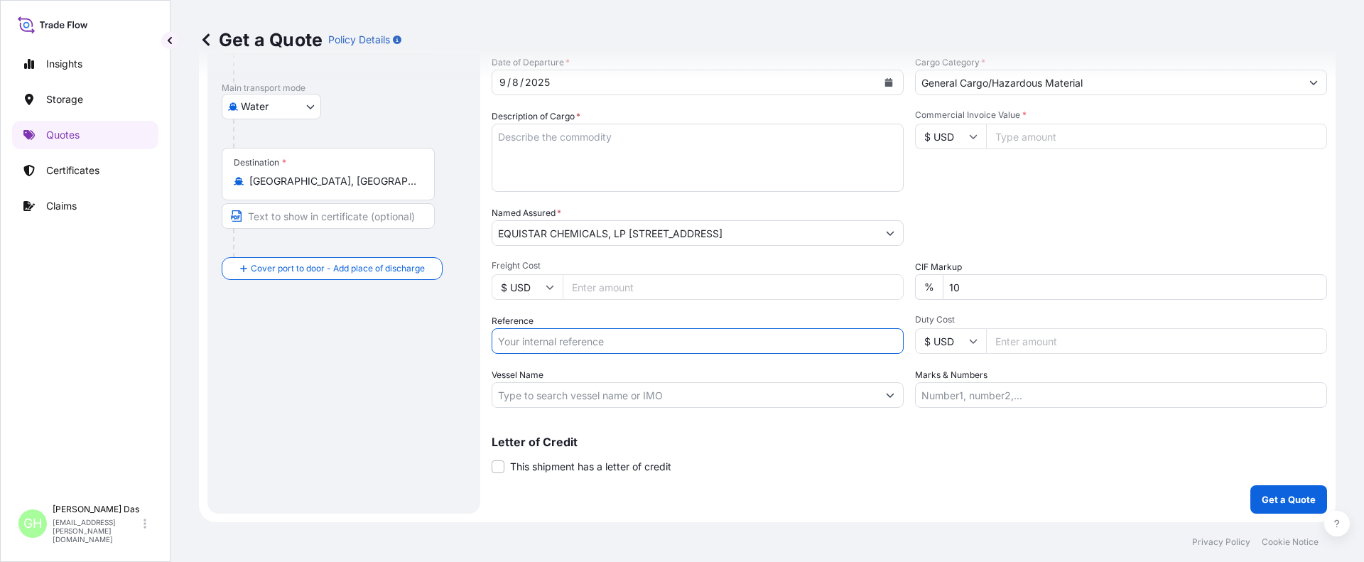
paste input "5013206459"
type input "5013206459"
click at [555, 384] on input "Vessel Name" at bounding box center [684, 395] width 385 height 26
paste input "AS CAROLINA"
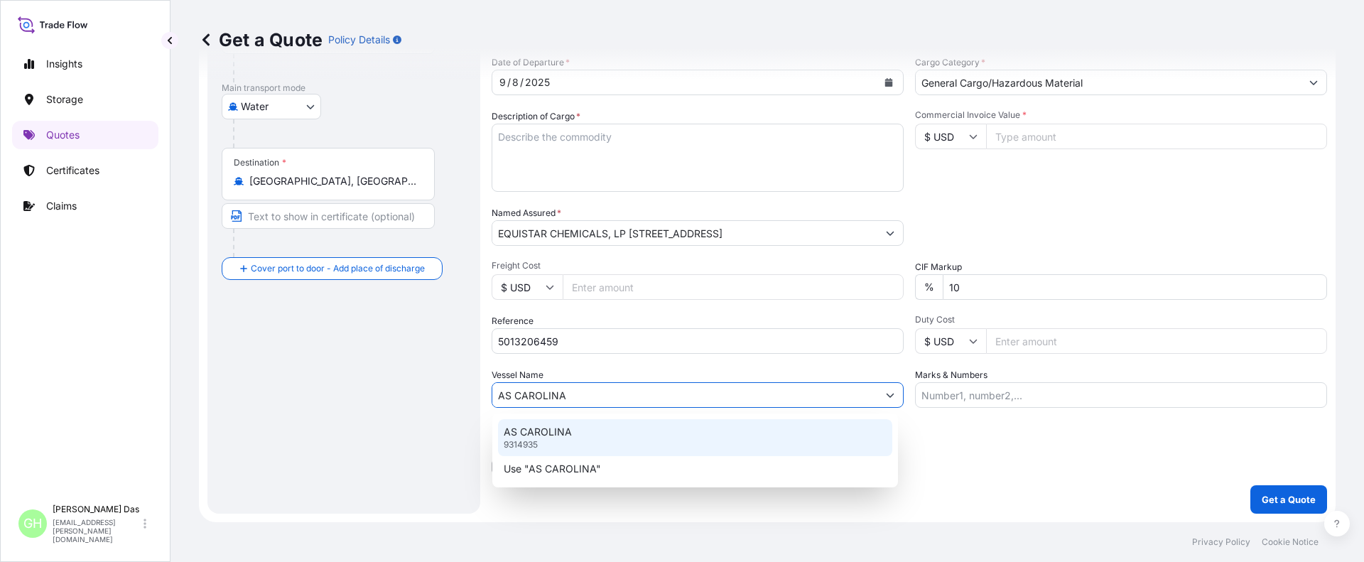
click at [568, 440] on div "AS CAROLINA 9314935" at bounding box center [695, 437] width 394 height 37
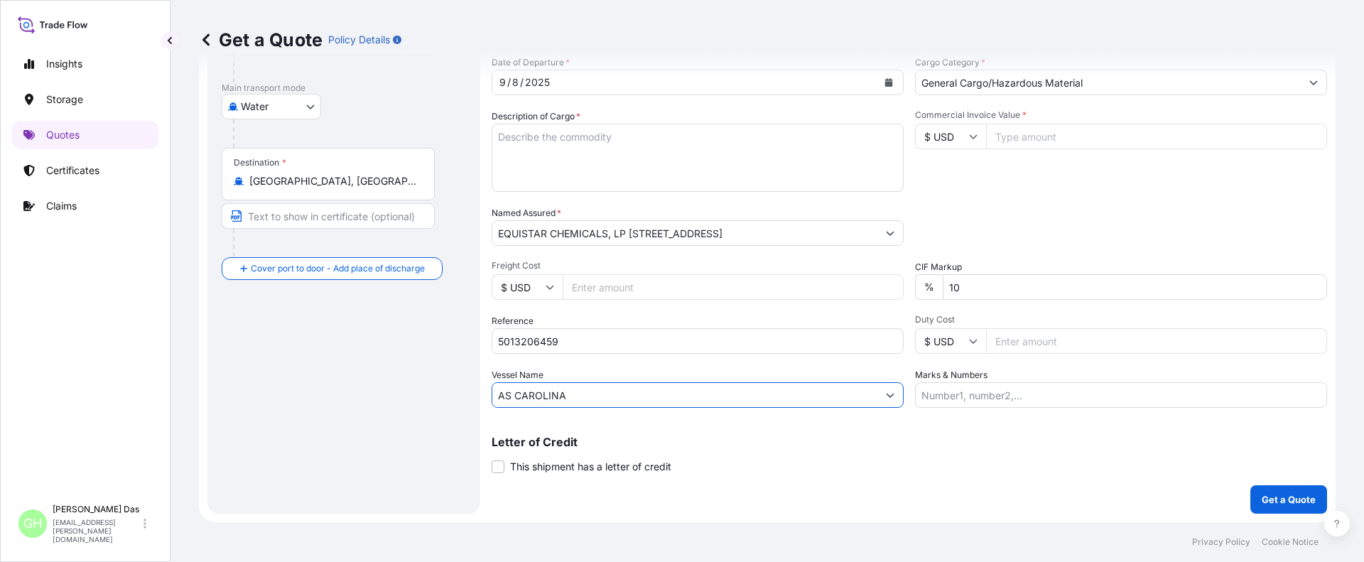
type input "AS CAROLINA"
click at [996, 222] on div "Packing Category Type to search a container mode Please select a primary mode o…" at bounding box center [1121, 226] width 412 height 40
click at [1046, 138] on input "Commercial Invoice Value *" at bounding box center [1156, 137] width 341 height 26
paste input "58076.26"
type input "58076.26"
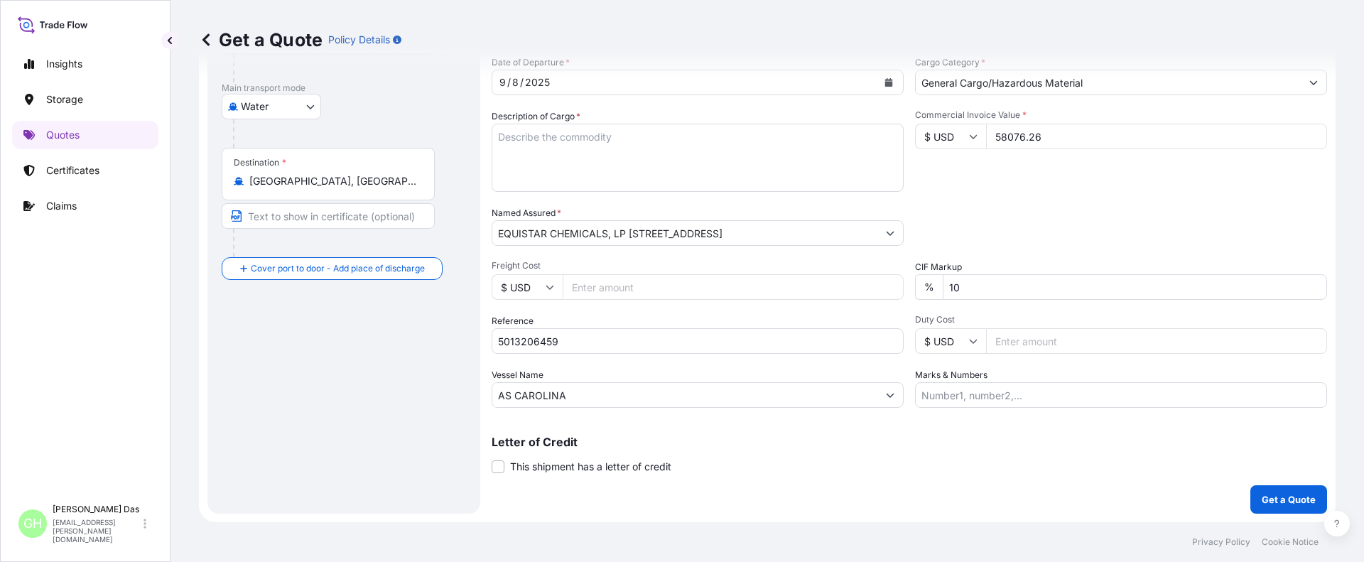
click at [1021, 188] on div "Commercial Invoice Value * $ USD 58076.26" at bounding box center [1121, 150] width 412 height 82
click at [539, 139] on textarea "Description of Cargo *" at bounding box center [698, 158] width 412 height 68
paste textarea "BAGS LOADED INTO 3 40' CONTAINER(S) ALATHON M5370, 55BAG"
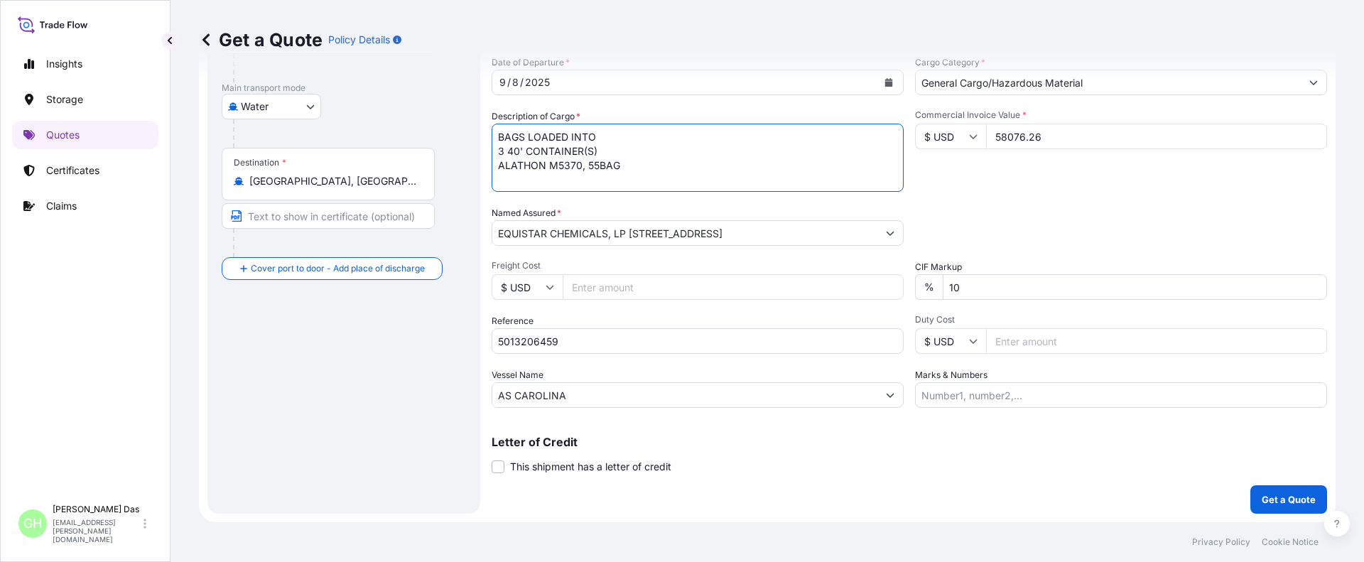
click at [497, 136] on textarea "BAGS LOADED INTO 3 40' CONTAINER(S) ALATHON M5370, 55BAG" at bounding box center [698, 158] width 412 height 68
type textarea "2805 BAGS LOADED INTO 3 40' CONTAINER(S) ALATHON M5370, 55BAG"
click at [399, 370] on div "Route Details Reset Route Details Cover door to port - Add loading place Place …" at bounding box center [344, 192] width 244 height 614
click at [1269, 501] on p "Get a Quote" at bounding box center [1289, 499] width 54 height 14
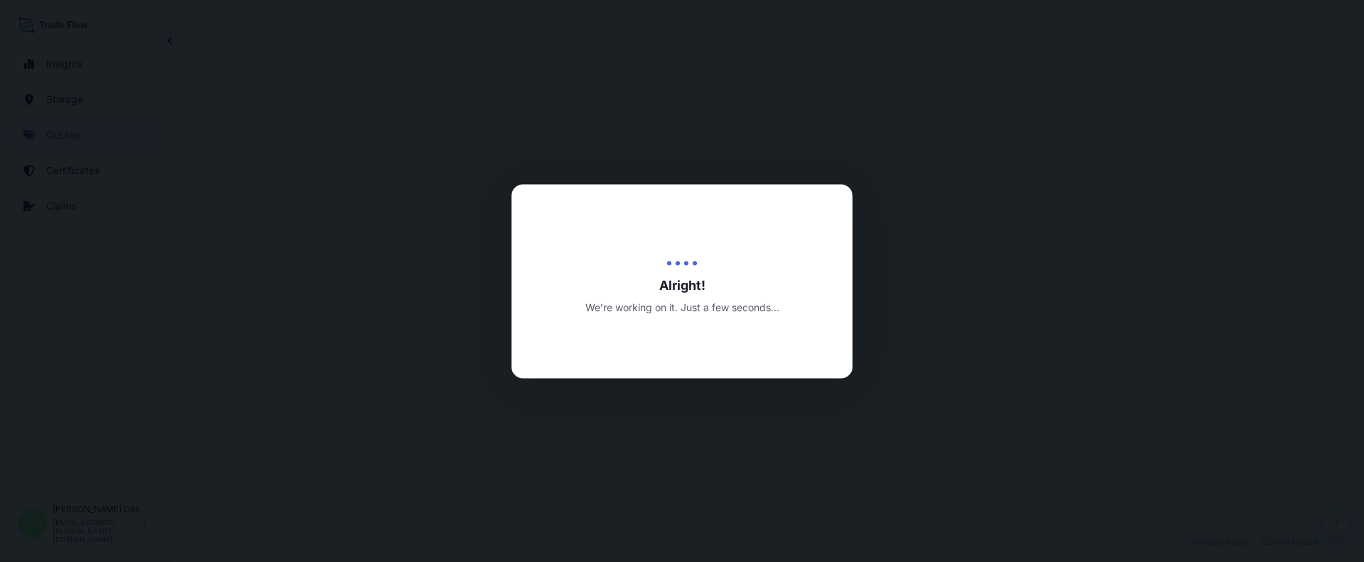
click at [5, 331] on div at bounding box center [682, 281] width 1364 height 562
select select "Water"
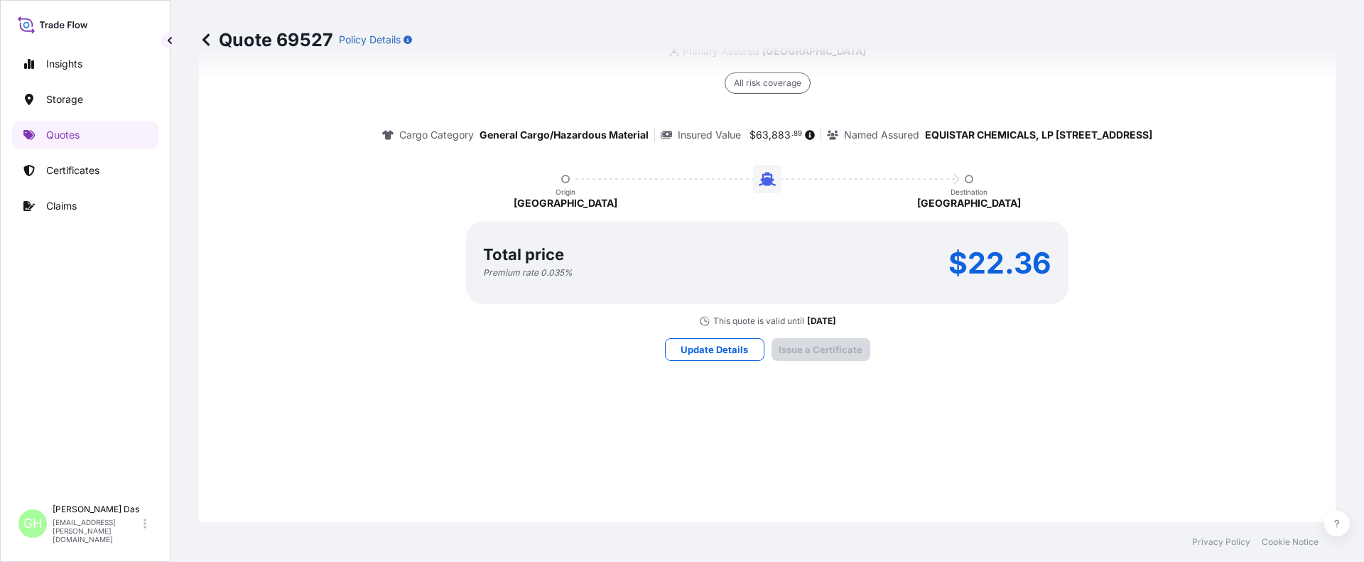
scroll to position [2136, 0]
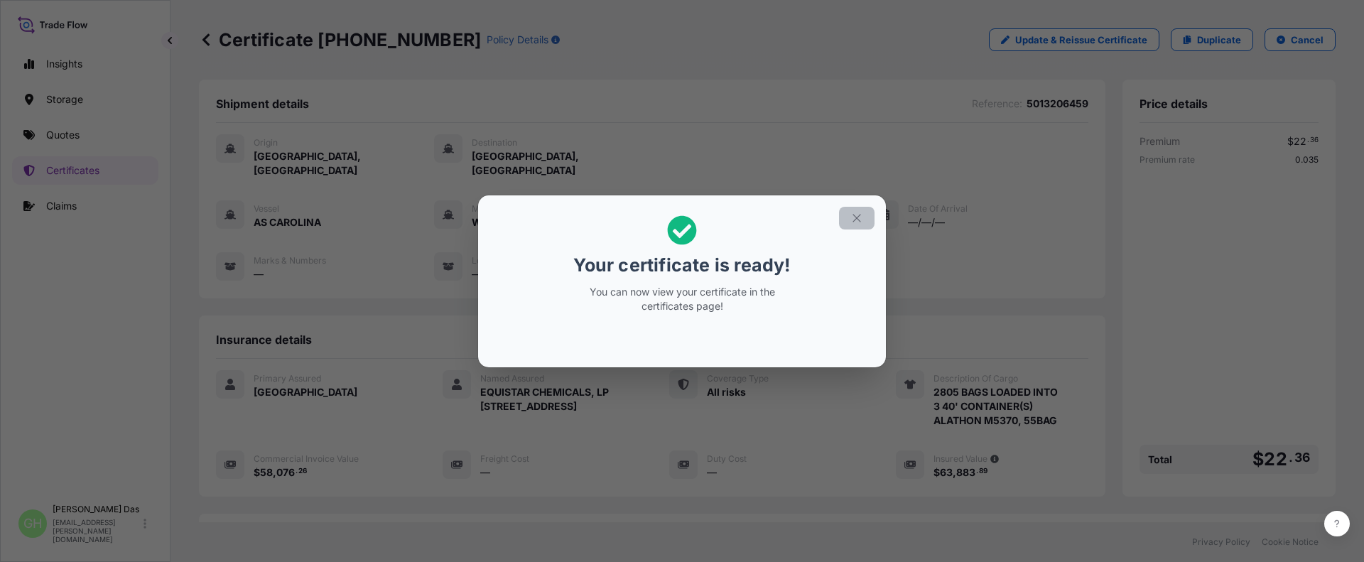
click at [858, 219] on icon "button" at bounding box center [856, 218] width 8 height 8
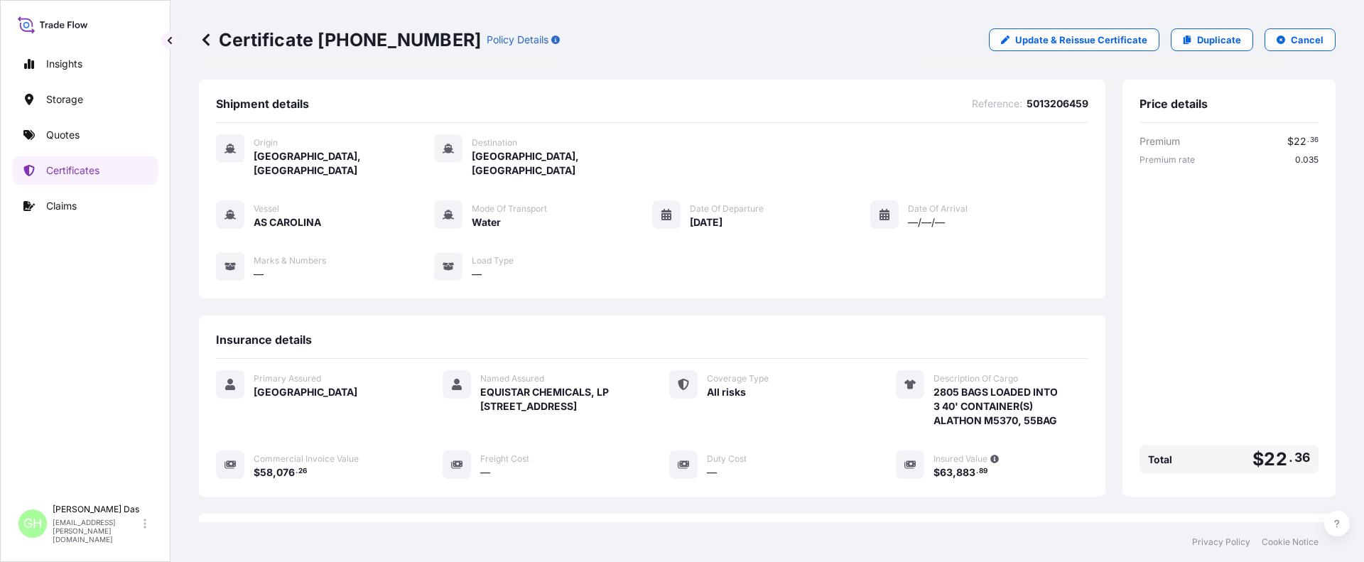
scroll to position [227, 0]
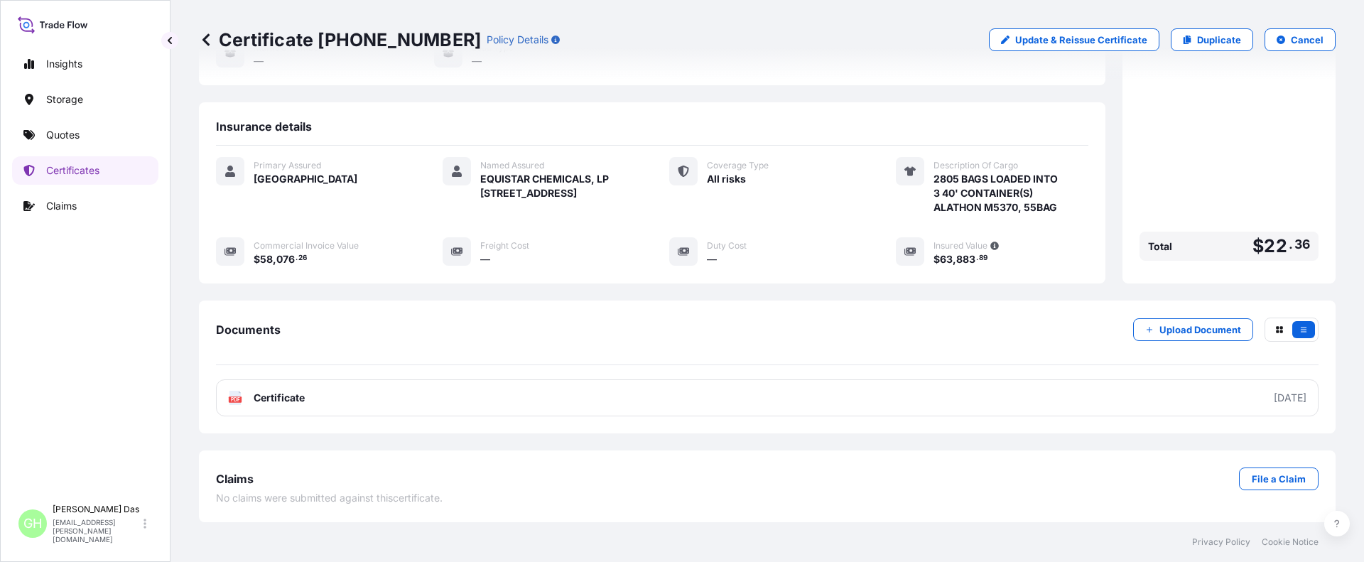
click at [898, 397] on link "PDF Certificate [DATE]" at bounding box center [767, 397] width 1102 height 37
click at [55, 131] on p "Quotes" at bounding box center [62, 135] width 33 height 14
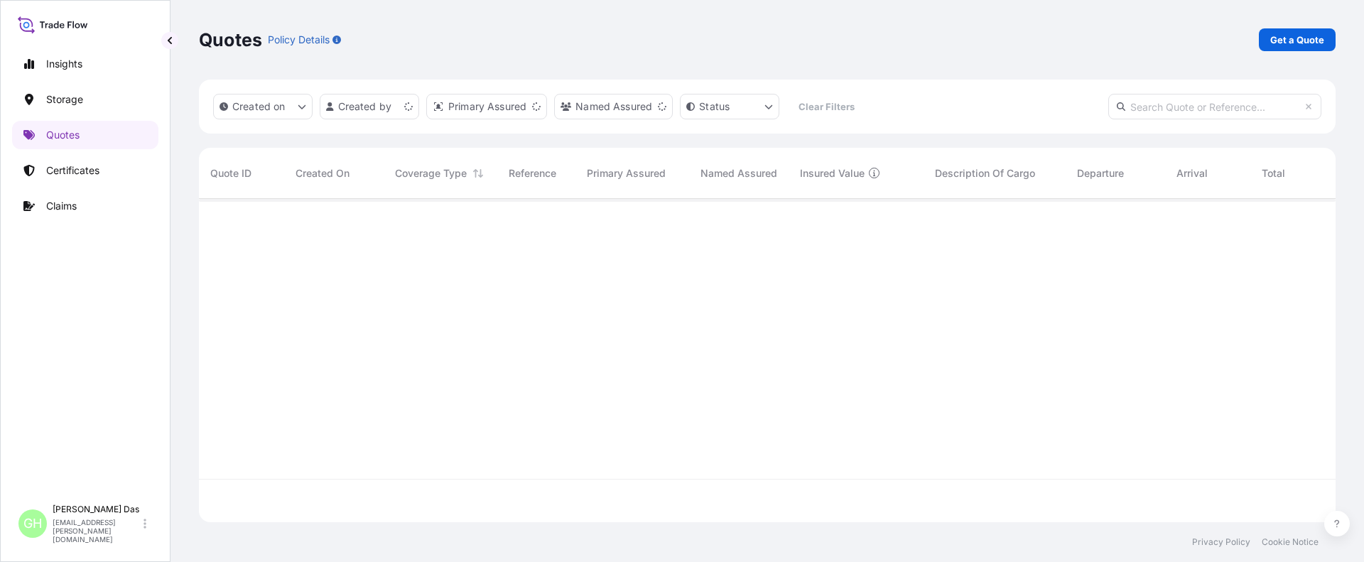
scroll to position [320, 1126]
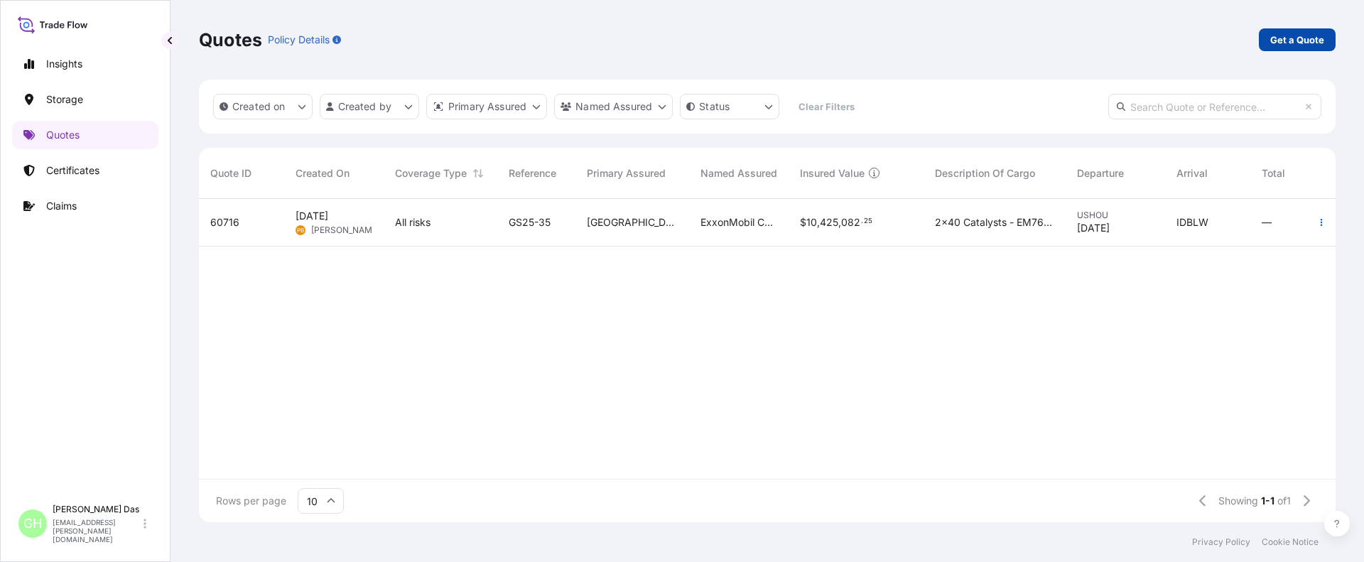
click at [1284, 33] on p "Get a Quote" at bounding box center [1297, 40] width 54 height 14
select select "Water"
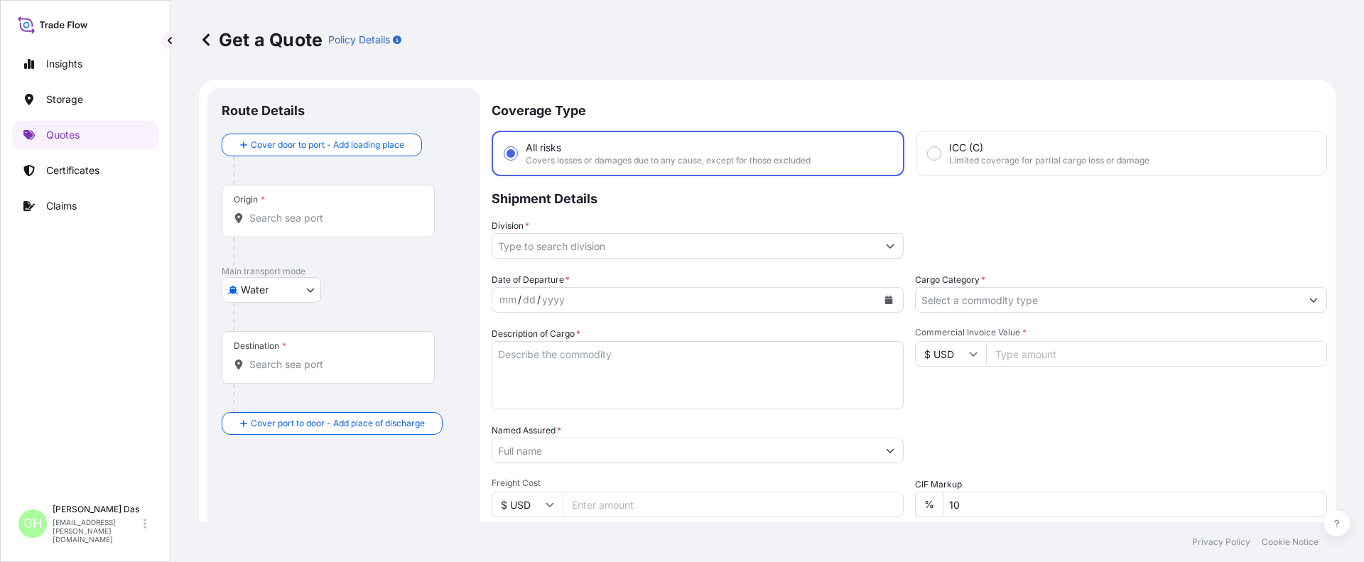
scroll to position [23, 0]
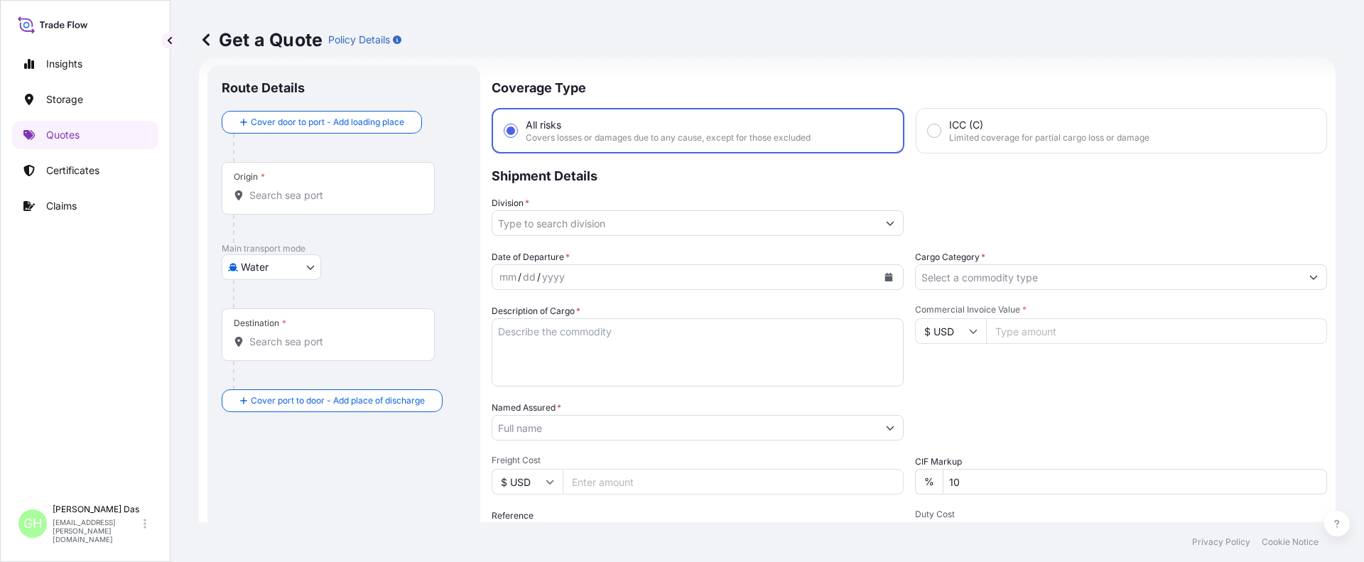
click at [337, 195] on input "Origin *" at bounding box center [333, 195] width 168 height 14
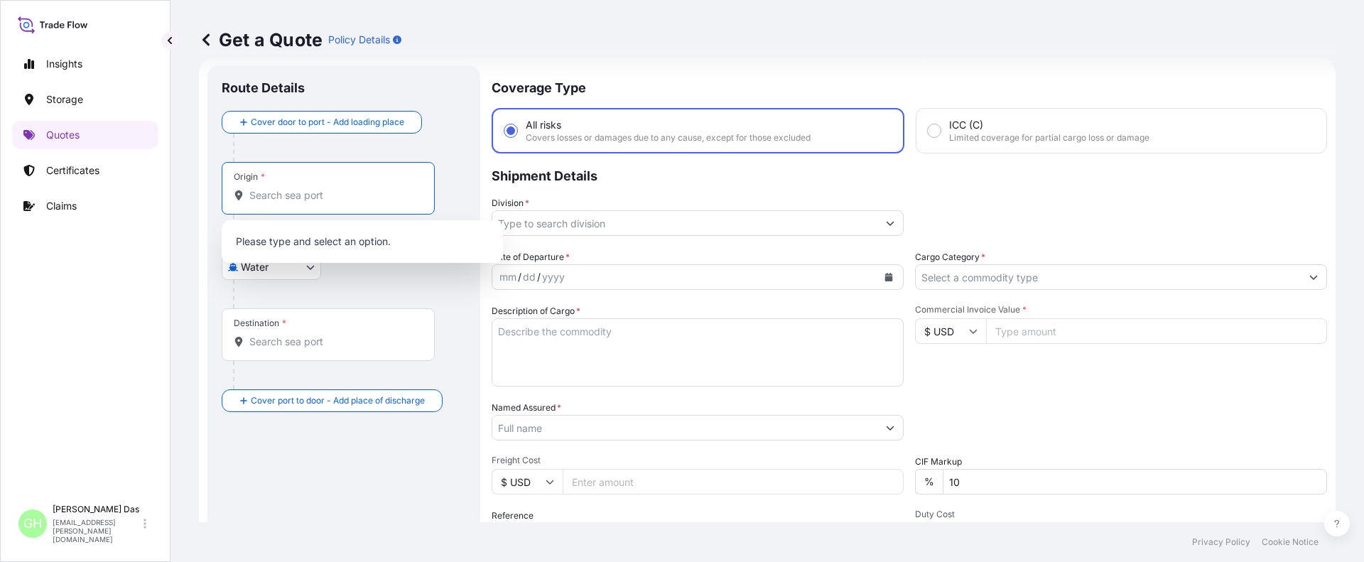
paste input "[GEOGRAPHIC_DATA], [GEOGRAPHIC_DATA]"
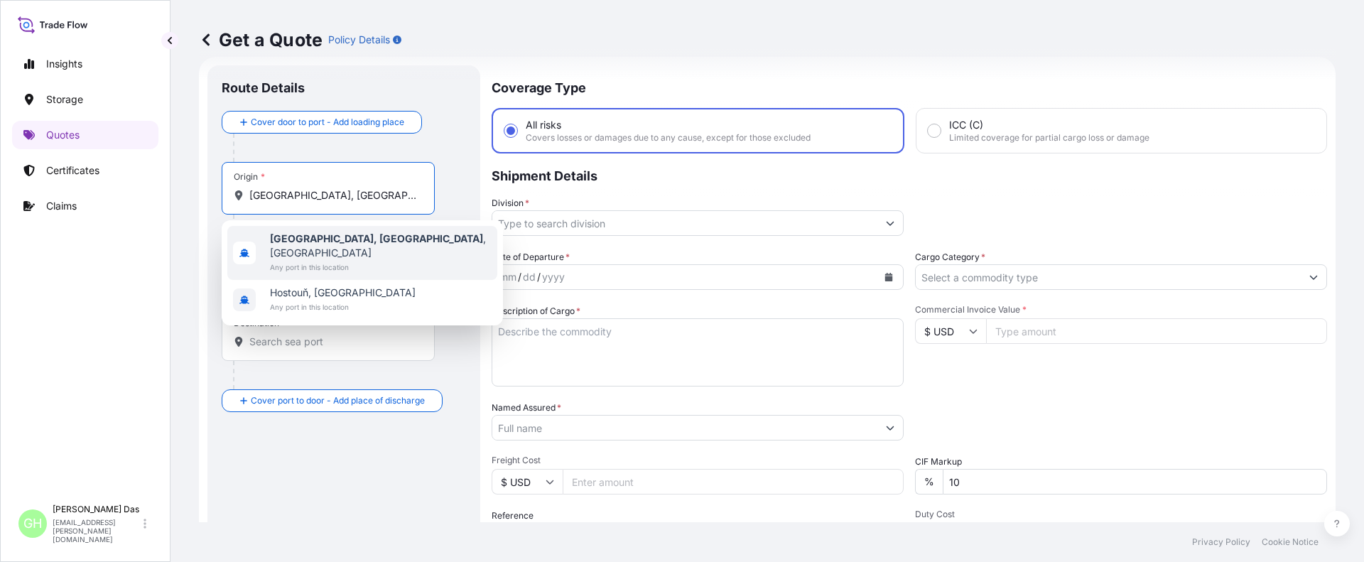
click at [283, 244] on b "[GEOGRAPHIC_DATA], [GEOGRAPHIC_DATA]" at bounding box center [376, 238] width 213 height 12
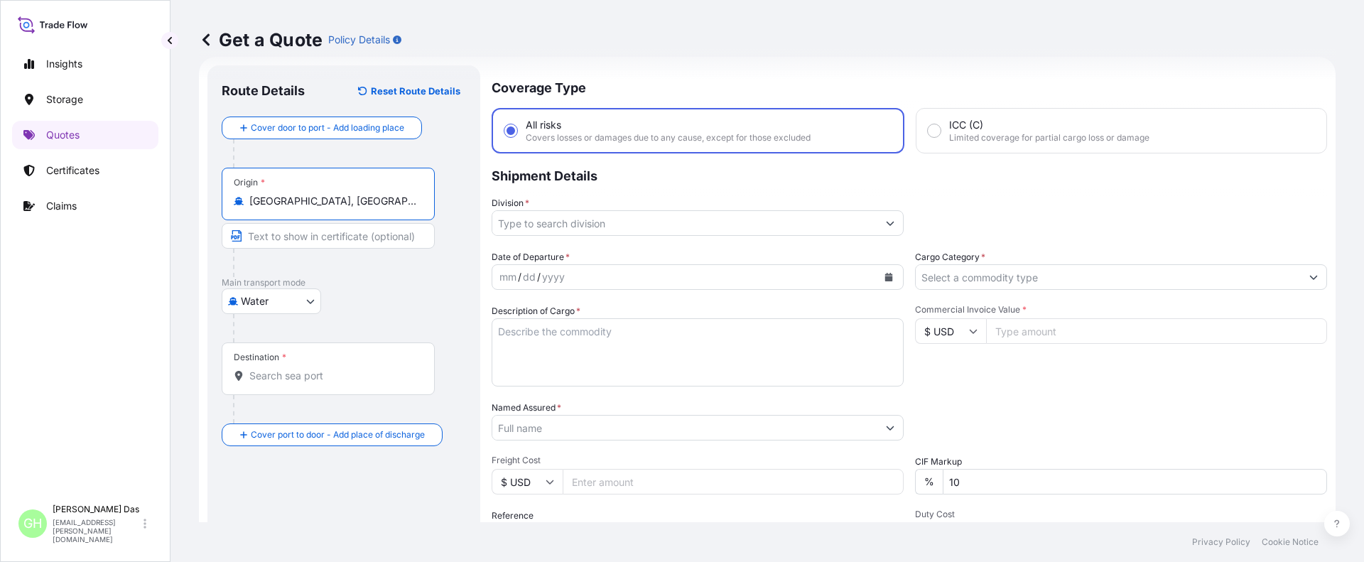
type input "[GEOGRAPHIC_DATA], [GEOGRAPHIC_DATA], [GEOGRAPHIC_DATA]"
click at [285, 381] on input "Destination *" at bounding box center [333, 376] width 168 height 14
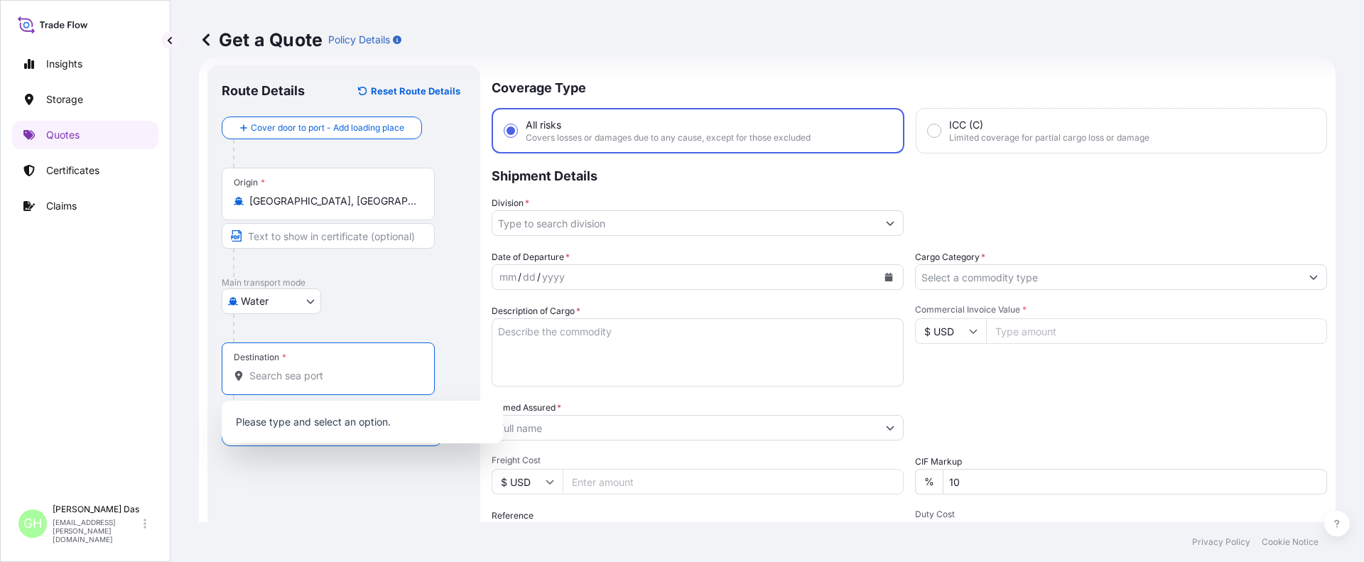
click at [283, 379] on input "Destination *" at bounding box center [333, 376] width 168 height 14
paste input "HAIFA, ISRAEL"
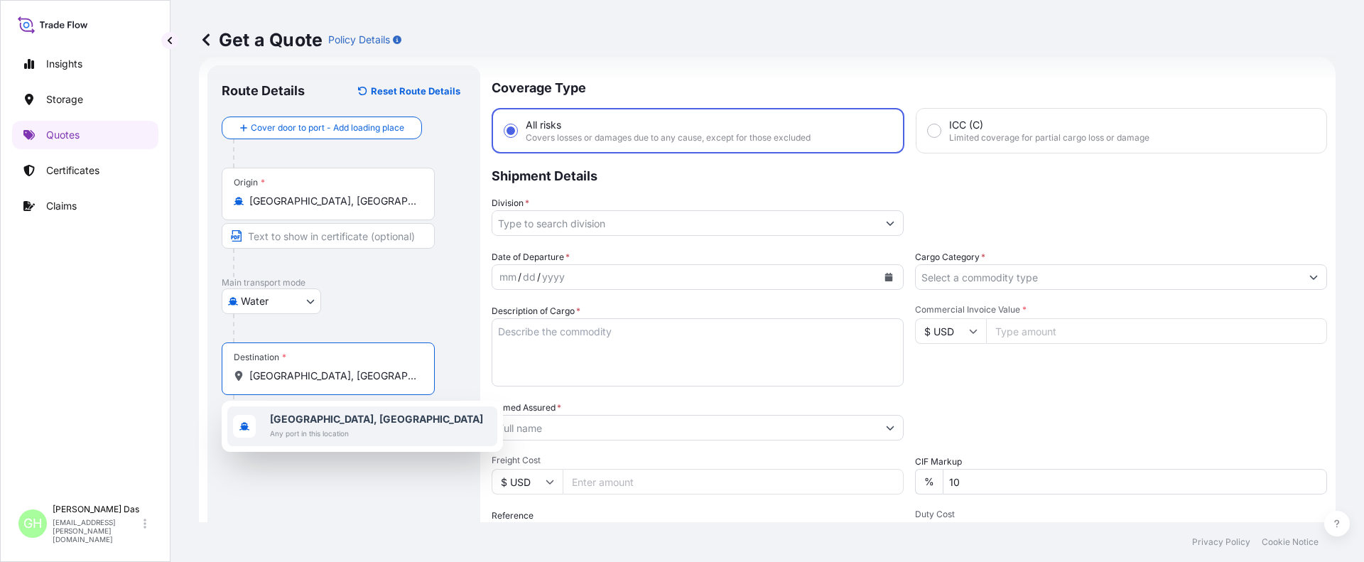
click at [269, 416] on div "Haifa, Israel Any port in this location" at bounding box center [362, 426] width 270 height 40
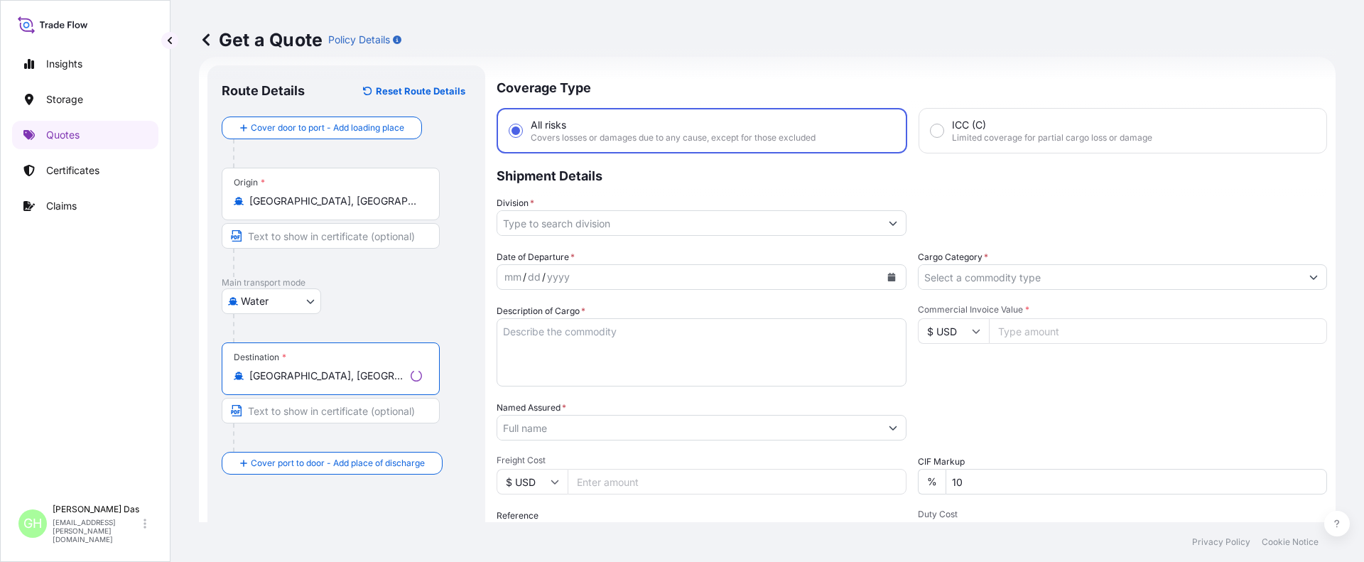
type input "Haifa, Israel"
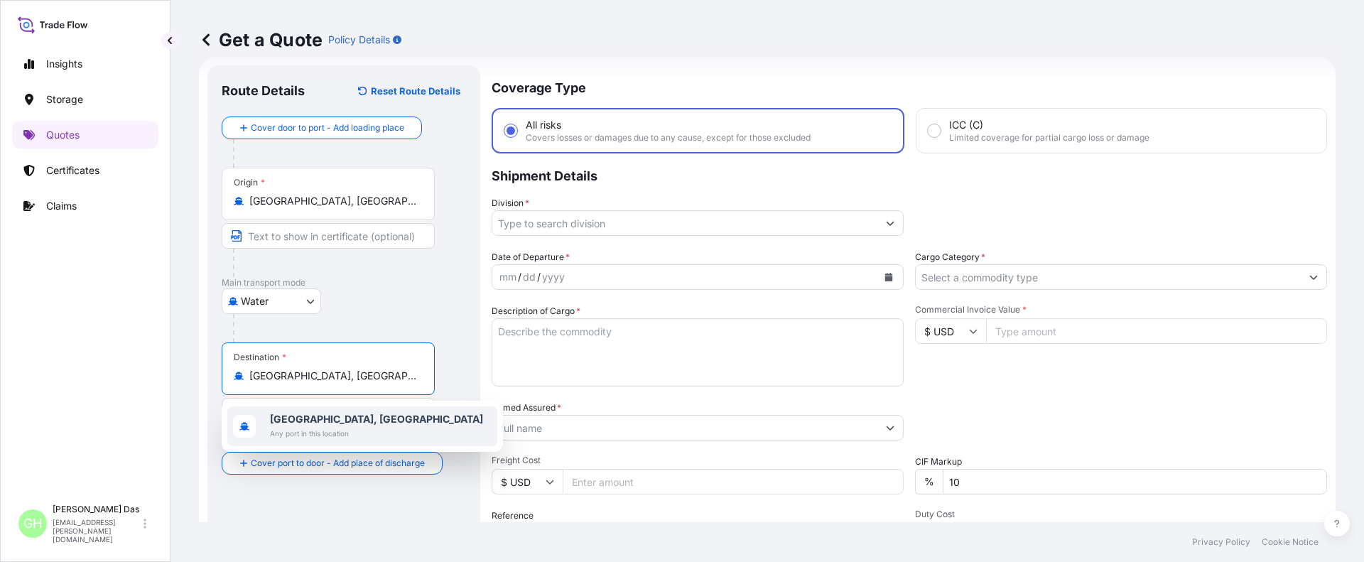
click at [332, 425] on span "Haifa, Israel" at bounding box center [376, 419] width 213 height 14
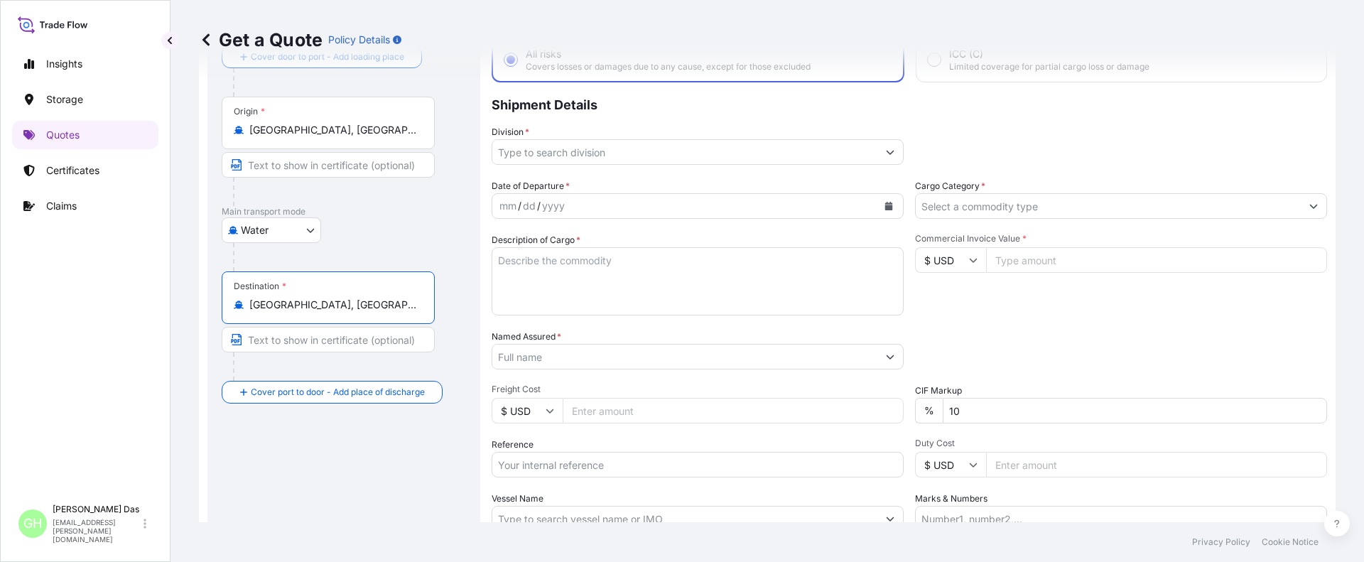
scroll to position [165, 0]
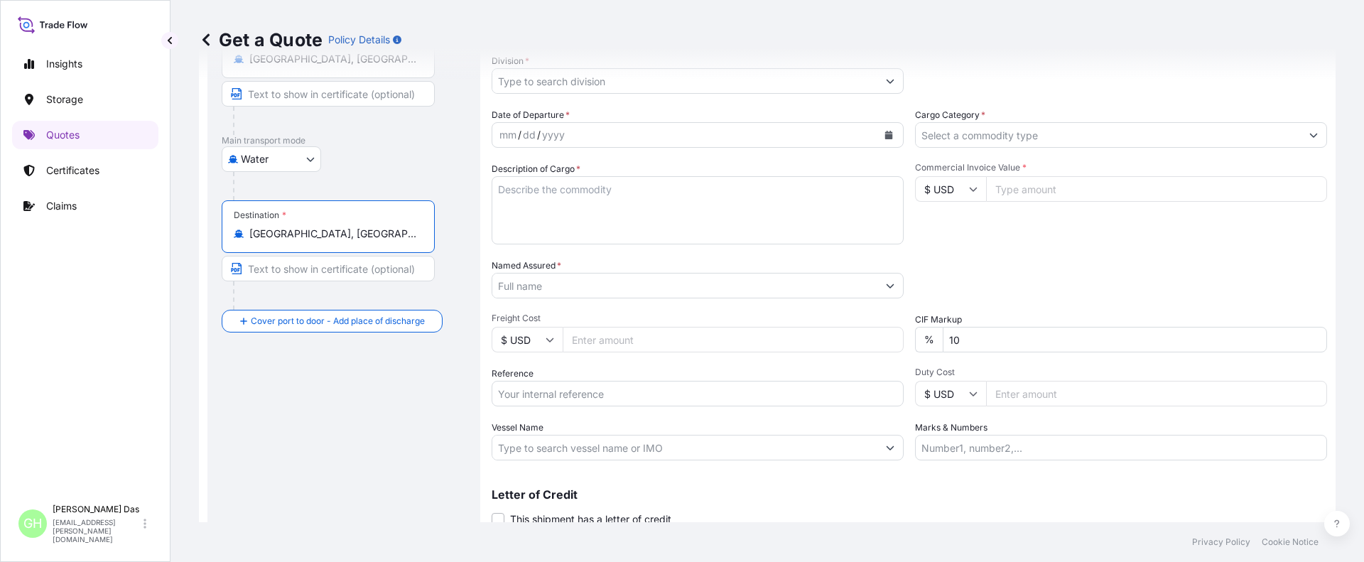
click at [543, 397] on input "Reference" at bounding box center [698, 394] width 412 height 26
paste input "10420843288"
type input "10420843288"
click at [579, 137] on div "mm / dd / yyyy" at bounding box center [684, 135] width 385 height 26
click at [884, 134] on icon "Calendar" at bounding box center [888, 135] width 9 height 9
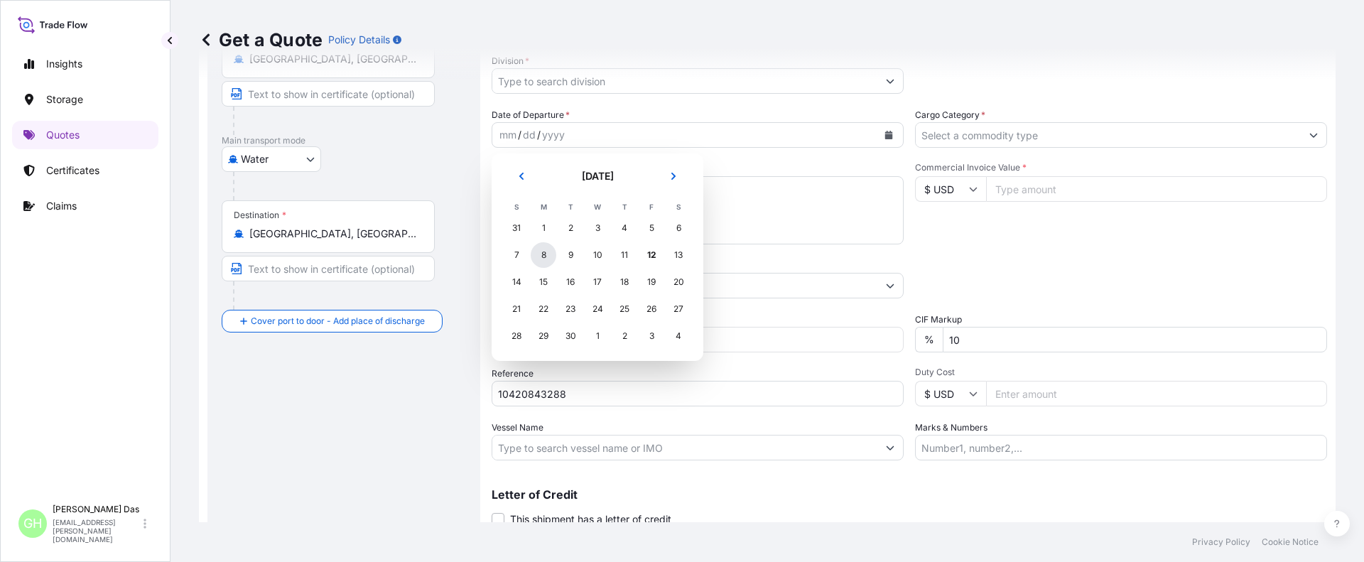
click at [546, 255] on div "8" at bounding box center [544, 255] width 26 height 26
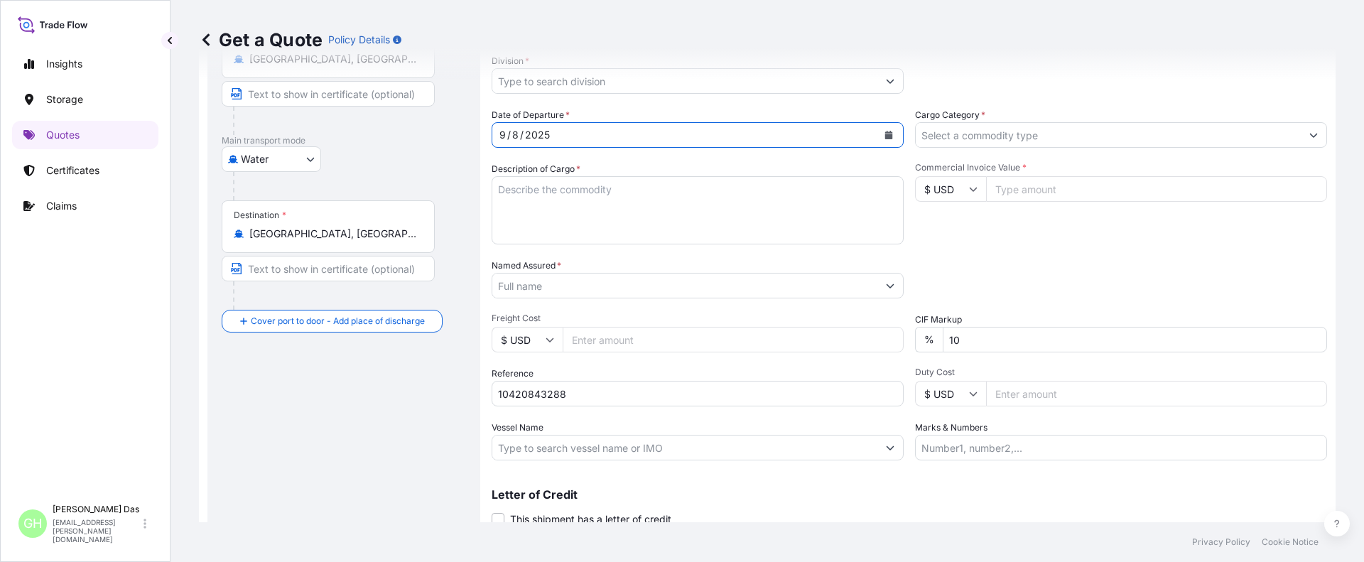
click at [613, 152] on div "Date of Departure * 9 / 8 / 2025 Cargo Category * Description of Cargo * Commer…" at bounding box center [909, 284] width 835 height 352
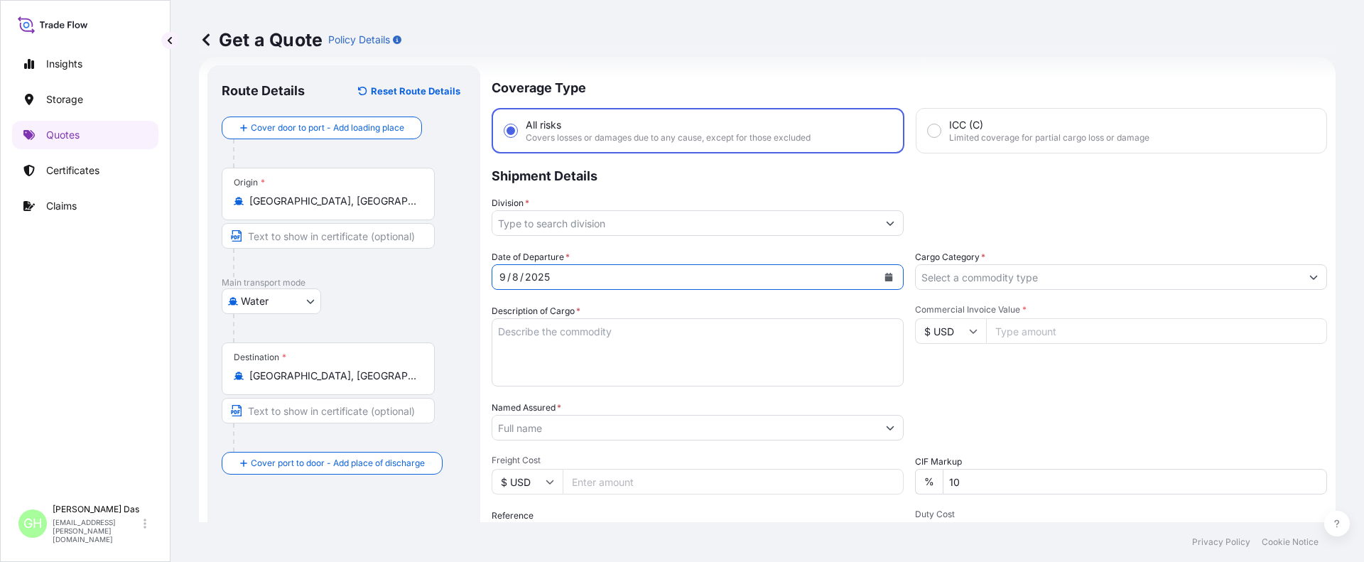
click at [555, 223] on input "Division *" at bounding box center [684, 223] width 385 height 26
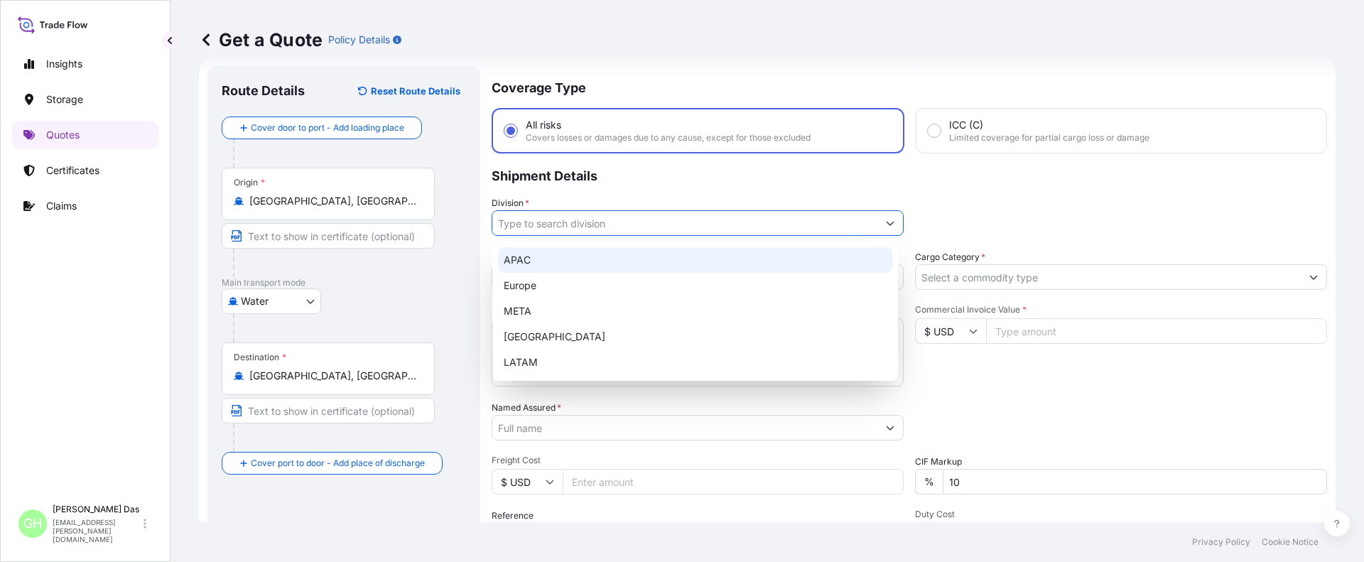
click at [526, 258] on div "APAC" at bounding box center [695, 260] width 394 height 26
type input "APAC"
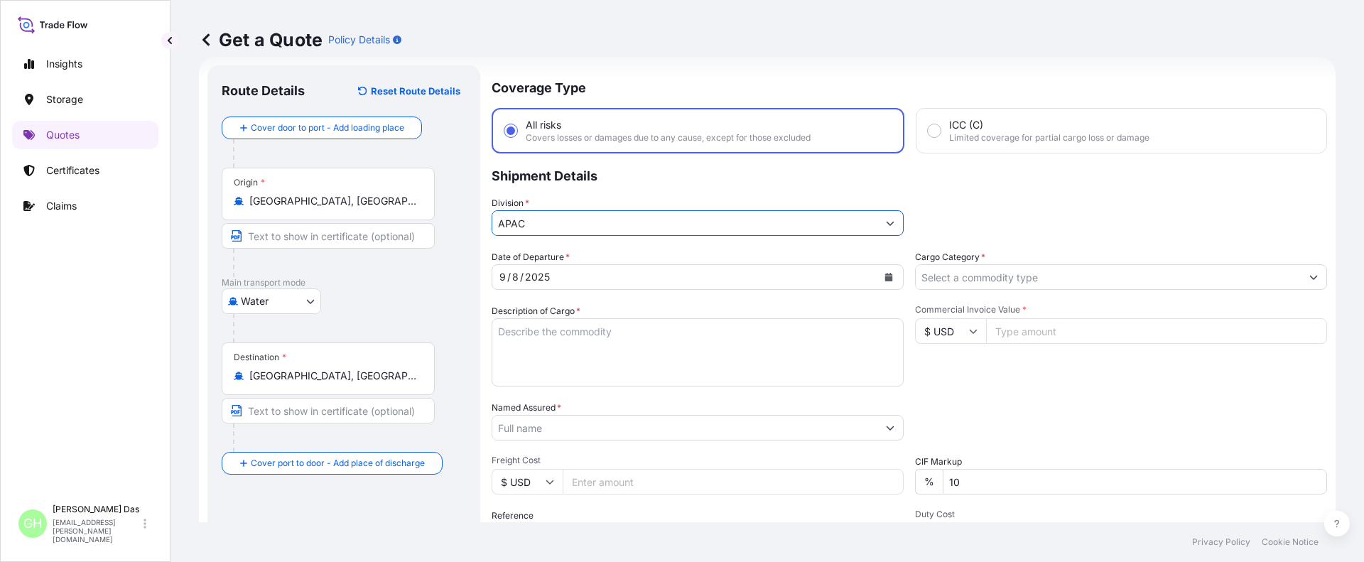
click at [525, 425] on input "Named Assured *" at bounding box center [684, 428] width 385 height 26
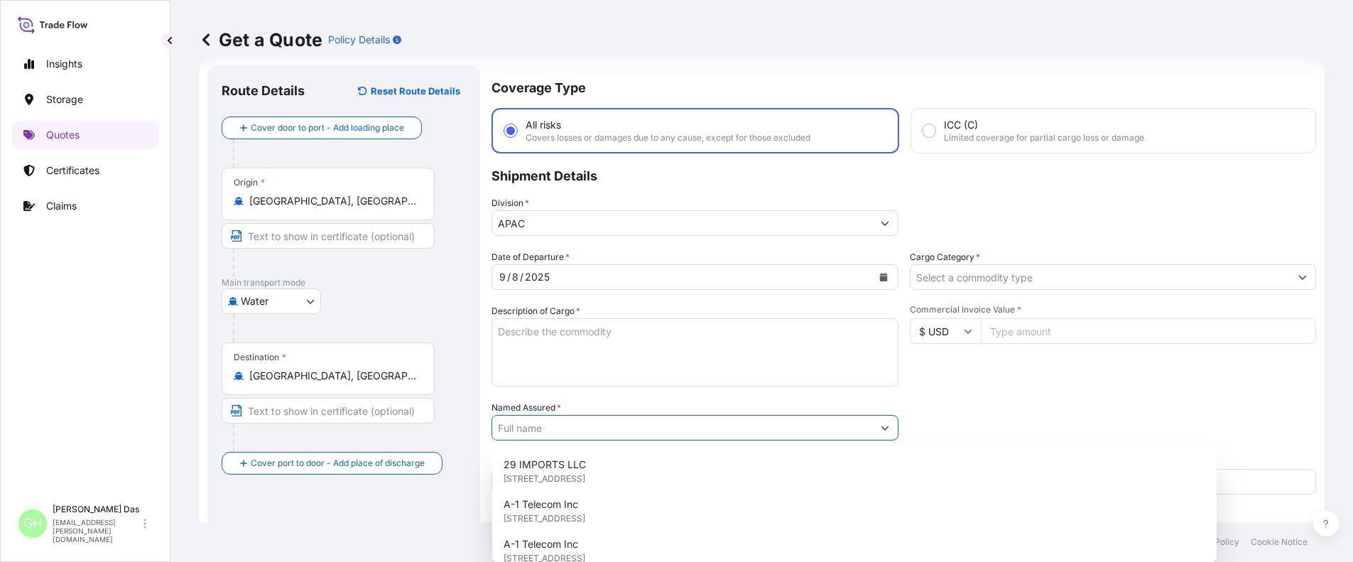
paste input "EQUISTAR CHEMICALS, LP"
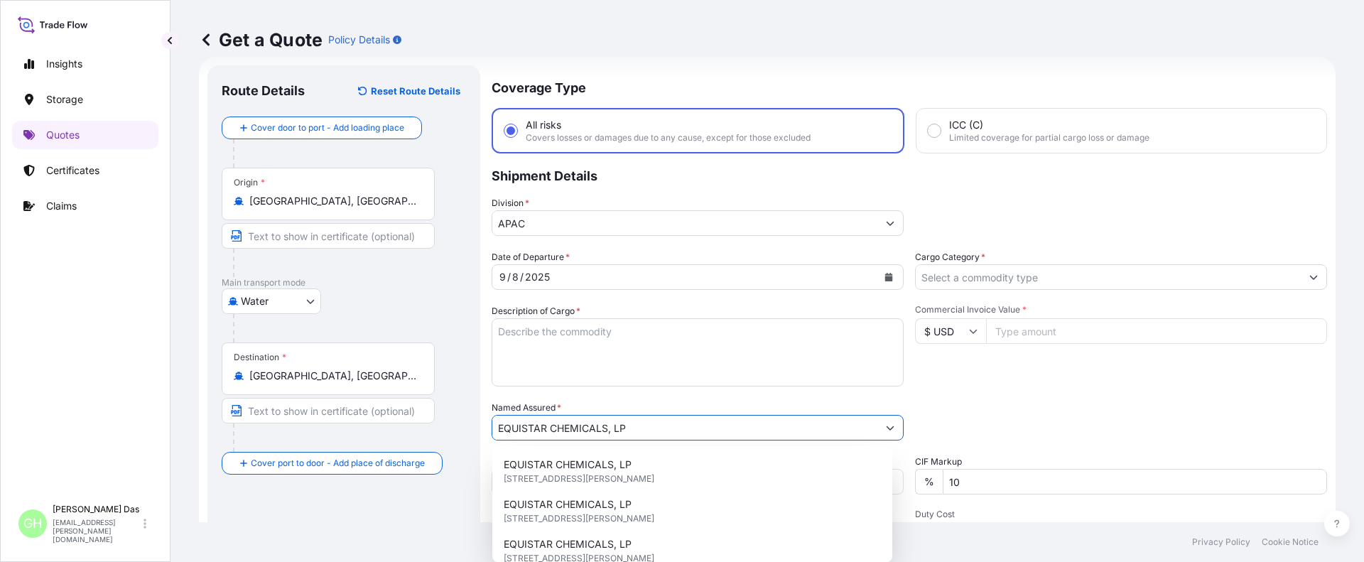
scroll to position [165, 0]
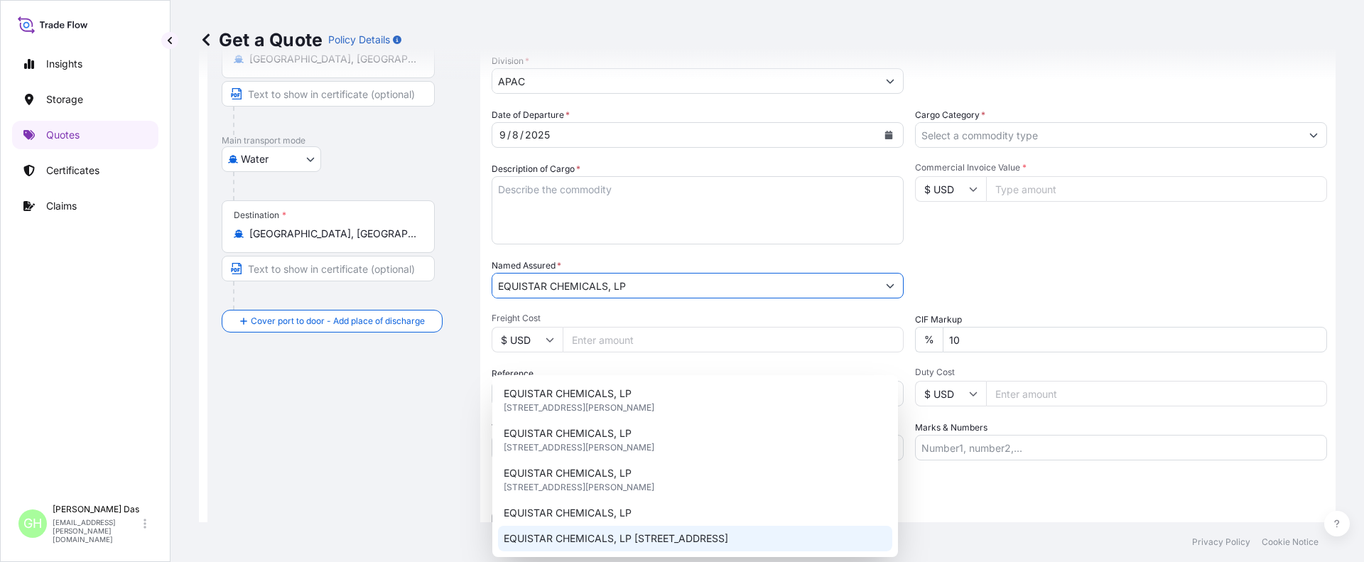
click at [705, 546] on div "EQUISTAR CHEMICALS, LP [STREET_ADDRESS]" at bounding box center [695, 539] width 394 height 26
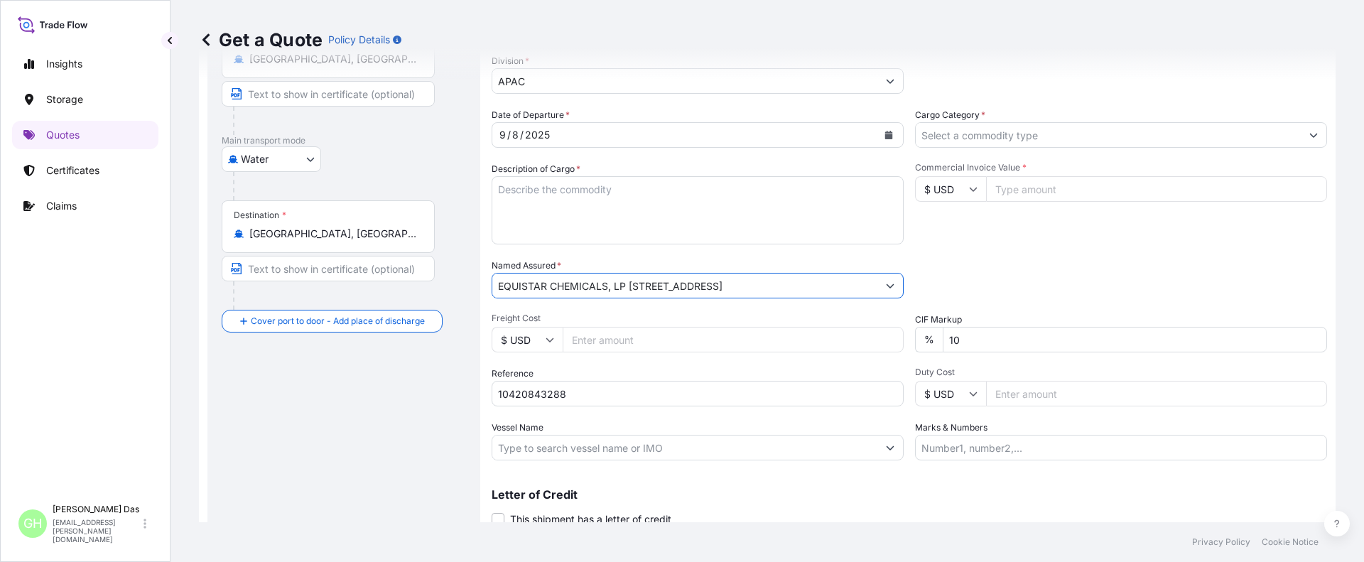
type input "EQUISTAR CHEMICALS, LP [STREET_ADDRESS]"
click at [568, 387] on input "10420843288" at bounding box center [698, 394] width 412 height 26
paste input "5013128348"
type input "10420843288 / 5013128348"
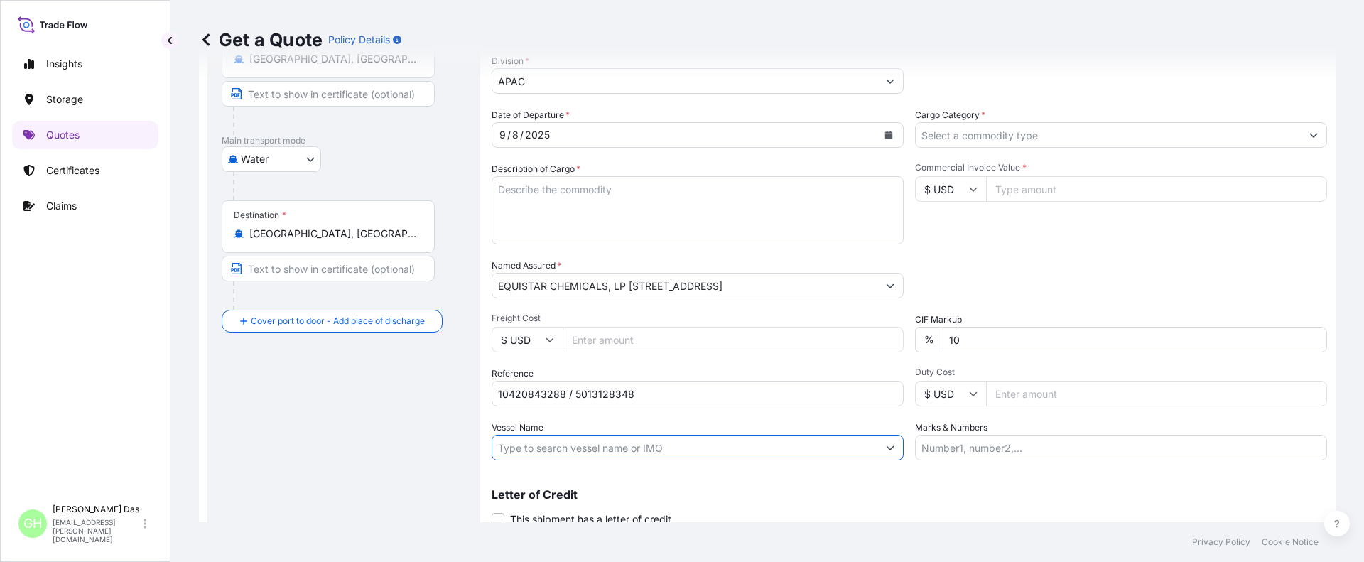
click at [558, 444] on input "Vessel Name" at bounding box center [684, 448] width 385 height 26
paste input "AS CAROLINA"
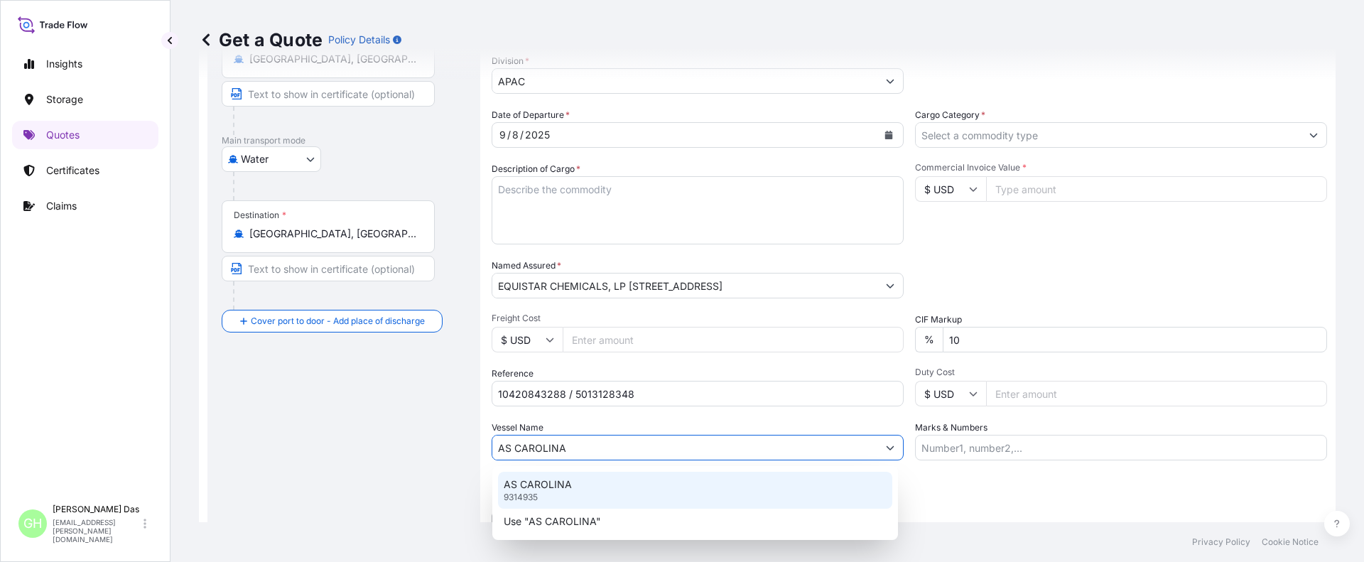
click at [543, 486] on p "AS CAROLINA" at bounding box center [538, 484] width 68 height 14
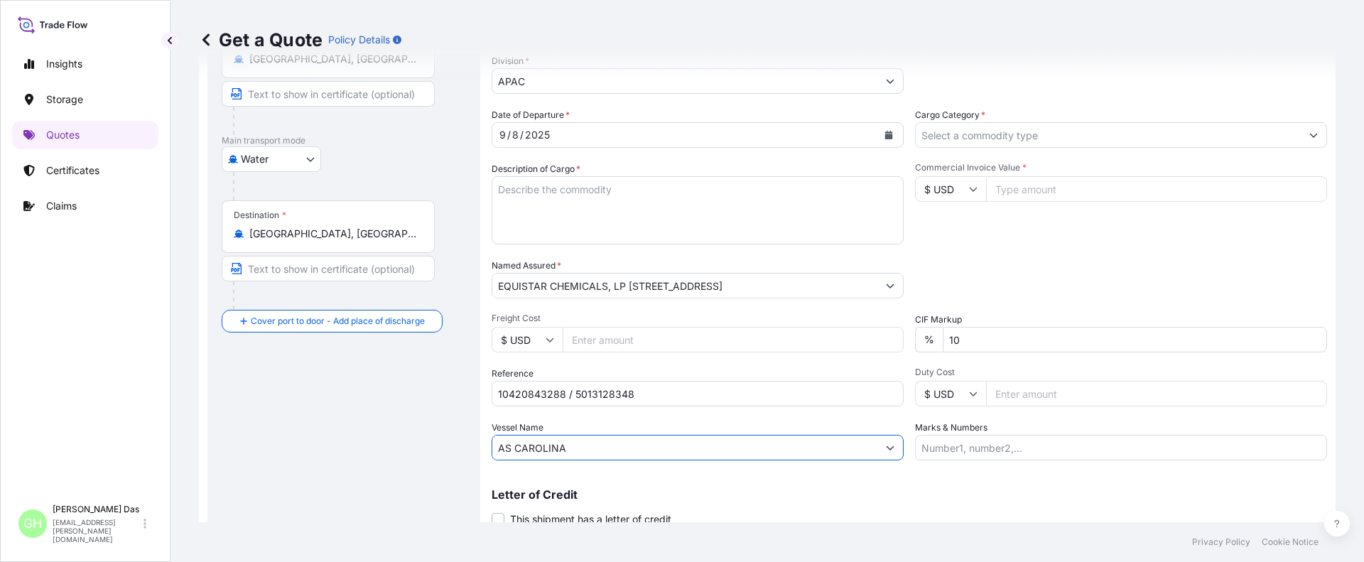
type input "AS CAROLINA"
click at [958, 135] on input "Cargo Category *" at bounding box center [1108, 135] width 385 height 26
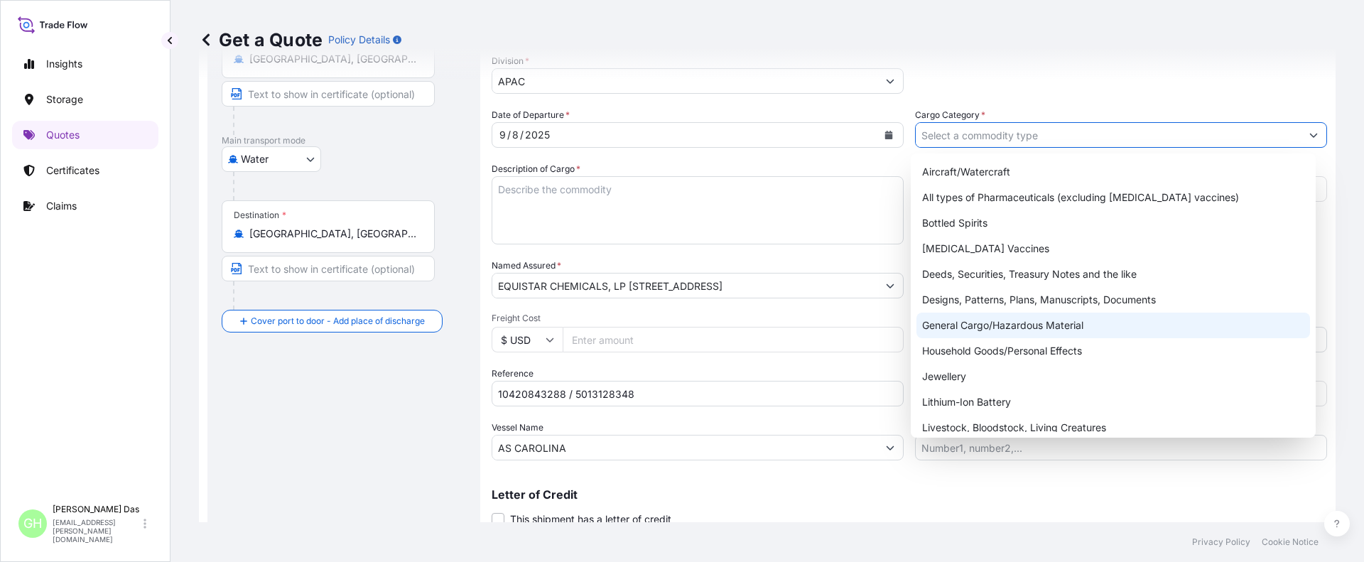
click at [943, 323] on div "General Cargo/Hazardous Material" at bounding box center [1113, 326] width 394 height 26
type input "General Cargo/Hazardous Material"
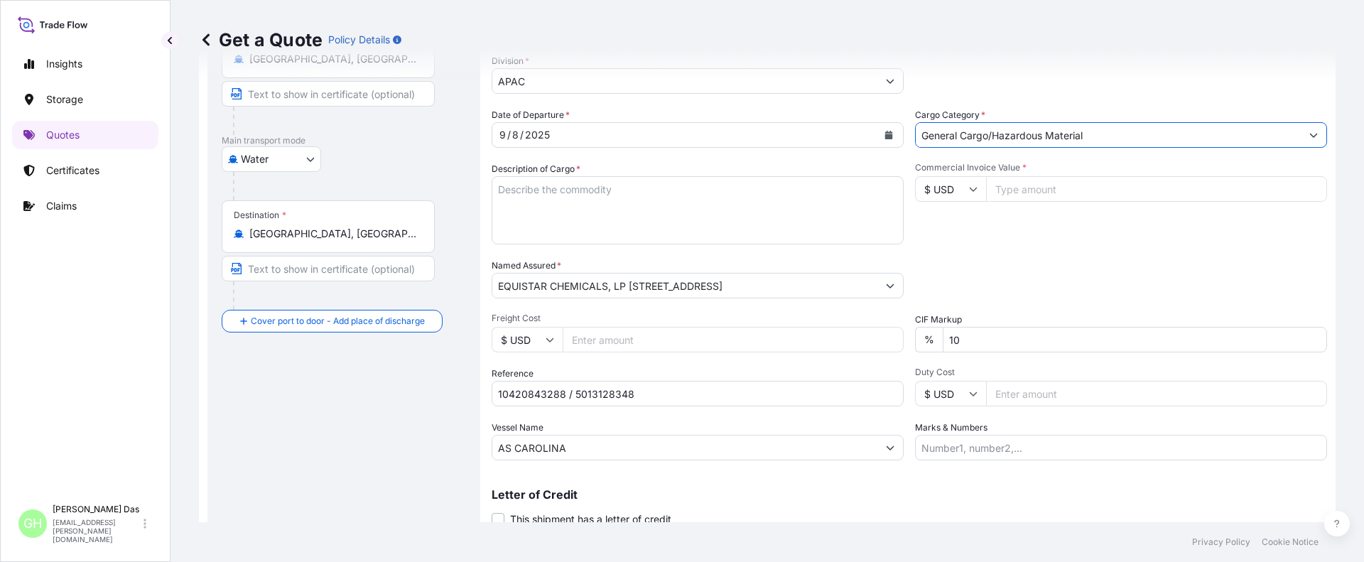
click at [1019, 189] on input "Commercial Invoice Value *" at bounding box center [1156, 189] width 341 height 26
click at [1037, 193] on input "Commercial Invoice Value *" at bounding box center [1156, 189] width 341 height 26
paste input "73185.01"
type input "73185.02"
click at [1019, 215] on div "Commercial Invoice Value * $ USD 73185.02" at bounding box center [1121, 203] width 412 height 82
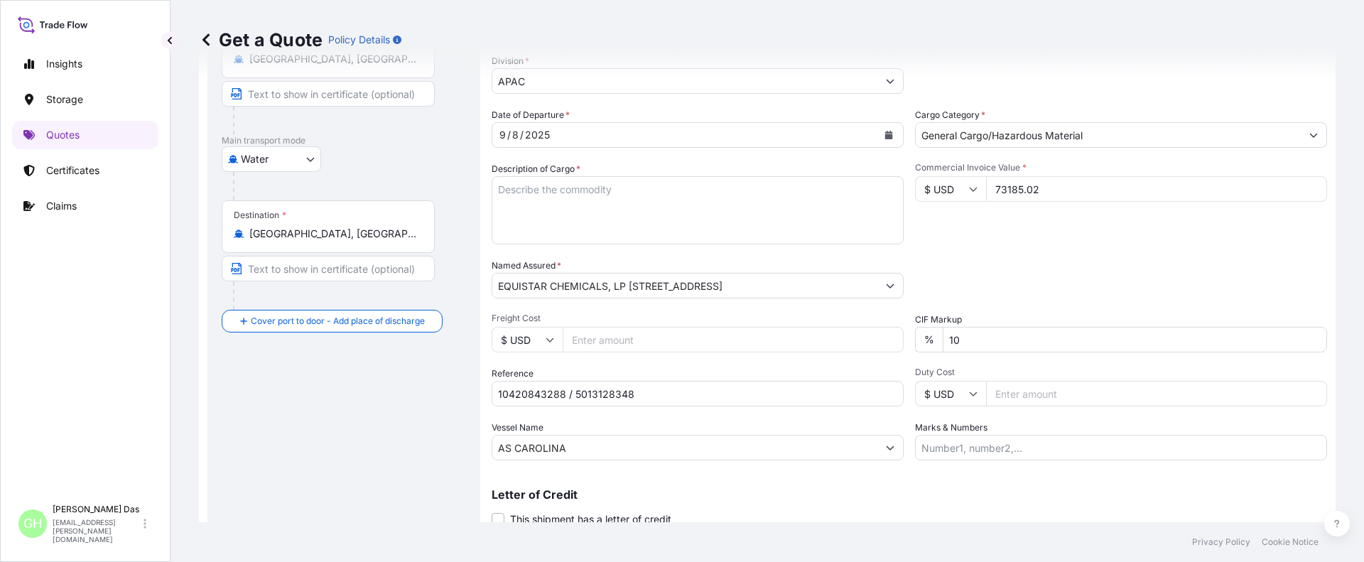
click at [348, 407] on div "Route Details Reset Route Details Cover door to port - Add loading place Place …" at bounding box center [344, 244] width 244 height 614
click at [557, 195] on textarea "Description of Cargo *" at bounding box center [698, 210] width 412 height 68
paste textarea "BAGS LOADED INTO 4 40' CONTAINER(S) ALATHON M5370, 55BAG"
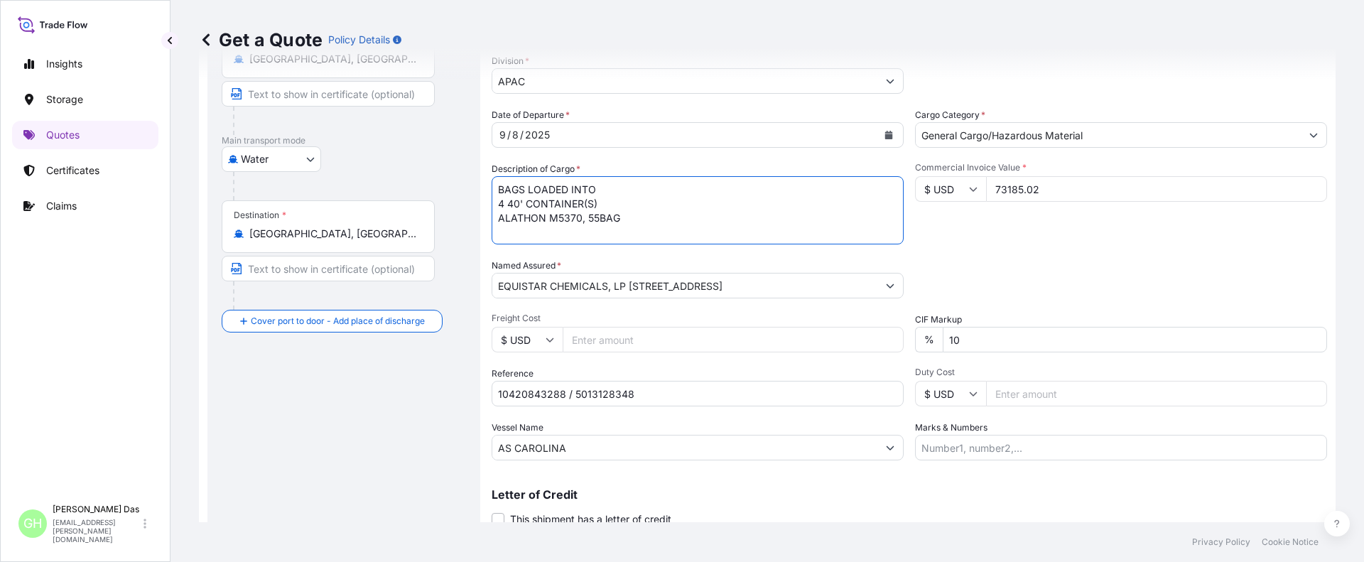
click at [499, 190] on textarea "BAGS LOADED INTO 4 40' CONTAINER(S) ALATHON M5370, 55BAG" at bounding box center [698, 210] width 412 height 68
click at [650, 213] on textarea "3740 BAGS LOADED INTO 4 40' CONTAINER(S) ALATHON M5370, 55BAG" at bounding box center [698, 210] width 412 height 68
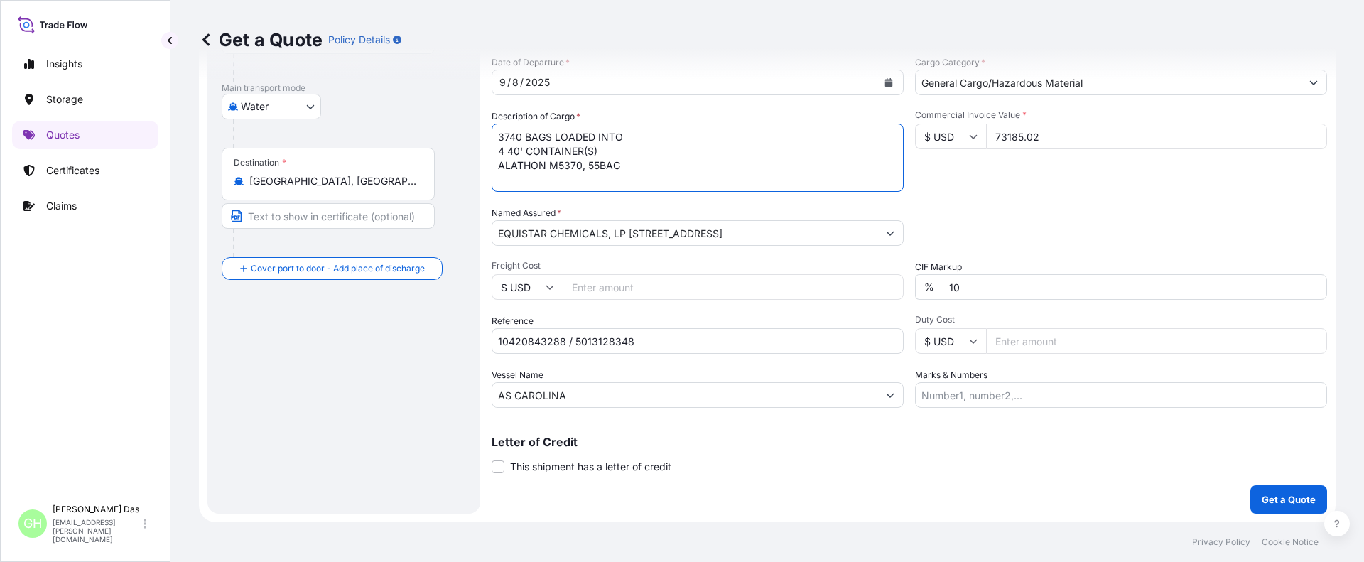
type textarea "3740 BAGS LOADED INTO 4 40' CONTAINER(S) ALATHON M5370, 55BAG"
click at [1026, 421] on div "Letter of Credit This shipment has a letter of credit Letter of credit * Letter…" at bounding box center [909, 446] width 835 height 55
click at [1263, 497] on p "Get a Quote" at bounding box center [1289, 499] width 54 height 14
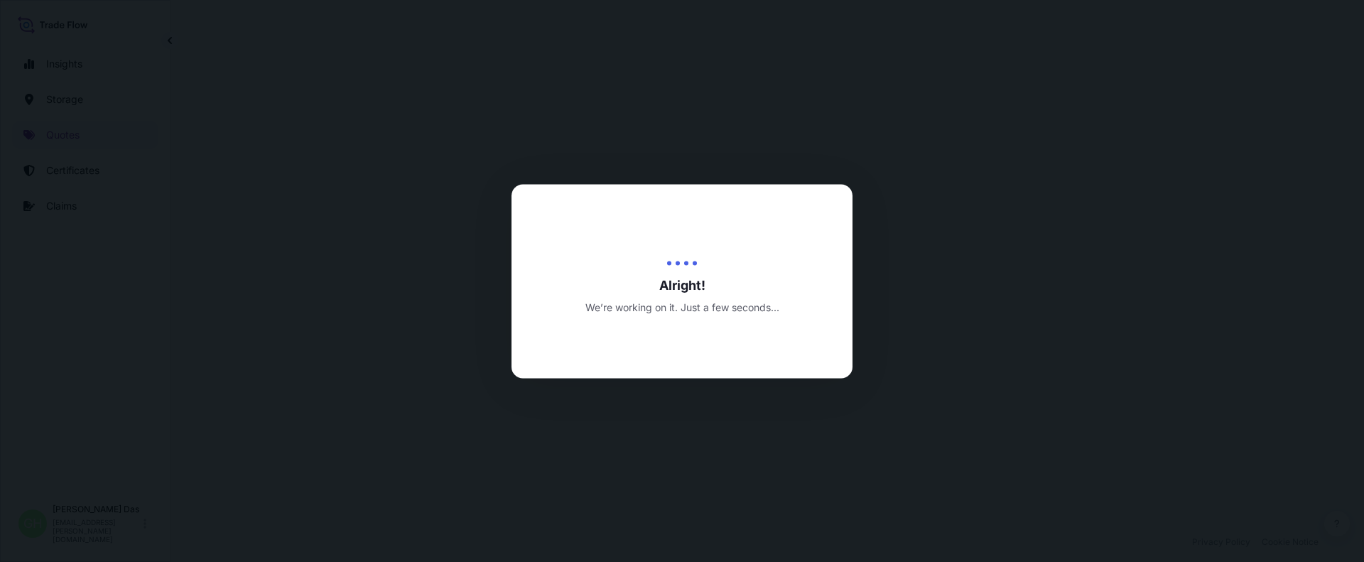
select select "Water"
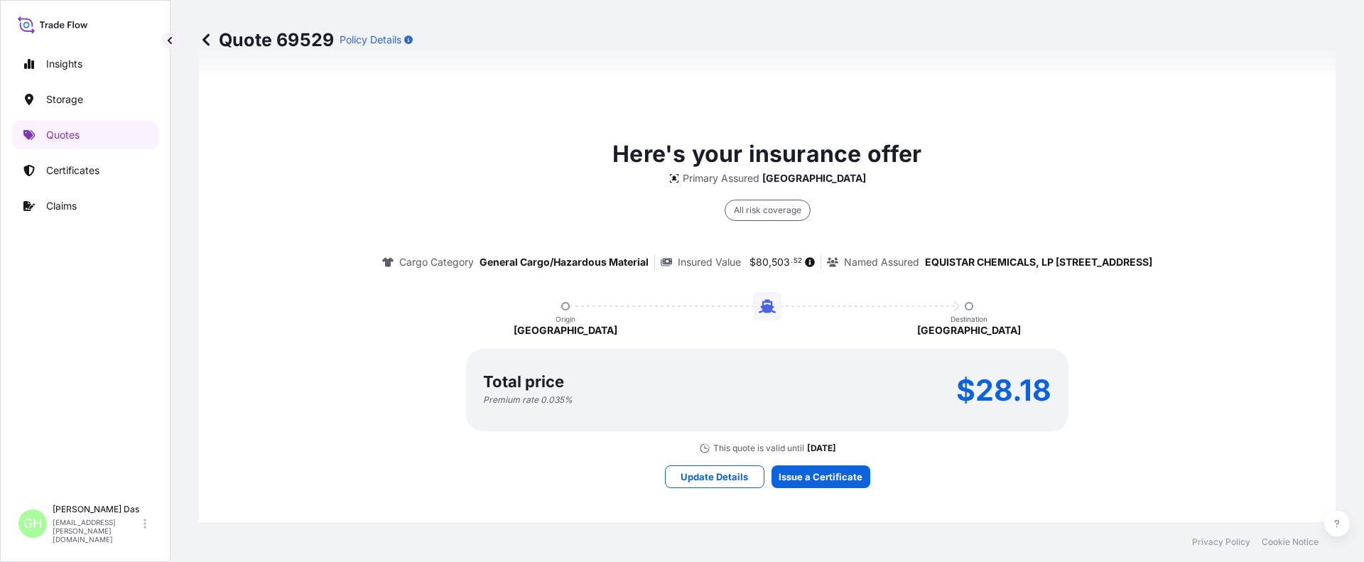
scroll to position [1302, 0]
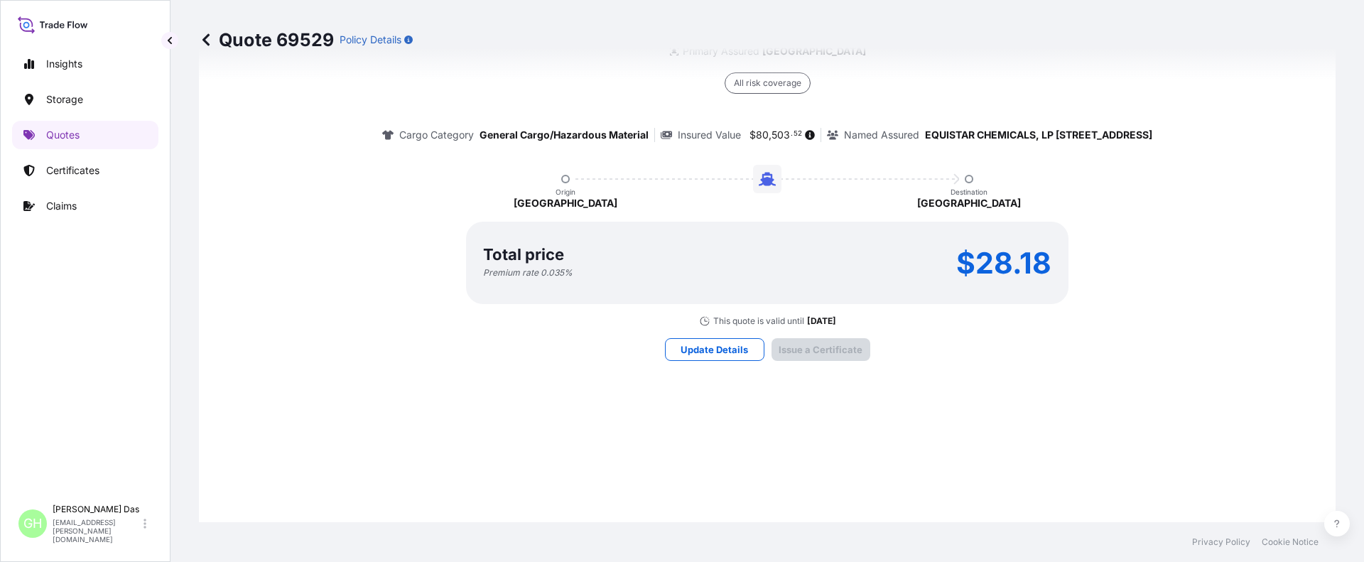
scroll to position [2136, 0]
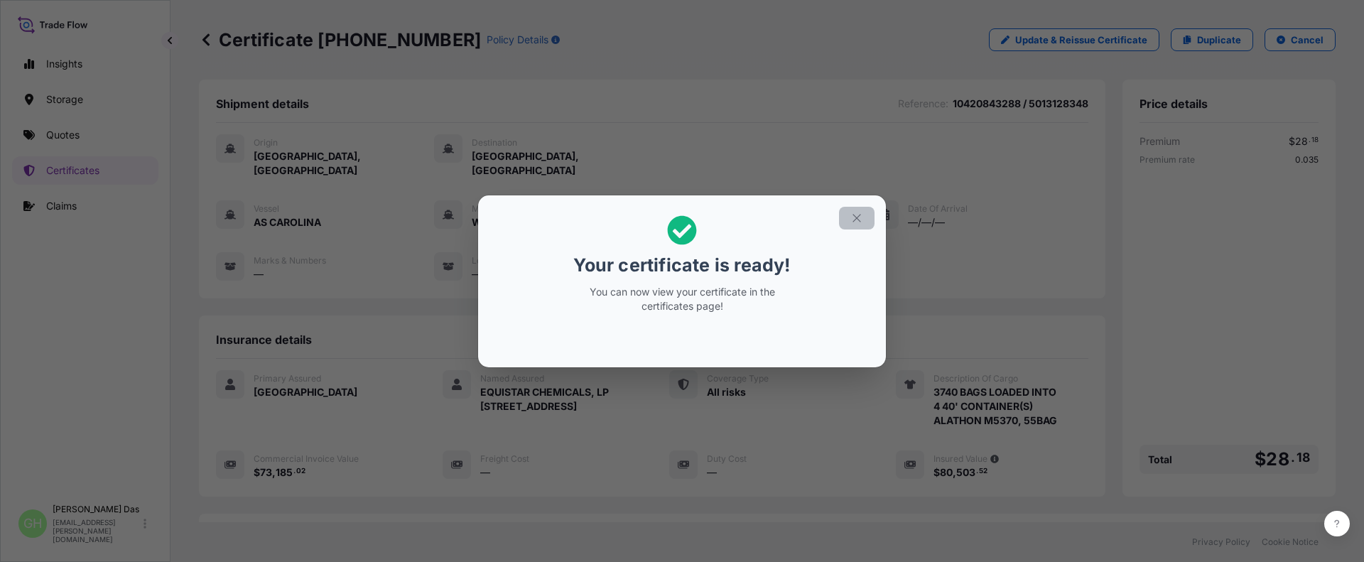
click at [857, 218] on icon "button" at bounding box center [856, 218] width 8 height 8
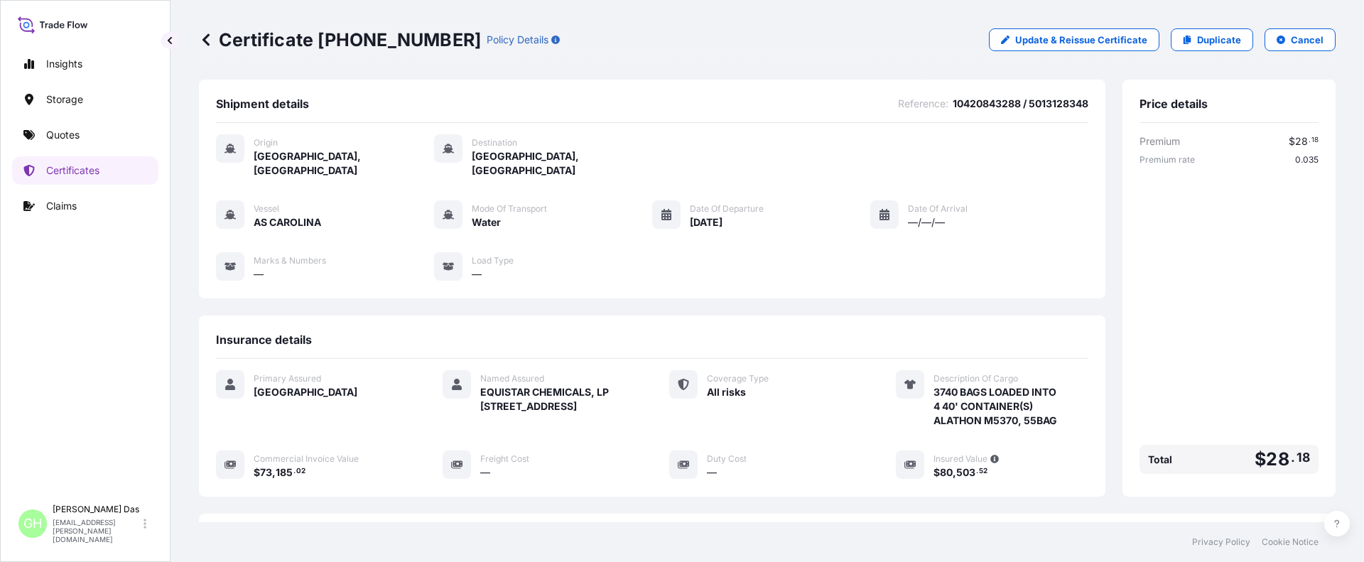
scroll to position [227, 0]
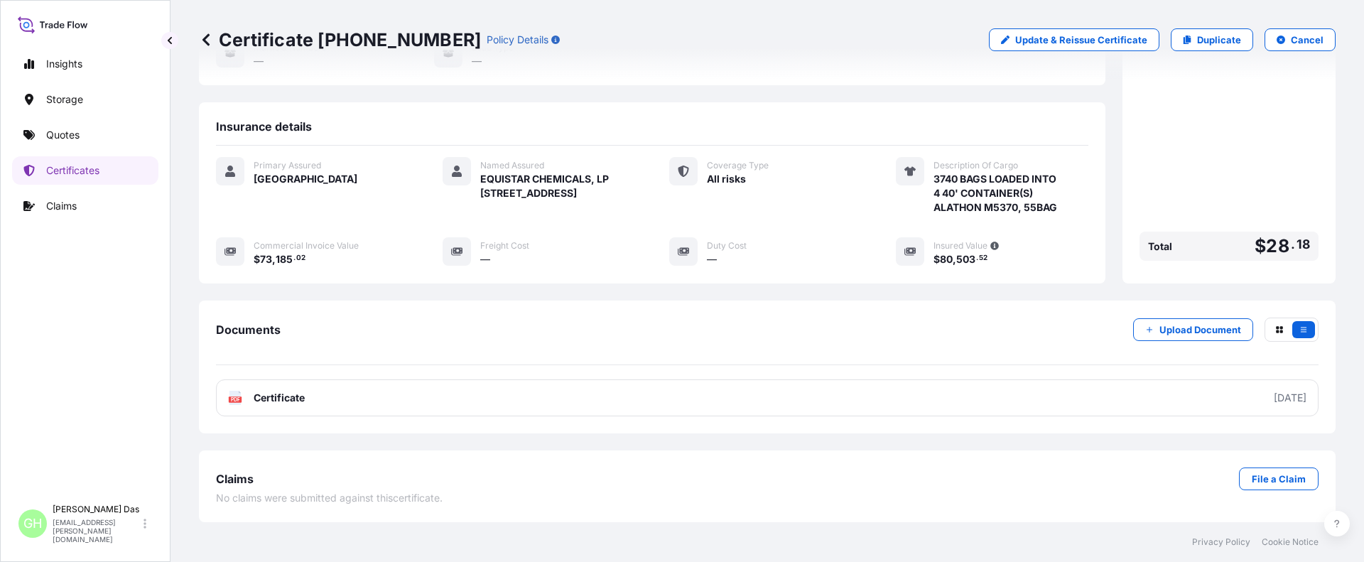
click at [1018, 394] on link "PDF Certificate [DATE]" at bounding box center [767, 397] width 1102 height 37
